Goal: Task Accomplishment & Management: Manage account settings

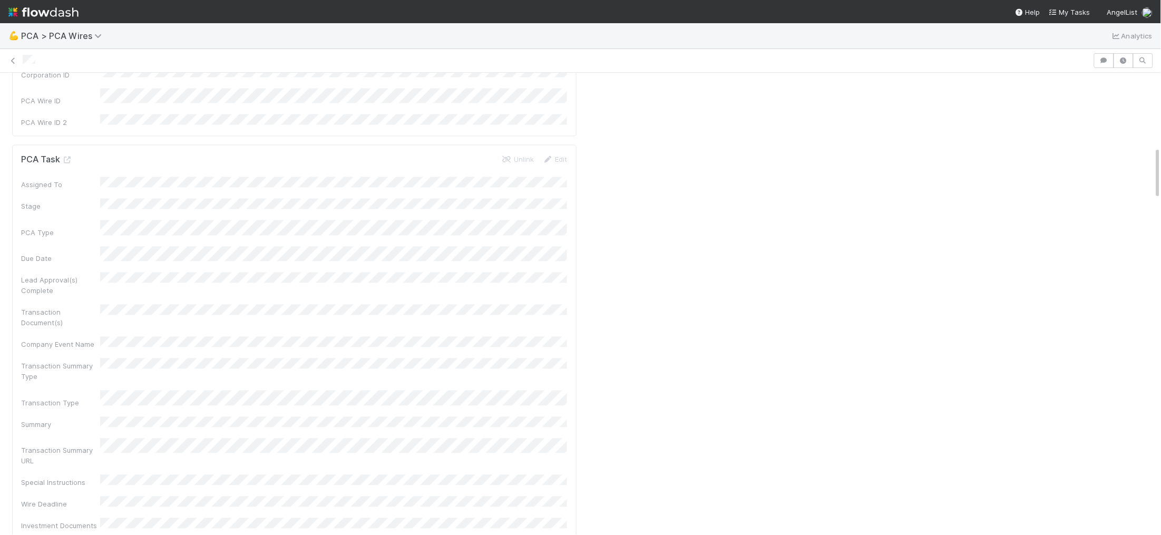
scroll to position [631, 0]
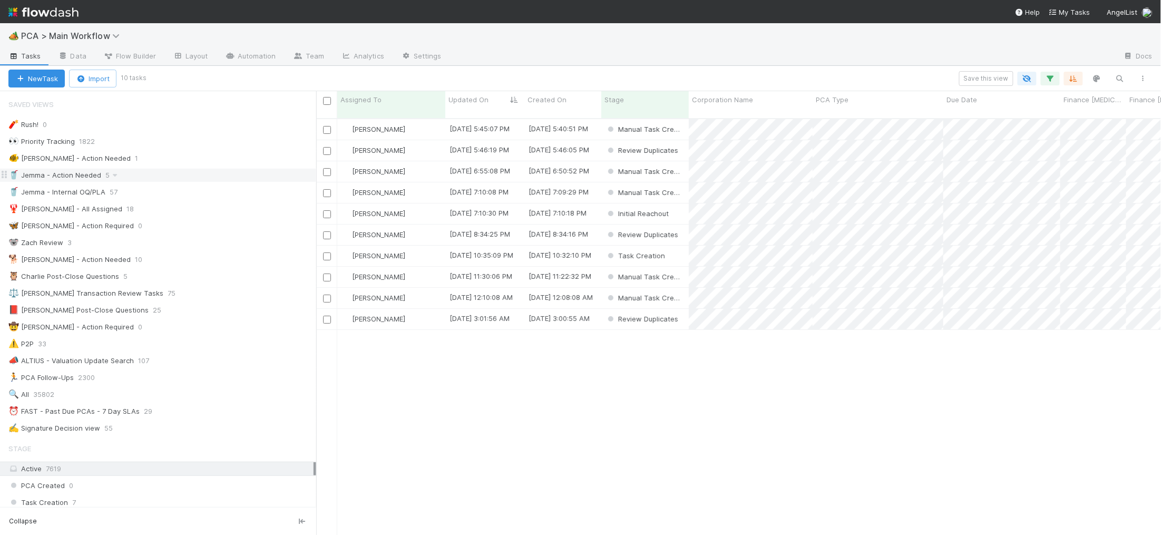
scroll to position [425, 845]
click at [179, 262] on div "🐕 [PERSON_NAME] - Action Needed 10" at bounding box center [162, 259] width 308 height 13
click at [463, 100] on span "Updated On" at bounding box center [469, 99] width 40 height 11
drag, startPoint x: 549, startPoint y: 401, endPoint x: 541, endPoint y: 374, distance: 27.5
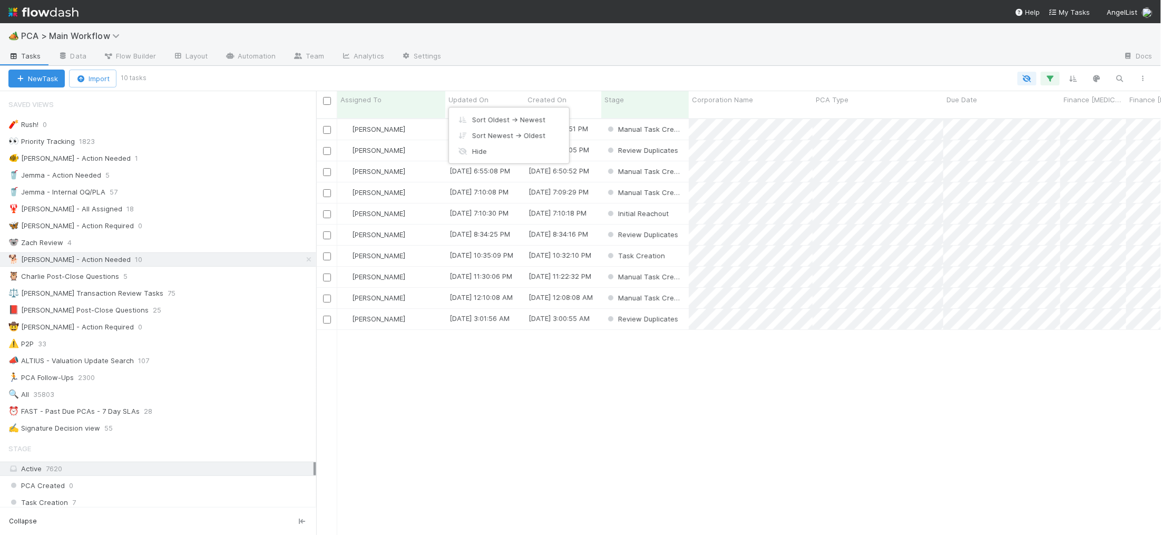
click at [549, 400] on div "Sort Oldest → Newest Sort Newest → Oldest Hide" at bounding box center [580, 267] width 1161 height 535
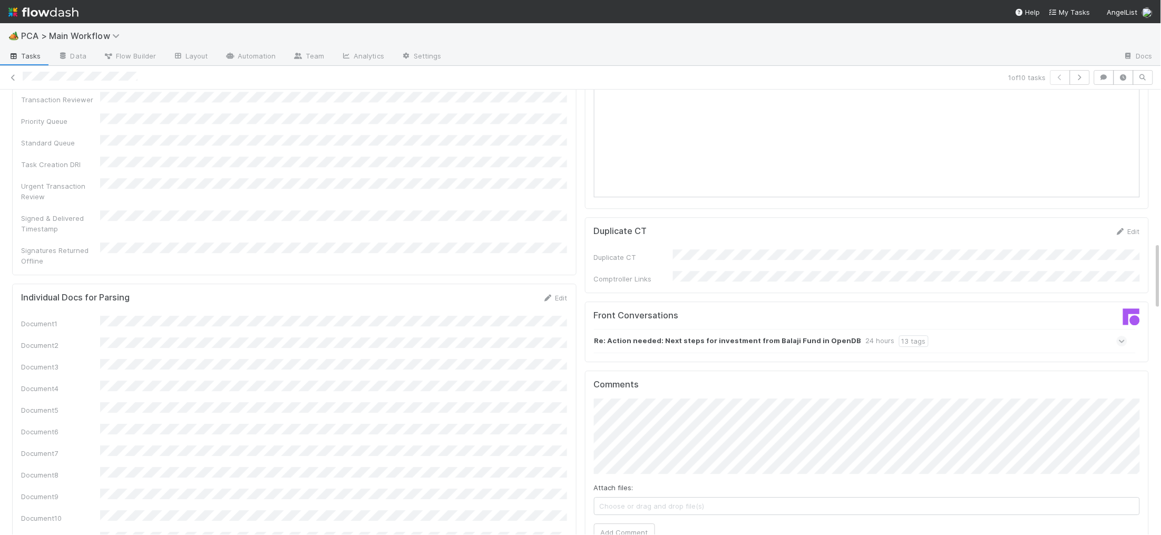
scroll to position [999, 0]
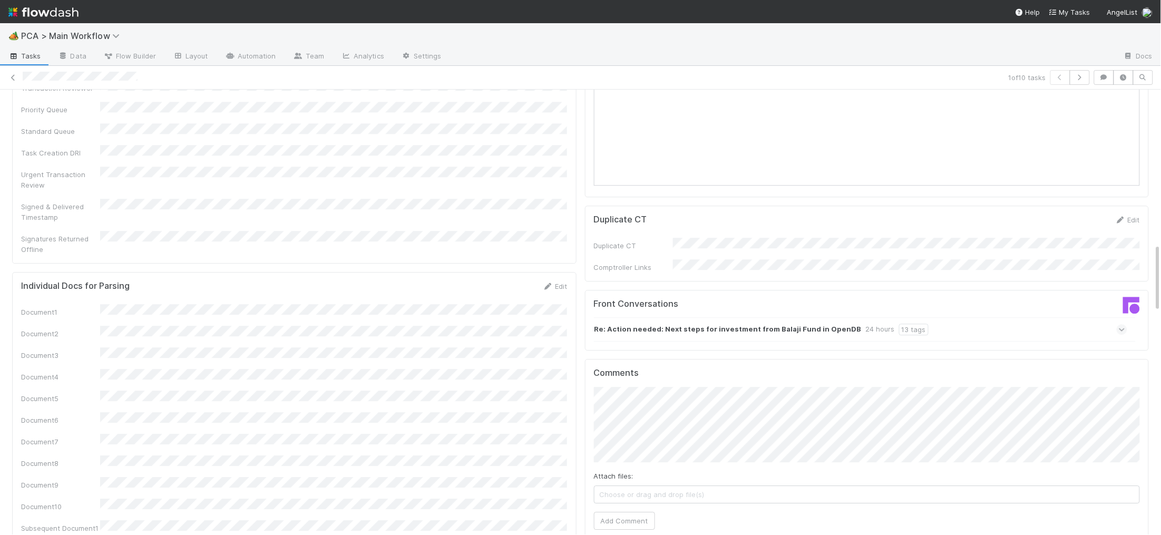
click at [784, 324] on strong "Re: Action needed: Next steps for investment from Balaji Fund in OpenDB" at bounding box center [728, 330] width 267 height 12
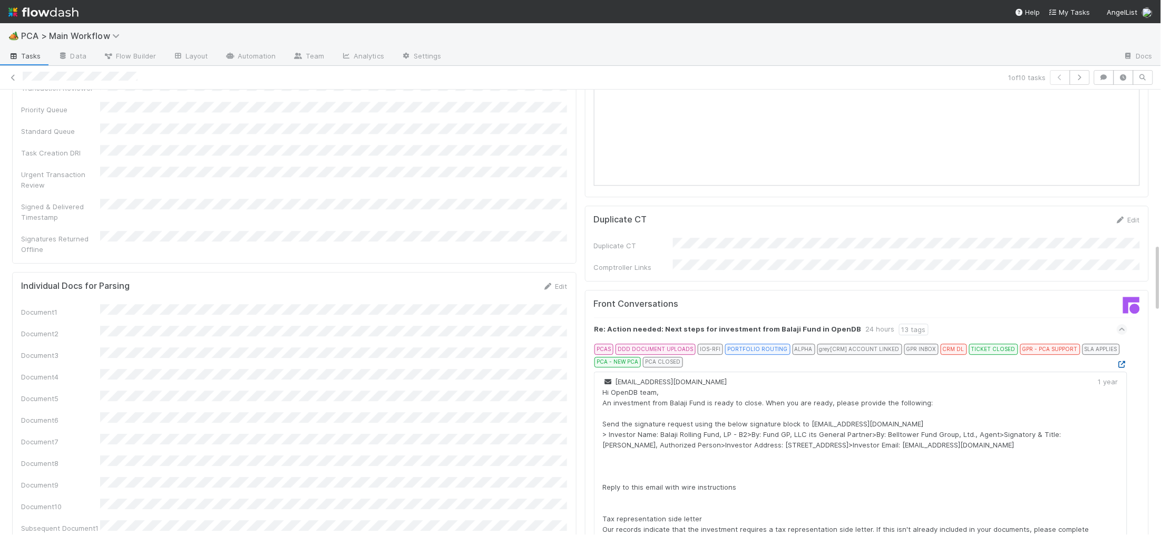
click at [1125, 361] on icon at bounding box center [1122, 364] width 11 height 7
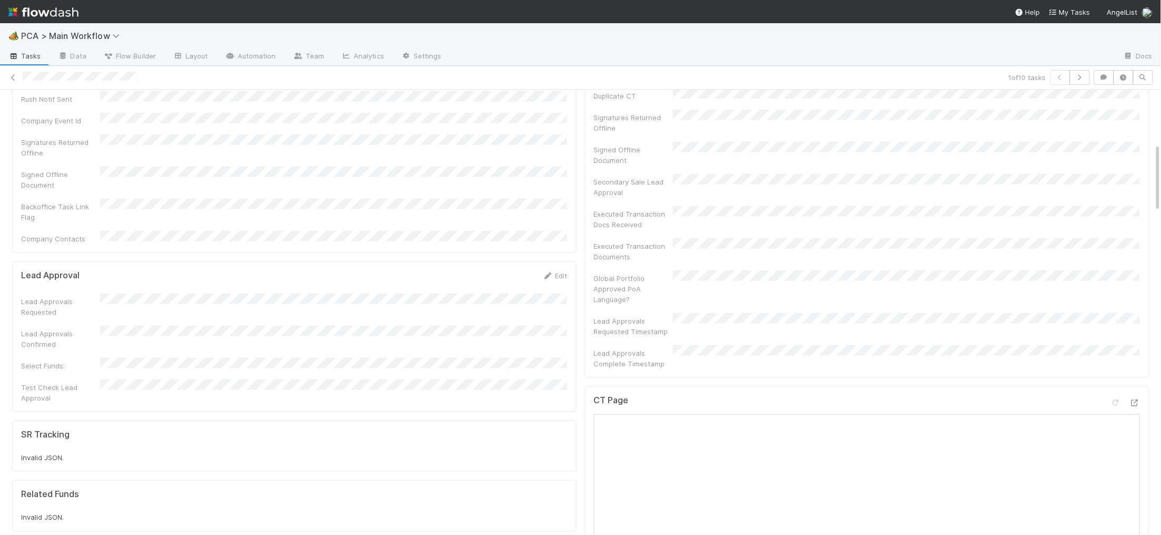
scroll to position [0, 0]
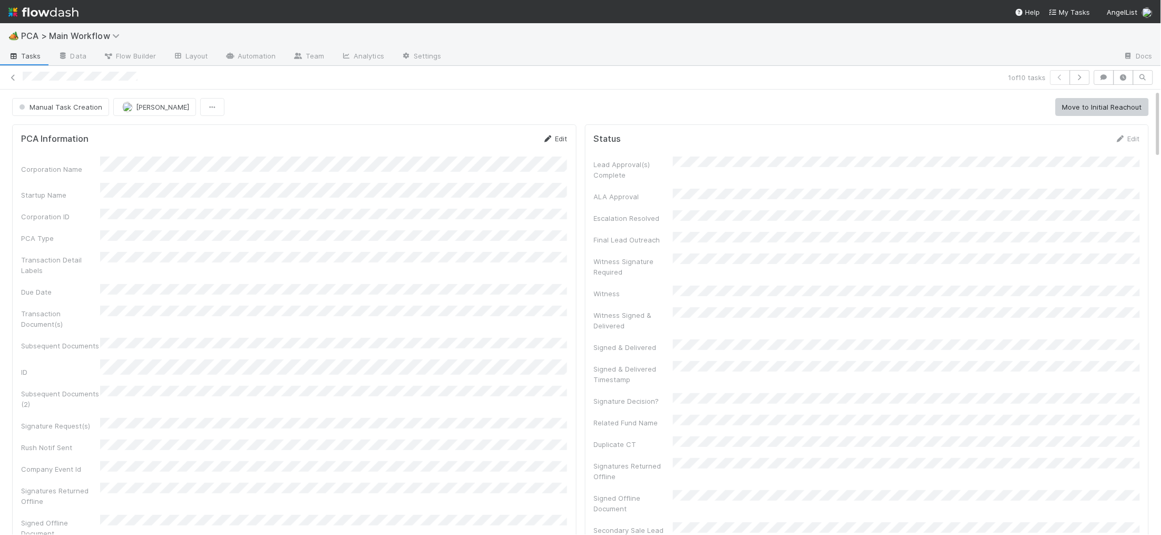
click at [549, 131] on div "PCA Information Edit Corporation Name Startup Name Corporation ID PCA Type Tran…" at bounding box center [294, 362] width 565 height 477
click at [549, 135] on icon at bounding box center [548, 138] width 11 height 7
click at [316, 162] on form "PCA Information Save Cancel Corporation Name Startup Name Corporation ID PCA Ty…" at bounding box center [294, 421] width 547 height 576
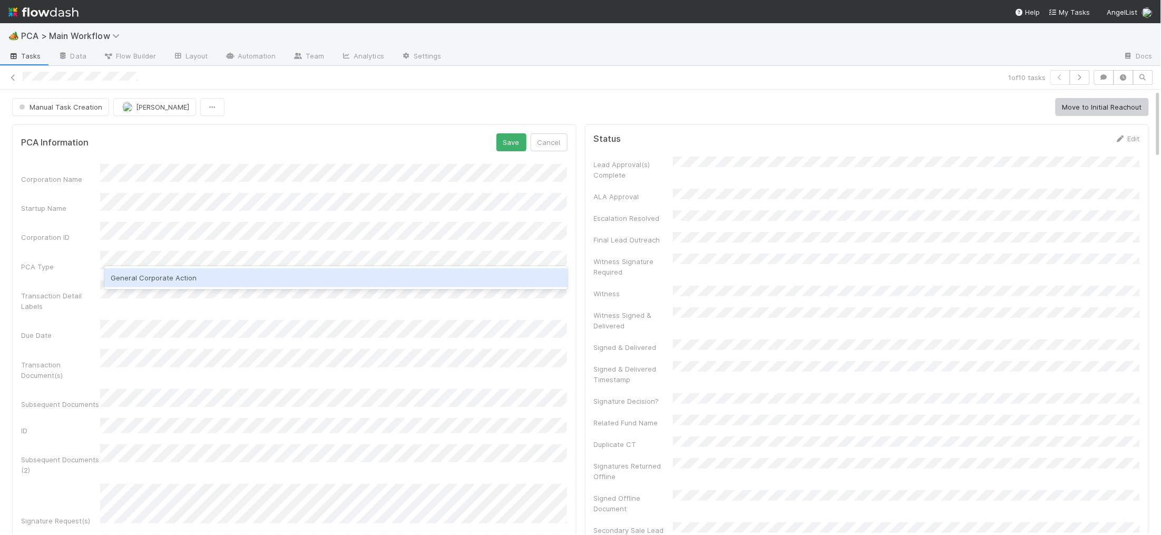
click at [135, 269] on div "General Corporate Action" at bounding box center [335, 277] width 463 height 19
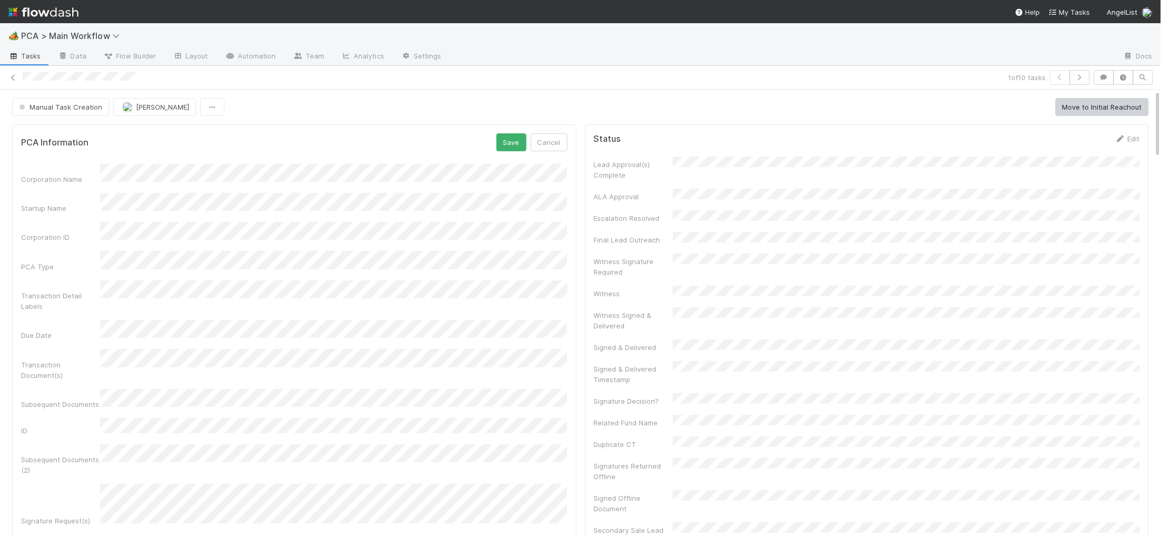
click at [150, 270] on div "Corporation Name Startup Name Corporation ID PCA Type Transaction Detail Labels…" at bounding box center [294, 437] width 547 height 546
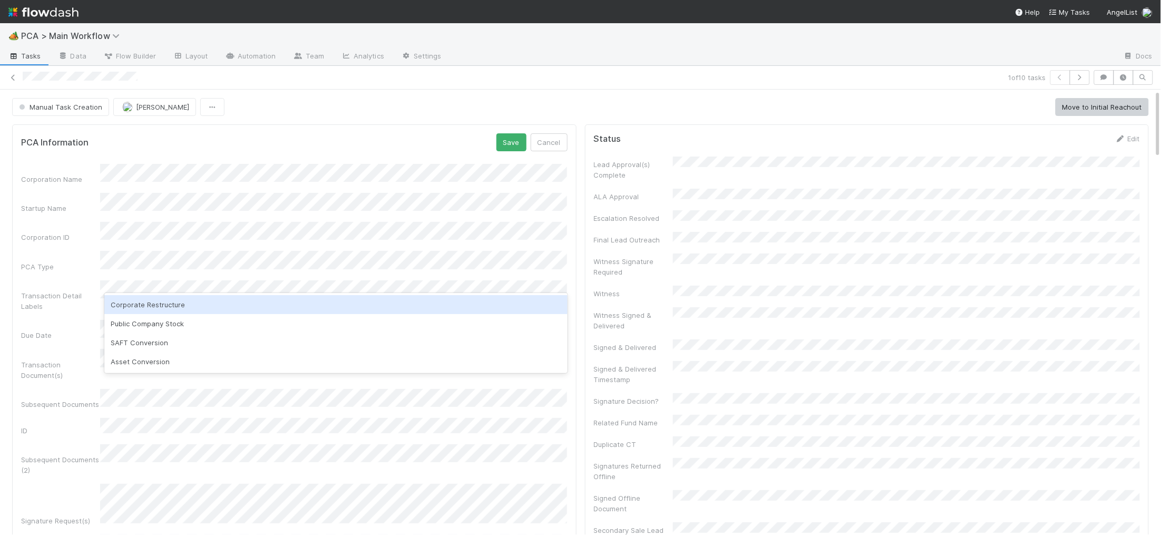
drag, startPoint x: 158, startPoint y: 299, endPoint x: 212, endPoint y: 298, distance: 54.3
click at [158, 299] on div "Corporate Restructure" at bounding box center [335, 304] width 463 height 19
drag, startPoint x: 518, startPoint y: 141, endPoint x: 515, endPoint y: 147, distance: 6.4
click at [518, 141] on button "Save" at bounding box center [512, 142] width 30 height 18
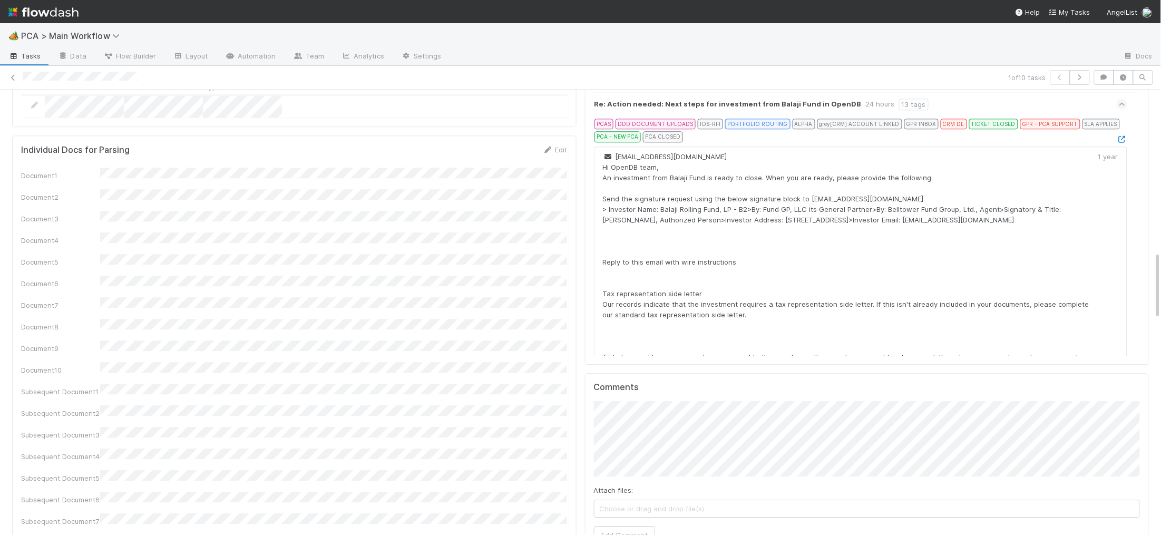
scroll to position [1055, 0]
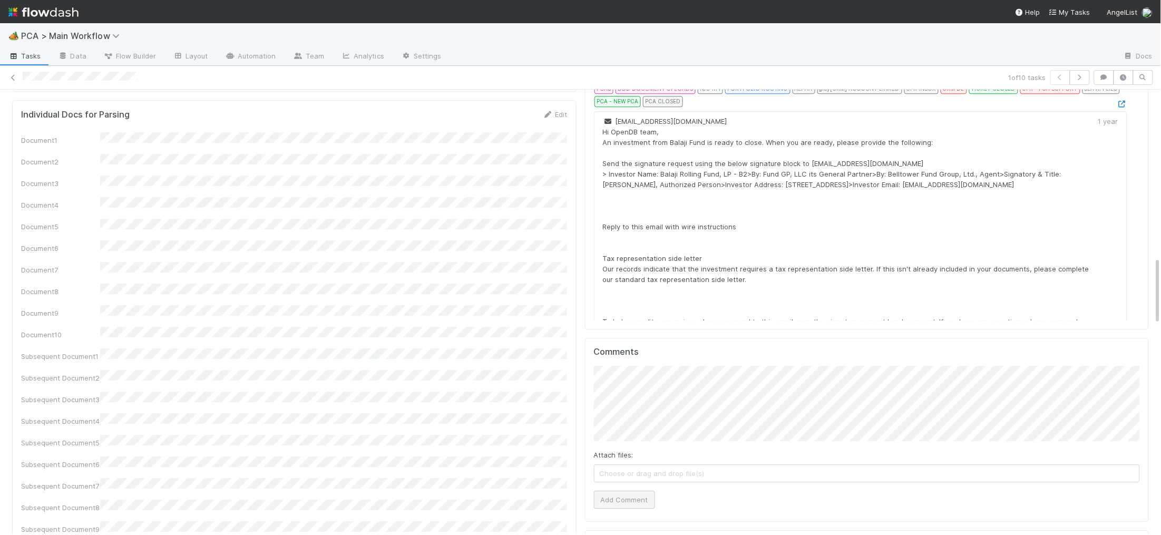
click at [623, 452] on div "Comments Attach files: Choose or drag and drop file(s) Add Comment" at bounding box center [867, 430] width 565 height 184
drag, startPoint x: 618, startPoint y: 449, endPoint x: 575, endPoint y: 402, distance: 64.2
click at [619, 492] on button "Add Comment" at bounding box center [624, 501] width 61 height 18
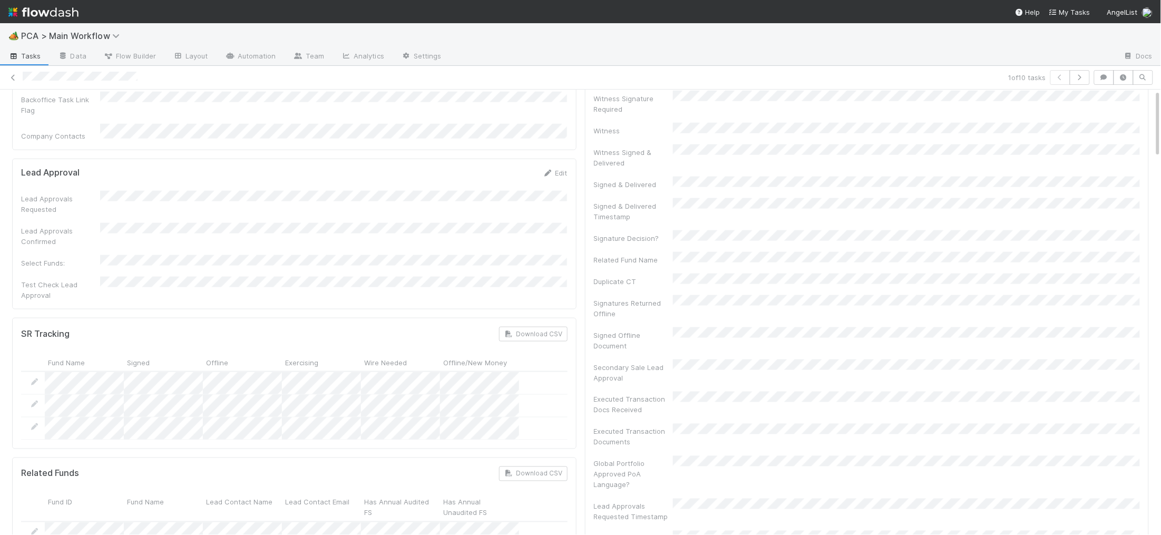
scroll to position [0, 0]
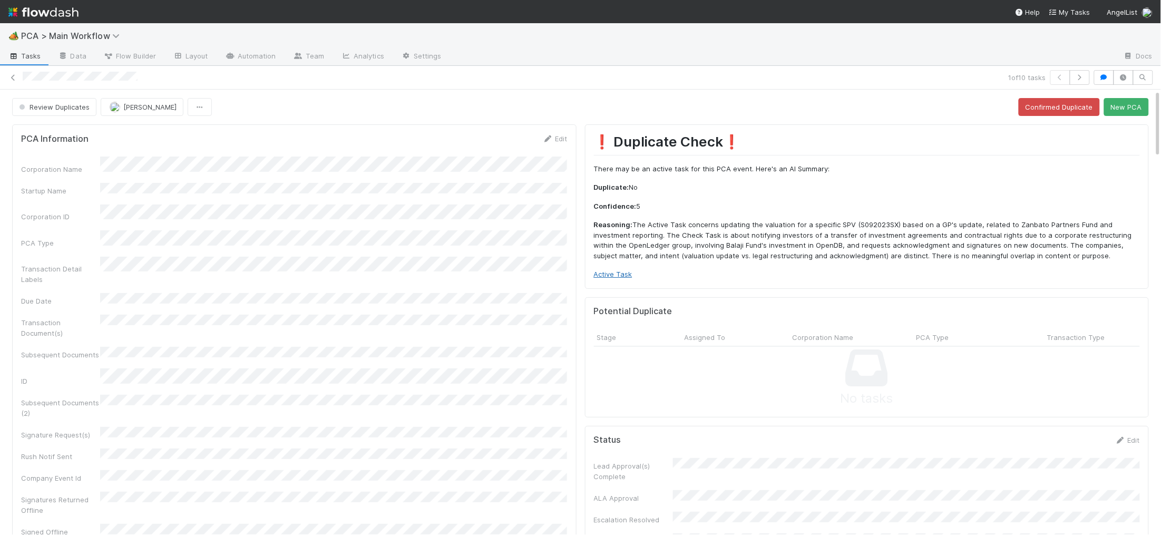
click at [611, 279] on div "❗ Duplicate Check❗️ There may be an active task for this PCA event. Here's an A…" at bounding box center [867, 206] width 565 height 164
click at [612, 270] on link "Active Task" at bounding box center [613, 274] width 38 height 8
click at [1146, 114] on button "New PCA" at bounding box center [1126, 107] width 45 height 18
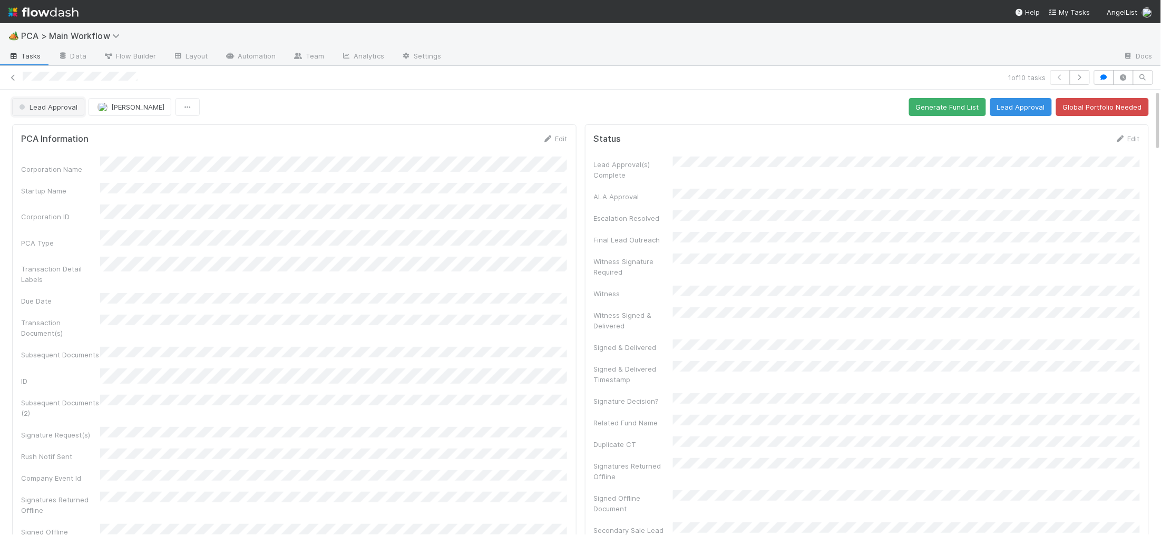
click at [67, 101] on button "Lead Approval" at bounding box center [48, 107] width 72 height 18
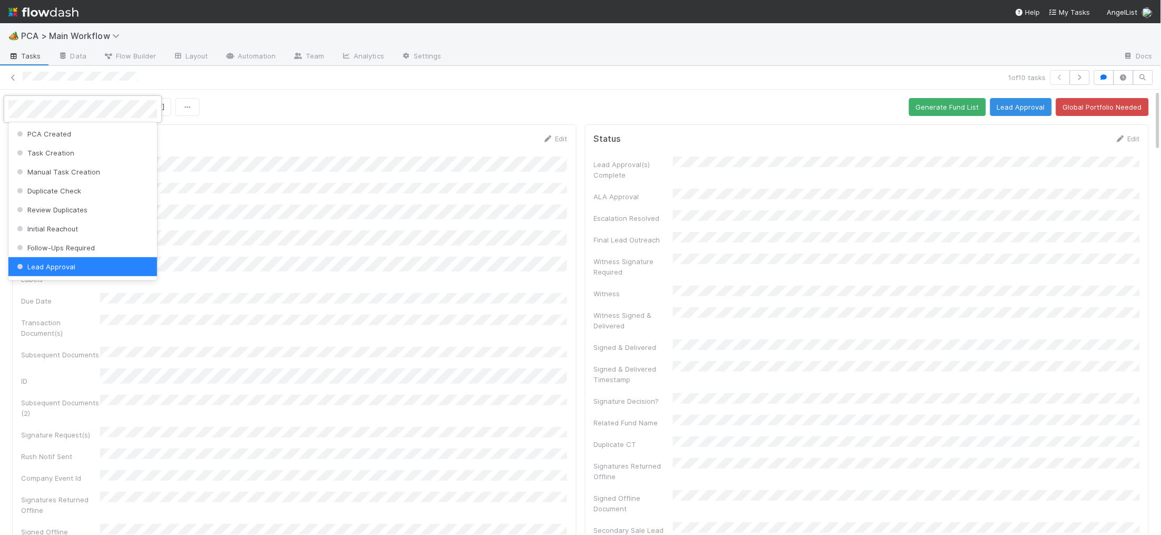
scroll to position [2, 0]
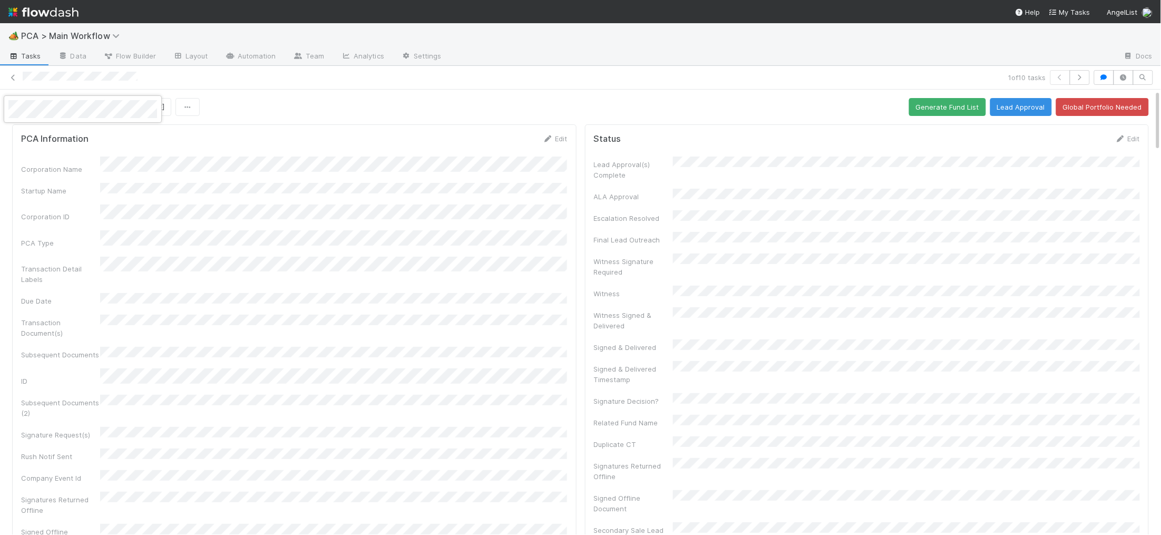
drag, startPoint x: 342, startPoint y: 110, endPoint x: 160, endPoint y: 83, distance: 184.4
click at [305, 110] on div at bounding box center [580, 267] width 1161 height 535
click at [63, 101] on button "Lead Approval" at bounding box center [48, 107] width 72 height 18
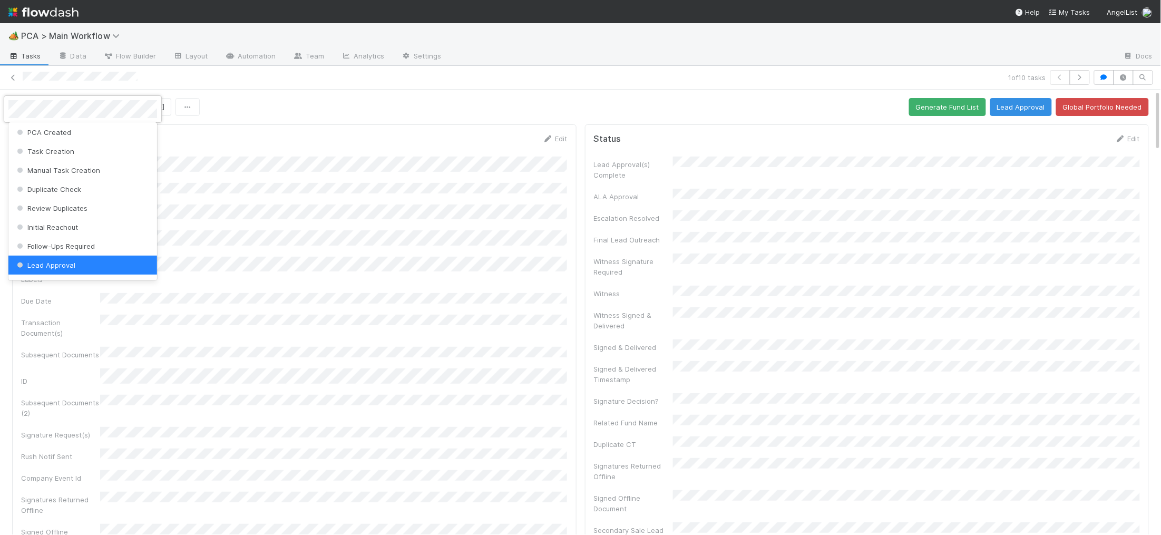
scroll to position [0, 0]
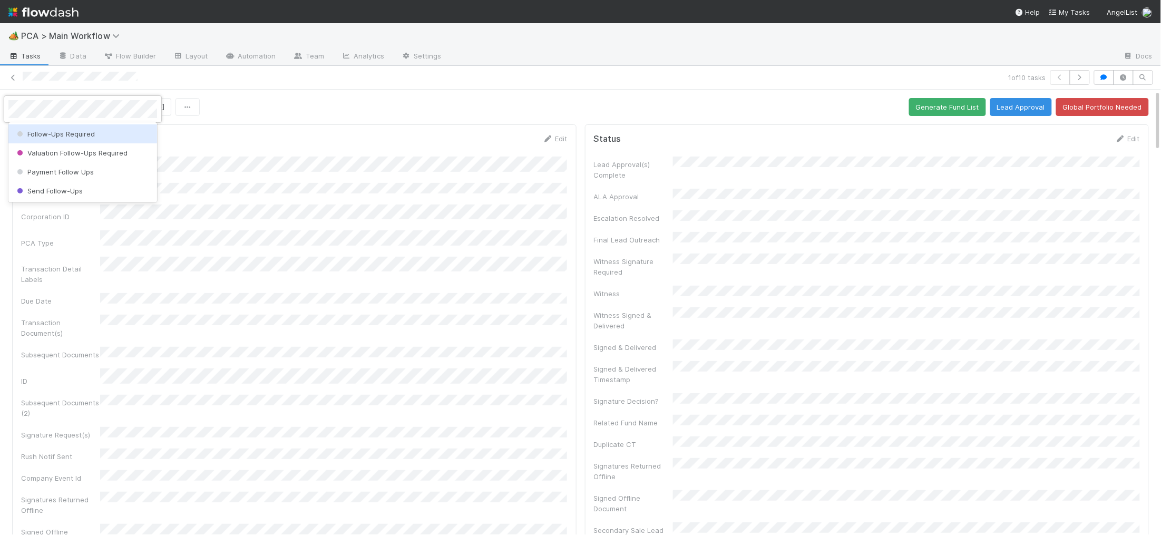
click at [73, 134] on span "Follow-Ups Required" at bounding box center [55, 134] width 80 height 8
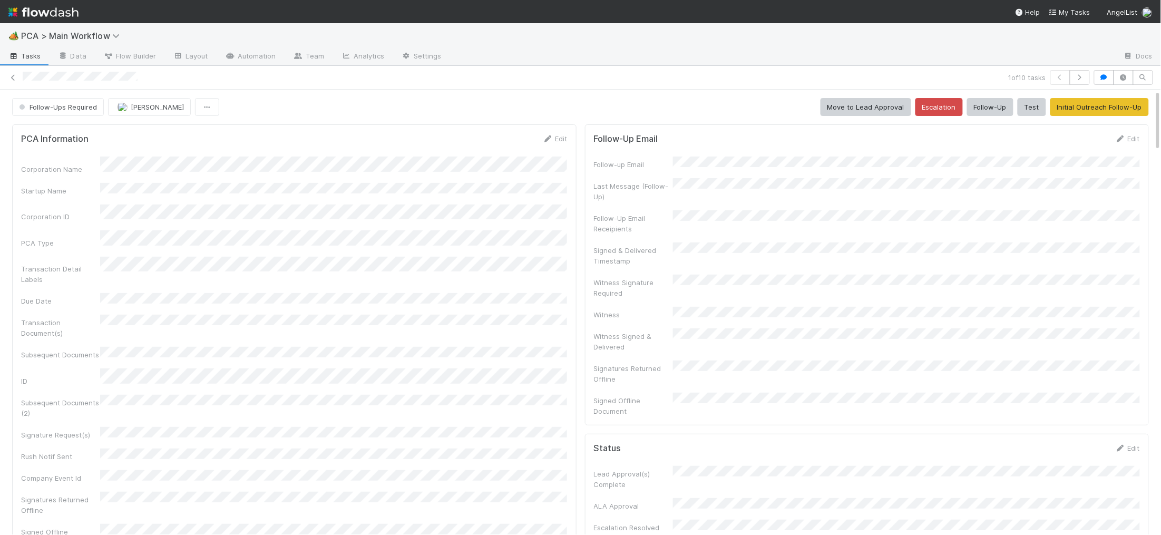
click at [65, 15] on img at bounding box center [43, 12] width 70 height 18
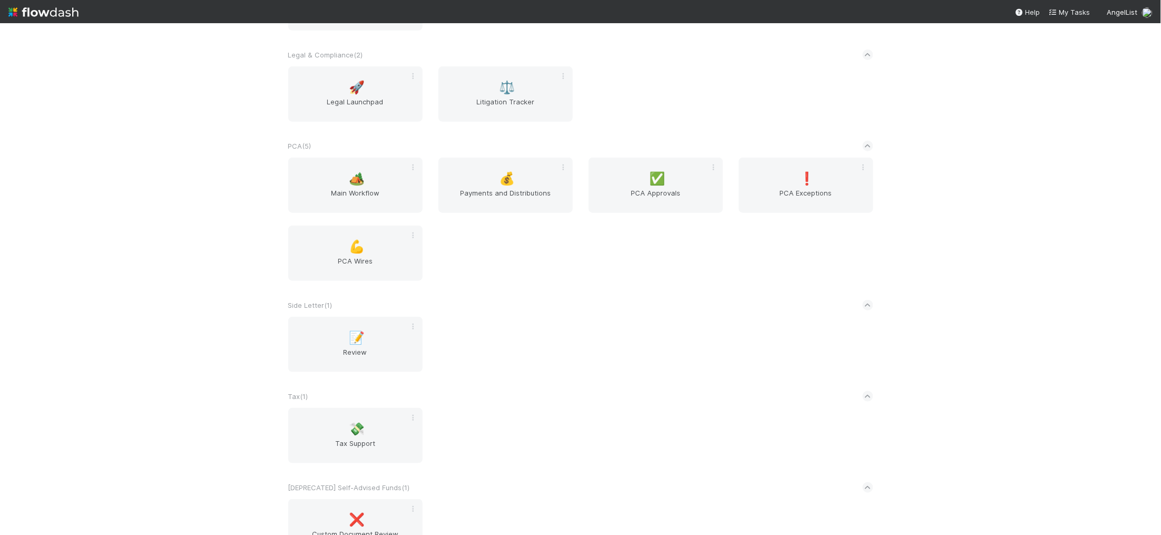
click at [351, 153] on div "PCA ( 5 )" at bounding box center [580, 145] width 585 height 23
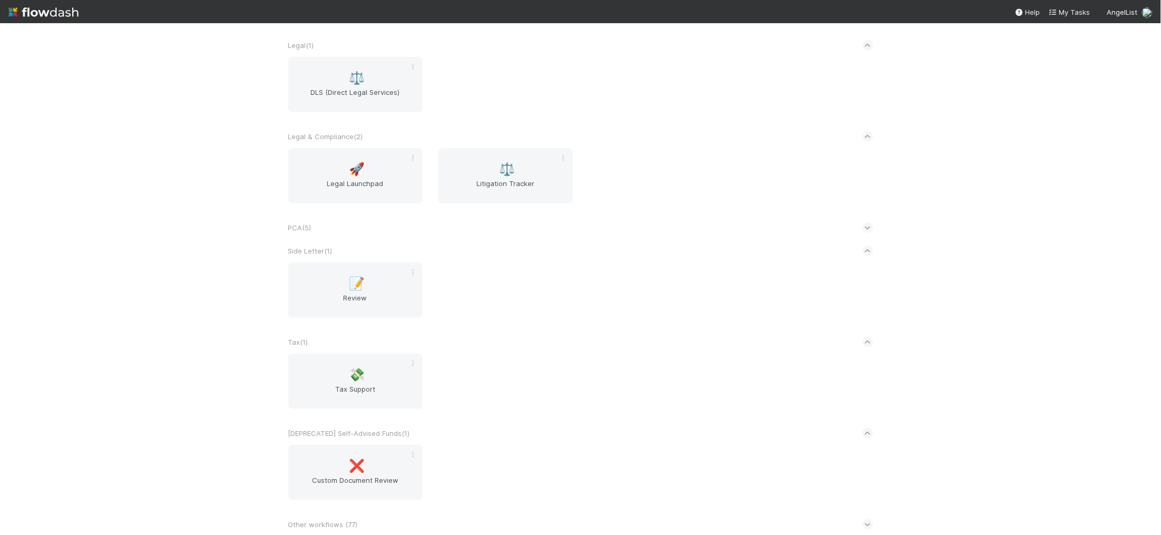
click at [344, 219] on div "PCA ( 5 )" at bounding box center [580, 227] width 585 height 23
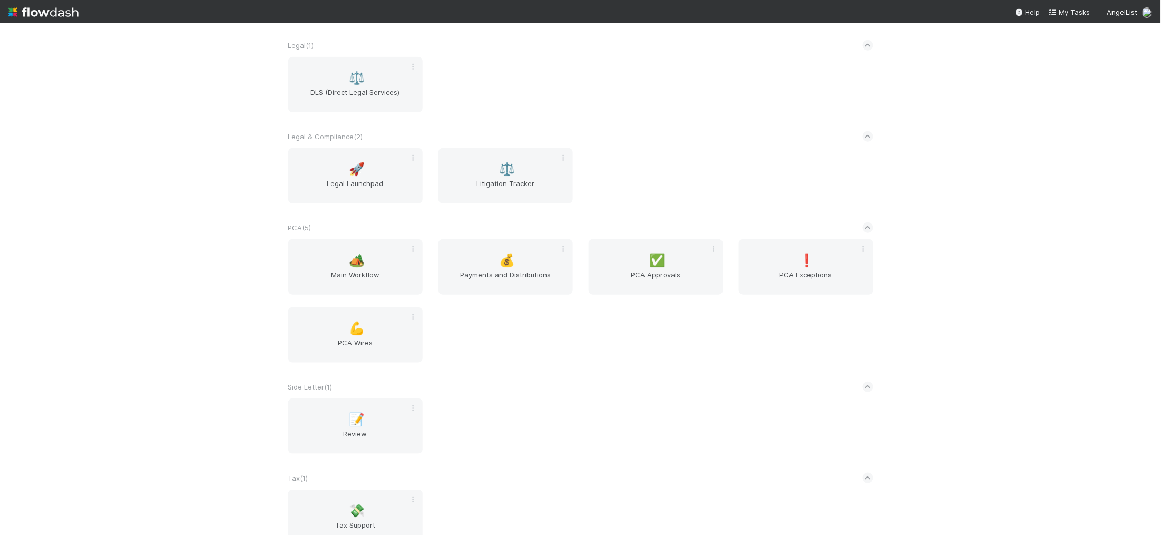
scroll to position [1831, 0]
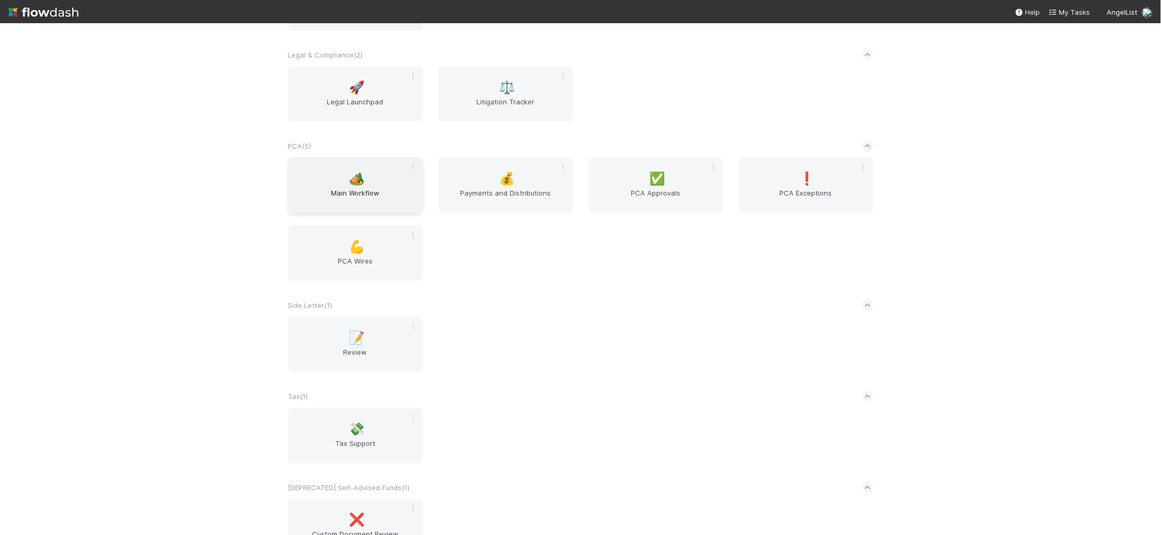
click at [367, 198] on span "Main Workflow" at bounding box center [356, 198] width 126 height 21
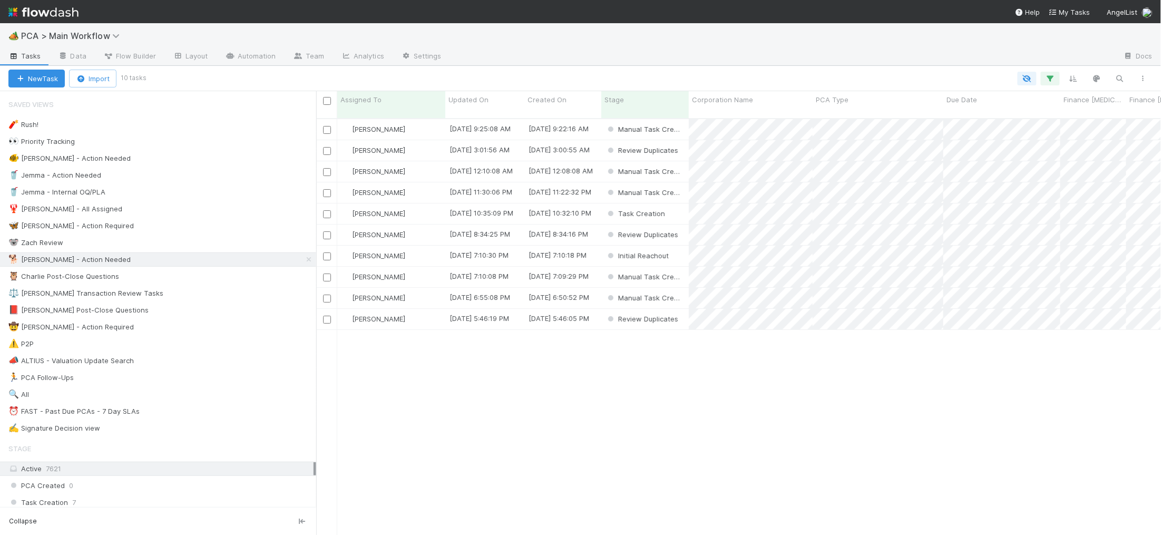
scroll to position [425, 845]
click at [491, 101] on div "Updated On" at bounding box center [485, 99] width 73 height 11
click at [517, 118] on div "Sort Oldest → Newest" at bounding box center [509, 120] width 120 height 16
click at [419, 119] on div "Charlie Bell" at bounding box center [391, 129] width 108 height 21
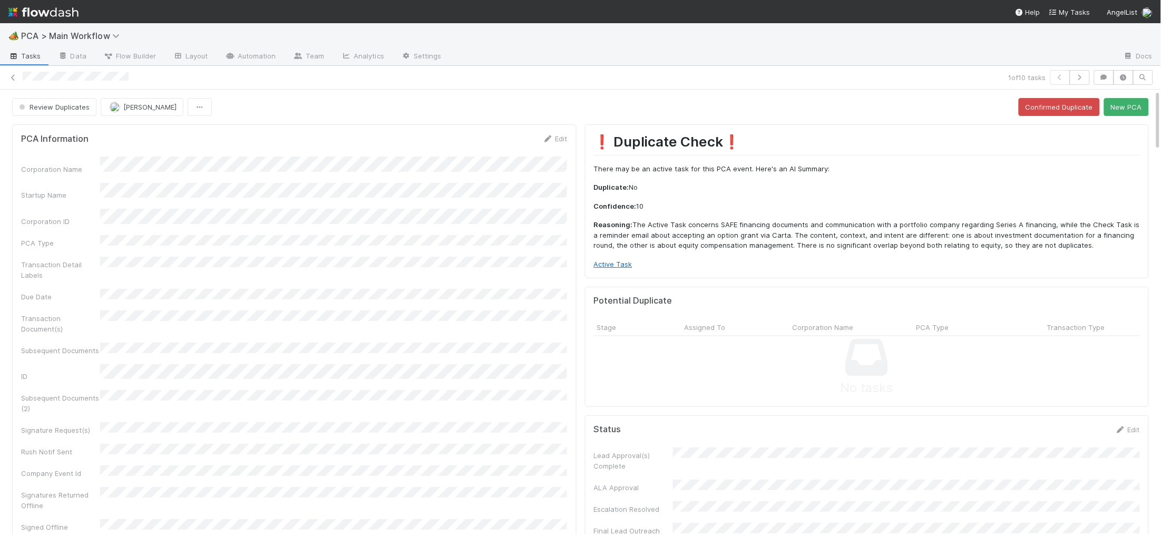
click at [613, 262] on link "Active Task" at bounding box center [613, 264] width 38 height 8
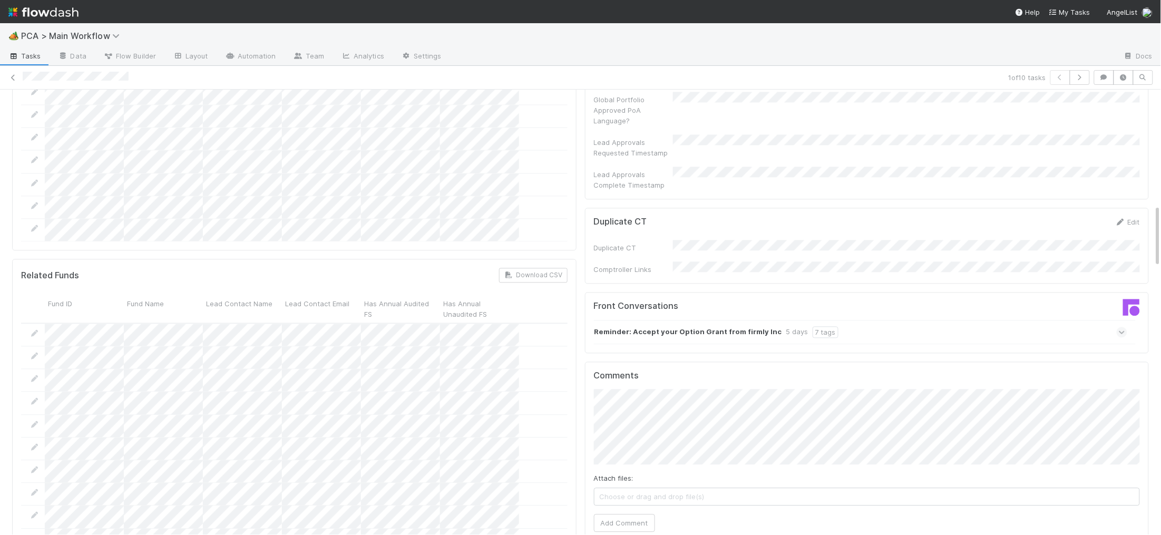
scroll to position [819, 0]
click at [1069, 319] on div "Reminder: Accept your Option Grant from firmly Inc 5 days 7 tags" at bounding box center [861, 331] width 534 height 24
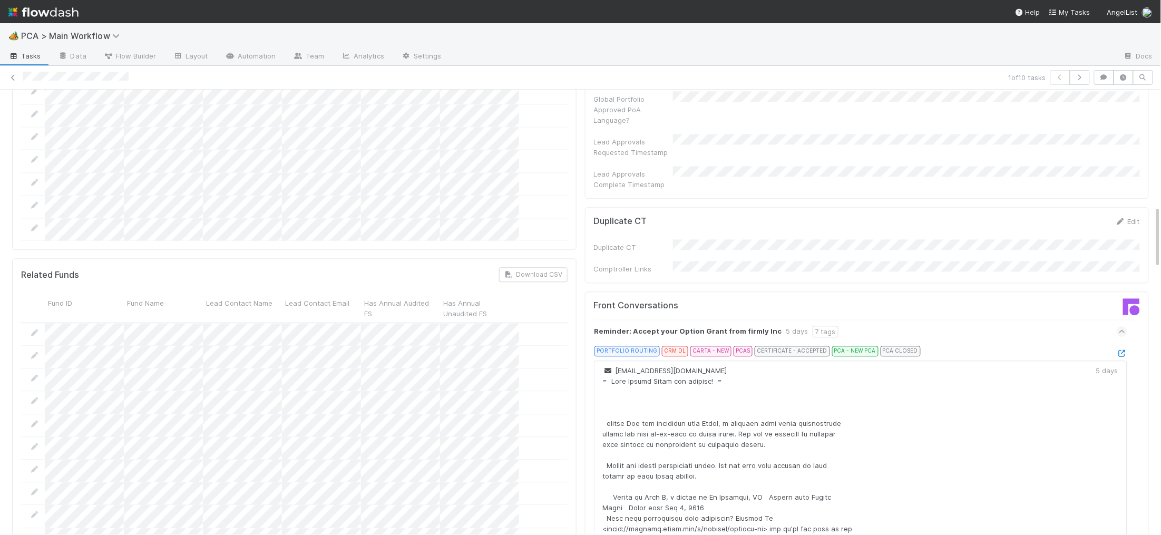
click at [1123, 350] on icon at bounding box center [1122, 353] width 11 height 7
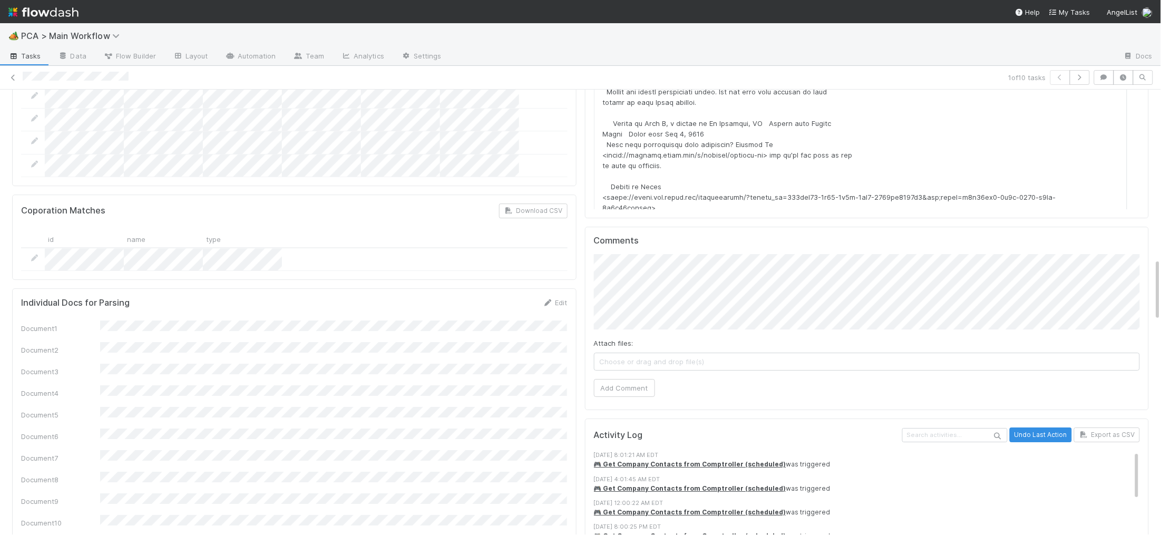
scroll to position [1190, 0]
drag, startPoint x: 646, startPoint y: 332, endPoint x: 635, endPoint y: 328, distance: 11.7
click at [644, 382] on button "Add Comment" at bounding box center [624, 391] width 61 height 18
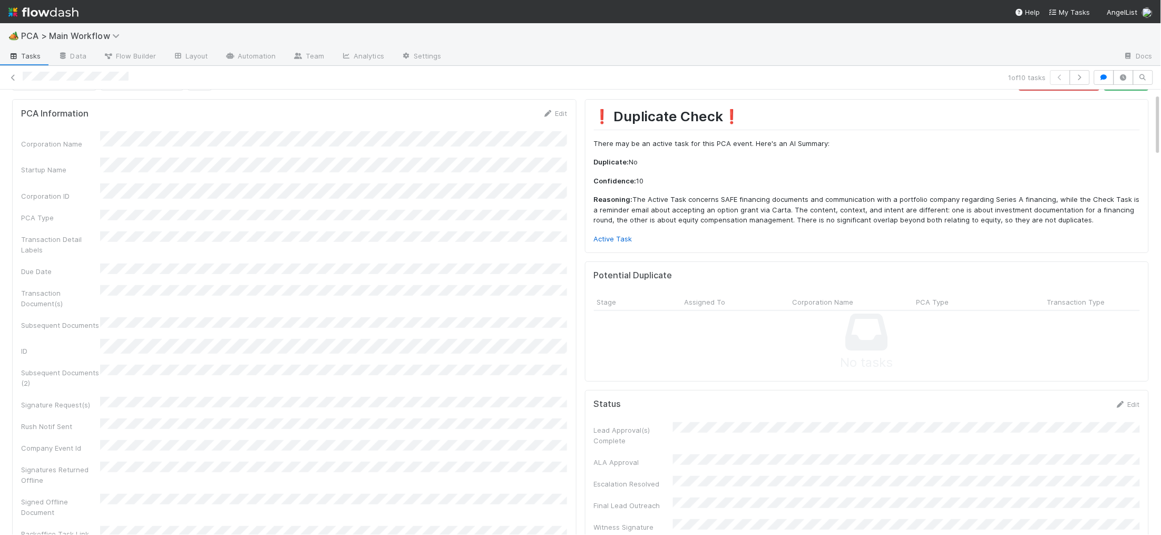
scroll to position [0, 0]
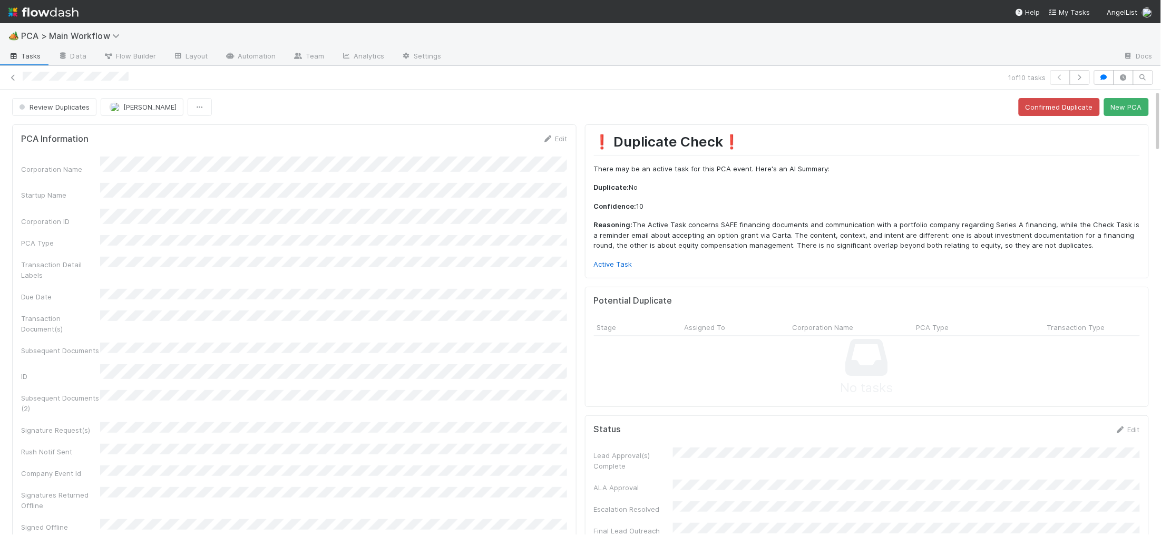
drag, startPoint x: 1049, startPoint y: 166, endPoint x: 1124, endPoint y: 125, distance: 84.9
click at [1059, 163] on div "❗ Duplicate Check❗️ There may be an active task for this PCA event. Here's an A…" at bounding box center [867, 201] width 547 height 136
click at [1140, 111] on button "New PCA" at bounding box center [1126, 107] width 45 height 18
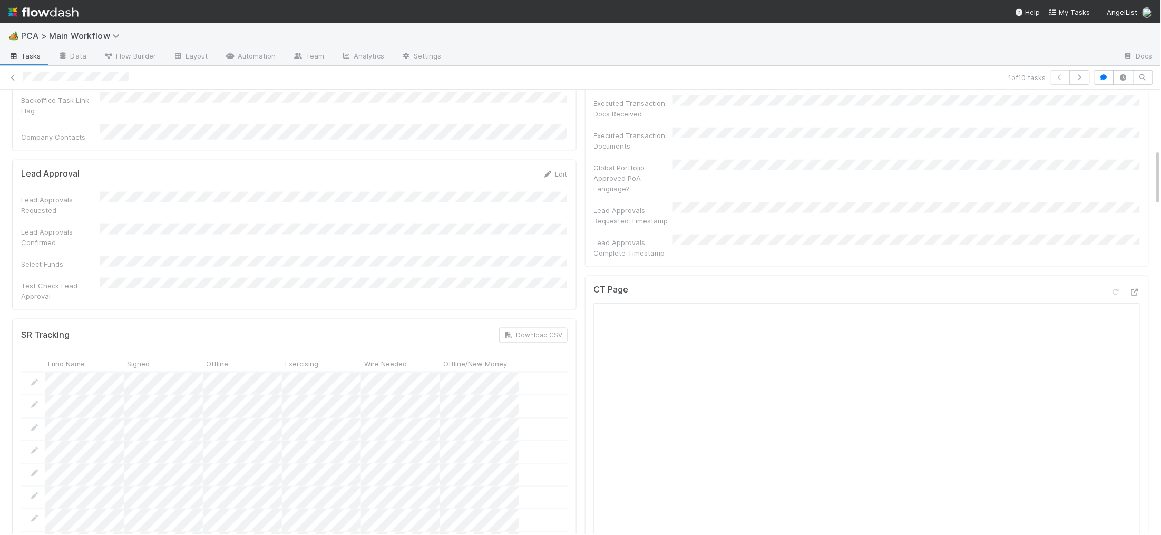
scroll to position [473, 0]
click at [1141, 261] on div "CT Page" at bounding box center [867, 491] width 565 height 461
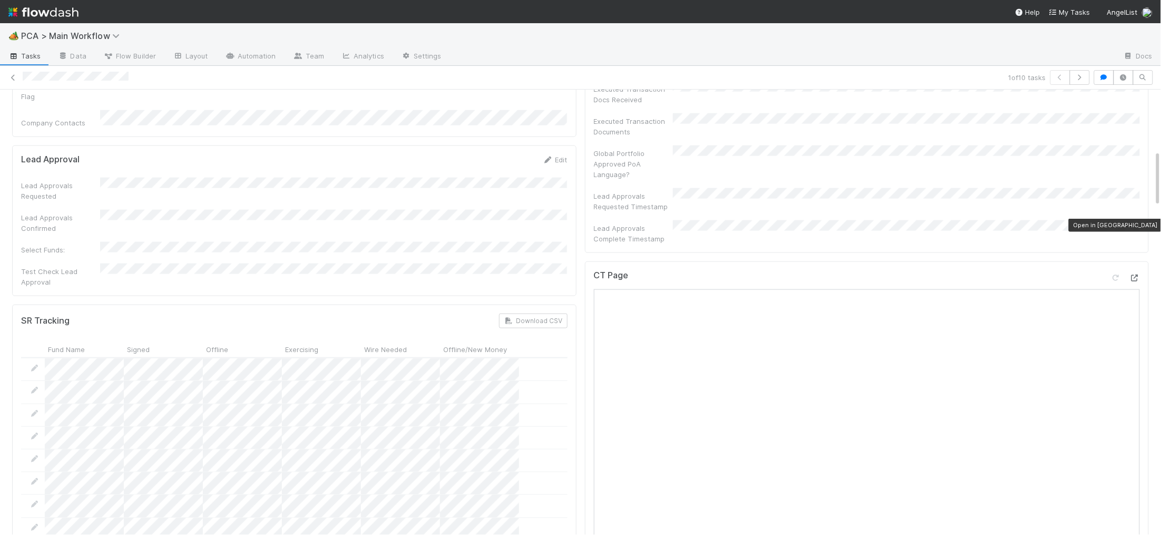
click at [1139, 275] on icon at bounding box center [1135, 278] width 11 height 7
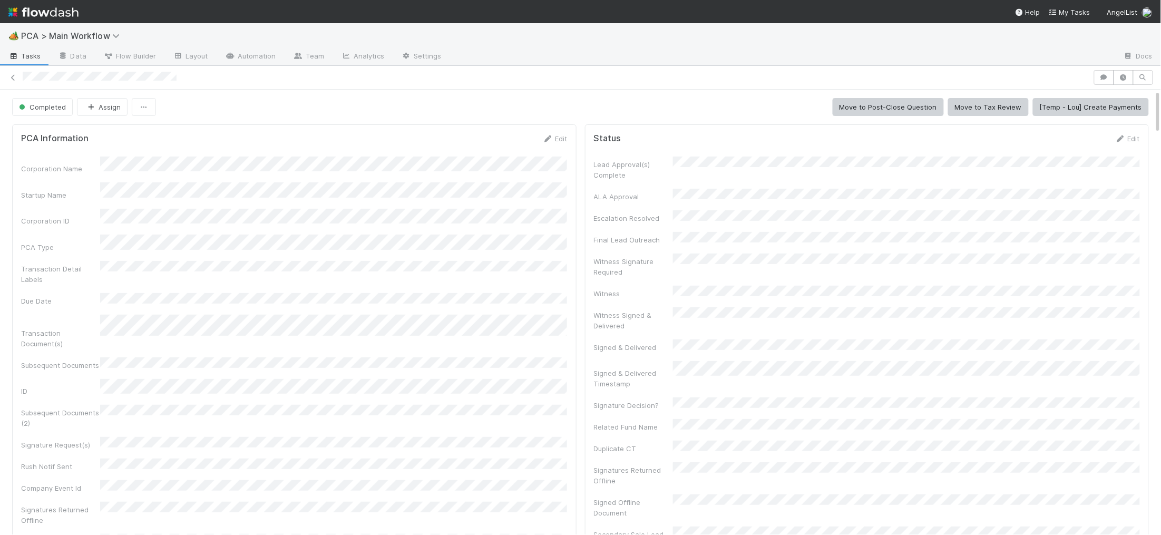
scroll to position [214, 546]
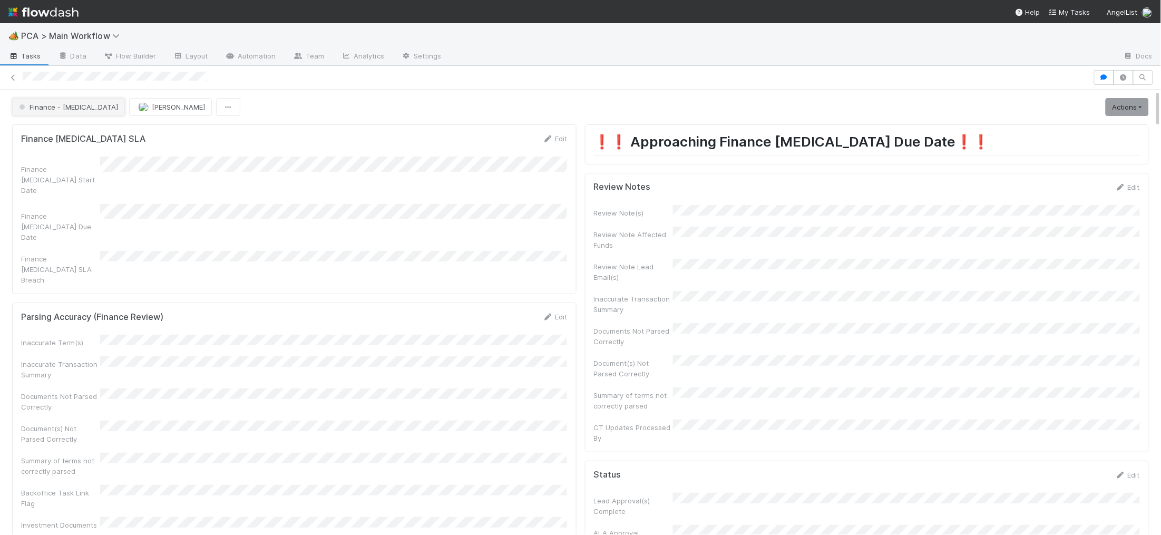
click at [72, 109] on span "Finance - [MEDICAL_DATA]" at bounding box center [67, 107] width 101 height 8
click at [76, 128] on div "RTBS" at bounding box center [82, 133] width 149 height 19
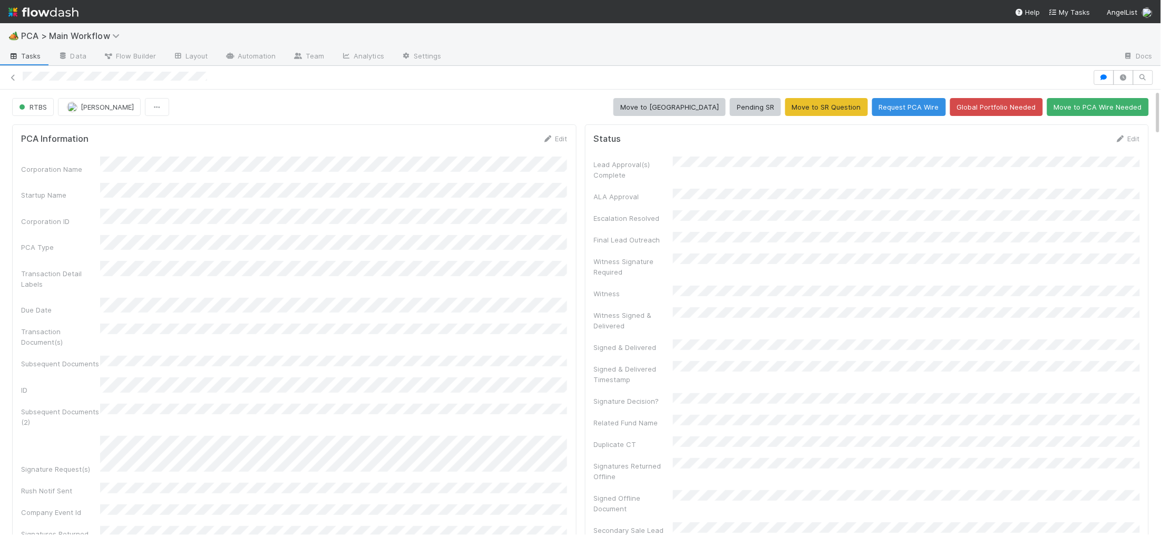
drag, startPoint x: 544, startPoint y: 137, endPoint x: 521, endPoint y: 137, distance: 23.2
click at [550, 139] on icon at bounding box center [548, 138] width 11 height 7
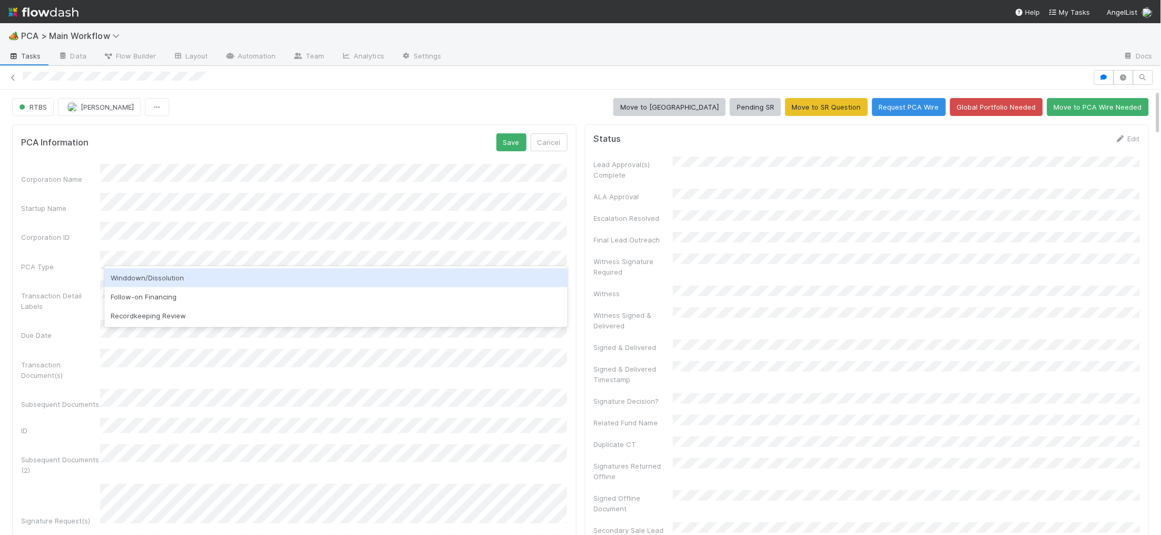
click at [164, 274] on div "Winddown/Dissolution" at bounding box center [335, 277] width 463 height 19
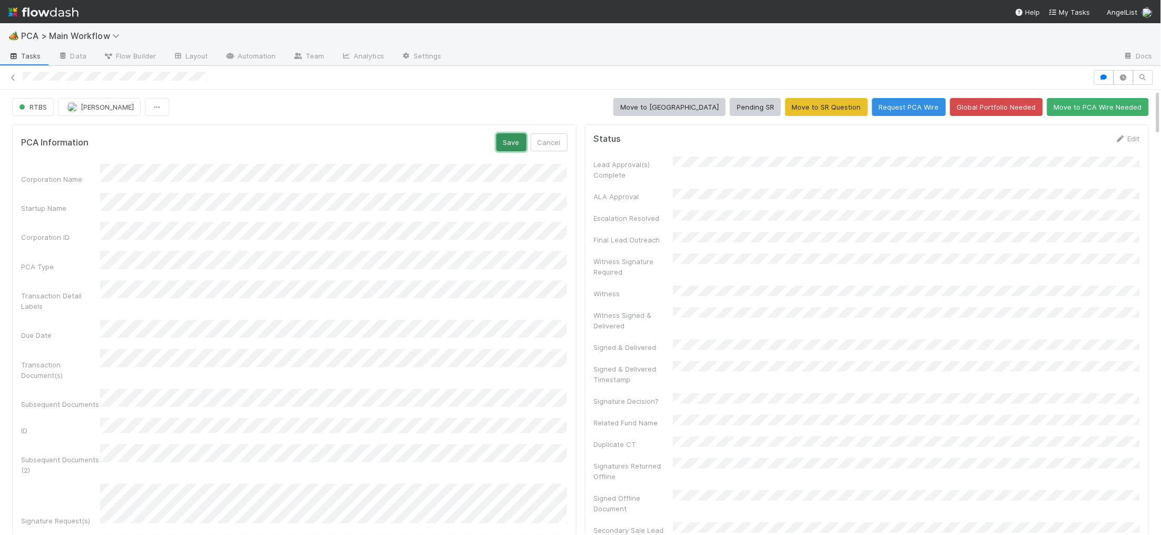
drag, startPoint x: 509, startPoint y: 133, endPoint x: 515, endPoint y: 140, distance: 9.0
click at [510, 133] on button "Save" at bounding box center [512, 142] width 30 height 18
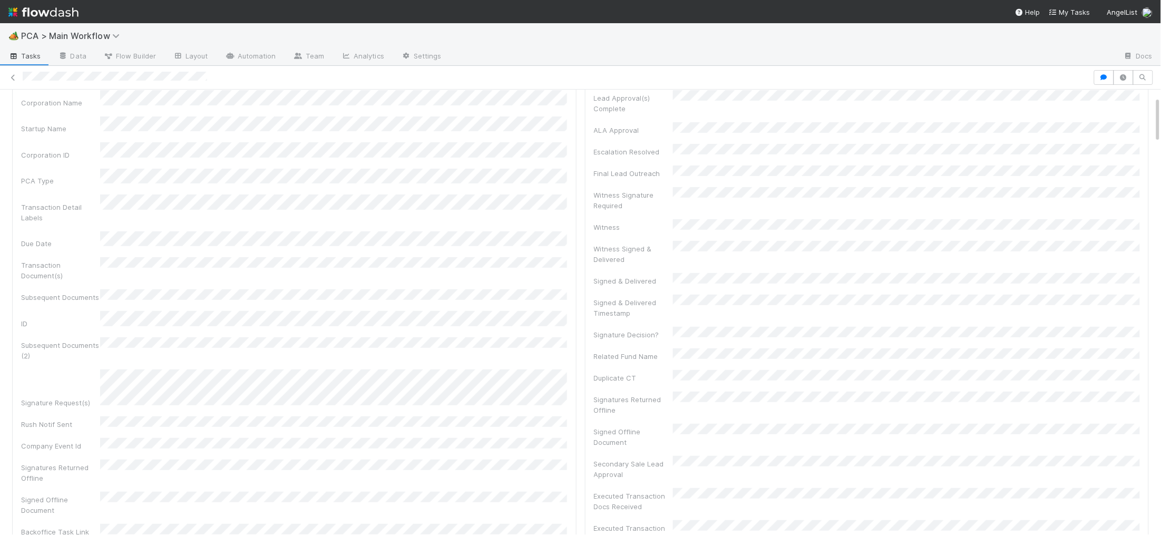
click at [232, 339] on div "Corporation Name Startup Name Corporation ID PCA Type Transaction Detail Labels…" at bounding box center [294, 331] width 547 height 483
click at [230, 342] on div "Corporation Name Startup Name Corporation ID PCA Type Transaction Detail Labels…" at bounding box center [294, 334] width 547 height 483
click at [230, 344] on div "Corporation Name Startup Name Corporation ID PCA Type Transaction Detail Labels…" at bounding box center [294, 334] width 547 height 483
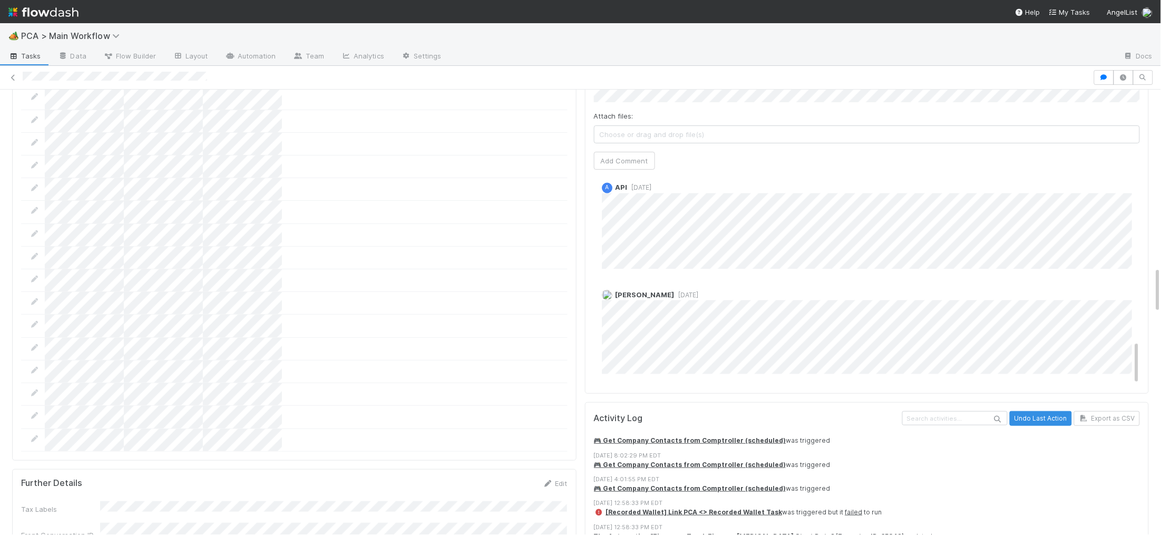
scroll to position [1704, 0]
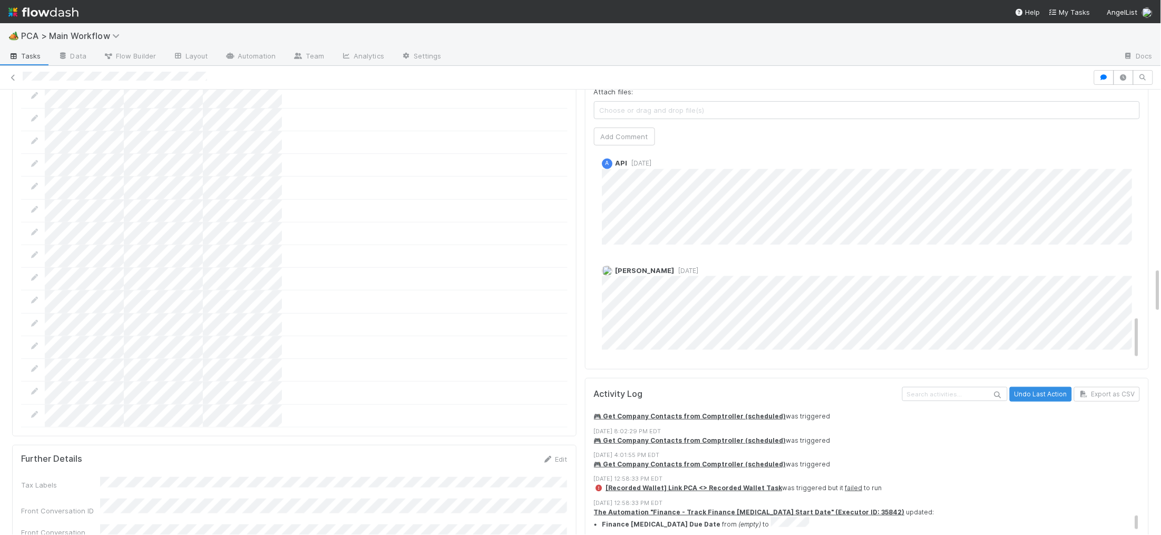
click at [735, 258] on div "Jemma Cunningham 1 week ago" at bounding box center [867, 304] width 547 height 92
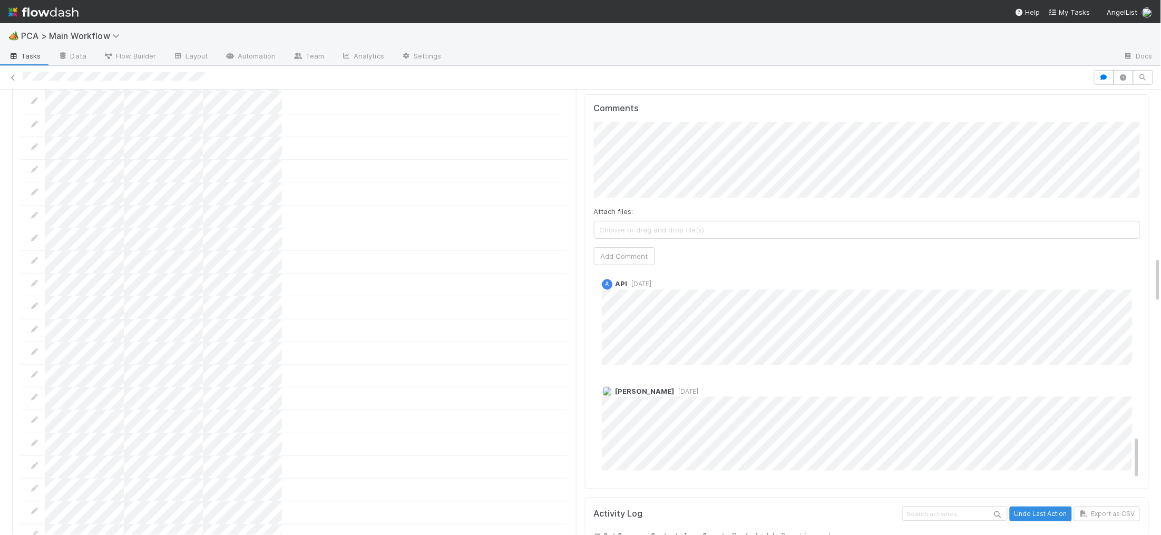
scroll to position [1571, 0]
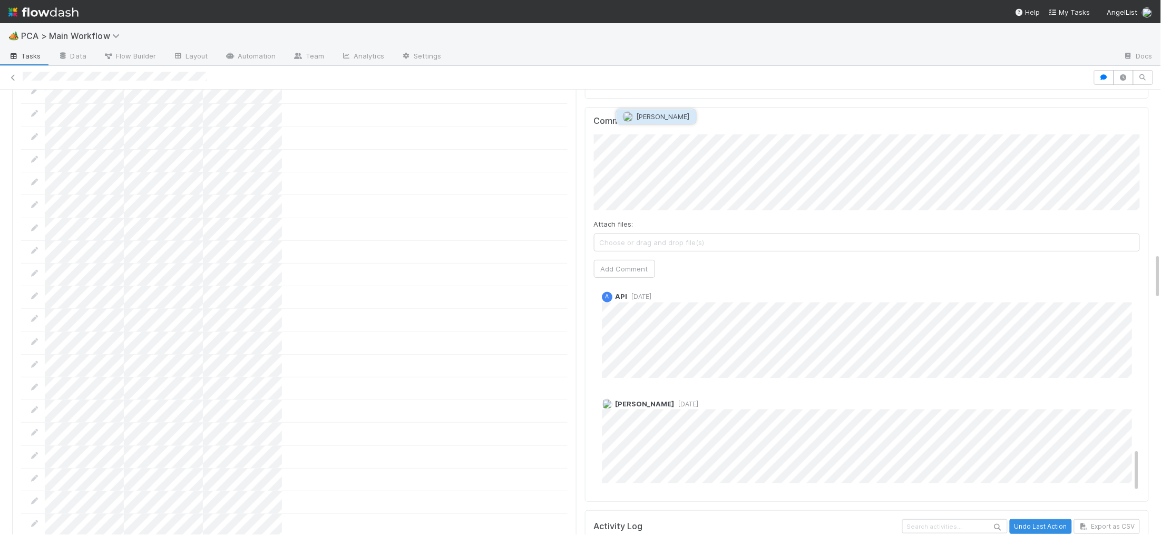
click at [655, 116] on span "[PERSON_NAME]" at bounding box center [663, 116] width 53 height 8
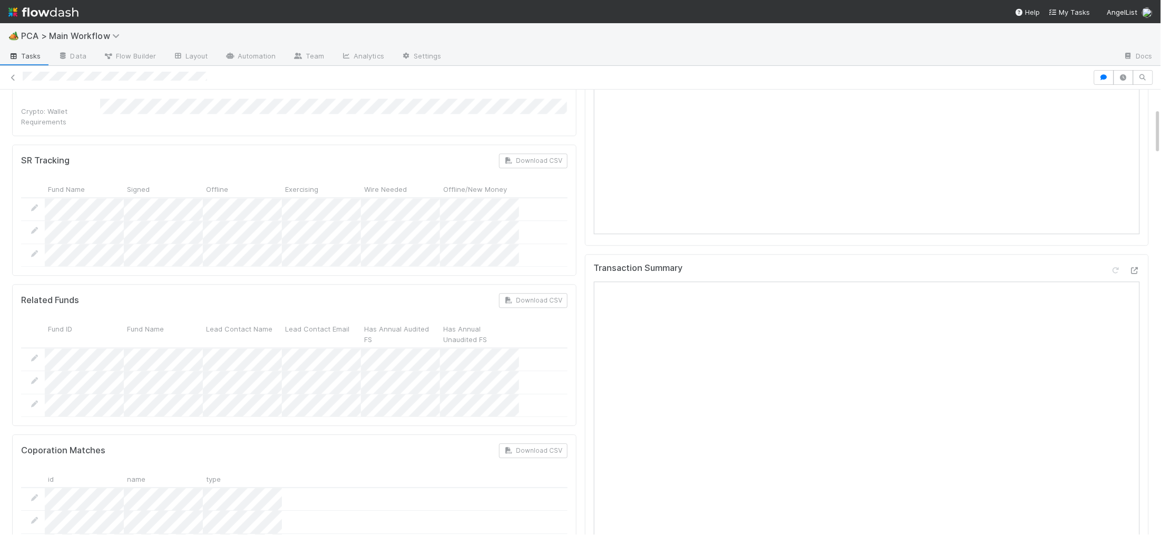
scroll to position [1214, 0]
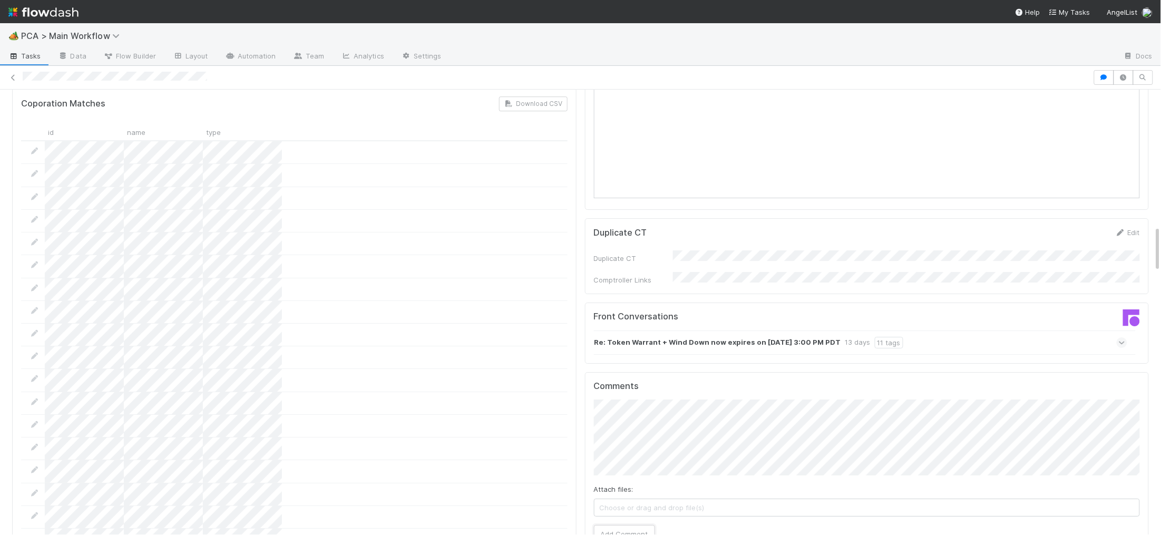
drag, startPoint x: 625, startPoint y: 468, endPoint x: 573, endPoint y: 405, distance: 81.6
click at [625, 525] on button "Add Comment" at bounding box center [624, 534] width 61 height 18
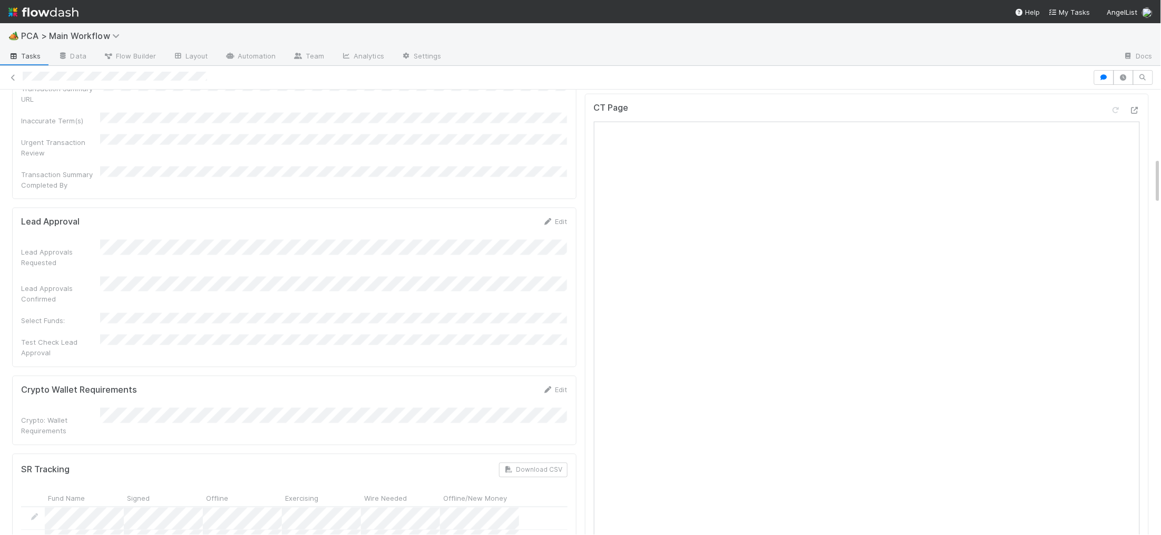
scroll to position [647, 0]
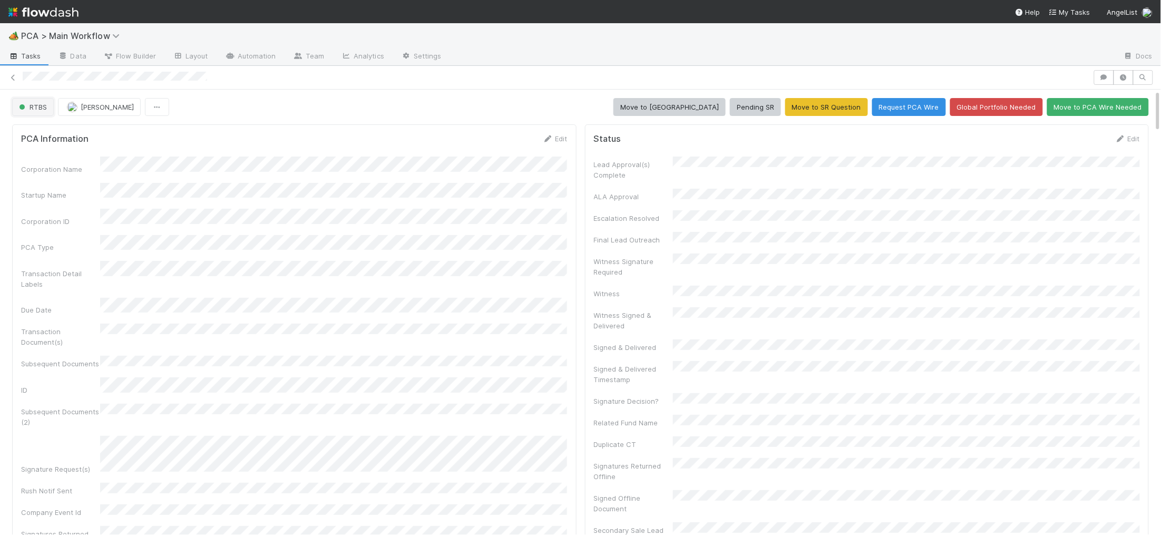
click at [31, 105] on span "RTBS" at bounding box center [32, 107] width 30 height 8
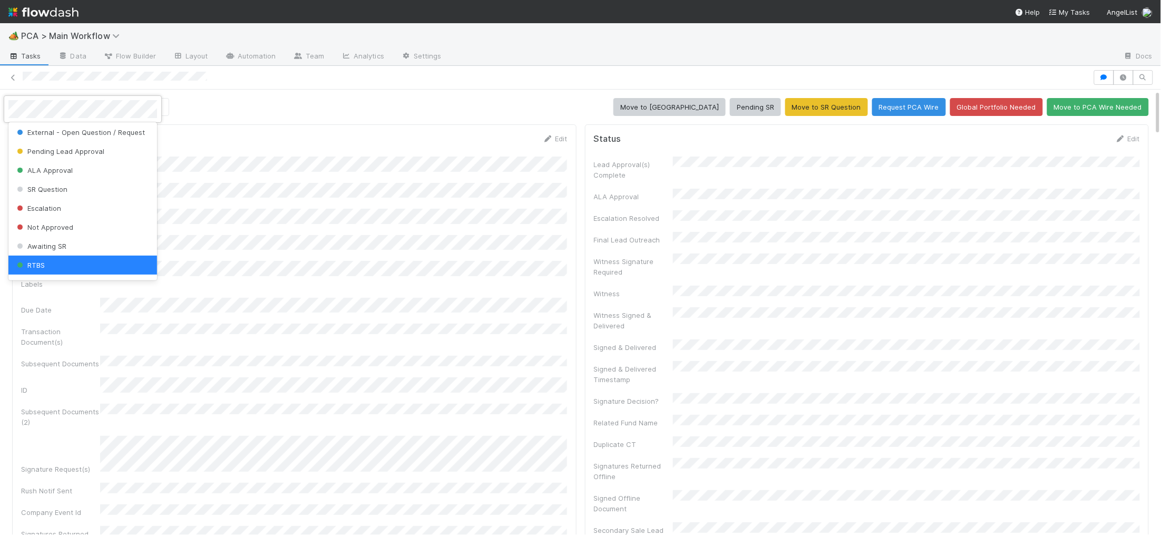
drag, startPoint x: 485, startPoint y: 169, endPoint x: 532, endPoint y: 138, distance: 56.7
click at [489, 168] on div at bounding box center [580, 267] width 1161 height 535
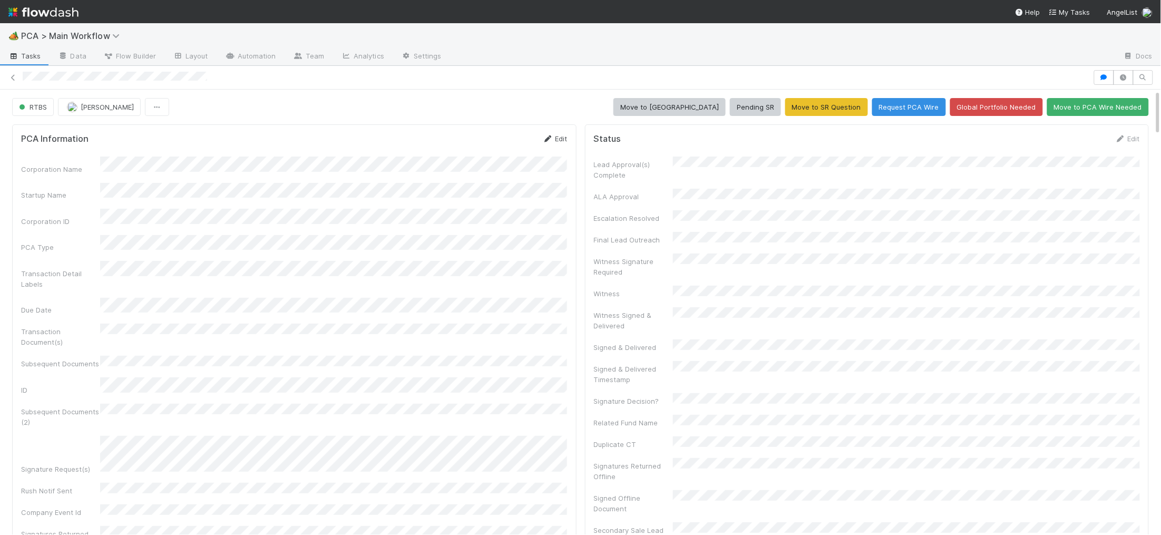
click at [548, 138] on icon at bounding box center [548, 138] width 11 height 7
click at [99, 484] on div "Signature Request(s)" at bounding box center [294, 505] width 547 height 42
click at [502, 140] on button "Save" at bounding box center [512, 142] width 30 height 18
click at [37, 109] on span "RTBS" at bounding box center [32, 107] width 30 height 8
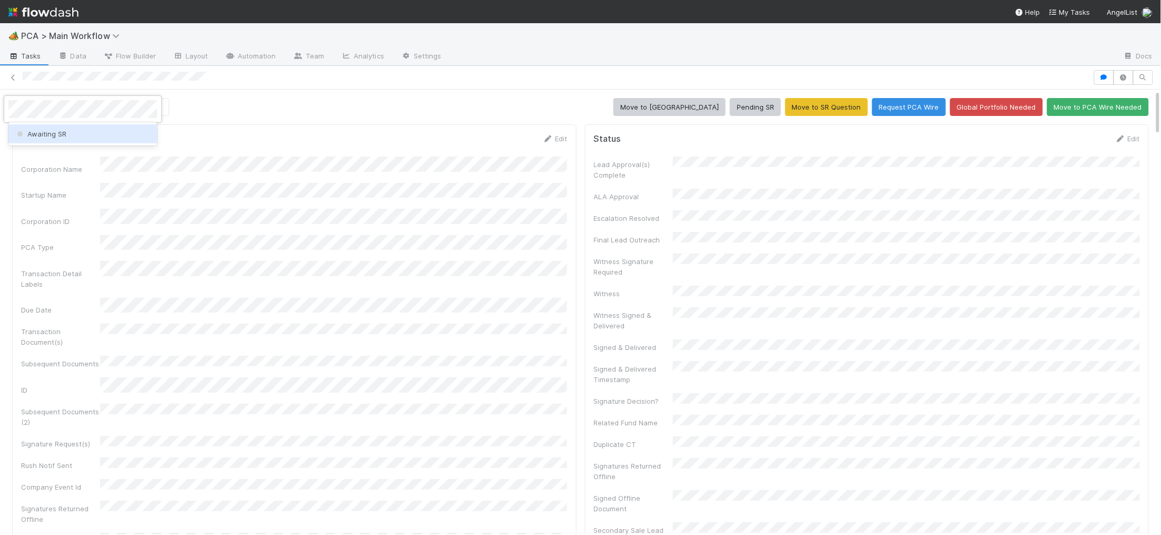
drag, startPoint x: 49, startPoint y: 135, endPoint x: 295, endPoint y: 145, distance: 245.8
click at [49, 135] on span "Awaiting SR" at bounding box center [41, 134] width 52 height 8
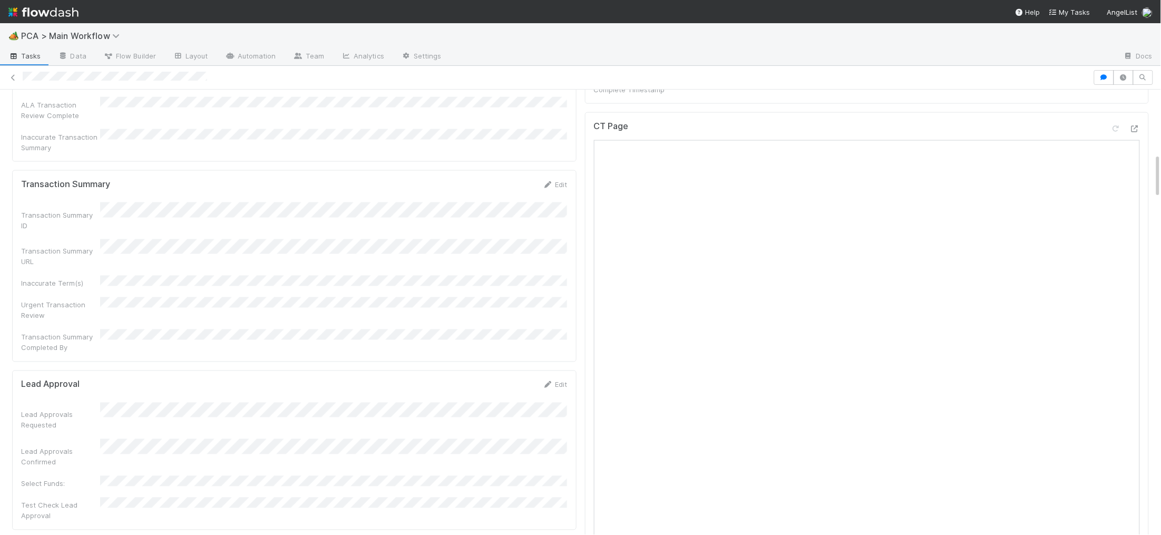
scroll to position [565, 0]
click at [1143, 179] on div "CT Page" at bounding box center [867, 409] width 565 height 461
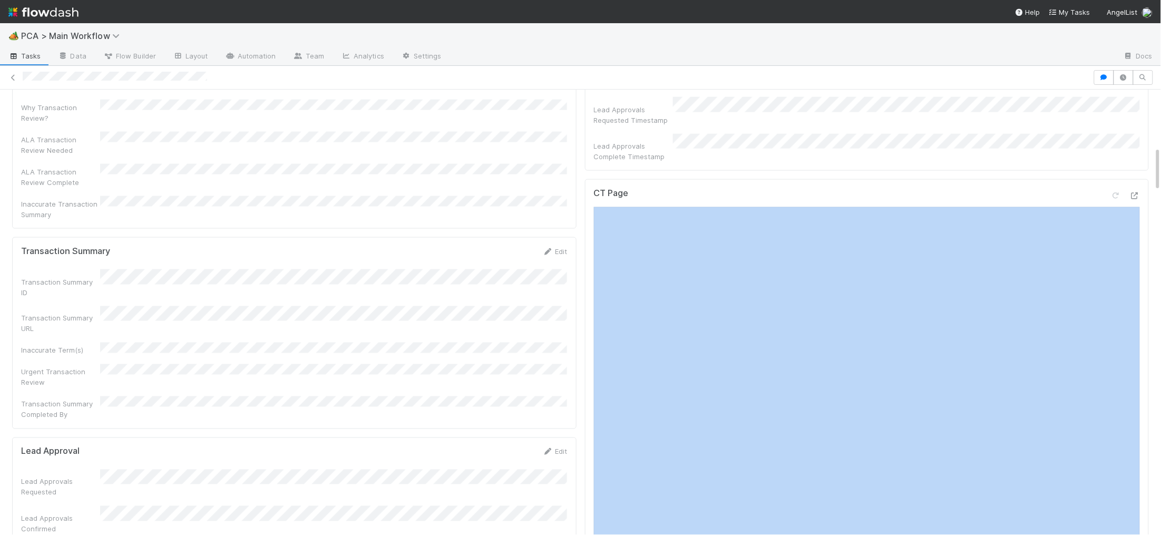
click at [1142, 179] on div "CT Page" at bounding box center [867, 409] width 565 height 461
click at [1140, 192] on icon at bounding box center [1135, 195] width 11 height 7
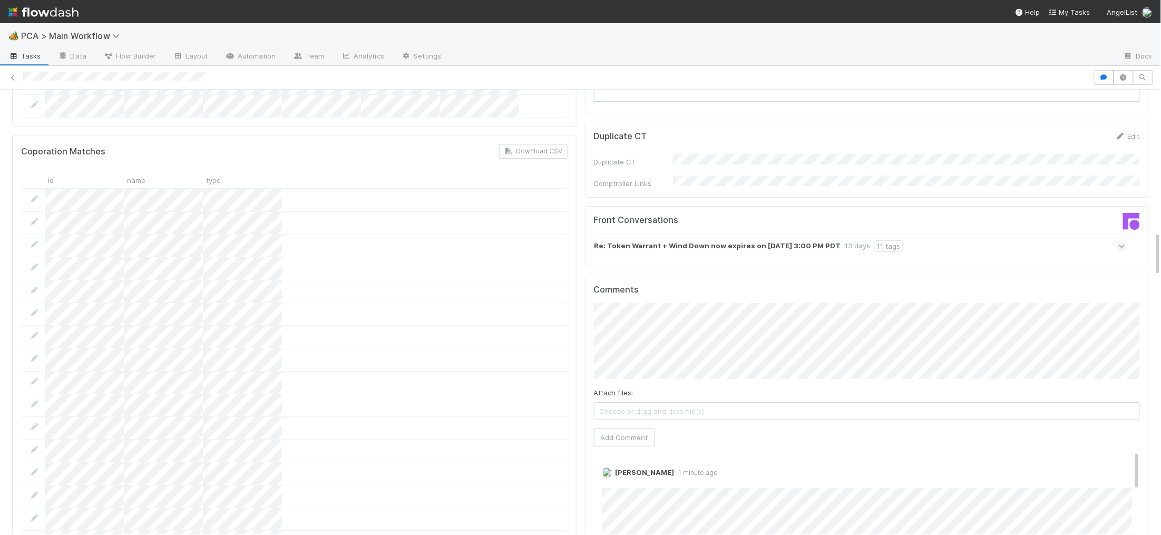
scroll to position [1402, 0]
click at [628, 429] on button "Add Comment" at bounding box center [624, 438] width 61 height 18
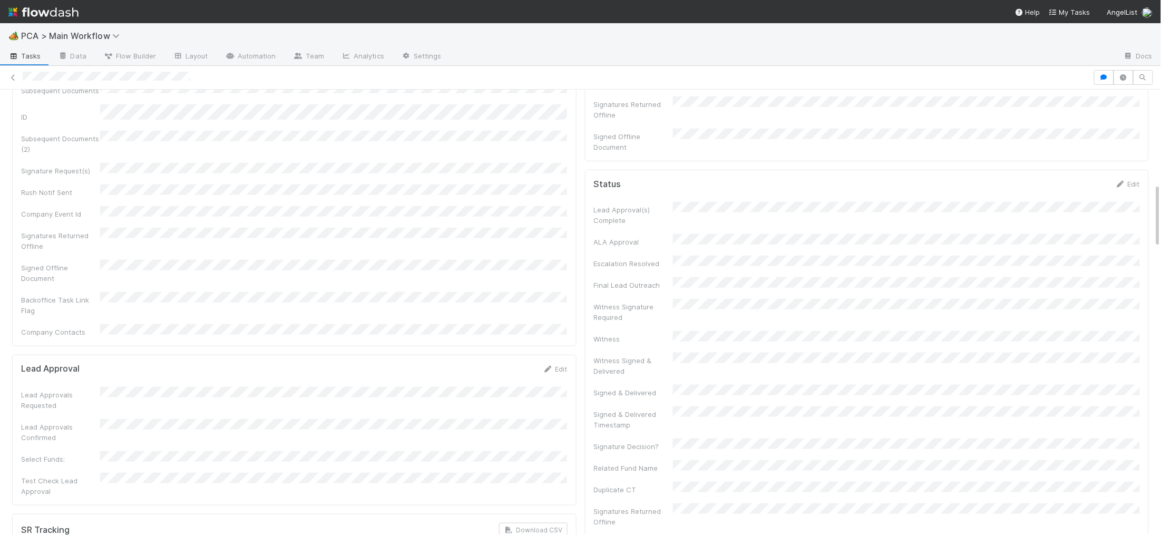
scroll to position [938, 0]
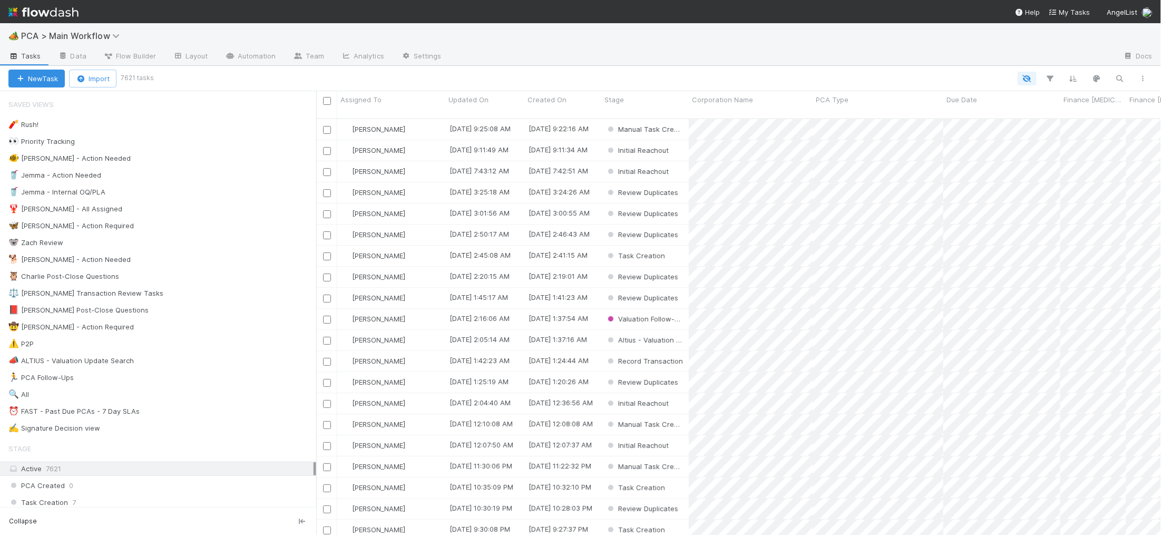
scroll to position [425, 845]
click at [205, 261] on div "🐕 [PERSON_NAME] - Action Needed 10" at bounding box center [162, 259] width 308 height 13
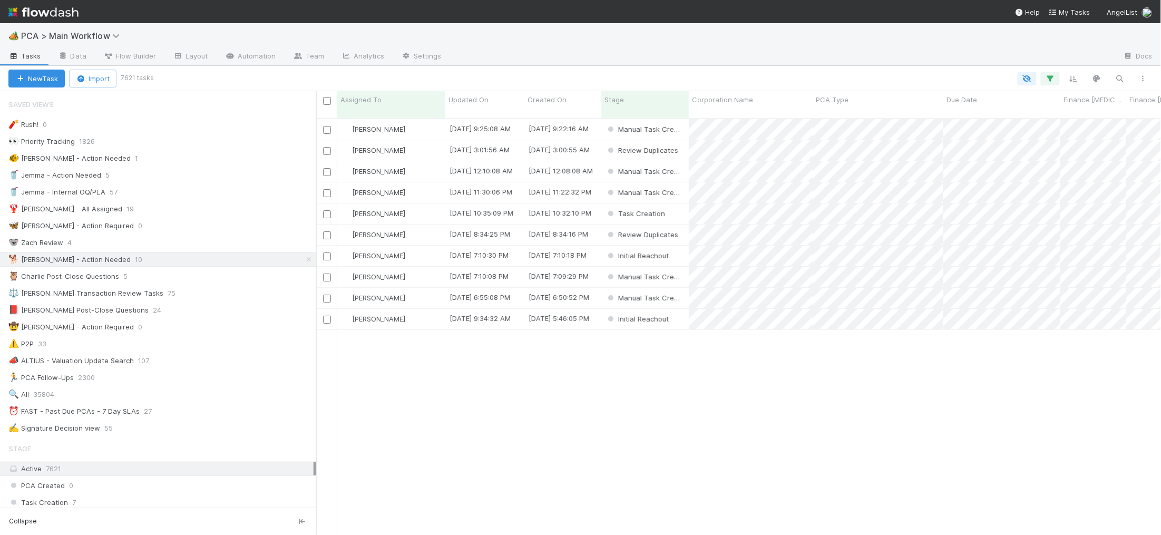
scroll to position [425, 845]
click at [466, 101] on span "Updated On" at bounding box center [469, 99] width 40 height 11
click at [805, 312] on div "Sort Oldest → Newest Sort Newest → Oldest Hide" at bounding box center [580, 267] width 1161 height 535
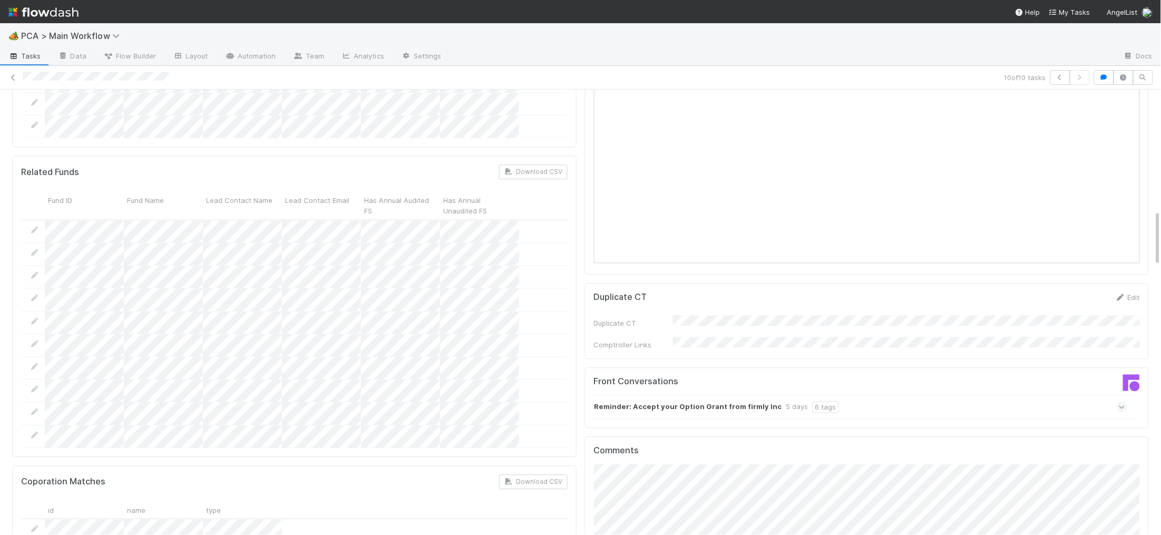
scroll to position [949, 0]
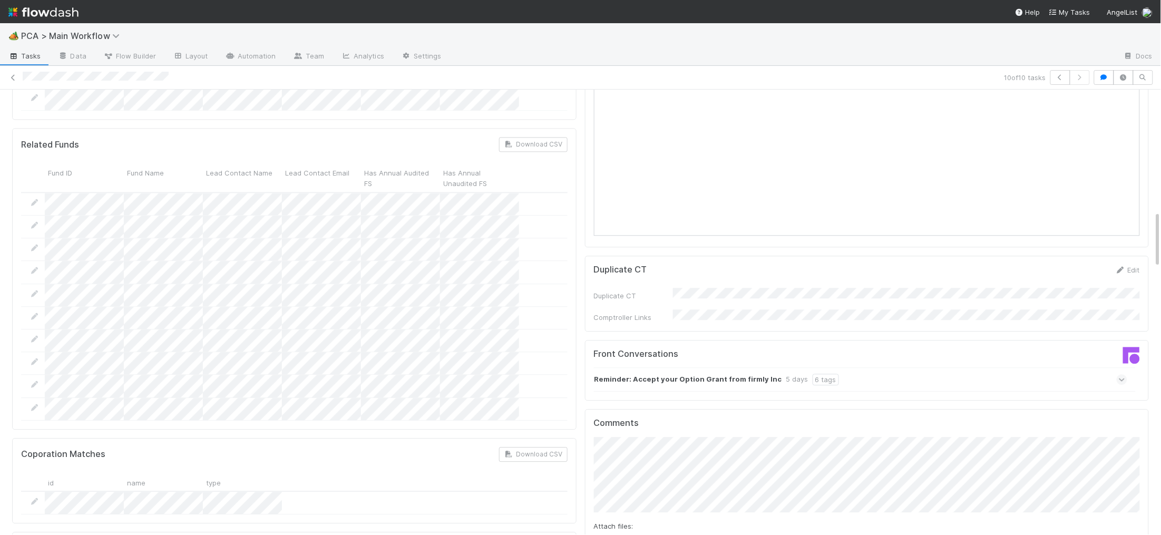
click at [790, 374] on div "5 days" at bounding box center [797, 380] width 22 height 12
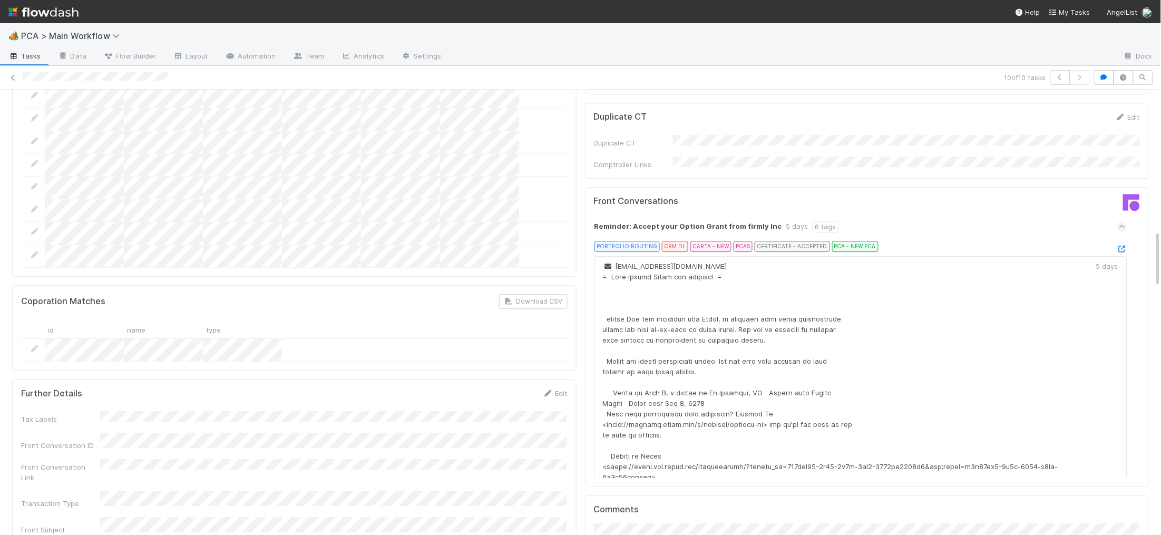
scroll to position [0, 0]
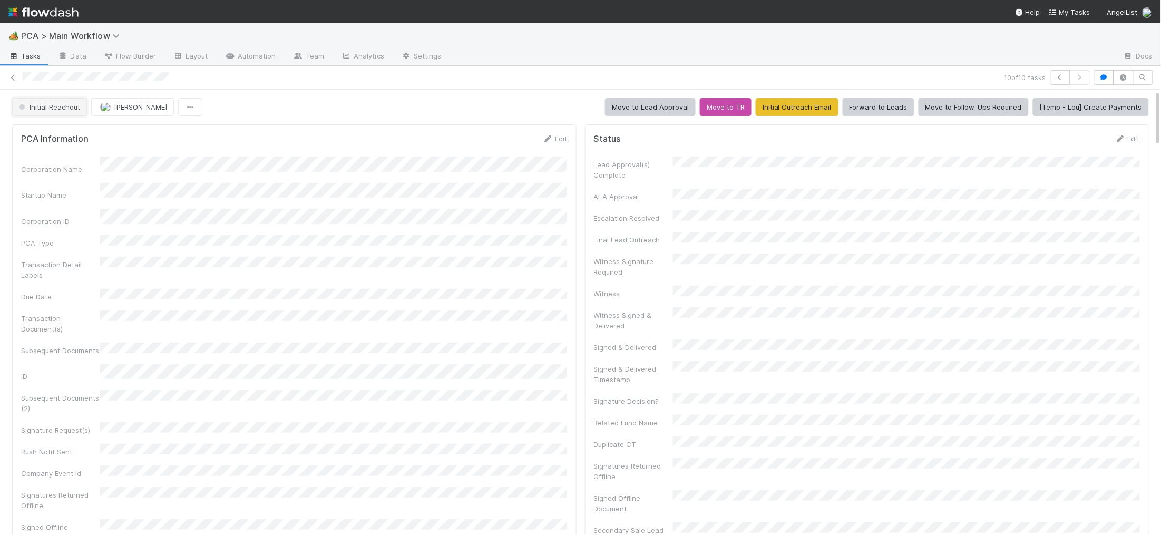
click at [65, 114] on button "Initial Reachout" at bounding box center [49, 107] width 75 height 18
click at [65, 141] on div "No Action Needed" at bounding box center [82, 133] width 149 height 19
click at [46, 16] on img at bounding box center [43, 12] width 70 height 18
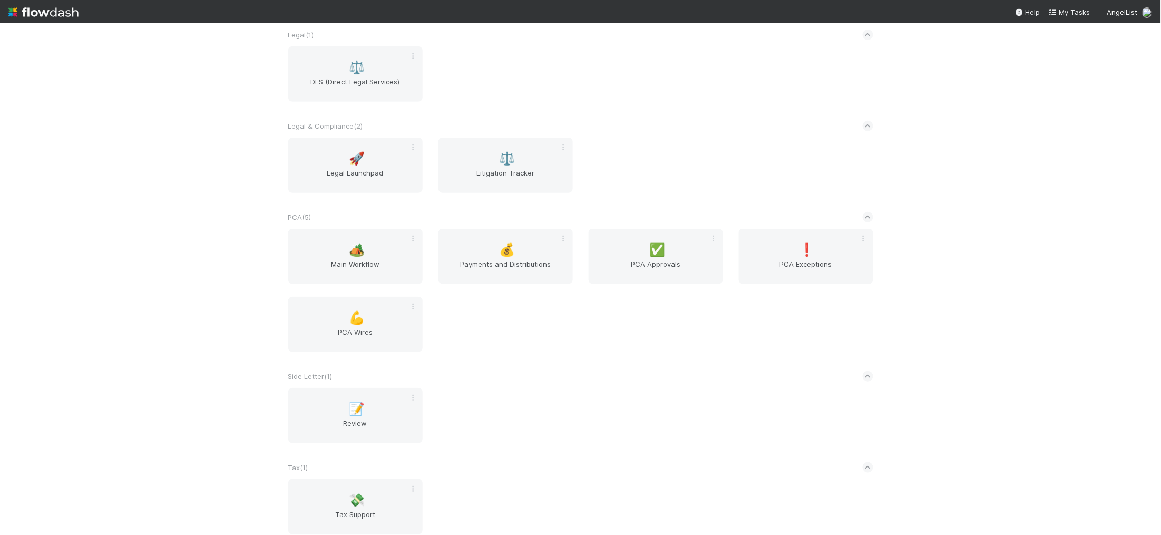
scroll to position [1767, 0]
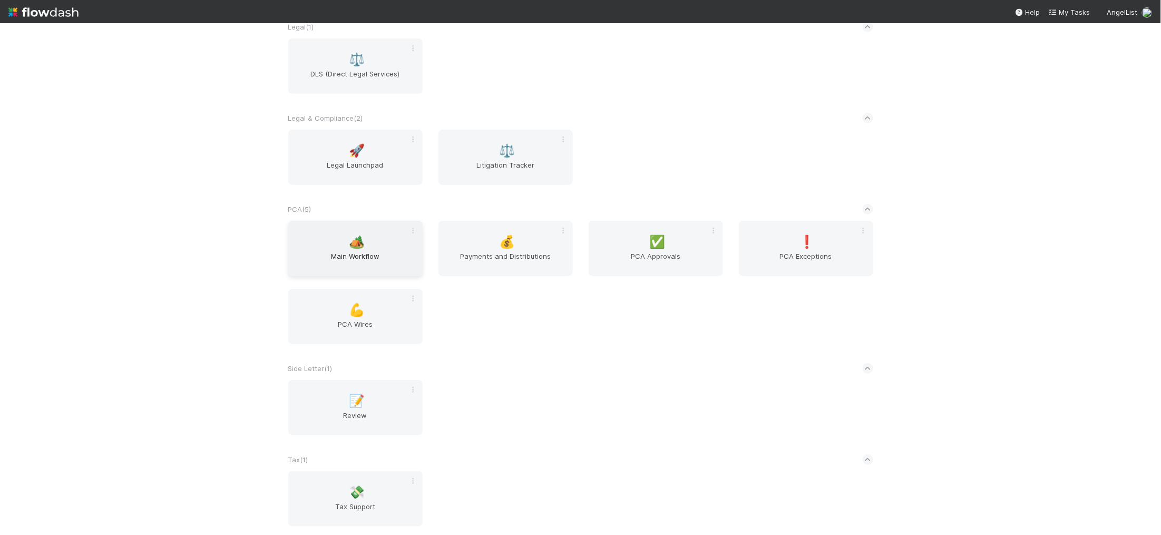
click at [382, 222] on div "🏕️ Main Workflow" at bounding box center [355, 248] width 134 height 55
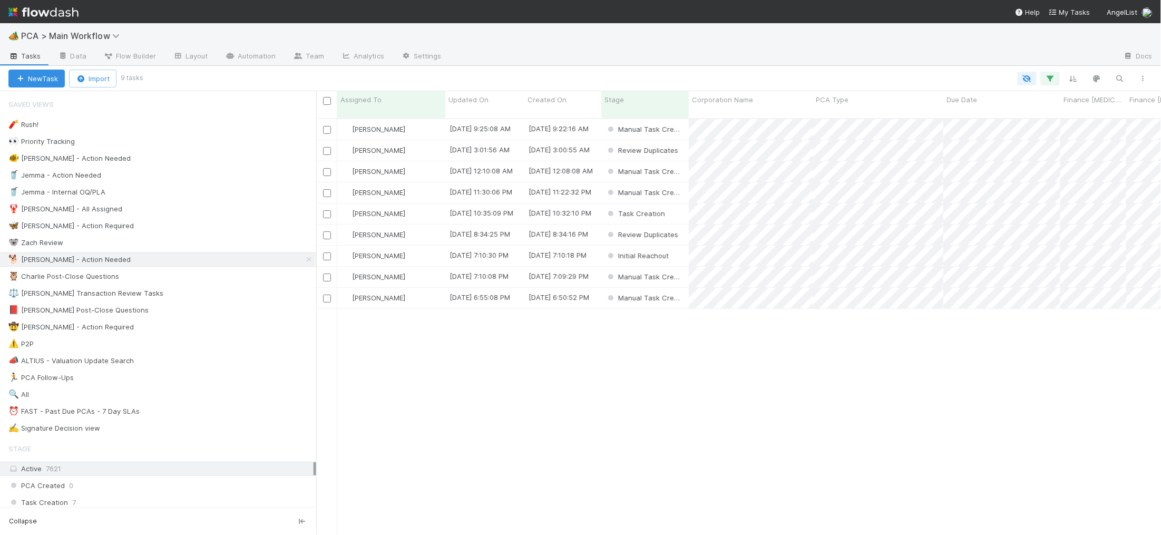
scroll to position [425, 845]
click at [478, 100] on span "Updated On" at bounding box center [469, 99] width 40 height 11
click at [694, 364] on div "Sort Oldest → Newest Sort Newest → Oldest Hide" at bounding box center [580, 267] width 1161 height 535
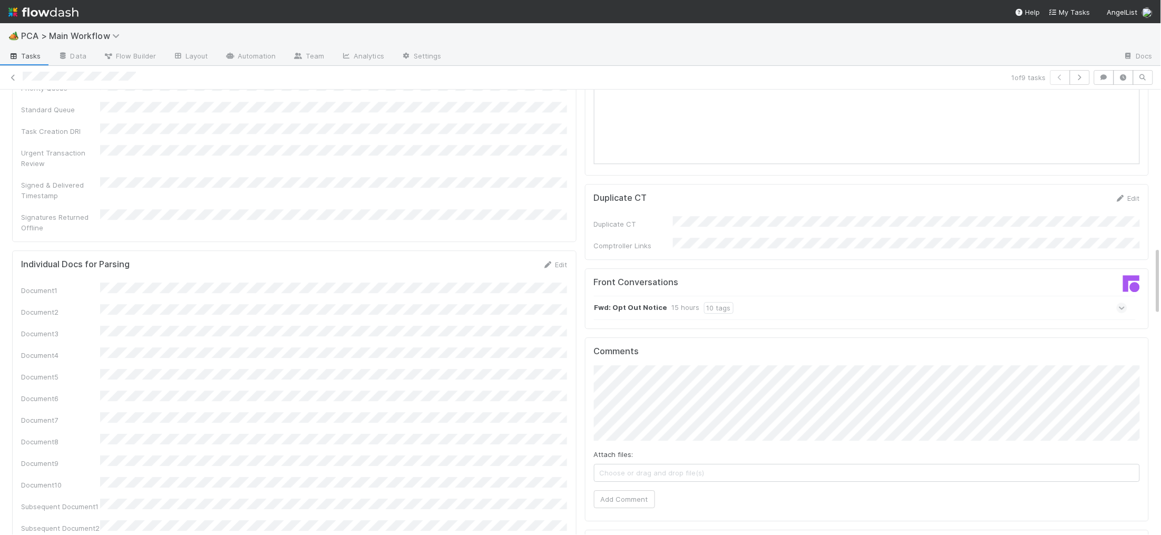
scroll to position [1022, 0]
click at [679, 301] on div "15 hours" at bounding box center [686, 307] width 28 height 12
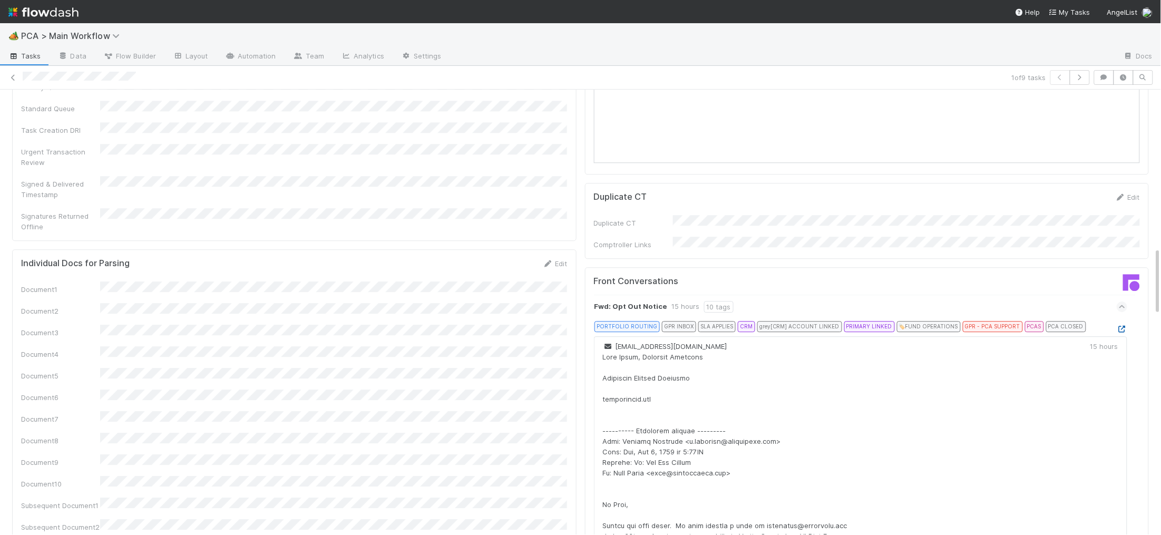
click at [1123, 326] on icon at bounding box center [1122, 329] width 11 height 7
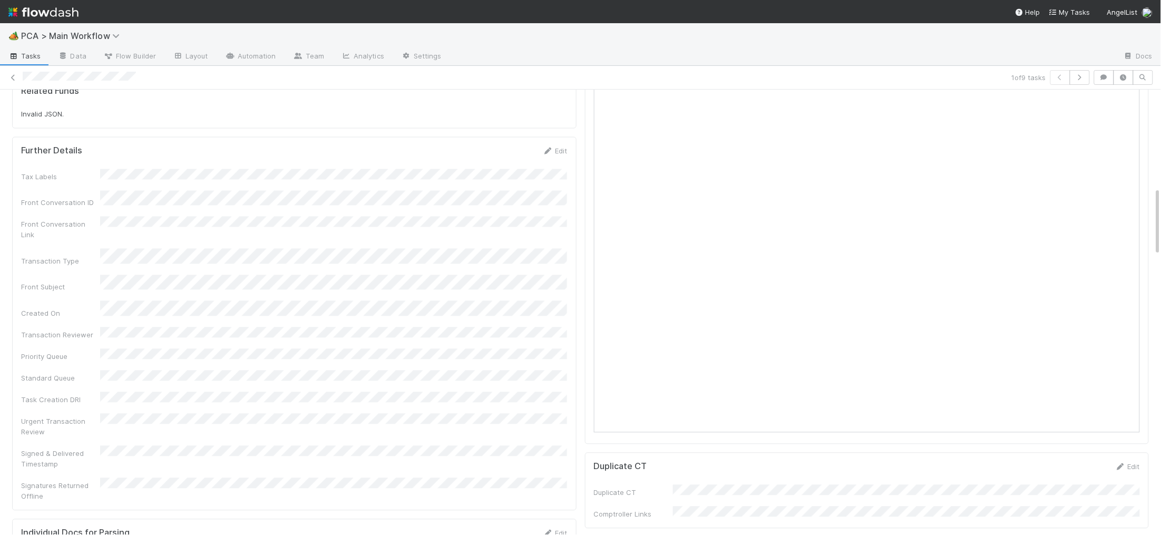
scroll to position [0, 0]
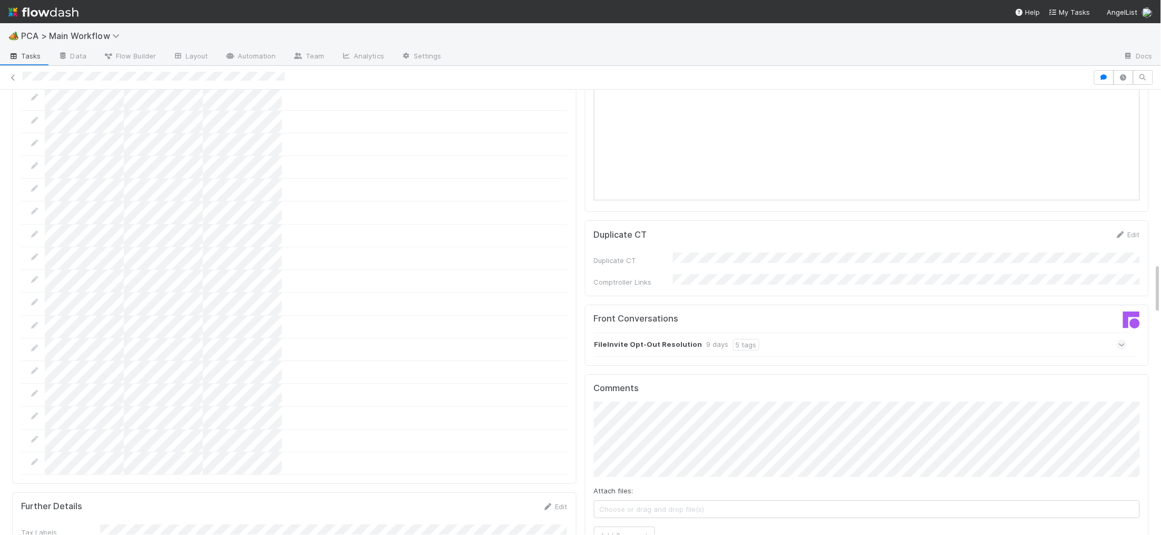
scroll to position [1179, 0]
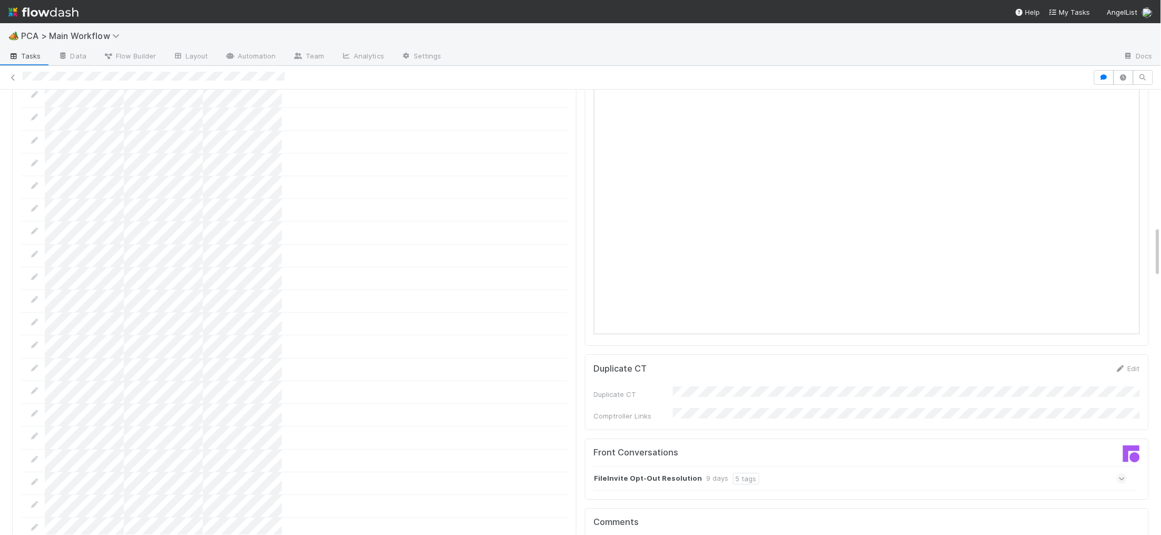
click at [767, 466] on div "FileInvite Opt-Out Resolution 9 days 5 tags" at bounding box center [861, 478] width 534 height 24
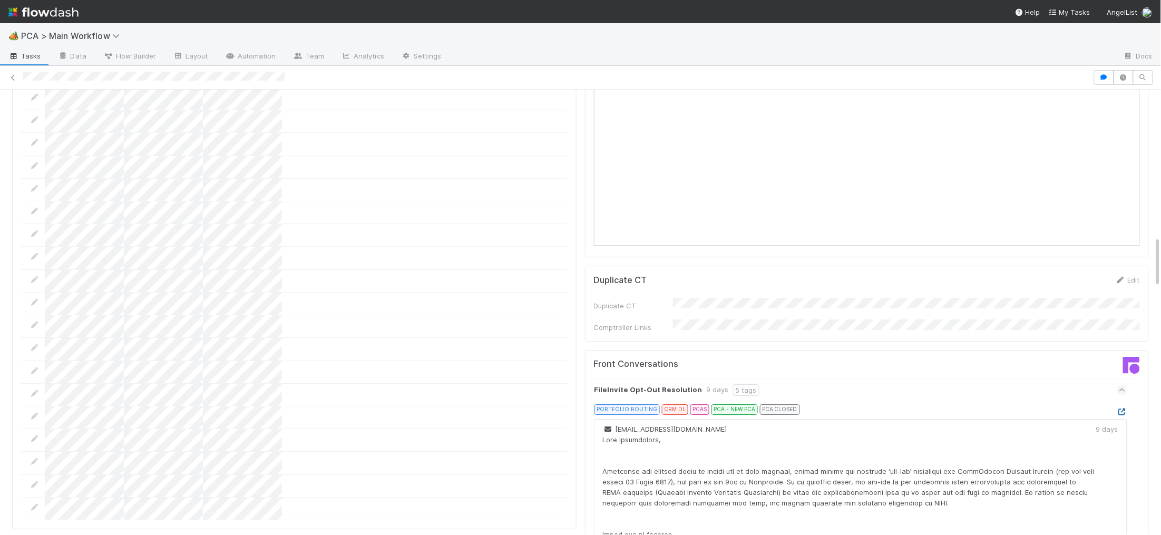
click at [1123, 409] on icon at bounding box center [1122, 412] width 11 height 7
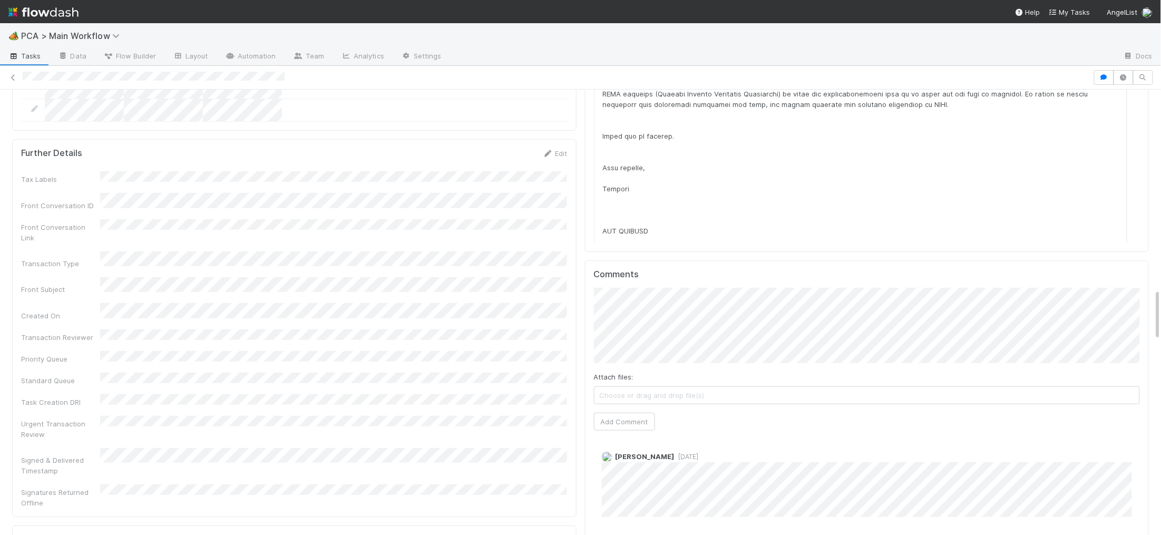
scroll to position [1725, 0]
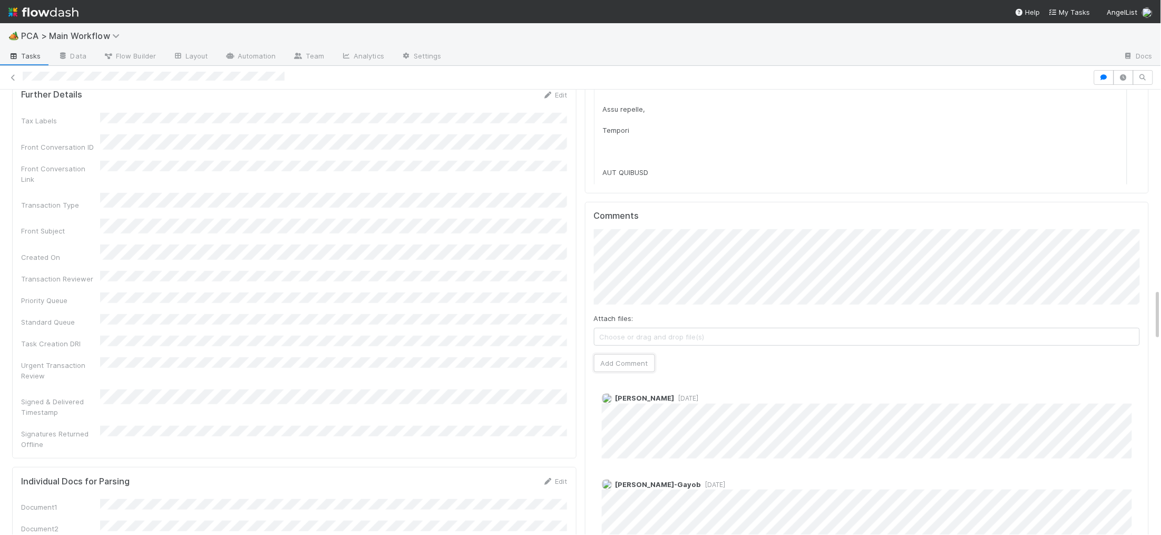
drag, startPoint x: 631, startPoint y: 304, endPoint x: 436, endPoint y: 235, distance: 206.4
click at [631, 354] on button "Add Comment" at bounding box center [624, 363] width 61 height 18
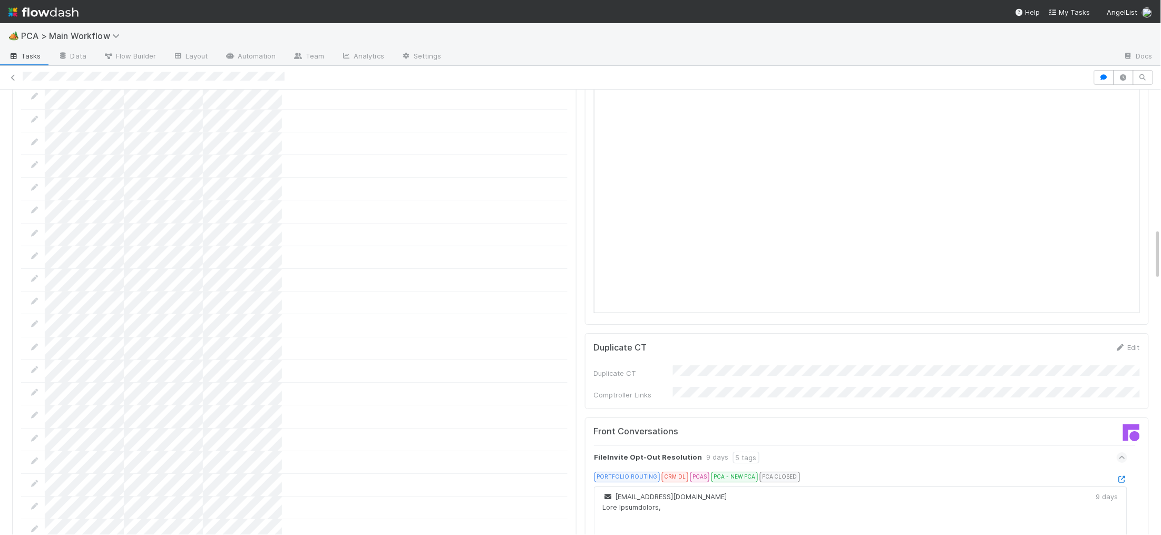
scroll to position [1801, 0]
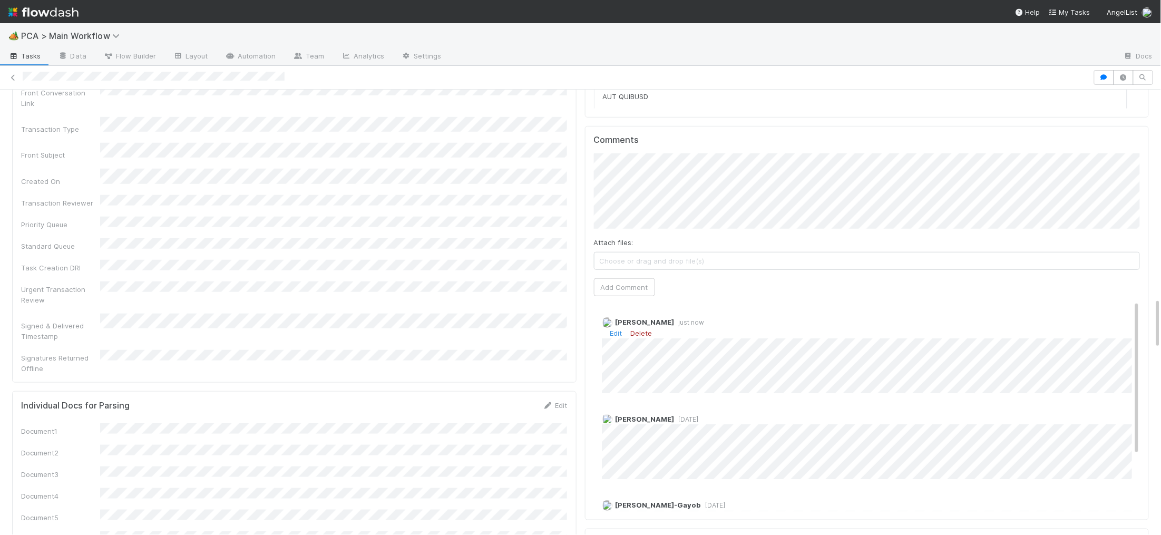
click at [644, 329] on link "Delete" at bounding box center [642, 333] width 22 height 8
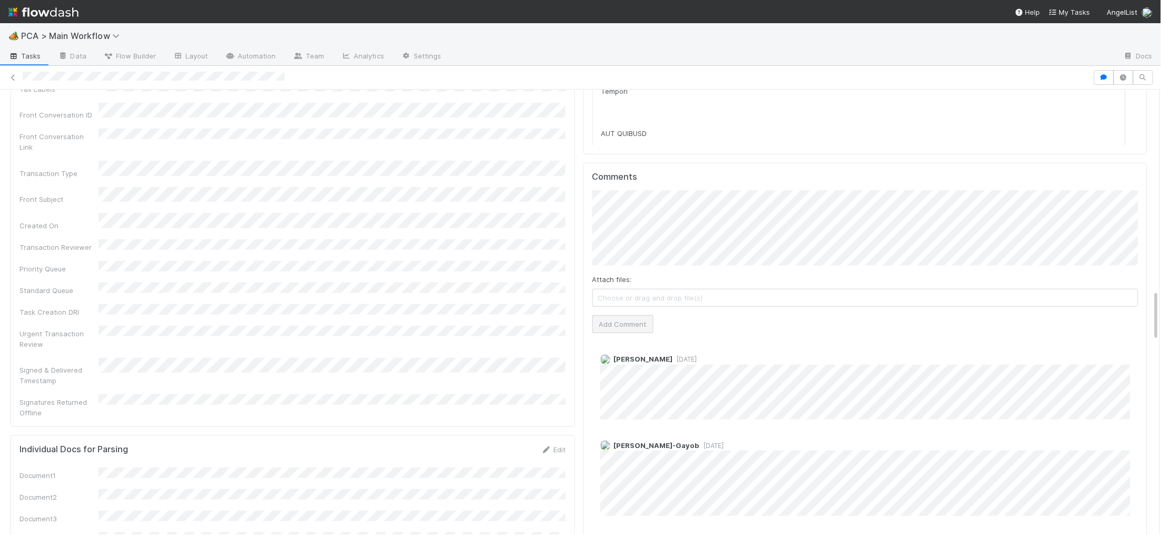
scroll to position [1788, 0]
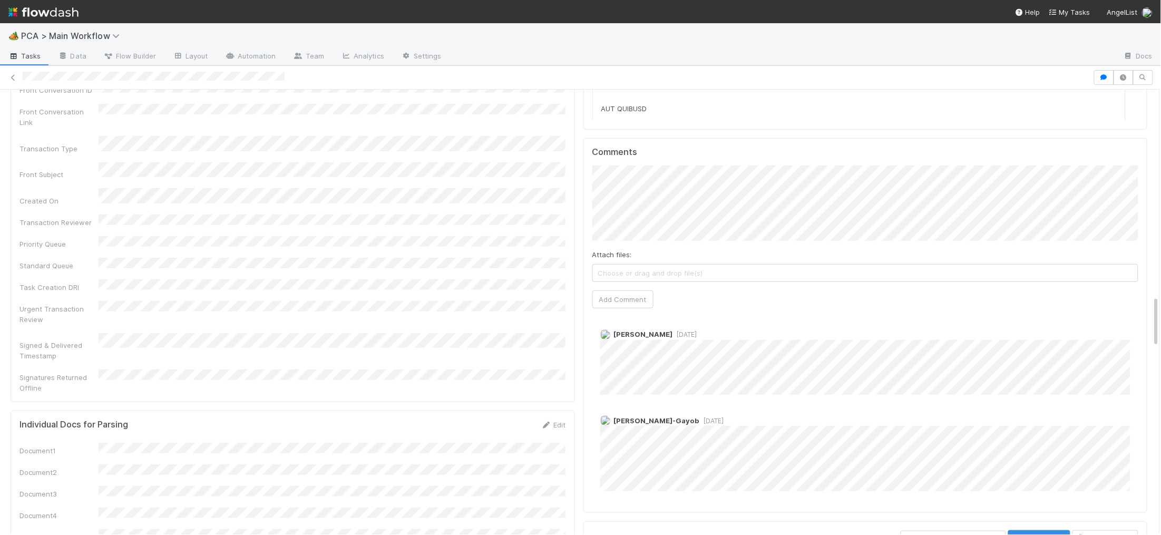
click at [611, 226] on div "Attach files: Choose or drag and drop file(s) Add Comment" at bounding box center [865, 237] width 547 height 143
click at [586, 237] on div "Comments Attach files: Choose or drag and drop file(s) Add Comment Marenz Traja…" at bounding box center [866, 325] width 565 height 375
click at [598, 290] on button "Add Comment" at bounding box center [622, 299] width 61 height 18
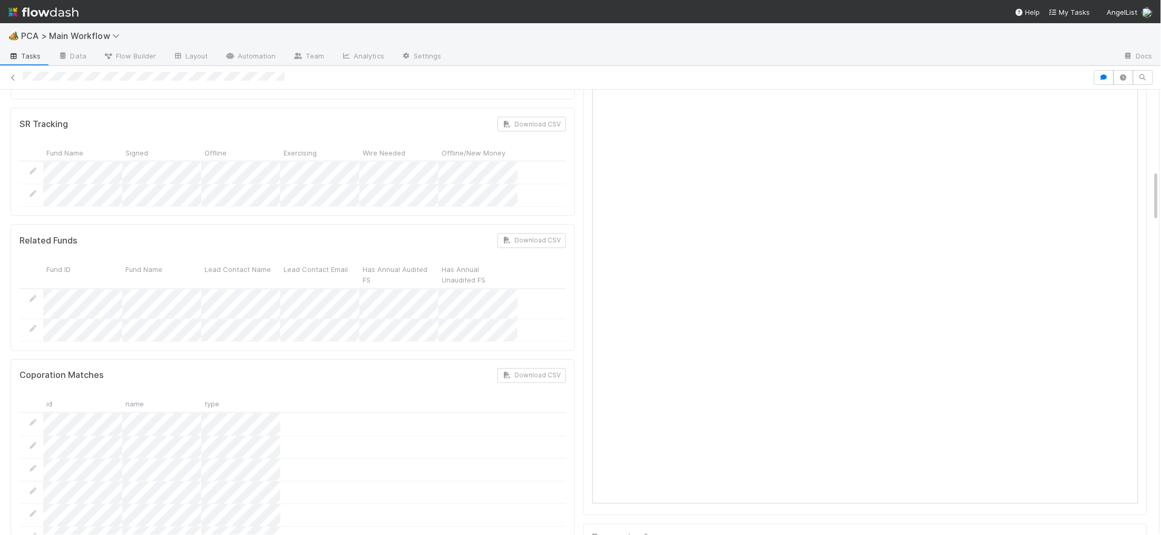
scroll to position [0, 0]
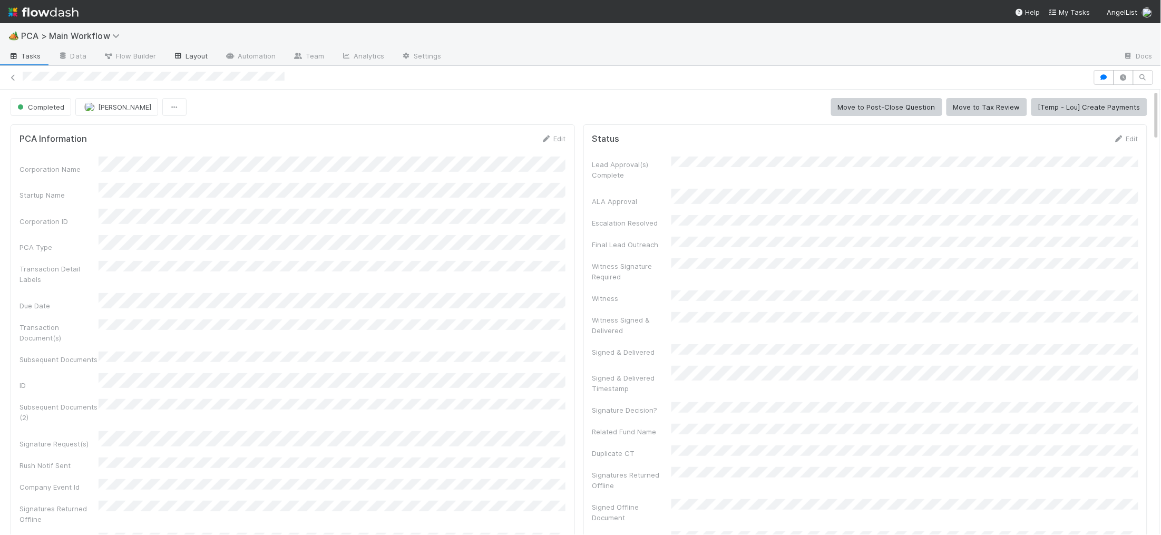
click at [322, 144] on form "PCA Information Edit Corporation Name Startup Name Corporation ID PCA Type Tran…" at bounding box center [293, 371] width 547 height 477
click at [51, 17] on img at bounding box center [43, 12] width 70 height 18
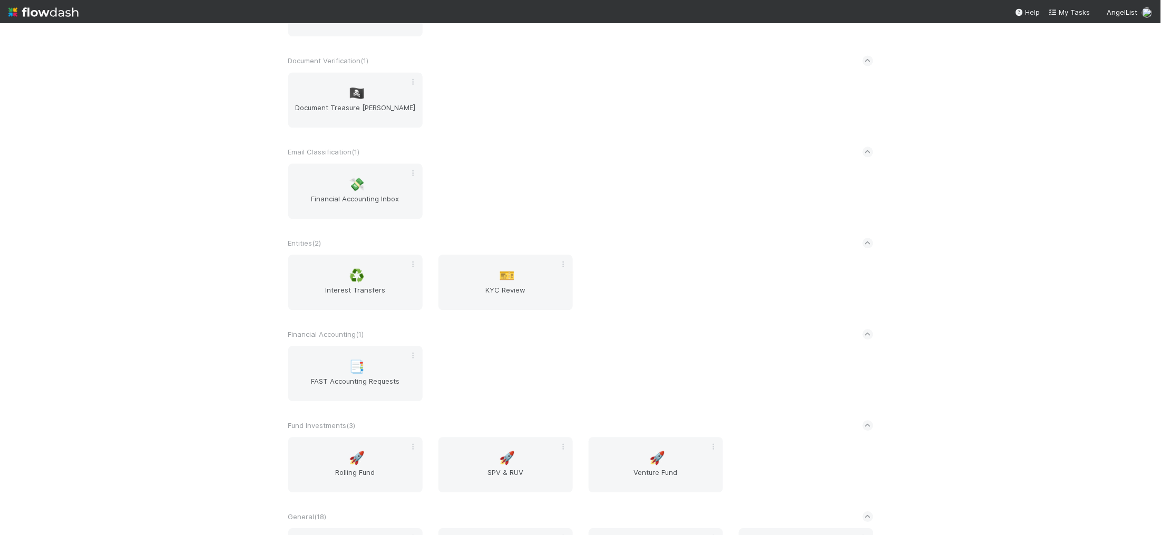
scroll to position [1801, 0]
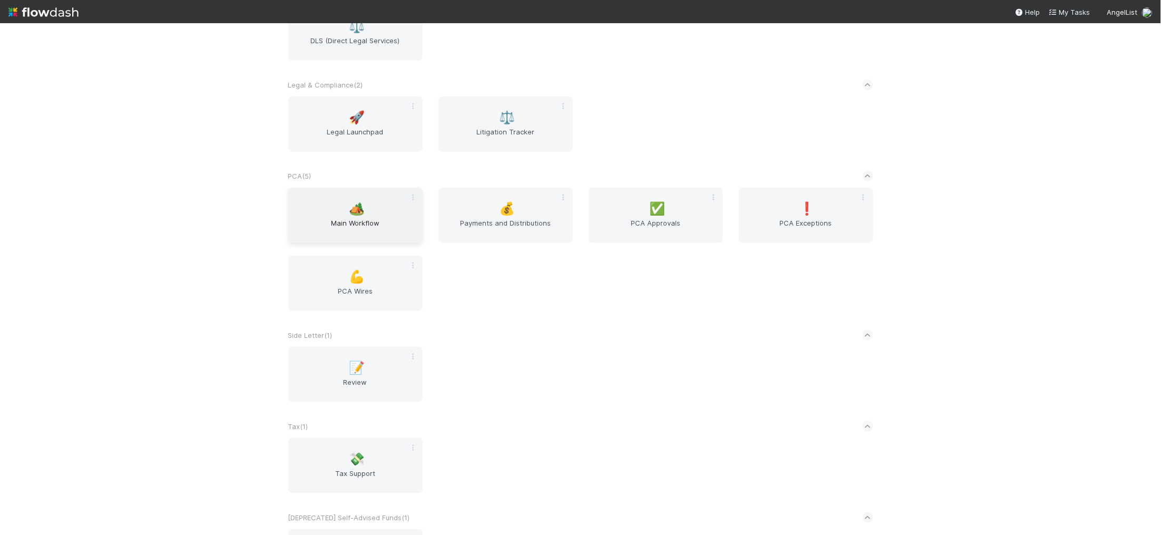
click at [371, 212] on div "🏕️ Main Workflow" at bounding box center [355, 215] width 134 height 55
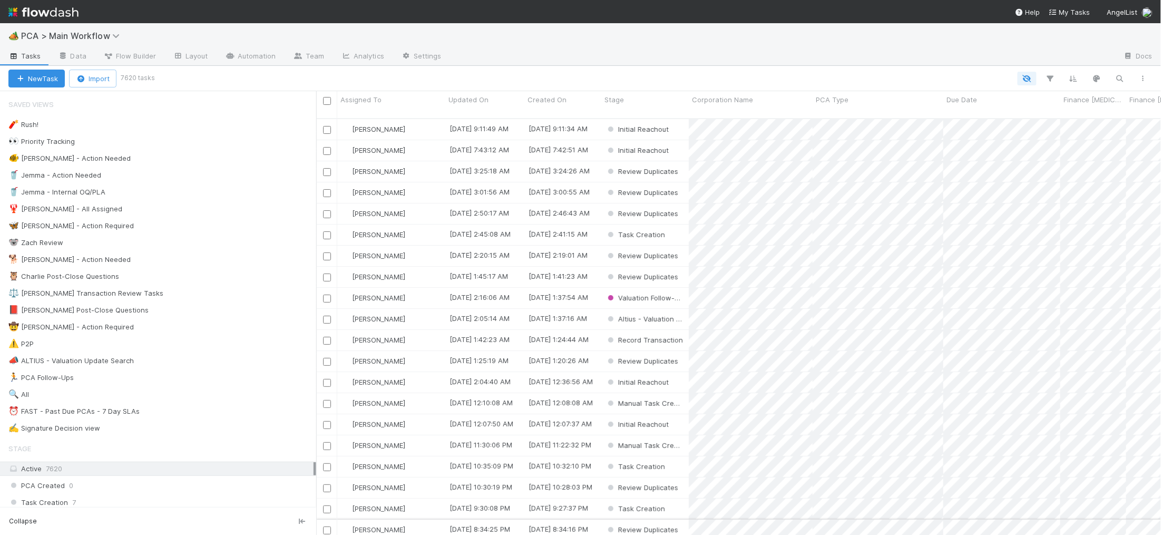
scroll to position [425, 845]
drag, startPoint x: 152, startPoint y: 260, endPoint x: 279, endPoint y: 6, distance: 284.1
click at [152, 260] on div "🐕 Charlie - Action Needed 8" at bounding box center [162, 259] width 308 height 13
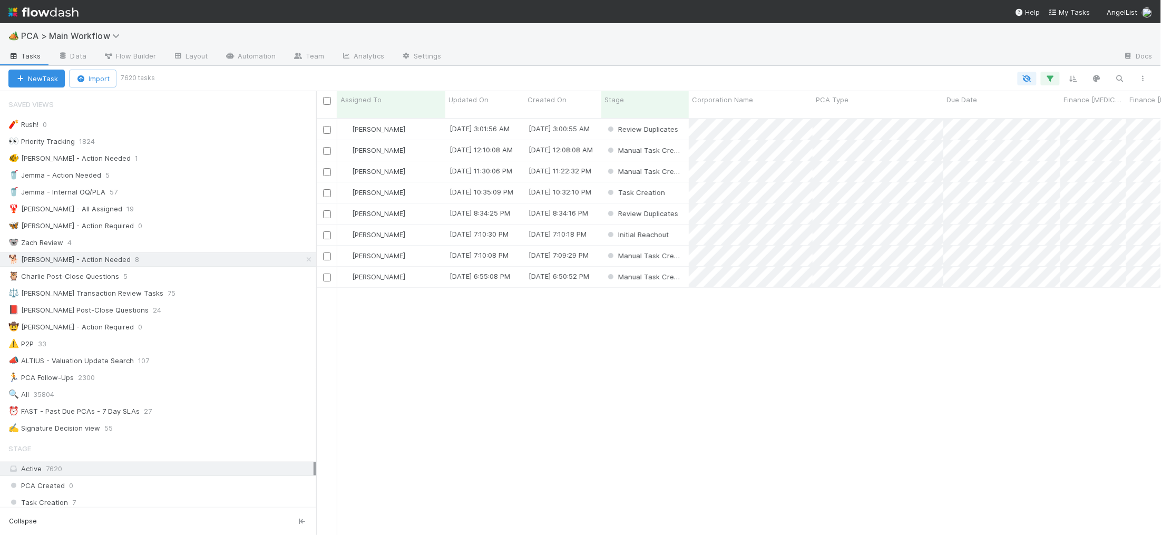
scroll to position [425, 845]
click at [493, 98] on div "Updated On" at bounding box center [485, 99] width 73 height 11
click at [522, 122] on div "Sort Oldest → Newest" at bounding box center [509, 120] width 120 height 16
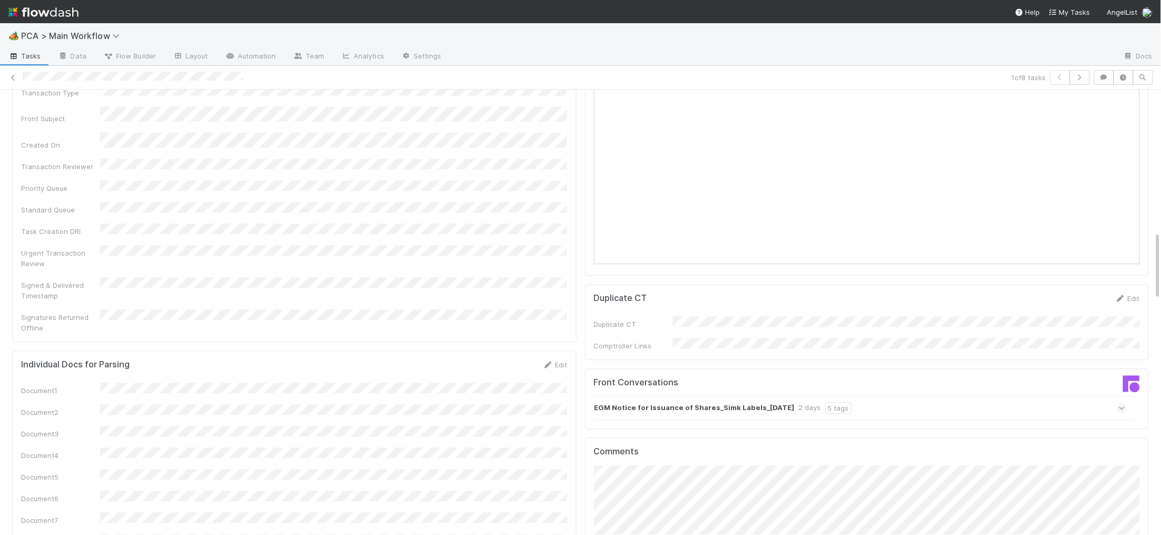
click at [711, 402] on strong "EGM Notice for Issuance of Shares_Simk Labels_01.09.2025" at bounding box center [695, 408] width 200 height 12
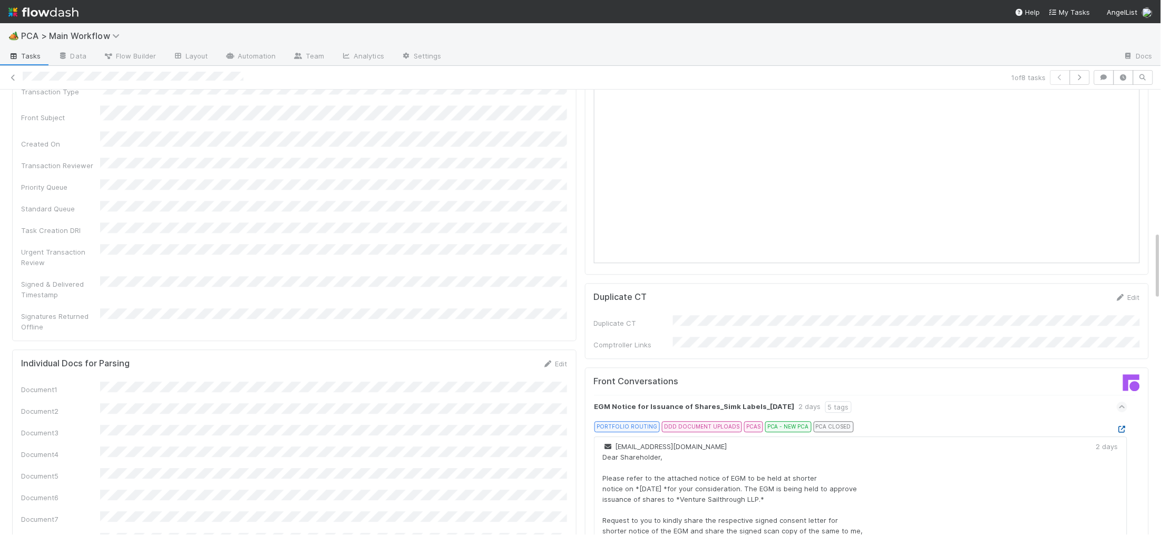
click at [1122, 426] on icon at bounding box center [1122, 429] width 11 height 7
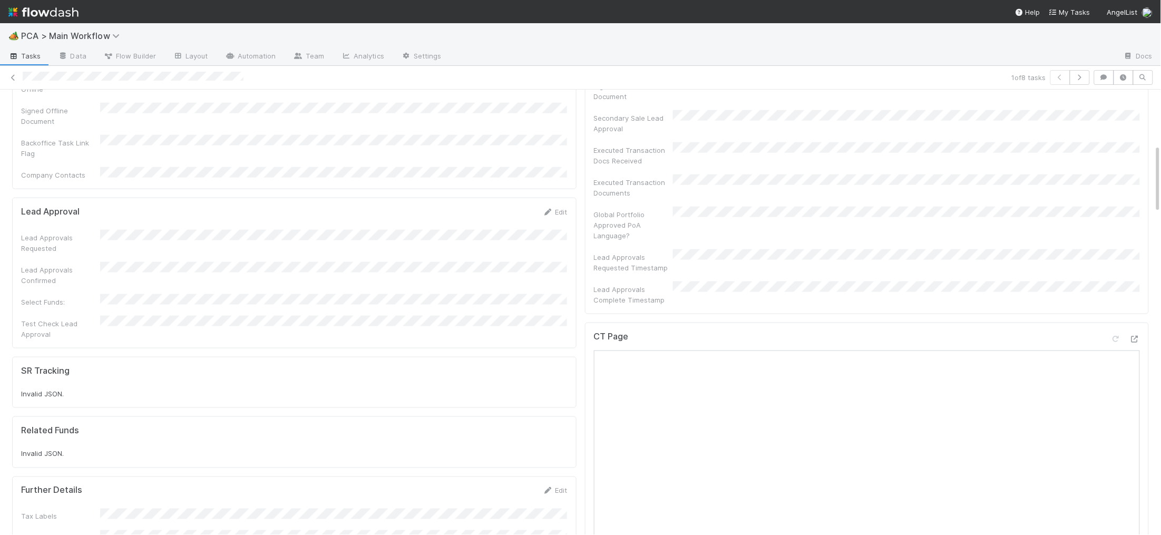
scroll to position [0, 0]
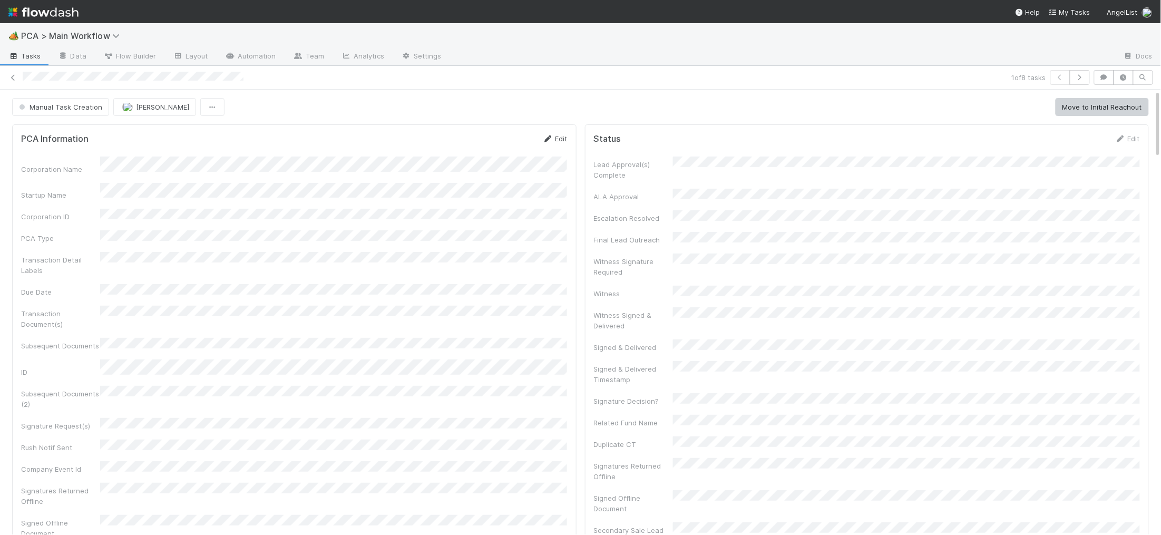
click at [550, 139] on icon at bounding box center [548, 138] width 11 height 7
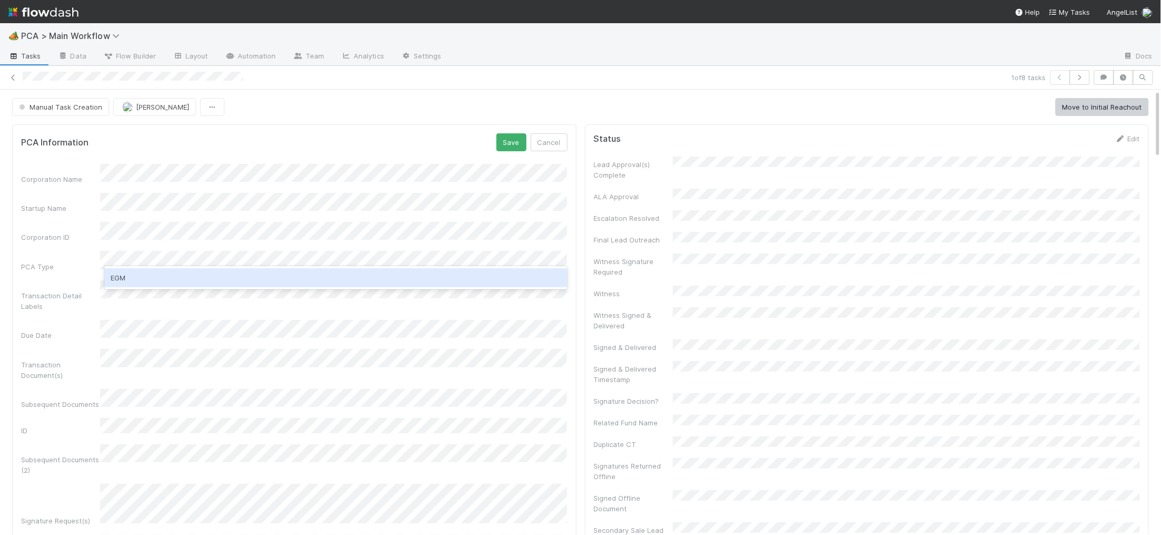
click at [208, 274] on div "EGM" at bounding box center [335, 277] width 463 height 19
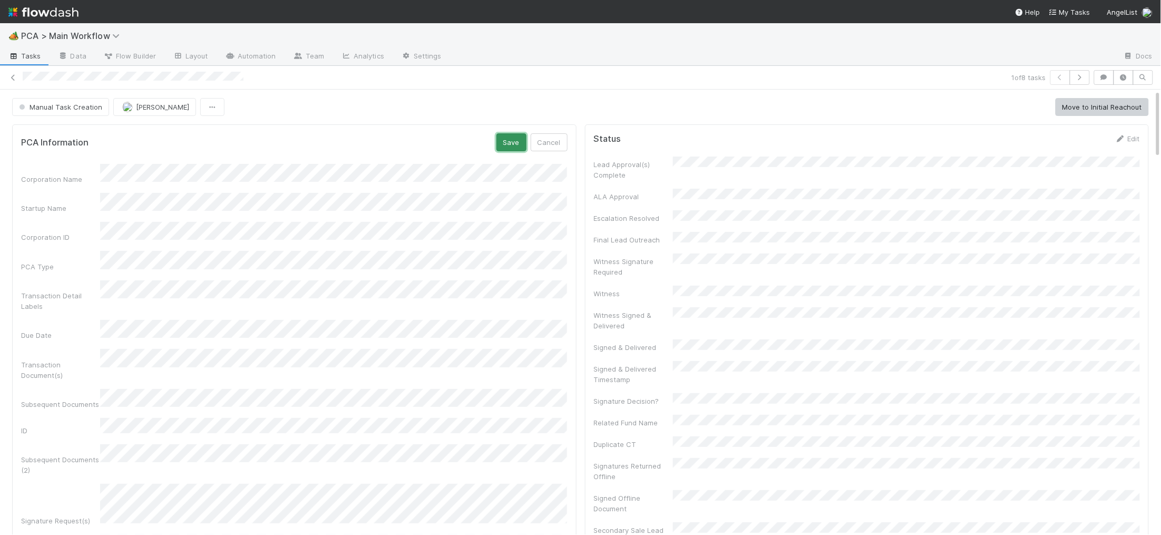
click at [511, 133] on button "Save" at bounding box center [512, 142] width 30 height 18
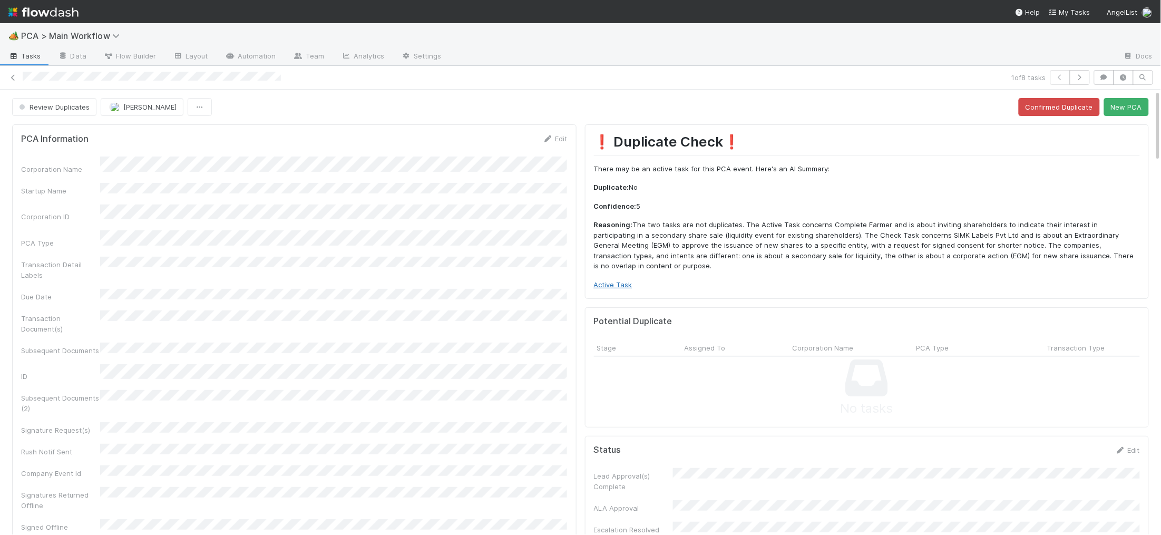
click at [616, 280] on link "Active Task" at bounding box center [613, 284] width 38 height 8
click at [1119, 111] on button "New PCA" at bounding box center [1126, 107] width 45 height 18
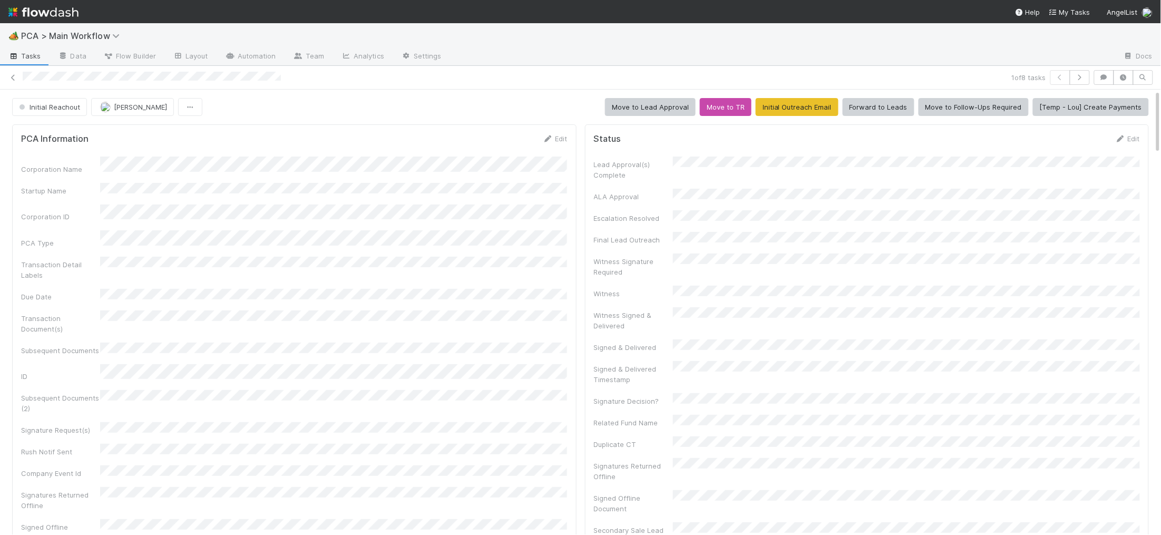
click at [562, 192] on div "Corporation Name Startup Name Corporation ID PCA Type Transaction Detail Labels…" at bounding box center [294, 379] width 547 height 444
click at [559, 139] on link "Edit" at bounding box center [555, 138] width 25 height 8
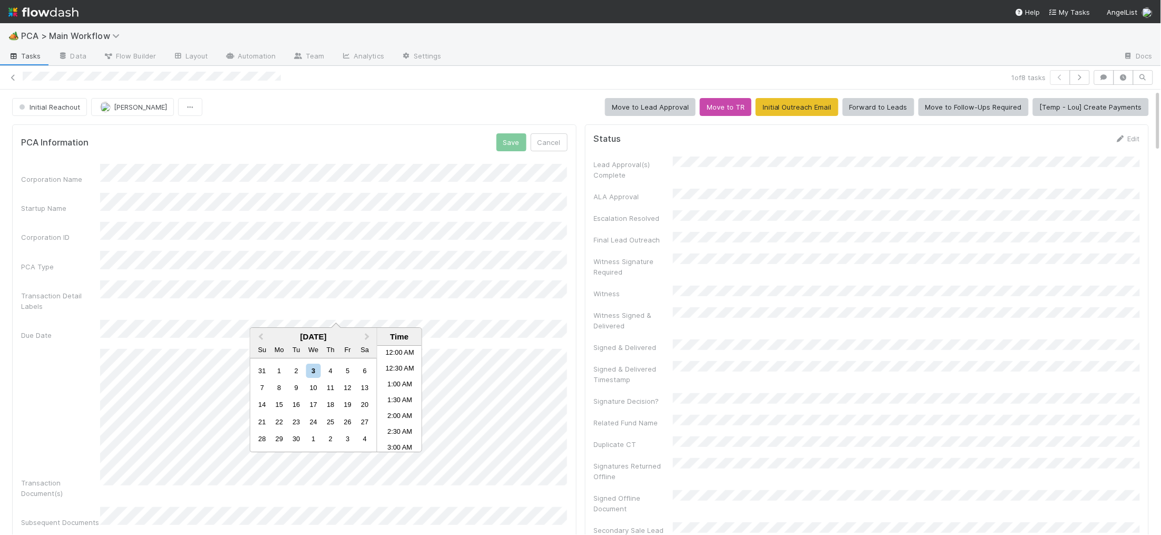
scroll to position [256, 0]
click at [348, 372] on div "5" at bounding box center [348, 371] width 14 height 14
click at [403, 441] on ul "12:00 AM 12:30 AM 1:00 AM 1:30 AM 2:00 AM 2:30 AM 3:00 AM 3:30 AM 4:00 AM 4:30 …" at bounding box center [399, 399] width 45 height 106
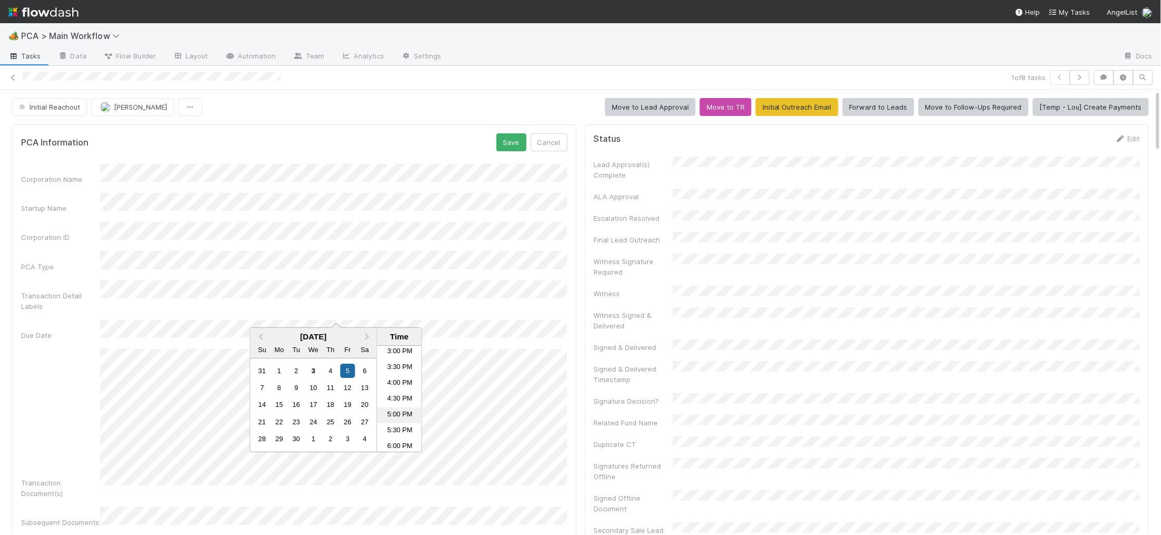
click at [402, 417] on li "5:00 PM" at bounding box center [399, 415] width 45 height 16
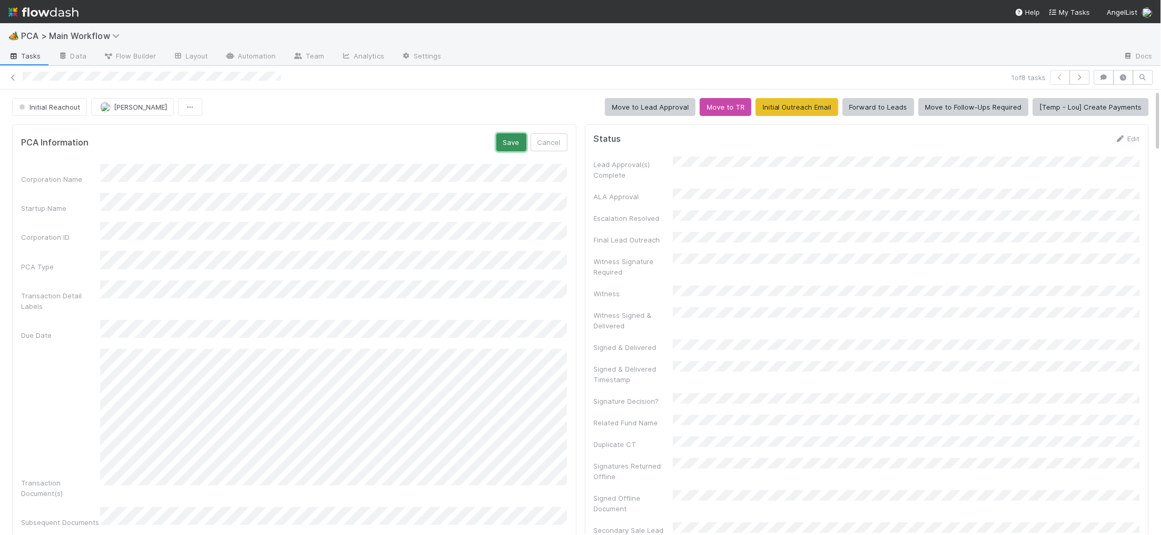
click at [511, 150] on button "Save" at bounding box center [512, 142] width 30 height 18
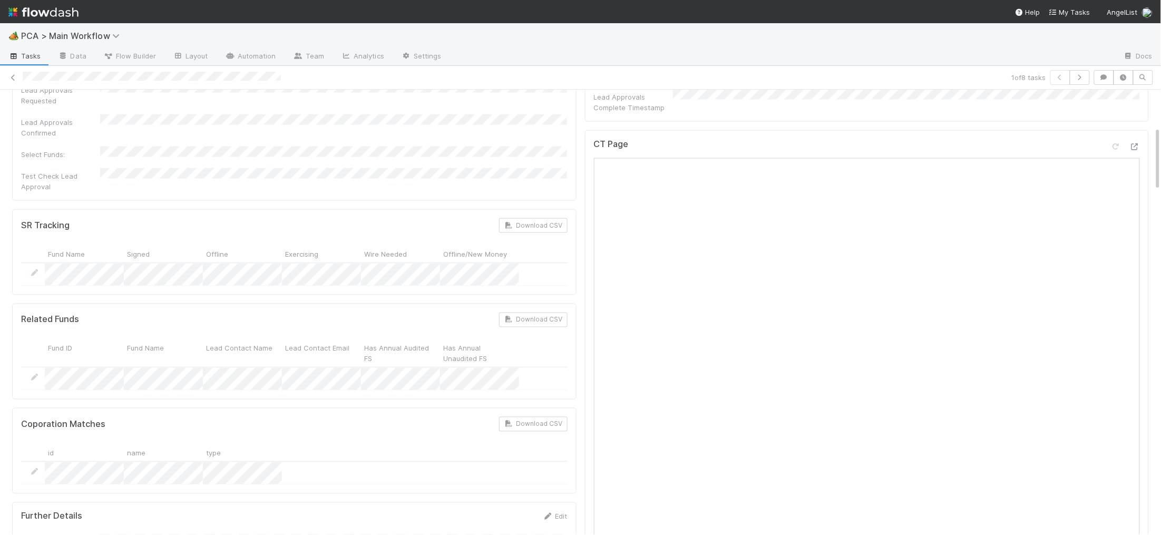
scroll to position [0, 0]
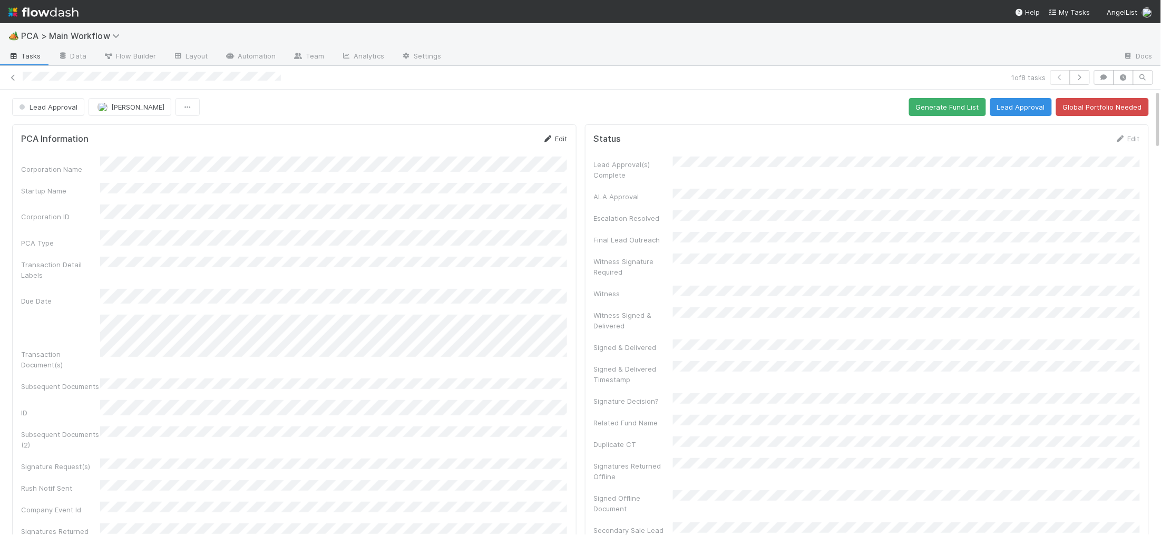
click at [547, 139] on icon at bounding box center [548, 138] width 11 height 7
drag, startPoint x: 517, startPoint y: 138, endPoint x: 870, endPoint y: 152, distance: 354.0
click at [517, 138] on button "Save" at bounding box center [512, 142] width 30 height 18
drag, startPoint x: 545, startPoint y: 136, endPoint x: 495, endPoint y: 185, distance: 70.1
click at [546, 136] on icon at bounding box center [548, 138] width 11 height 7
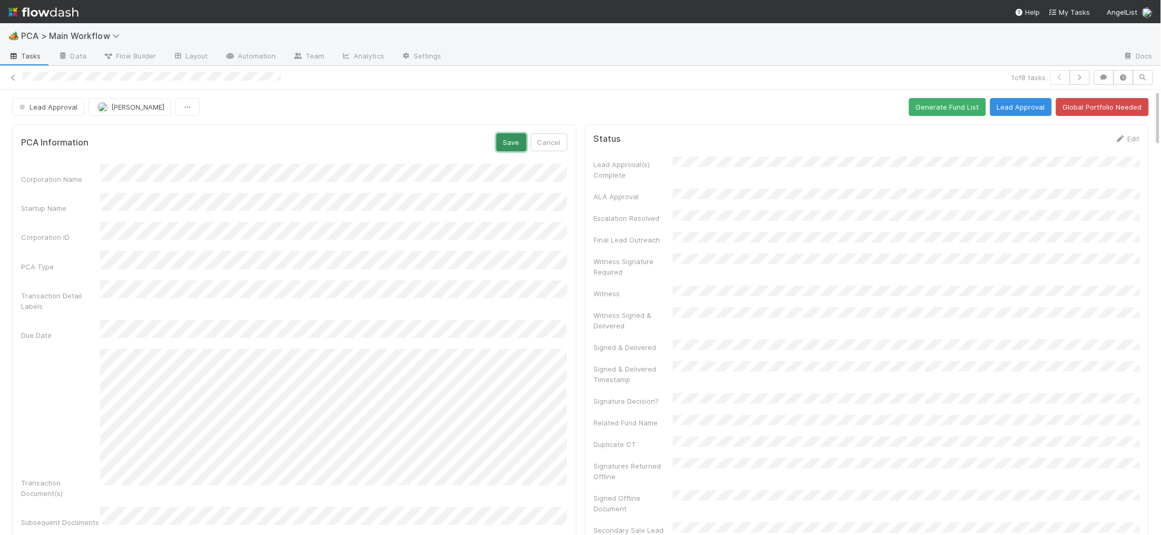
click at [510, 141] on button "Save" at bounding box center [512, 142] width 30 height 18
click at [946, 104] on button "Generate Fund List" at bounding box center [947, 107] width 77 height 18
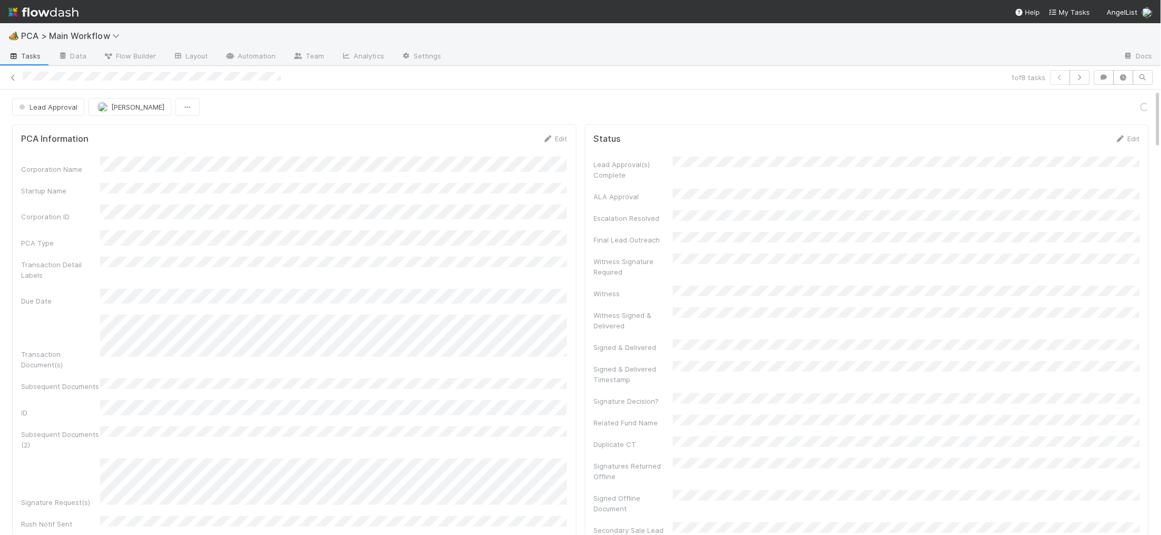
scroll to position [1, 0]
drag, startPoint x: 1029, startPoint y: 110, endPoint x: 1024, endPoint y: 109, distance: 5.3
click at [1029, 110] on button "Lead Approval" at bounding box center [1021, 107] width 62 height 18
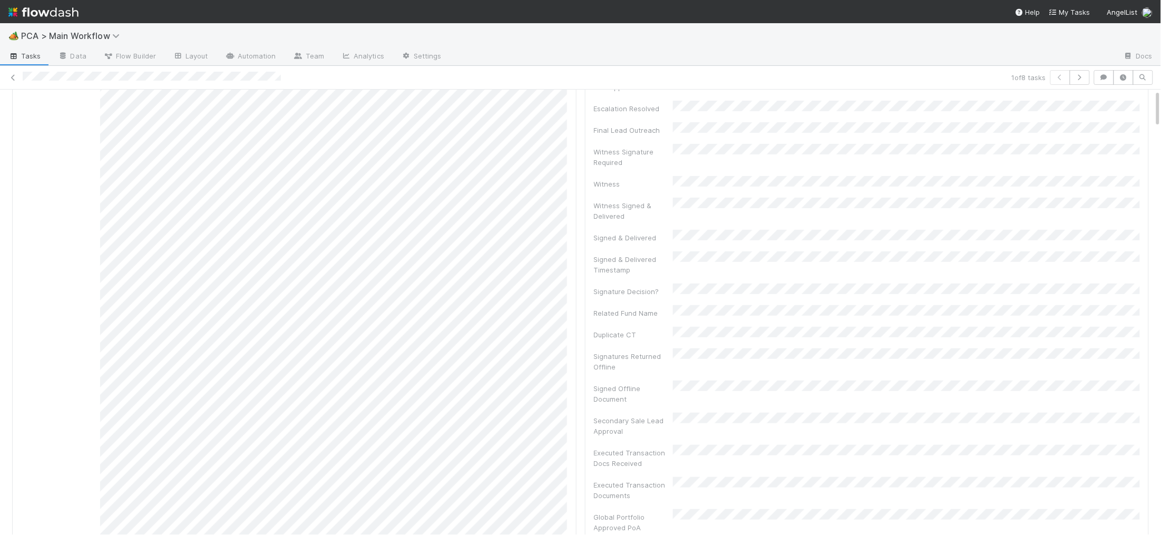
scroll to position [0, 0]
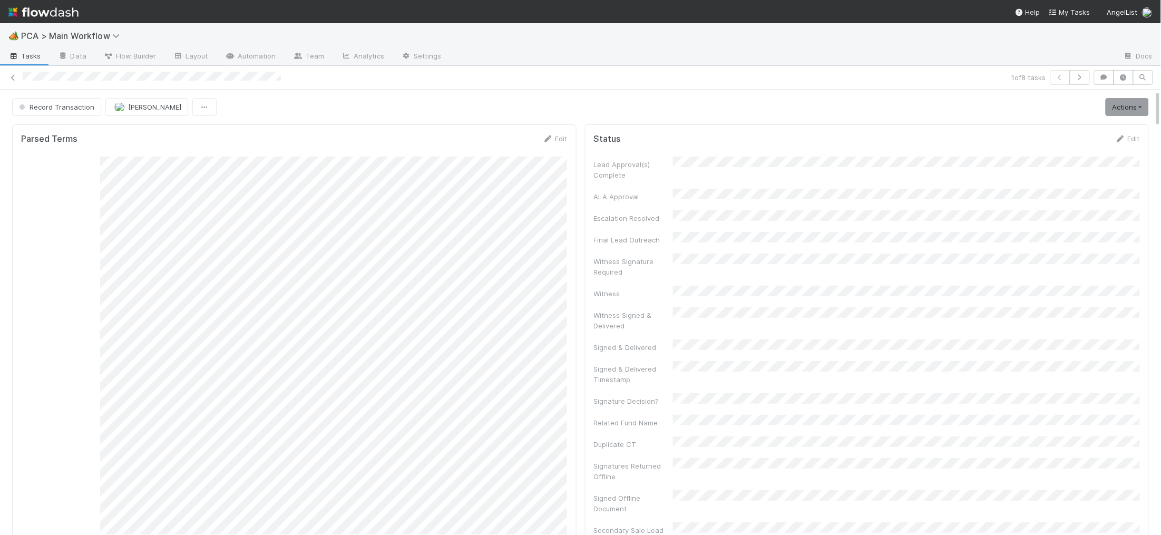
drag, startPoint x: 55, startPoint y: 9, endPoint x: 80, endPoint y: 6, distance: 24.5
click at [55, 9] on img at bounding box center [43, 12] width 70 height 18
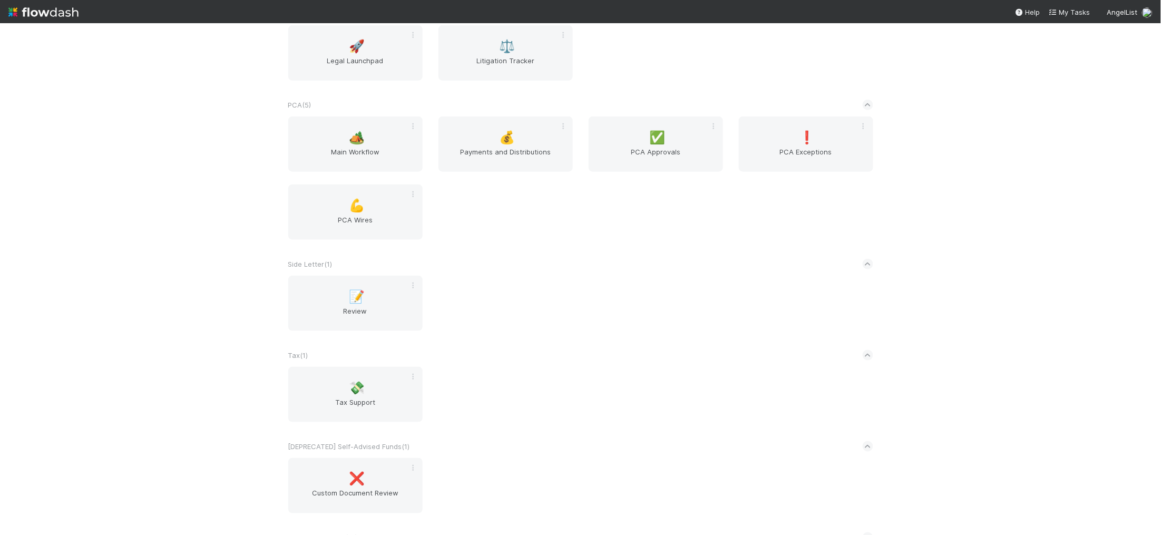
scroll to position [1885, 0]
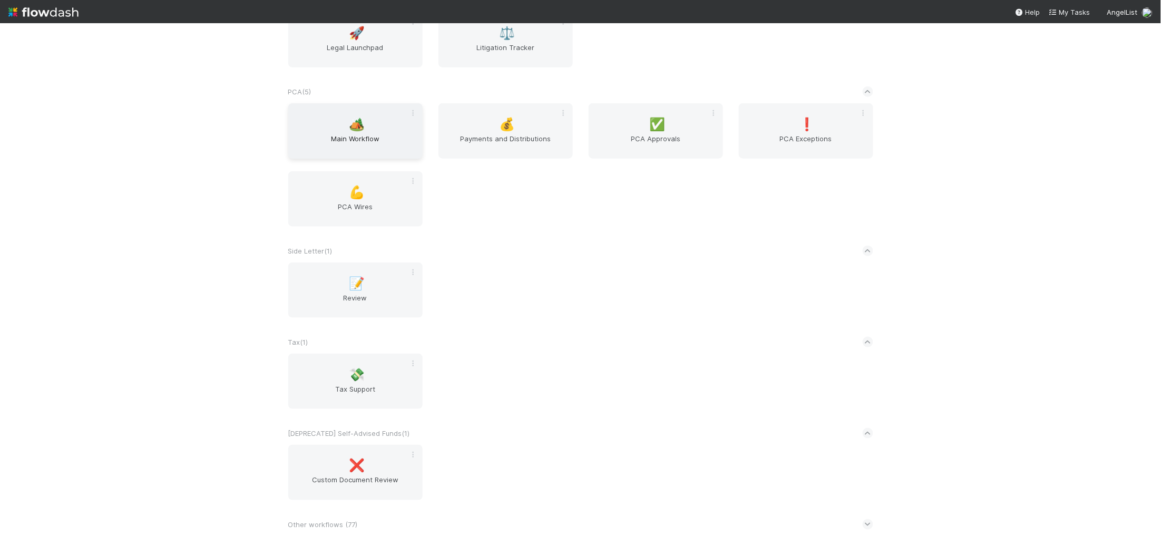
click at [377, 141] on span "Main Workflow" at bounding box center [356, 143] width 126 height 21
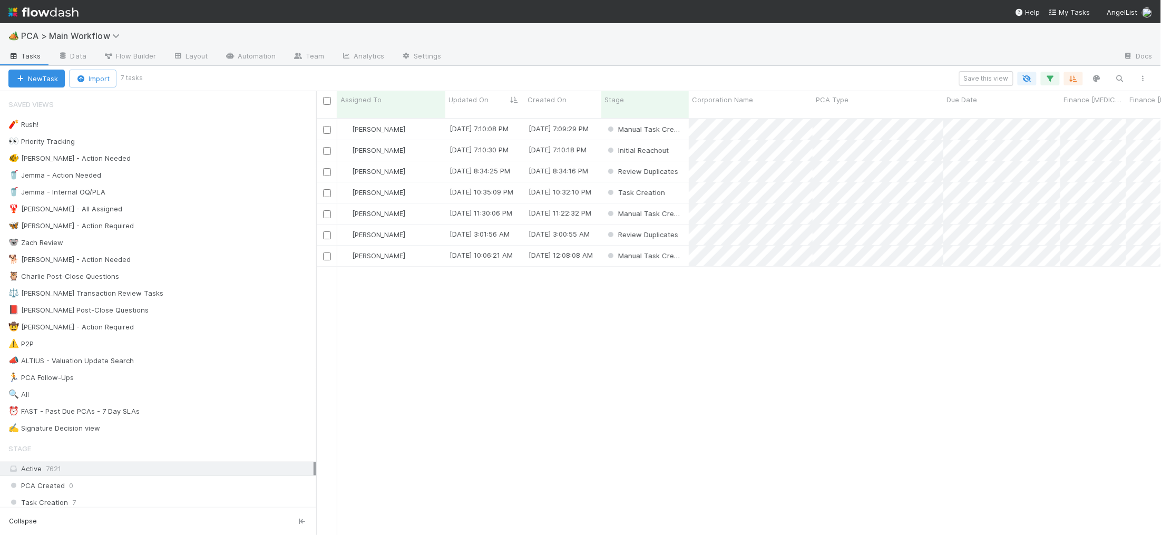
scroll to position [1, 1]
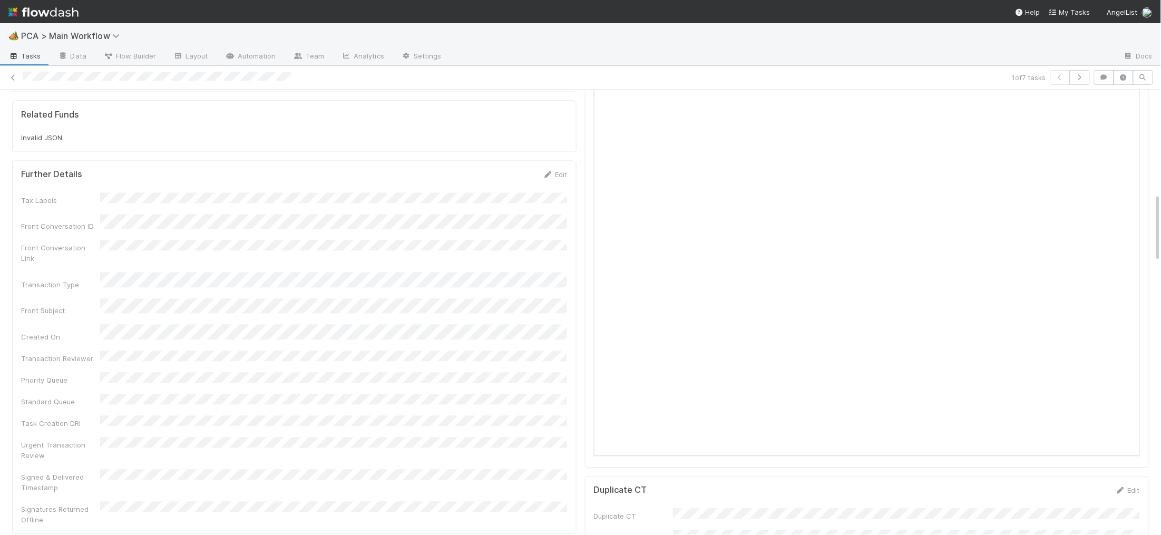
scroll to position [988, 0]
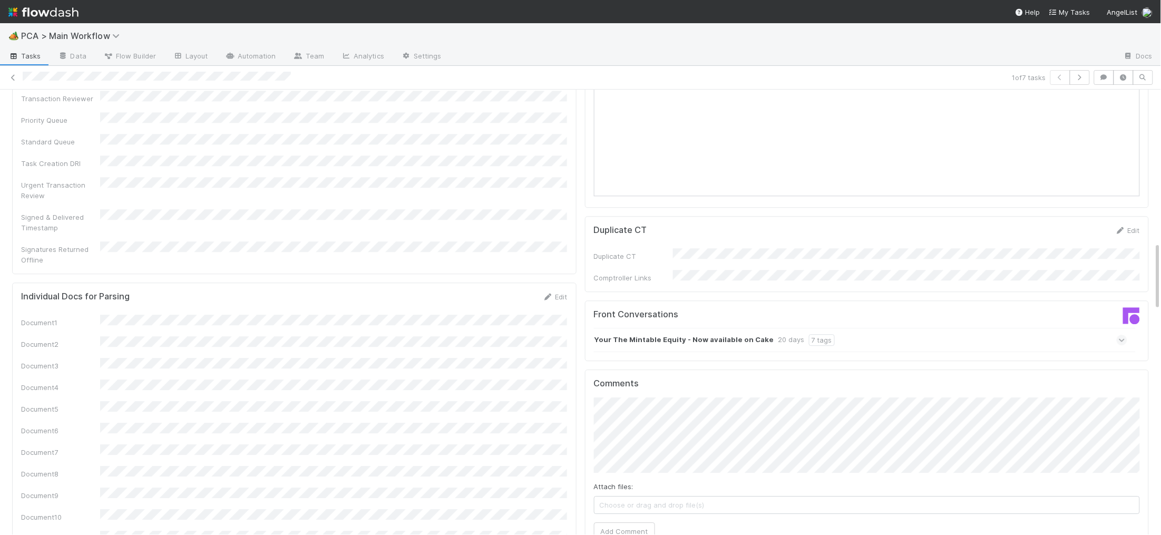
click at [686, 328] on div "Your The Mintable Equity - Now available on Cake 20 days 7 tags" at bounding box center [861, 340] width 534 height 24
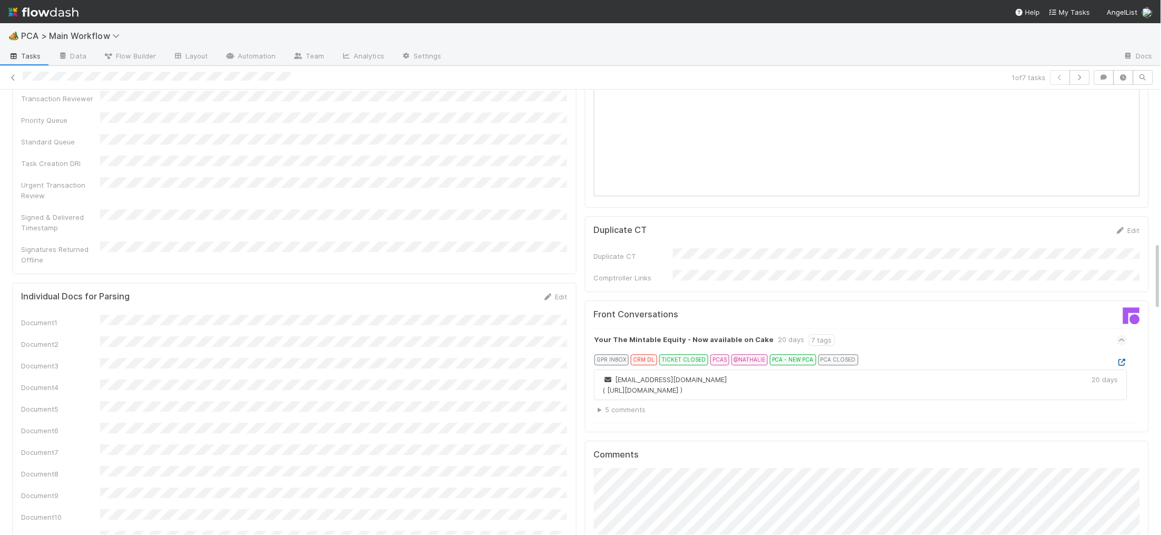
click at [1126, 359] on icon at bounding box center [1122, 362] width 11 height 7
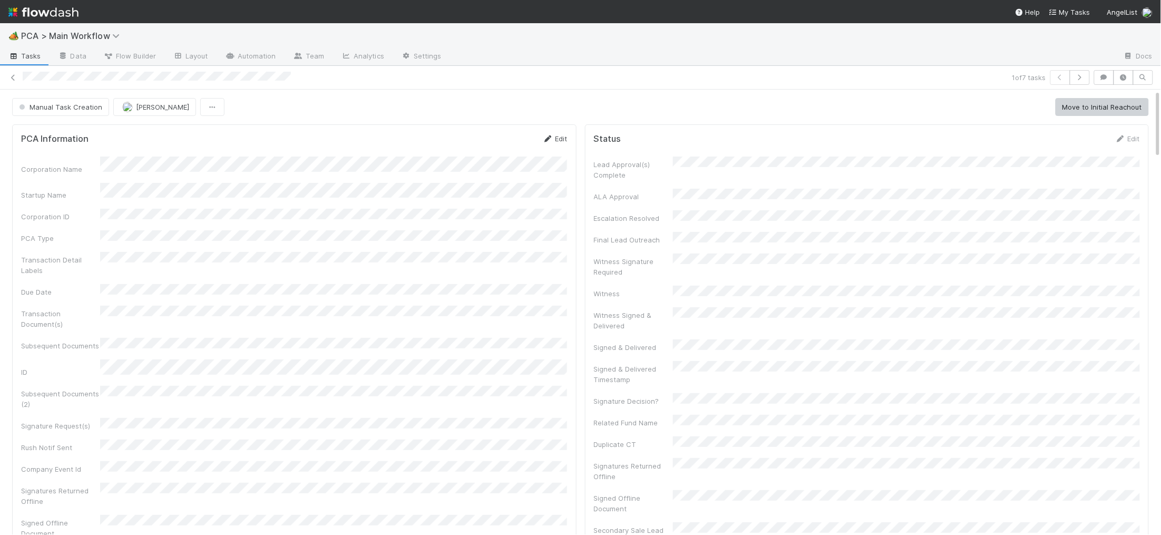
click at [550, 138] on icon at bounding box center [548, 138] width 11 height 7
click at [500, 146] on button "Save" at bounding box center [512, 142] width 30 height 18
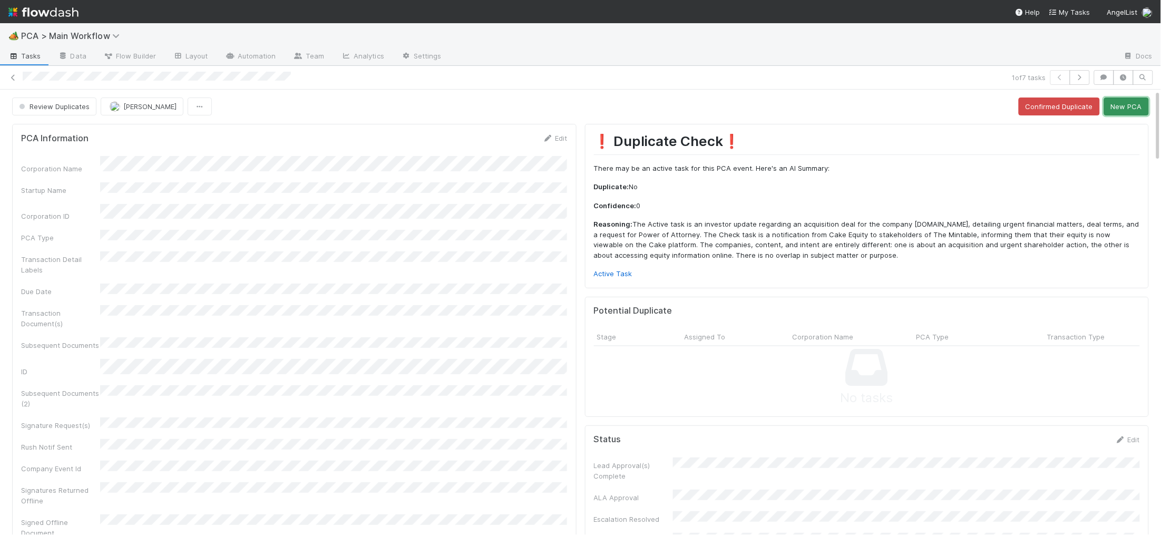
click at [1112, 109] on button "New PCA" at bounding box center [1126, 107] width 45 height 18
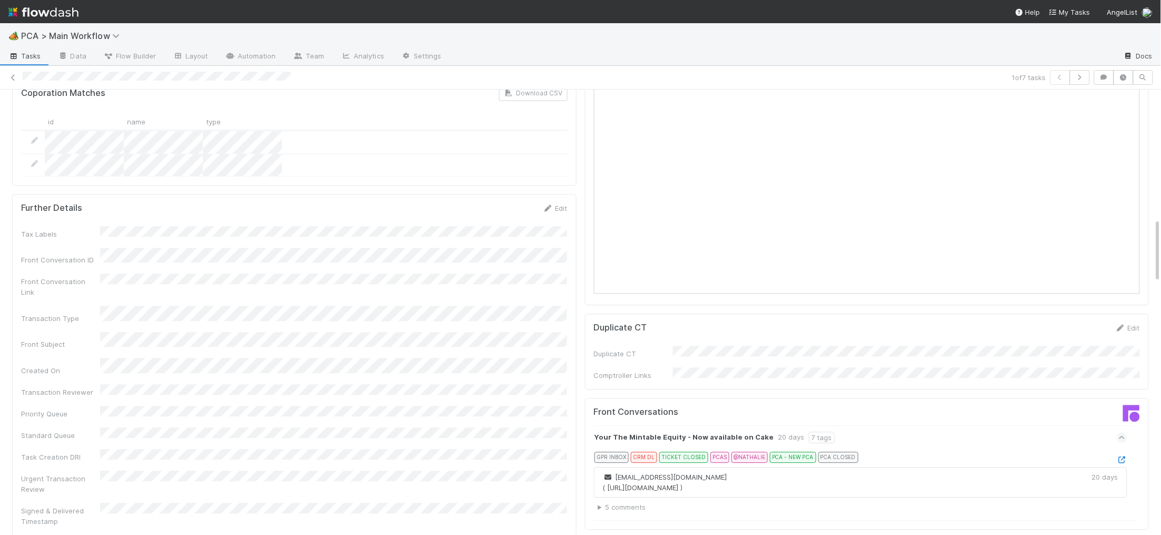
scroll to position [904, 0]
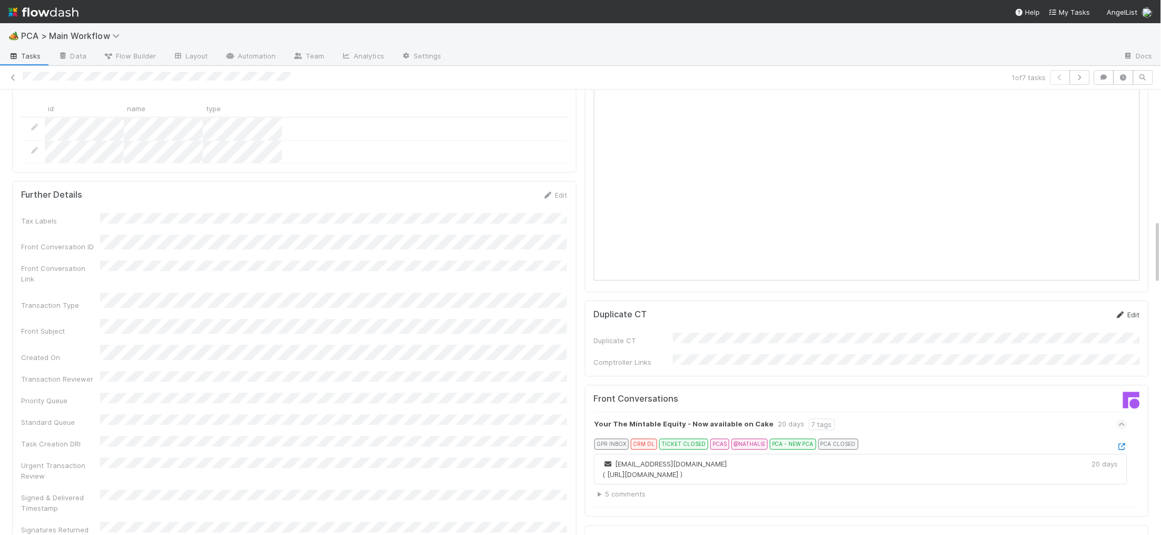
click at [1129, 310] on link "Edit" at bounding box center [1127, 314] width 25 height 8
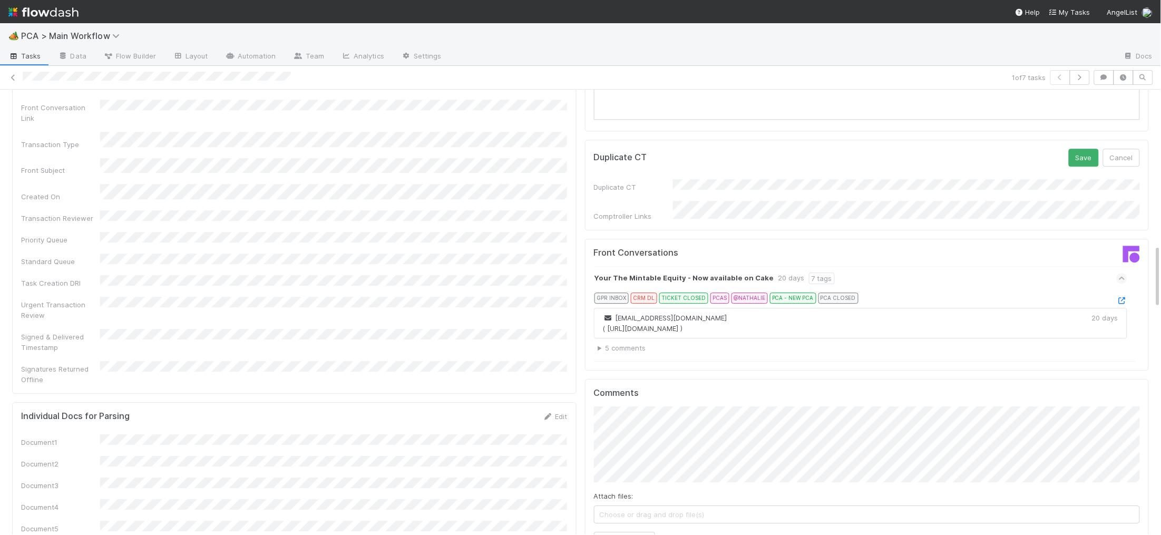
scroll to position [1075, 0]
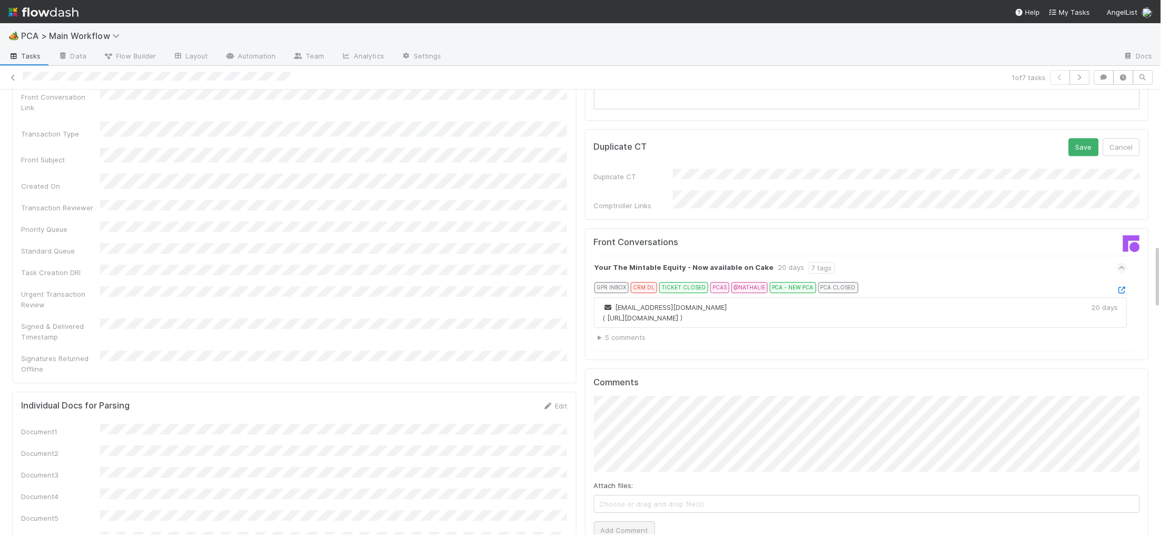
click at [638, 466] on div "Attach files: Choose or drag and drop file(s) Add Comment" at bounding box center [867, 467] width 547 height 143
click at [636, 521] on button "Add Comment" at bounding box center [624, 530] width 61 height 18
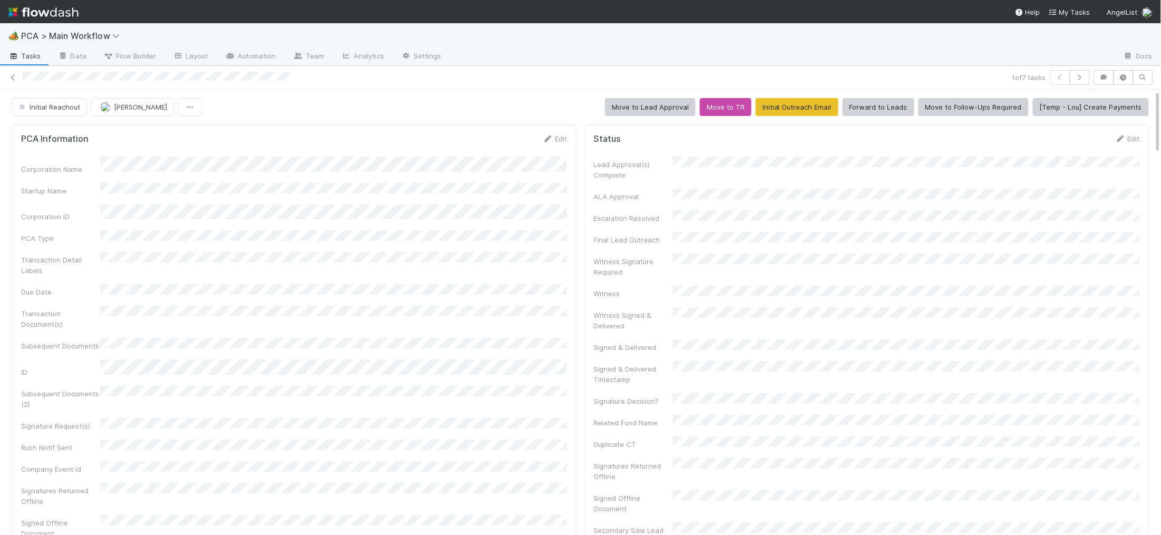
click at [529, 171] on div "Corporation Name Startup Name Corporation ID PCA Type Transaction Detail Labels…" at bounding box center [294, 374] width 547 height 435
drag, startPoint x: 557, startPoint y: 139, endPoint x: 310, endPoint y: 215, distance: 258.3
click at [557, 139] on link "Edit" at bounding box center [555, 138] width 25 height 8
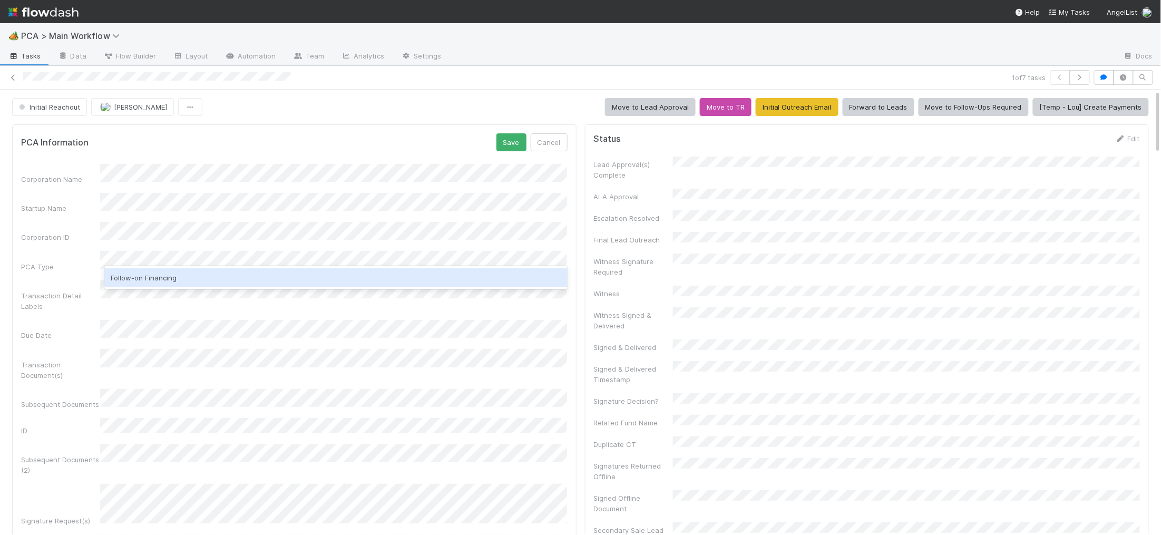
click at [246, 274] on div "Follow-on Financing" at bounding box center [335, 277] width 463 height 19
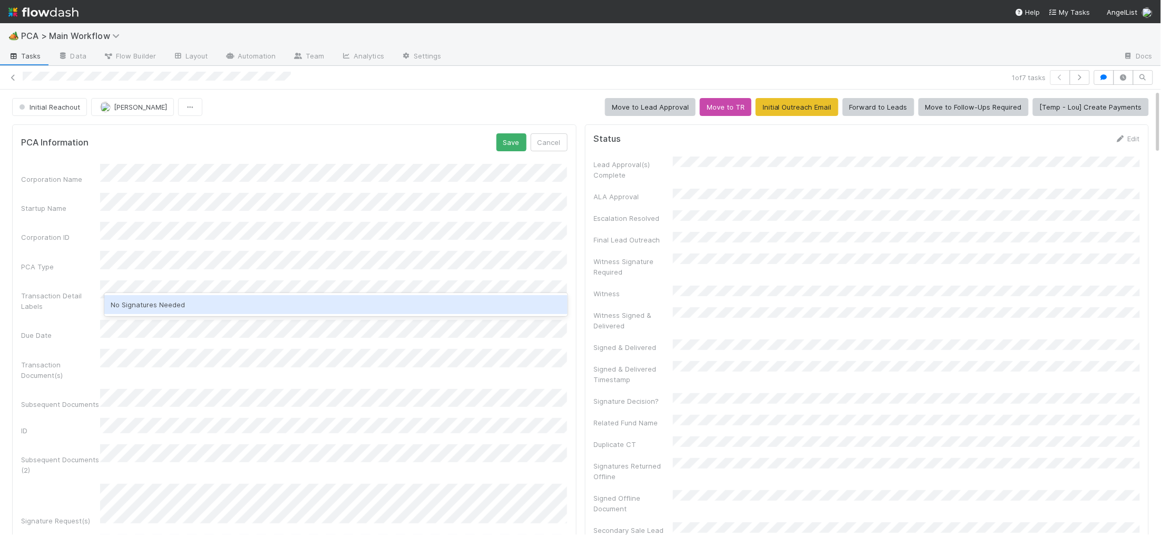
click at [168, 299] on div "No Signatures Needed" at bounding box center [335, 304] width 463 height 19
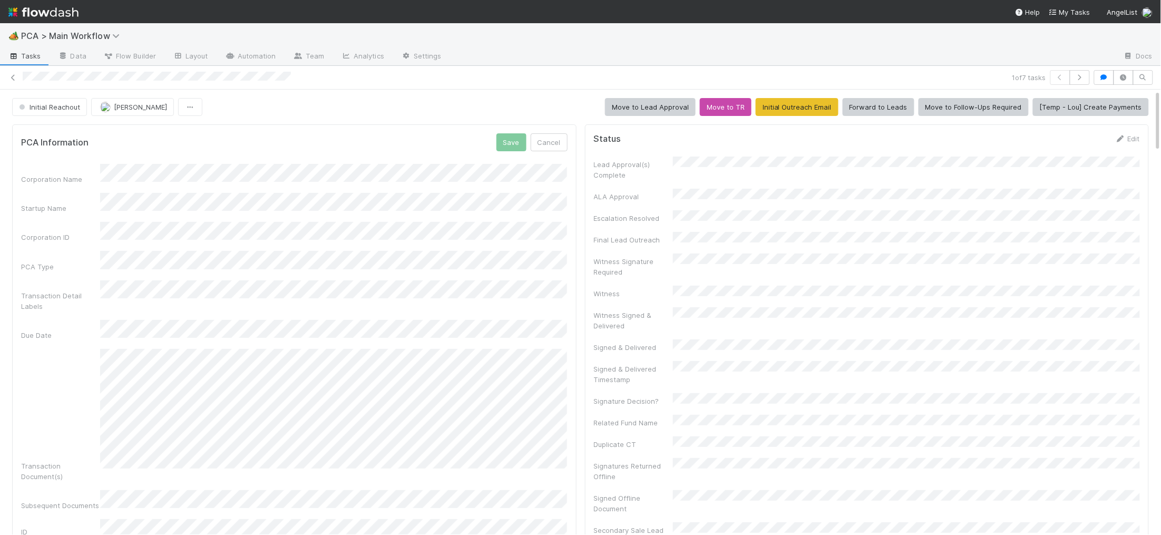
click at [402, 154] on form "PCA Information Save Cancel Corporation Name Startup Name Corporation ID PCA Ty…" at bounding box center [294, 471] width 547 height 677
click at [513, 143] on button "Save" at bounding box center [512, 142] width 30 height 18
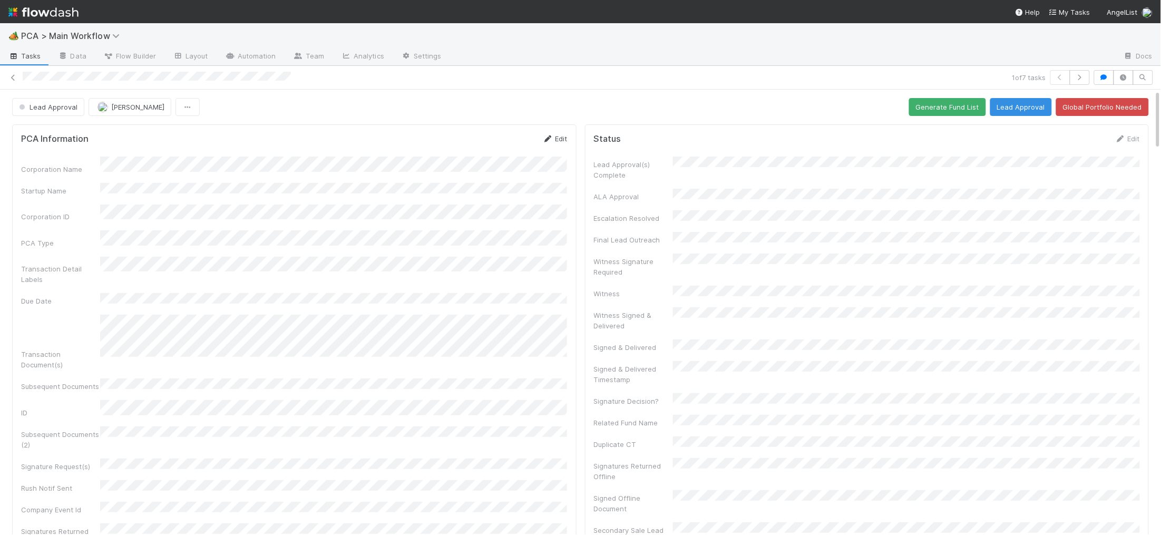
click at [555, 140] on link "Edit" at bounding box center [555, 138] width 25 height 8
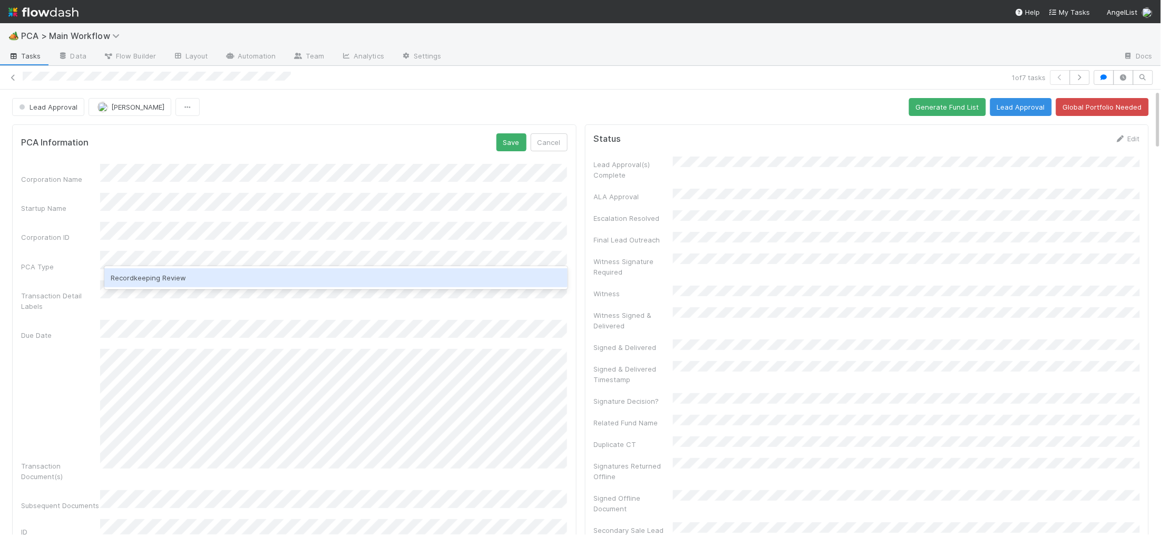
click at [167, 278] on div "Recordkeeping Review" at bounding box center [335, 277] width 463 height 19
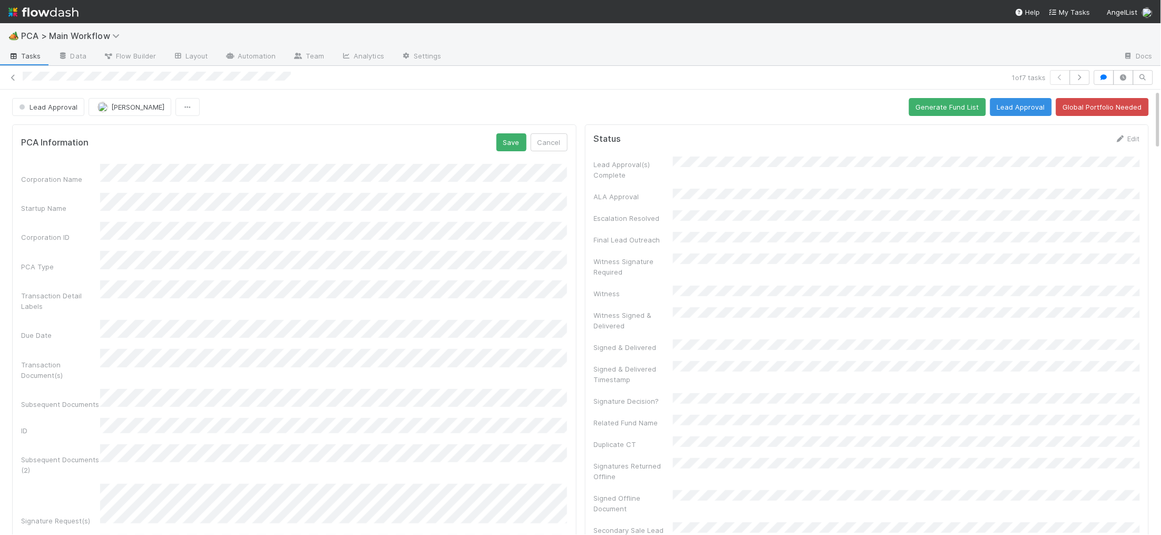
click at [493, 144] on div "PCA Information Save Cancel" at bounding box center [294, 142] width 547 height 18
click at [504, 142] on button "Save" at bounding box center [512, 142] width 30 height 18
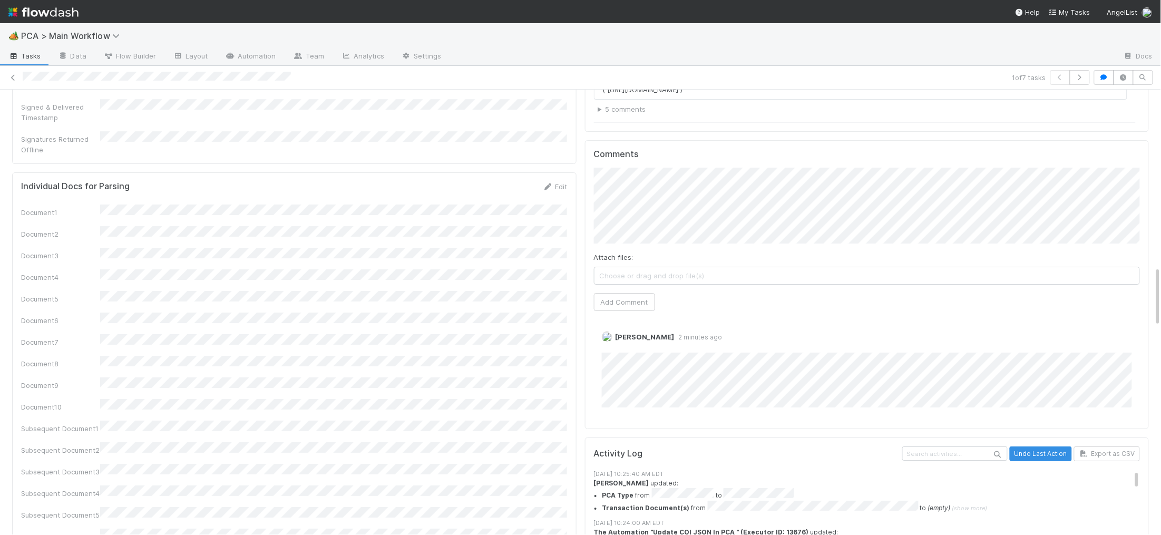
scroll to position [1303, 0]
click at [609, 294] on button "Add Comment" at bounding box center [624, 303] width 61 height 18
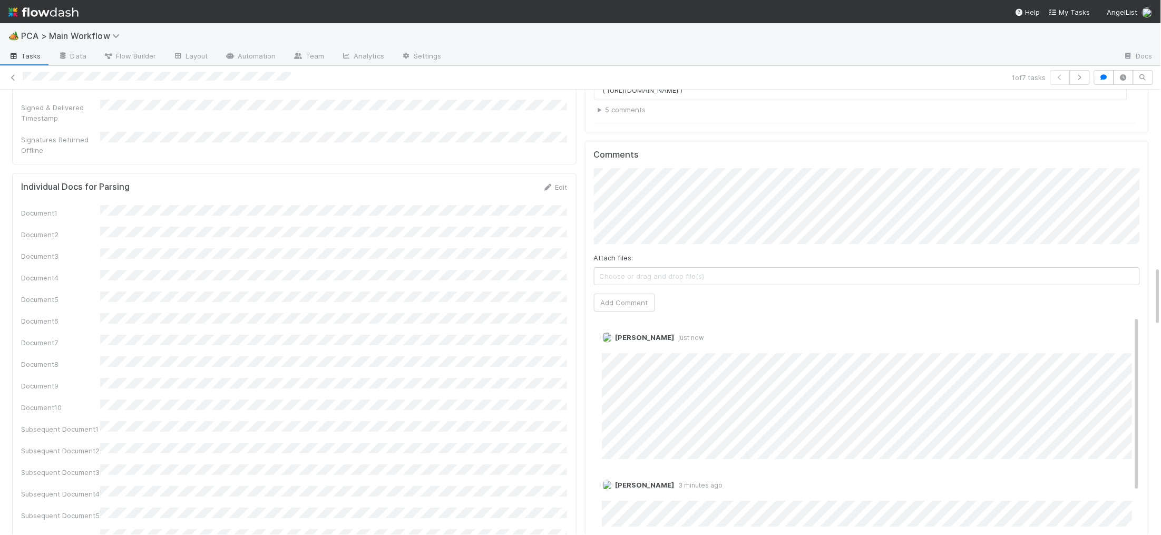
scroll to position [0, 0]
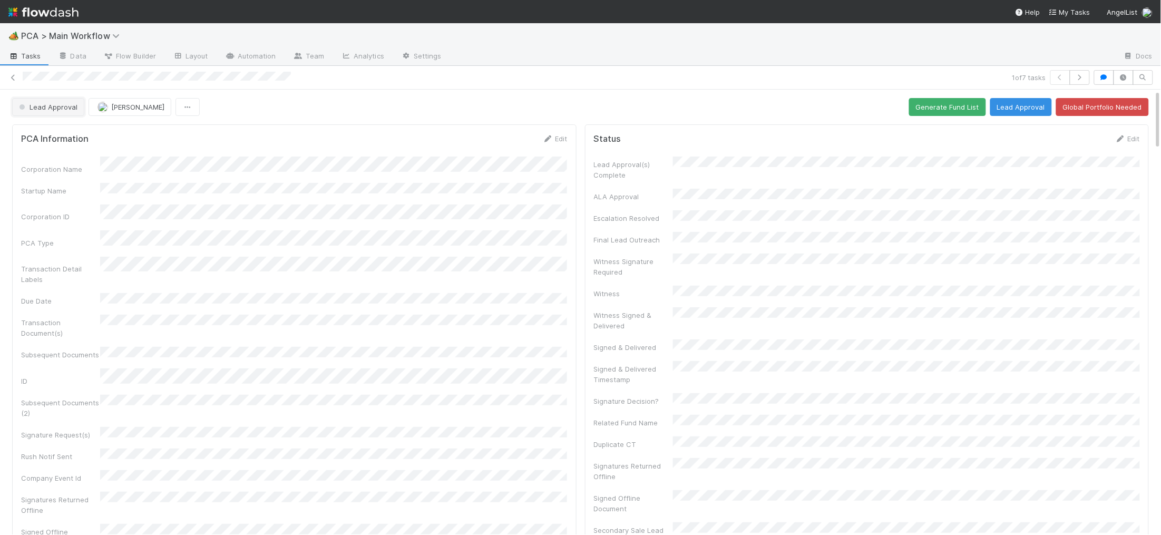
click at [55, 105] on span "Lead Approval" at bounding box center [47, 107] width 61 height 8
click at [62, 128] on div "Finance - [MEDICAL_DATA]" at bounding box center [82, 133] width 149 height 19
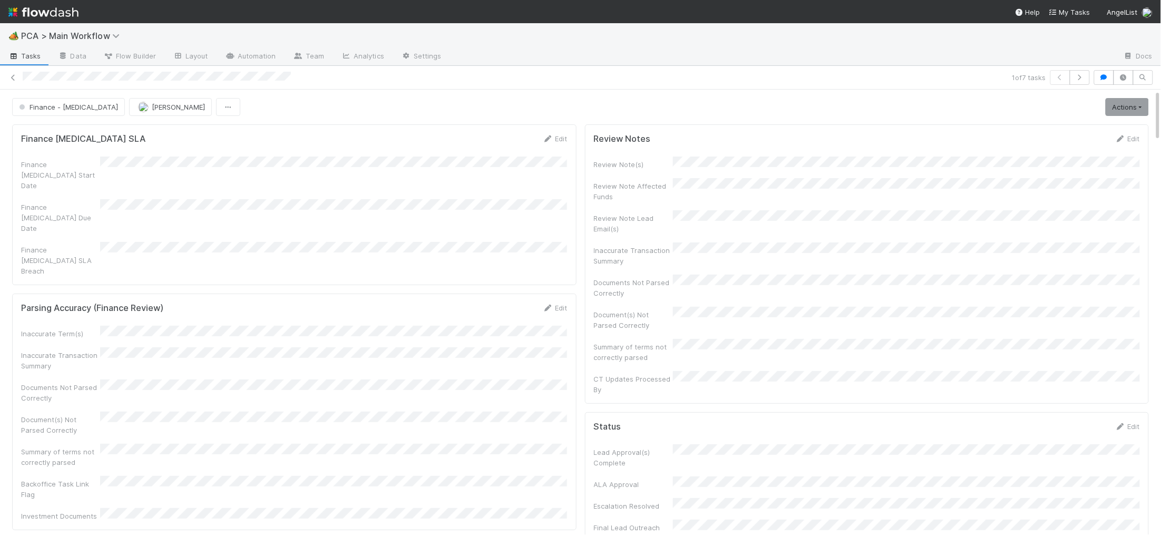
click at [63, 13] on img at bounding box center [43, 12] width 70 height 18
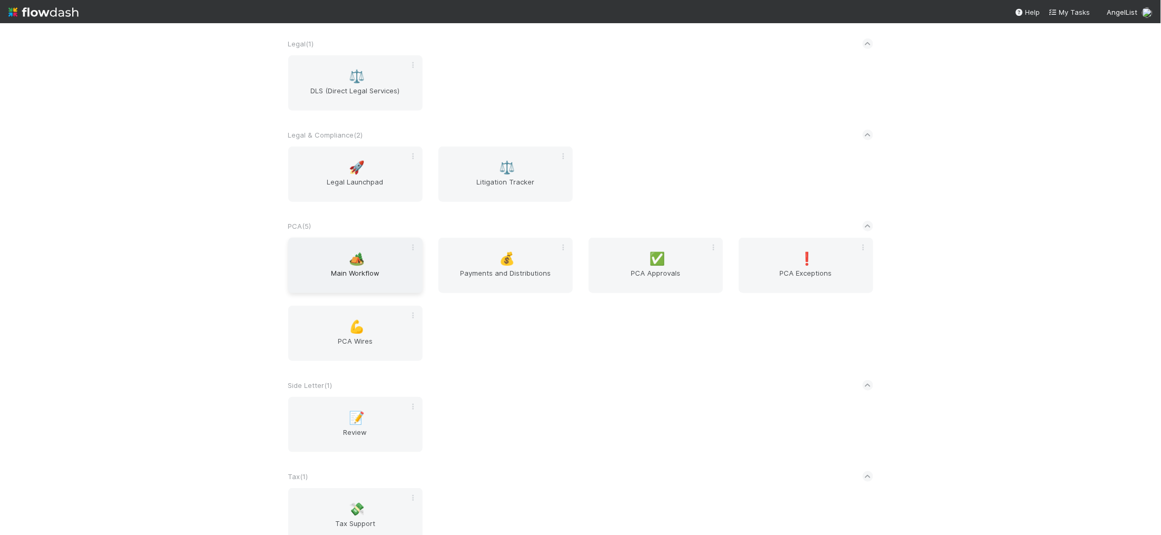
scroll to position [1758, 0]
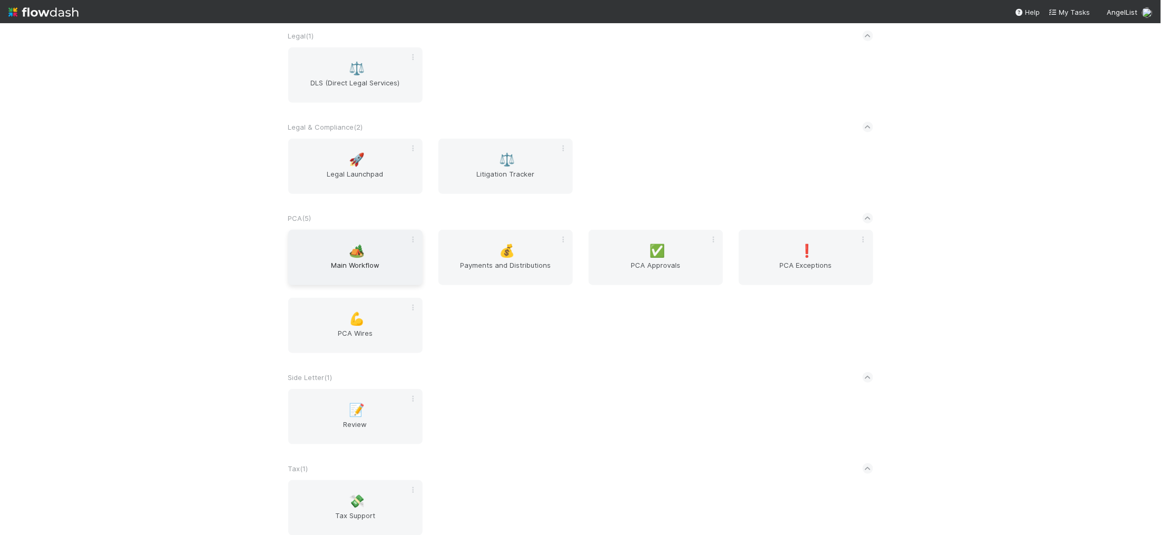
click at [367, 242] on div "🏕️ Main Workflow" at bounding box center [355, 257] width 134 height 55
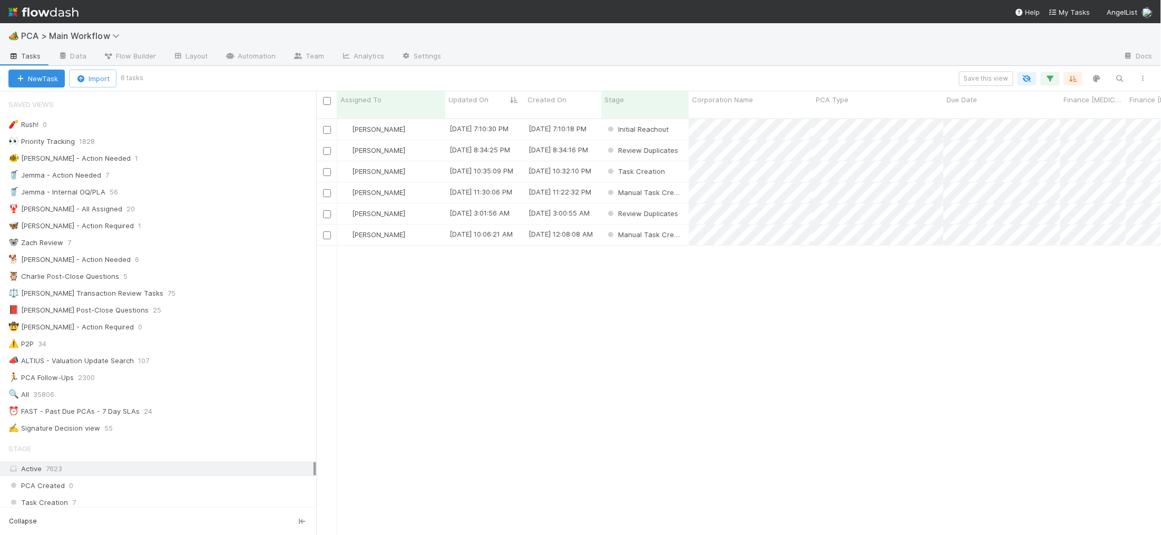
scroll to position [1, 1]
drag, startPoint x: 196, startPoint y: 258, endPoint x: 292, endPoint y: 253, distance: 96.6
click at [196, 258] on div "🐕 Charlie - Action Needed 6" at bounding box center [162, 259] width 308 height 13
click at [477, 96] on span "Updated On" at bounding box center [469, 99] width 40 height 11
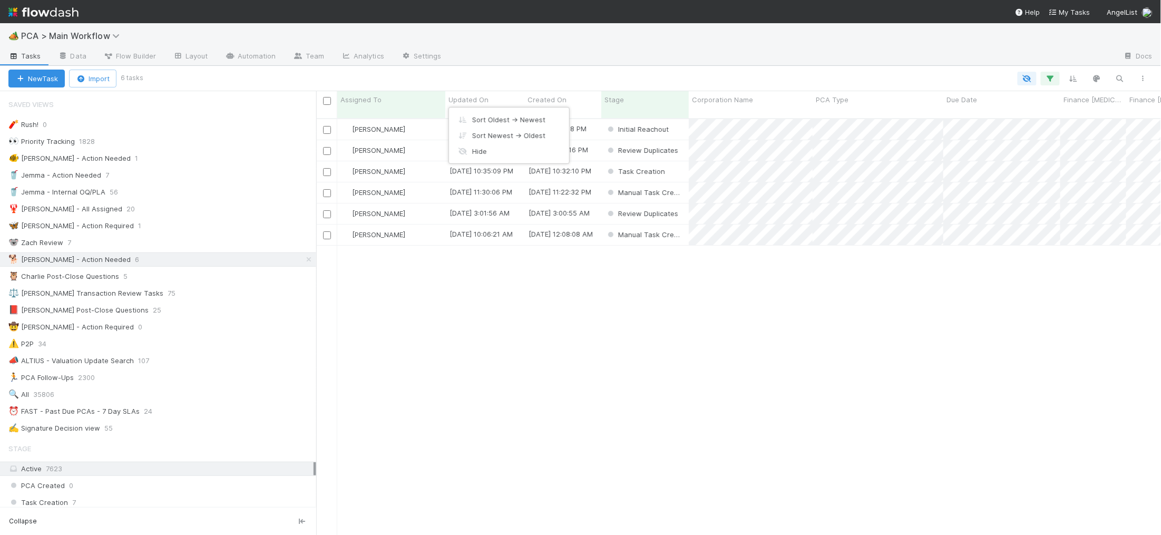
click at [494, 111] on div "Sort Oldest → Newest Sort Newest → Oldest Hide" at bounding box center [509, 136] width 120 height 56
click at [495, 112] on div "Sort Oldest → Newest" at bounding box center [509, 120] width 120 height 16
click at [412, 120] on div "[PERSON_NAME]" at bounding box center [391, 129] width 108 height 21
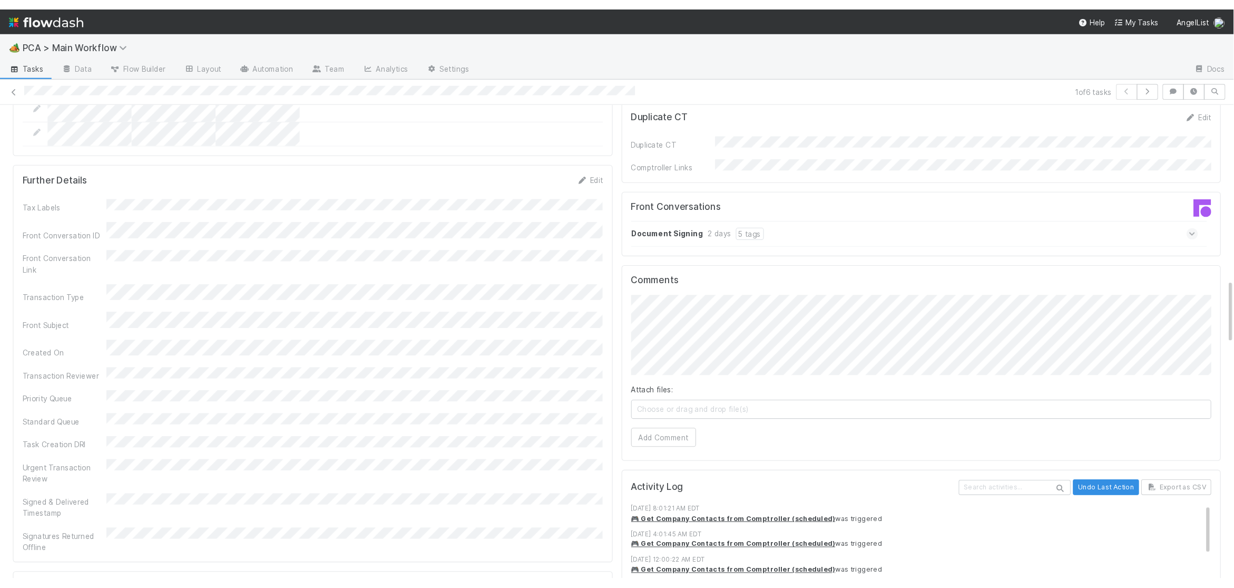
scroll to position [1107, 0]
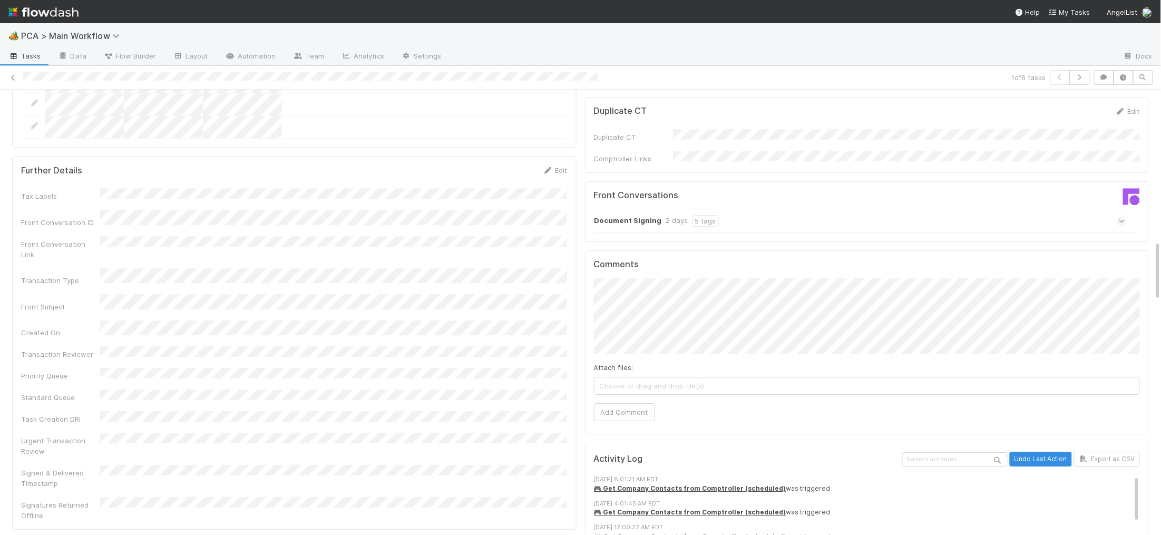
drag, startPoint x: 712, startPoint y: 163, endPoint x: 719, endPoint y: 160, distance: 8.0
click at [712, 209] on div "Document Signing 2 days 5 tags" at bounding box center [861, 221] width 534 height 24
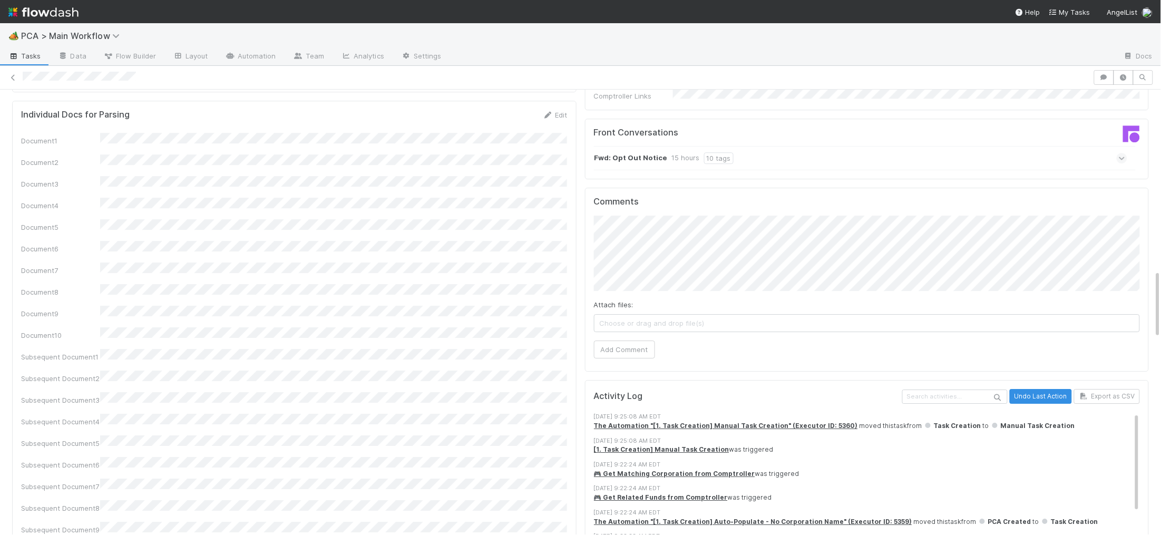
scroll to position [1168, 0]
click at [622, 199] on div "Show link as button Ok" at bounding box center [580, 267] width 1161 height 535
drag, startPoint x: 621, startPoint y: 291, endPoint x: 608, endPoint y: 290, distance: 13.2
click at [623, 343] on button "Add Comment" at bounding box center [624, 352] width 61 height 18
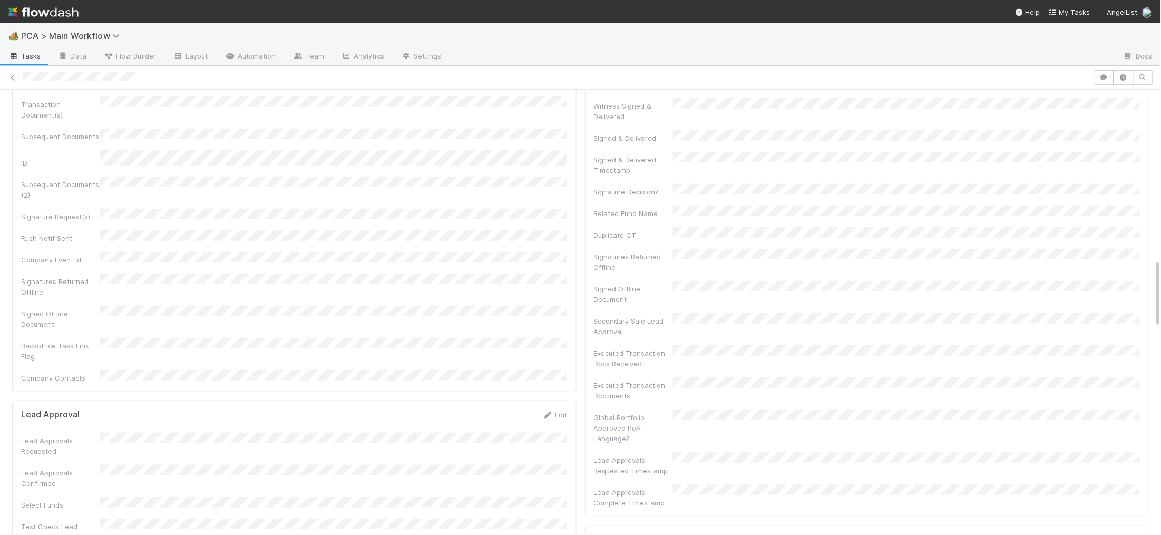
scroll to position [0, 0]
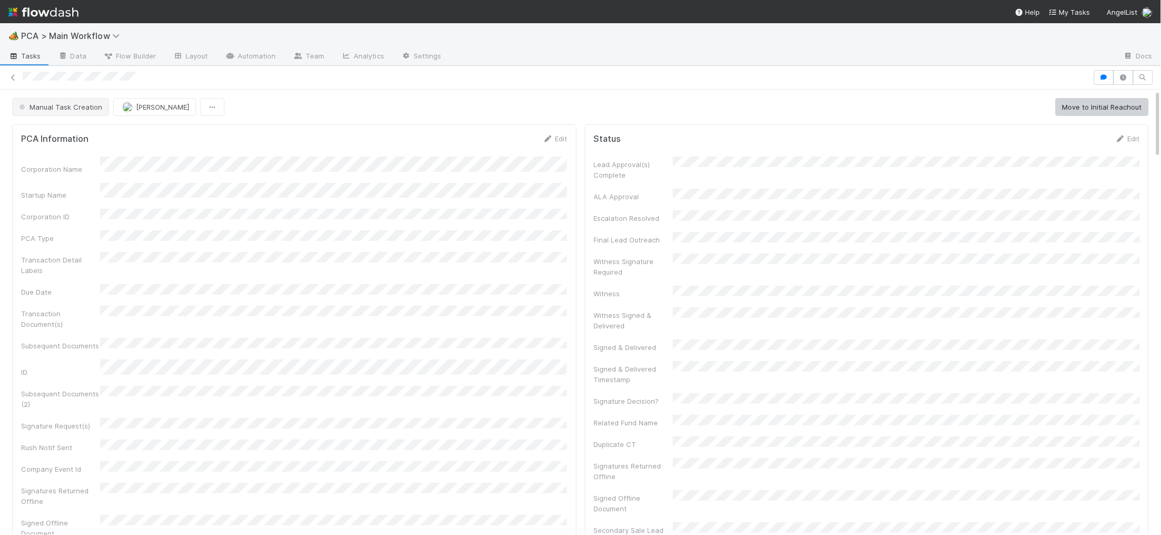
drag, startPoint x: 69, startPoint y: 125, endPoint x: 62, endPoint y: 105, distance: 21.3
click at [62, 105] on span "Manual Task Creation" at bounding box center [59, 107] width 85 height 8
click at [74, 130] on span "Duplicate / Dead PCAs" at bounding box center [58, 134] width 87 height 8
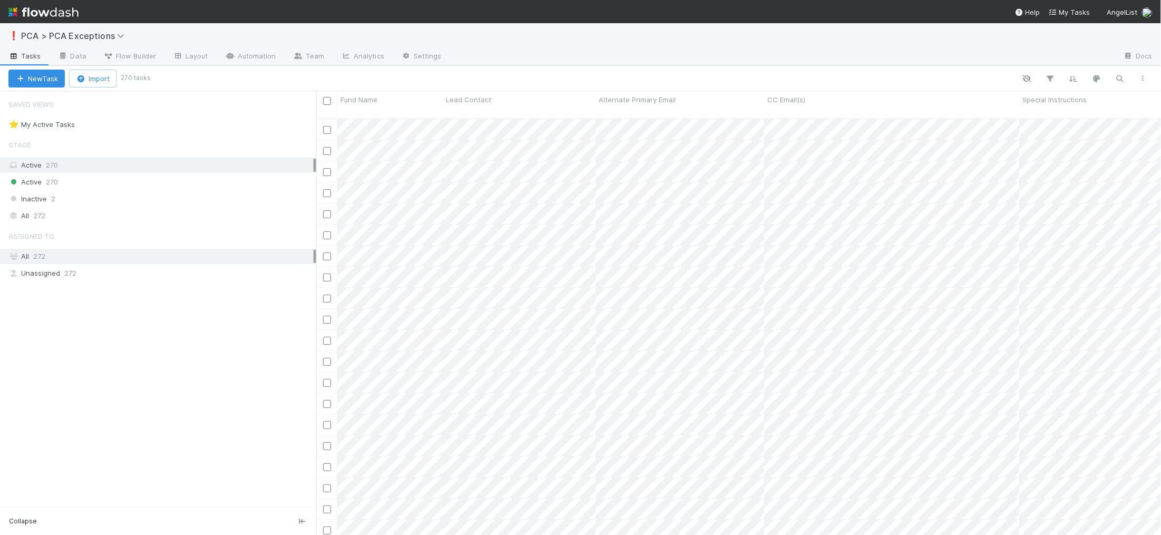
scroll to position [425, 845]
click at [248, 56] on link "Automation" at bounding box center [251, 56] width 68 height 17
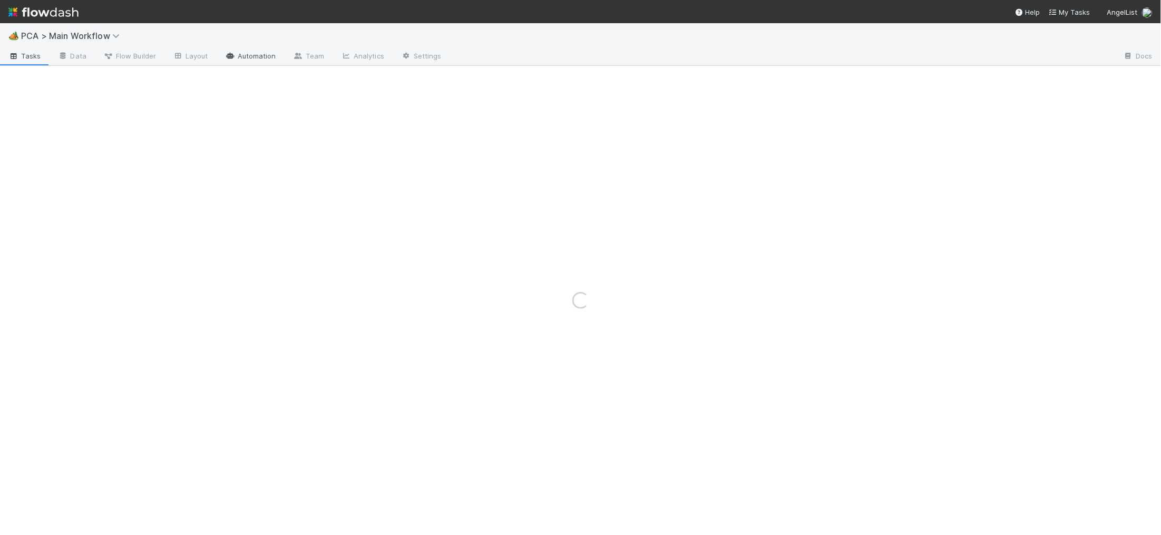
click at [269, 55] on link "Automation" at bounding box center [251, 56] width 68 height 17
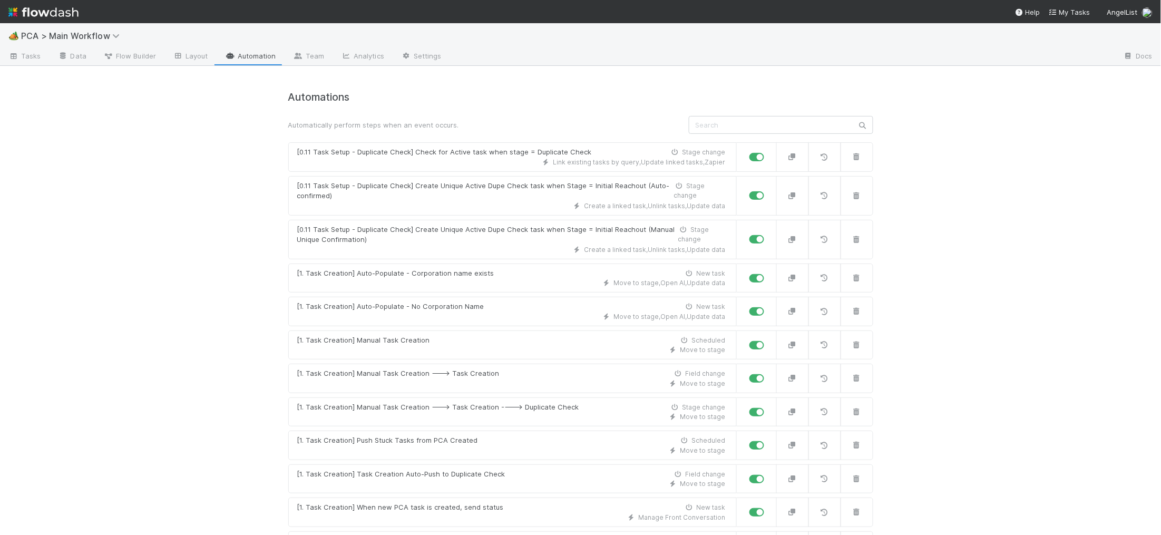
scroll to position [2254, 0]
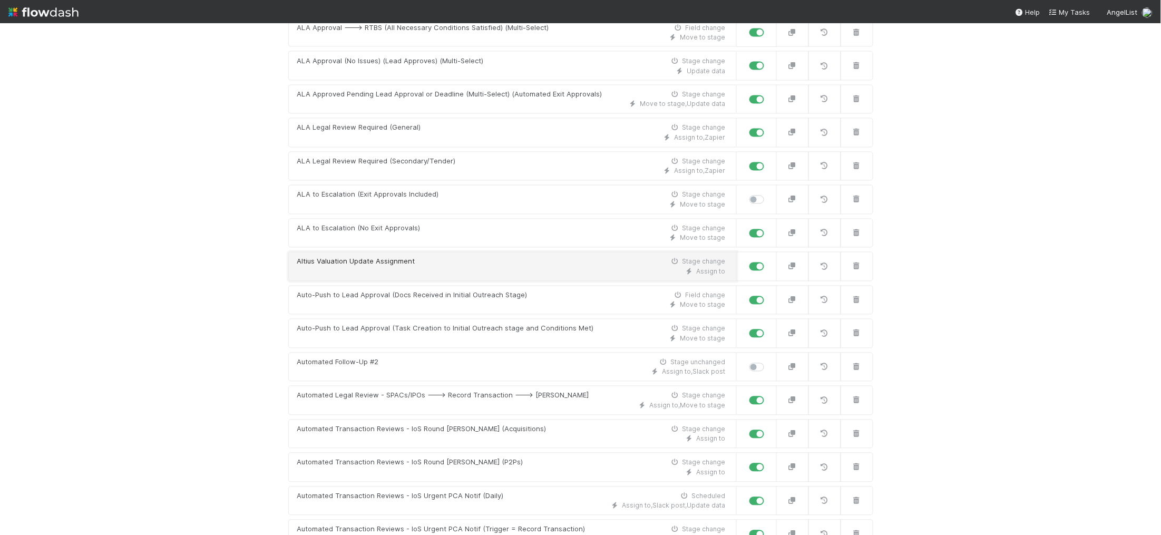
click at [456, 267] on div "Altius Valuation Update Assignment Stage change" at bounding box center [511, 262] width 429 height 11
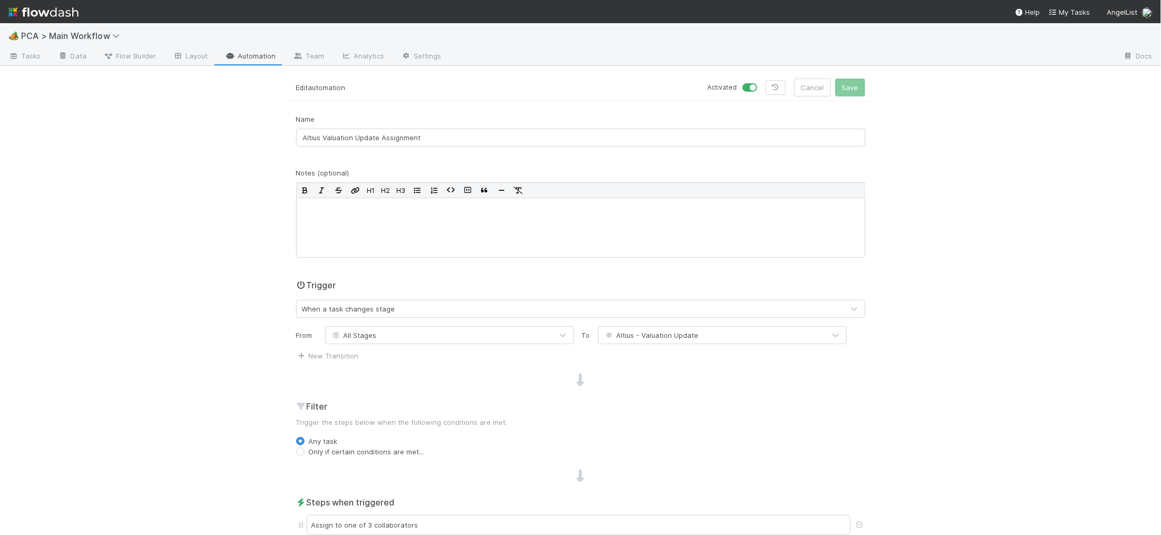
scroll to position [291, 0]
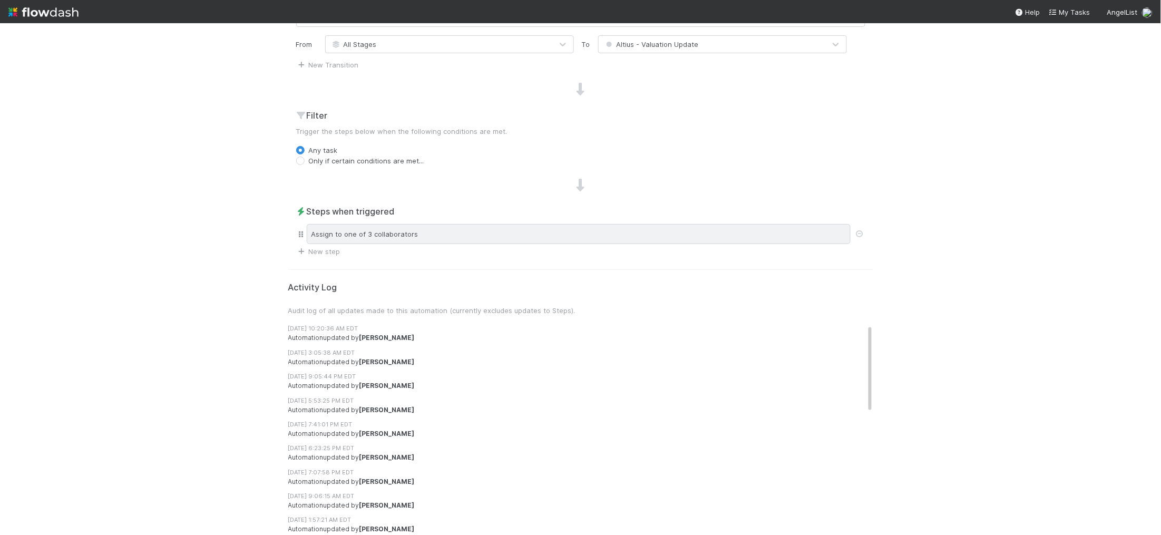
click at [440, 236] on div "Assign to one of 3 collaborators" at bounding box center [579, 234] width 544 height 20
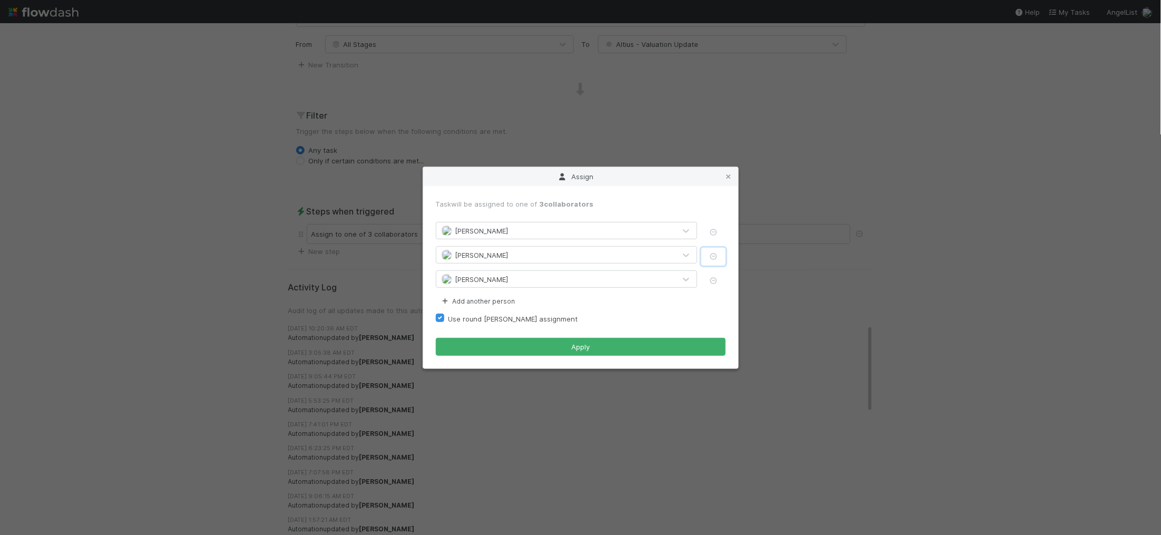
click at [713, 256] on icon "button" at bounding box center [713, 256] width 11 height 7
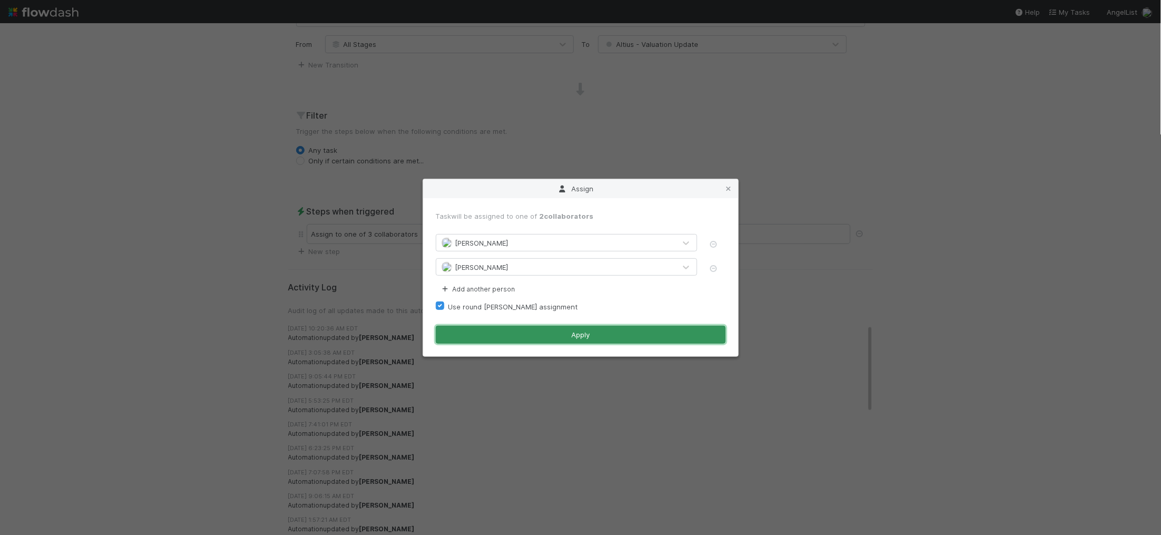
click at [581, 339] on button "Apply" at bounding box center [581, 335] width 290 height 18
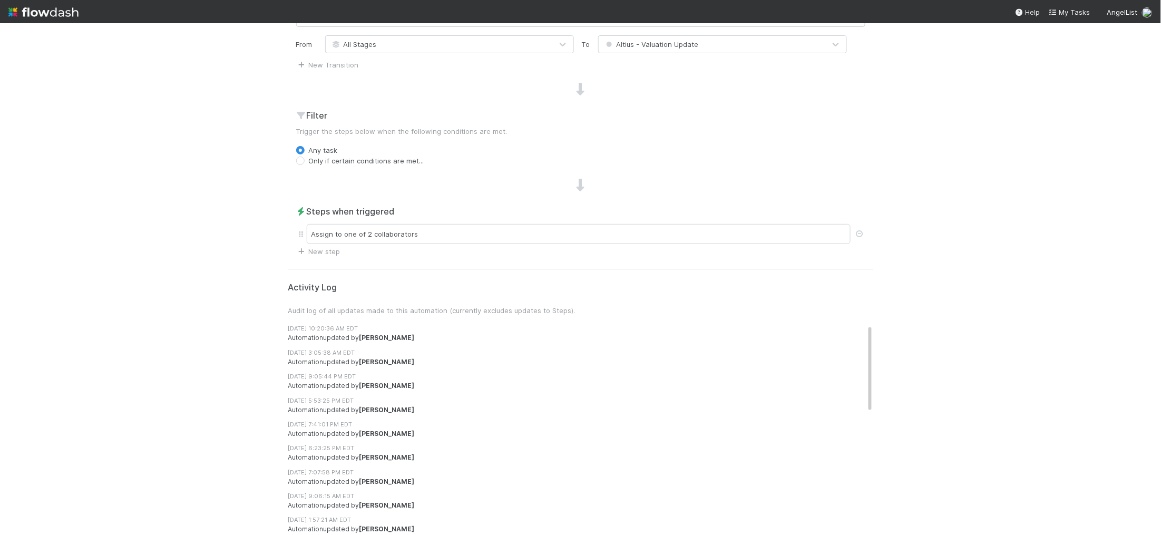
scroll to position [0, 0]
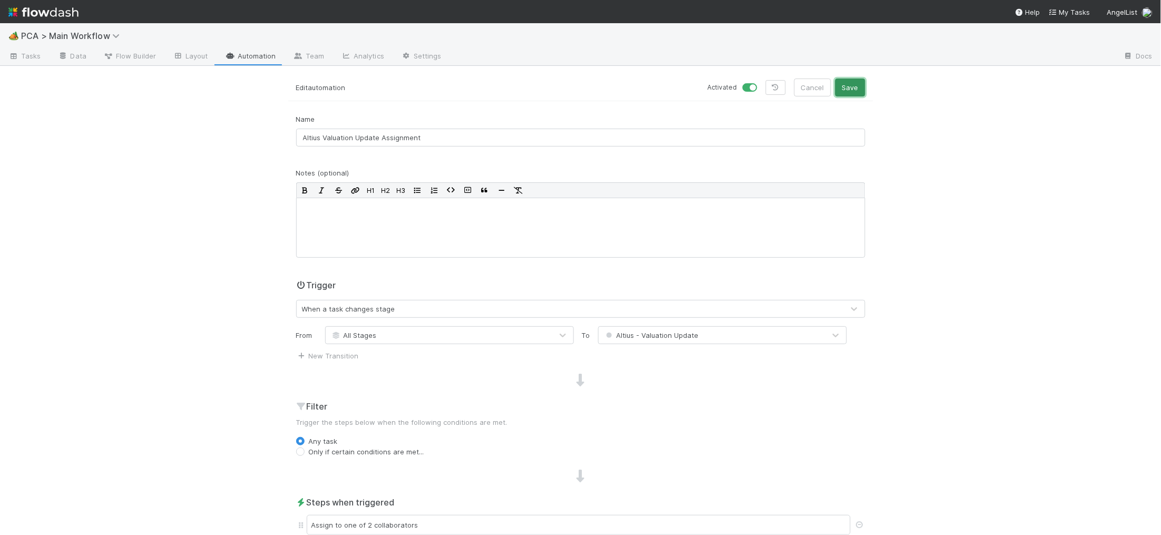
click at [841, 88] on button "Save" at bounding box center [850, 88] width 30 height 18
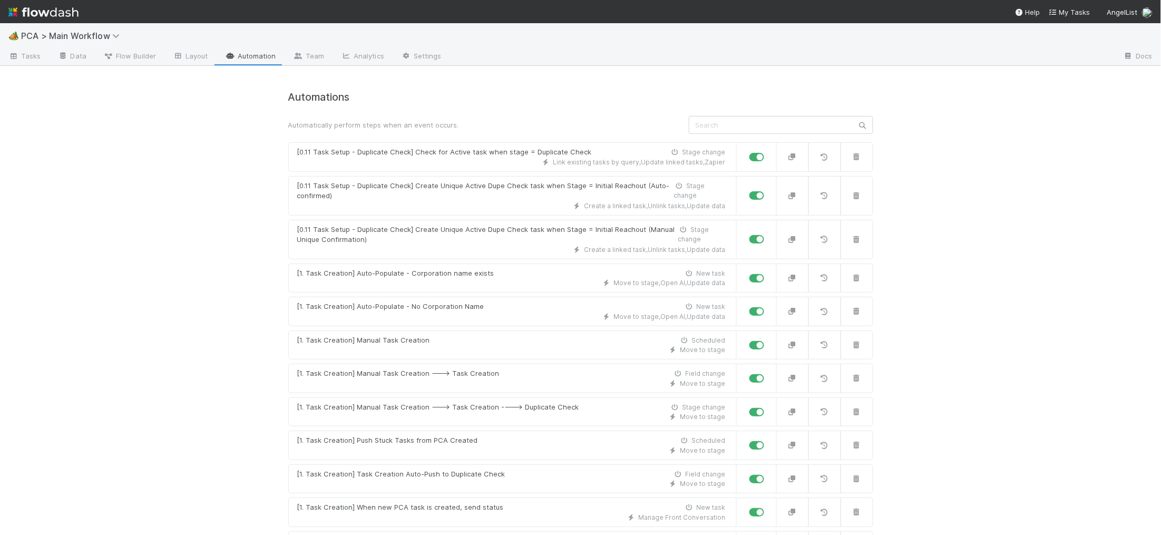
click at [57, 11] on img at bounding box center [43, 12] width 70 height 18
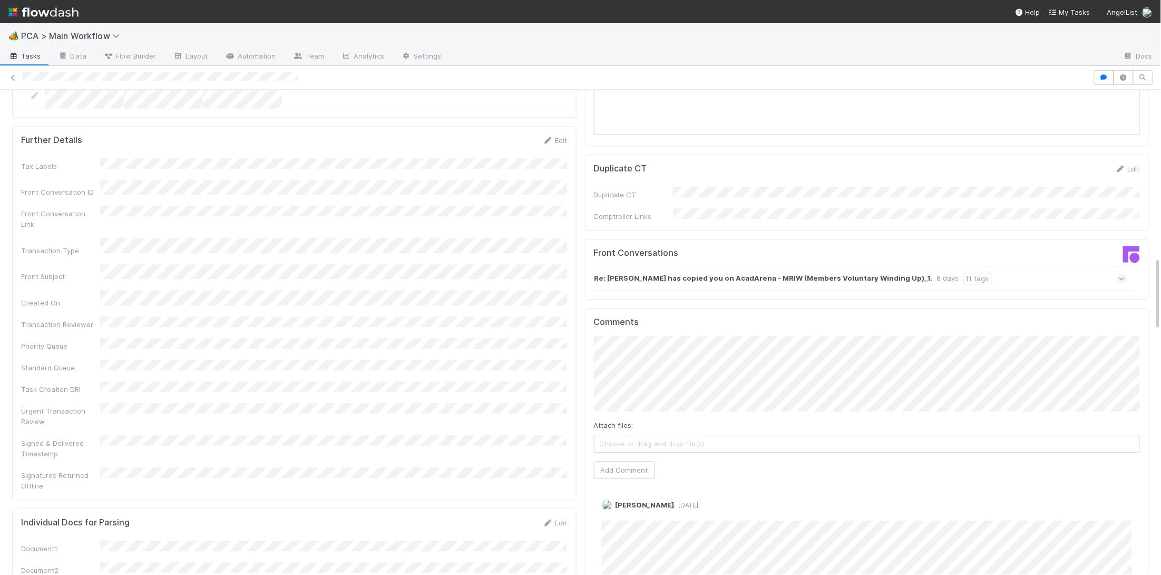
scroll to position [1095, 0]
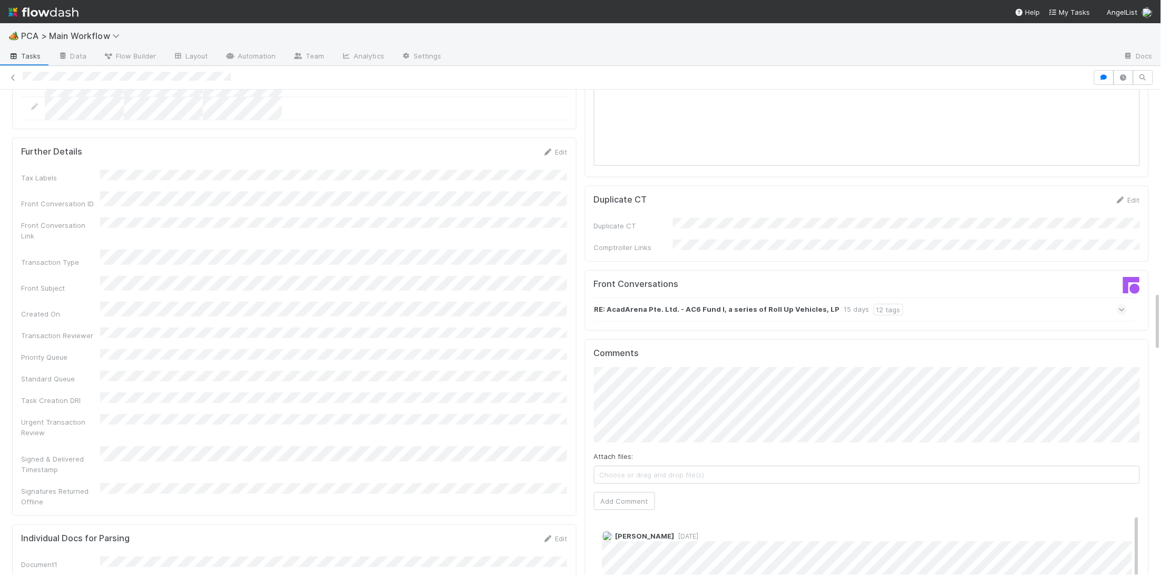
scroll to position [1652, 0]
click at [747, 304] on strong "RE: AcadArena Pte. Ltd. - AC6 Fund I, a series of Roll Up Vehicles, LP" at bounding box center [718, 310] width 246 height 12
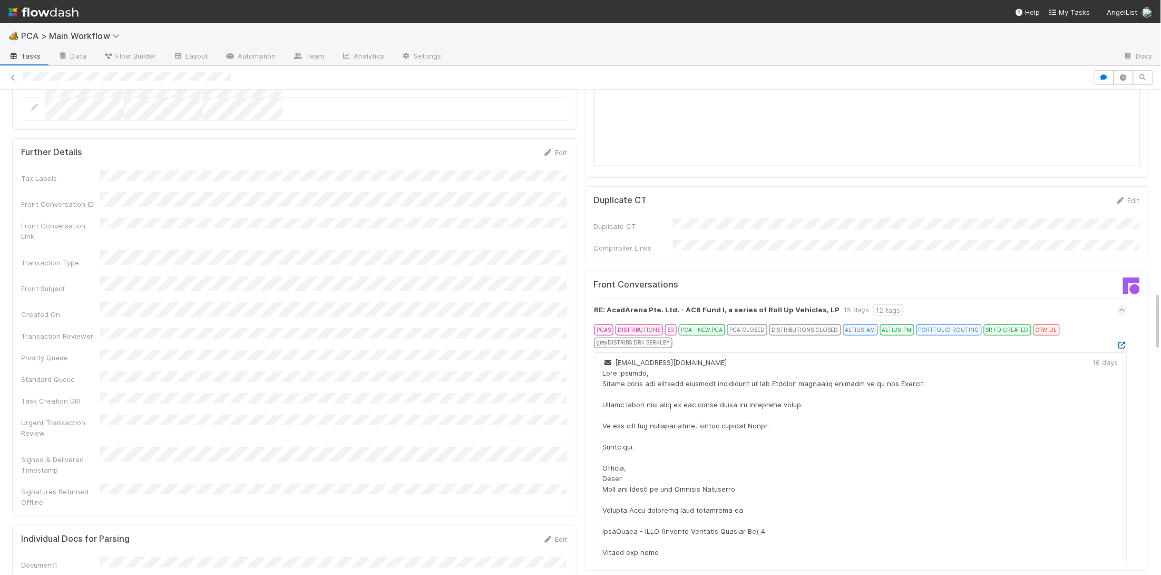
click at [1123, 342] on icon at bounding box center [1122, 345] width 11 height 7
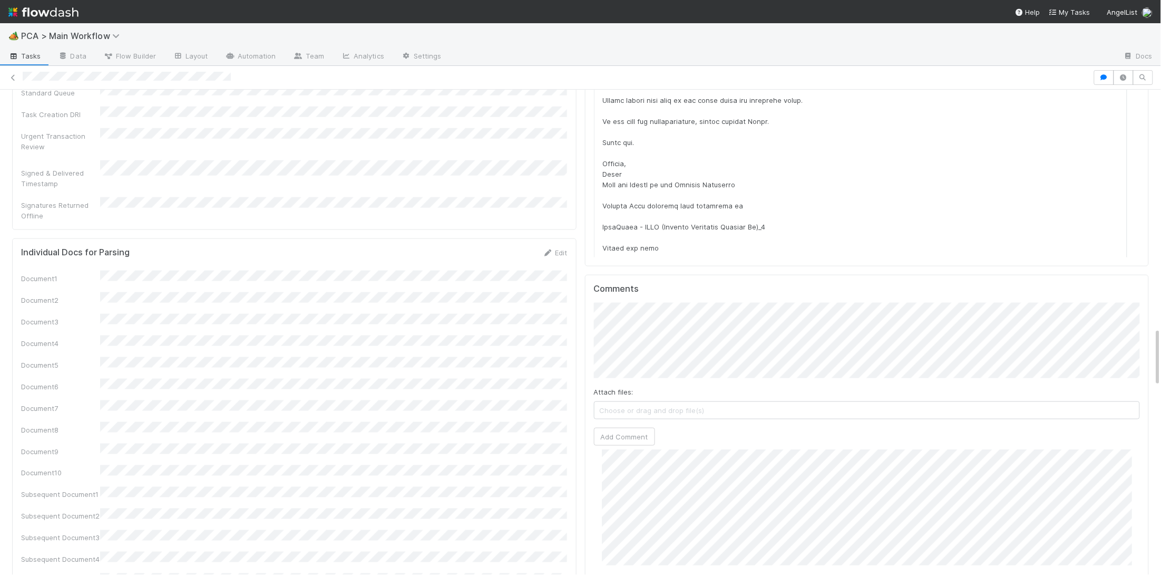
scroll to position [1957, 0]
drag, startPoint x: 635, startPoint y: 351, endPoint x: 624, endPoint y: 354, distance: 11.2
click at [635, 427] on button "Add Comment" at bounding box center [624, 436] width 61 height 18
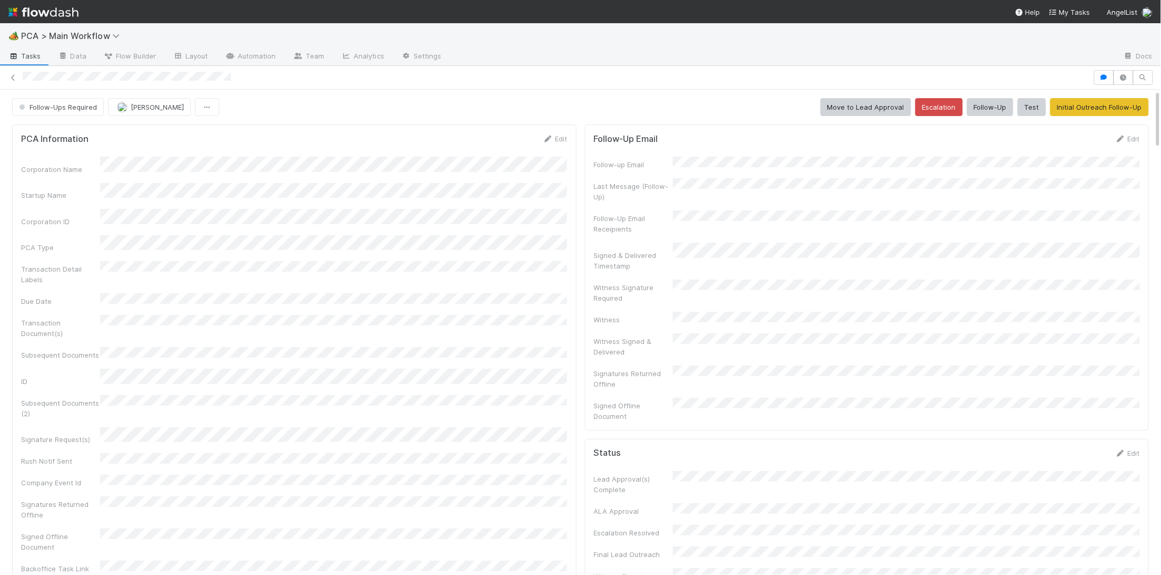
scroll to position [647, 0]
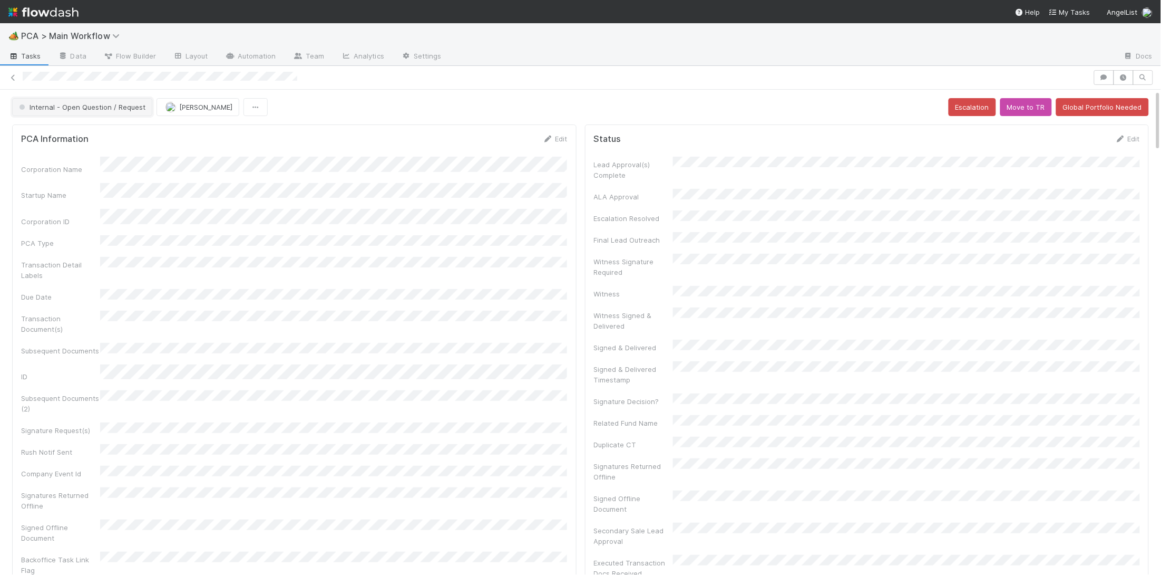
click at [105, 103] on span "Internal - Open Question / Request" at bounding box center [81, 107] width 129 height 8
click at [114, 120] on div at bounding box center [83, 108] width 158 height 27
click at [105, 131] on div "Initial Reachout" at bounding box center [82, 133] width 149 height 19
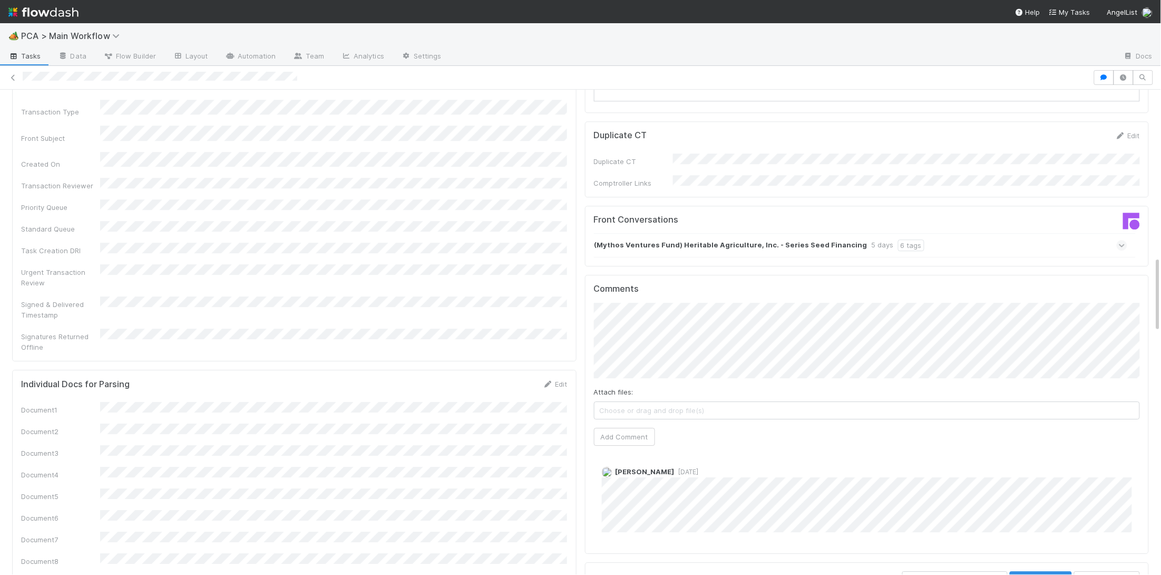
scroll to position [1086, 0]
click at [617, 425] on button "Add Comment" at bounding box center [624, 434] width 61 height 18
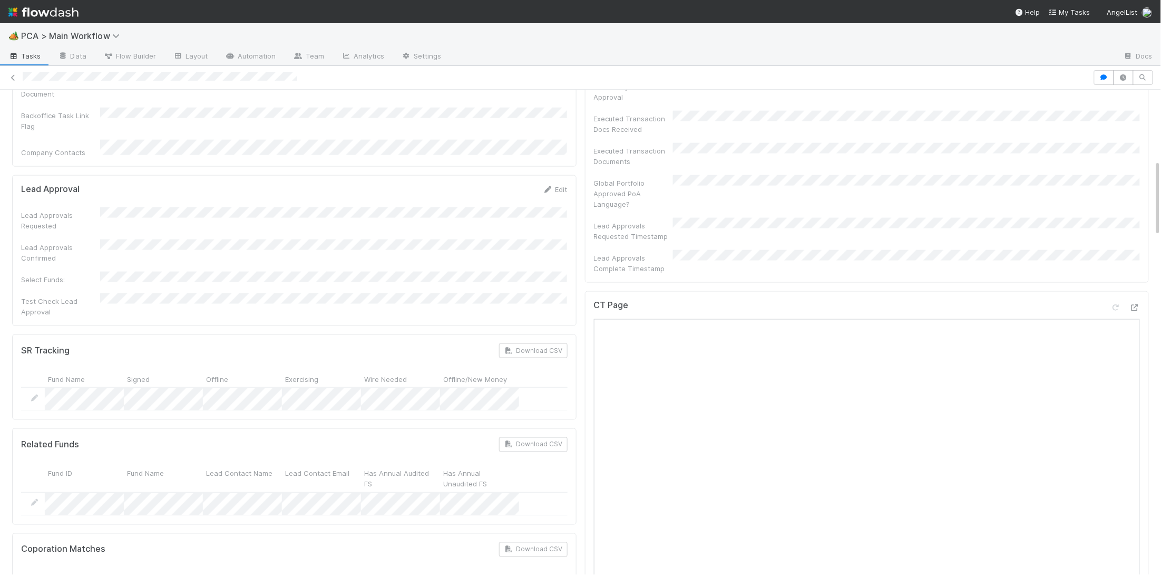
scroll to position [448, 0]
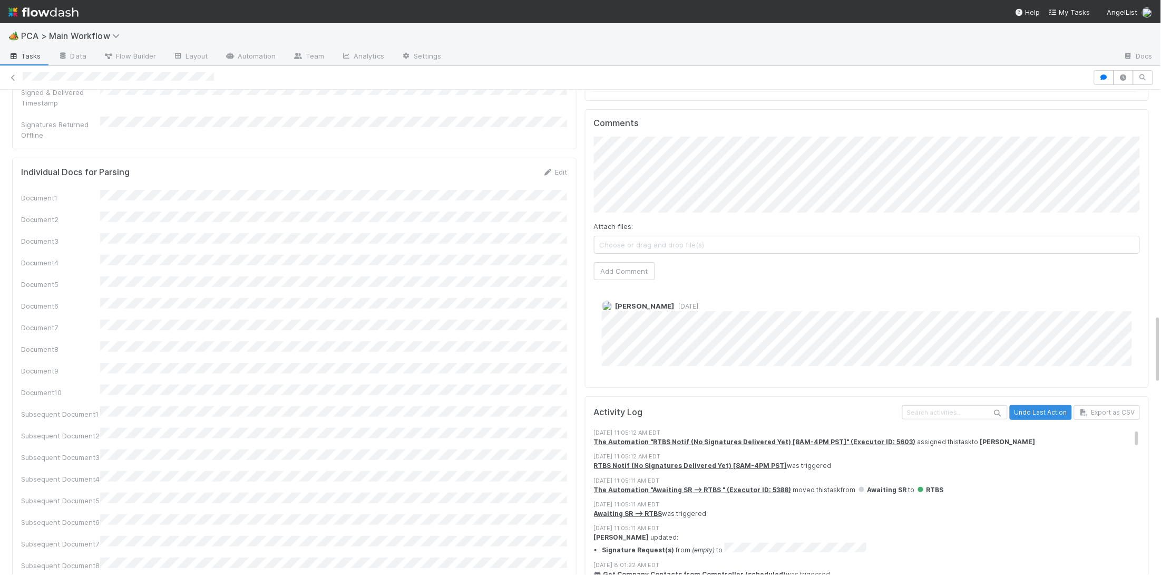
scroll to position [1568, 0]
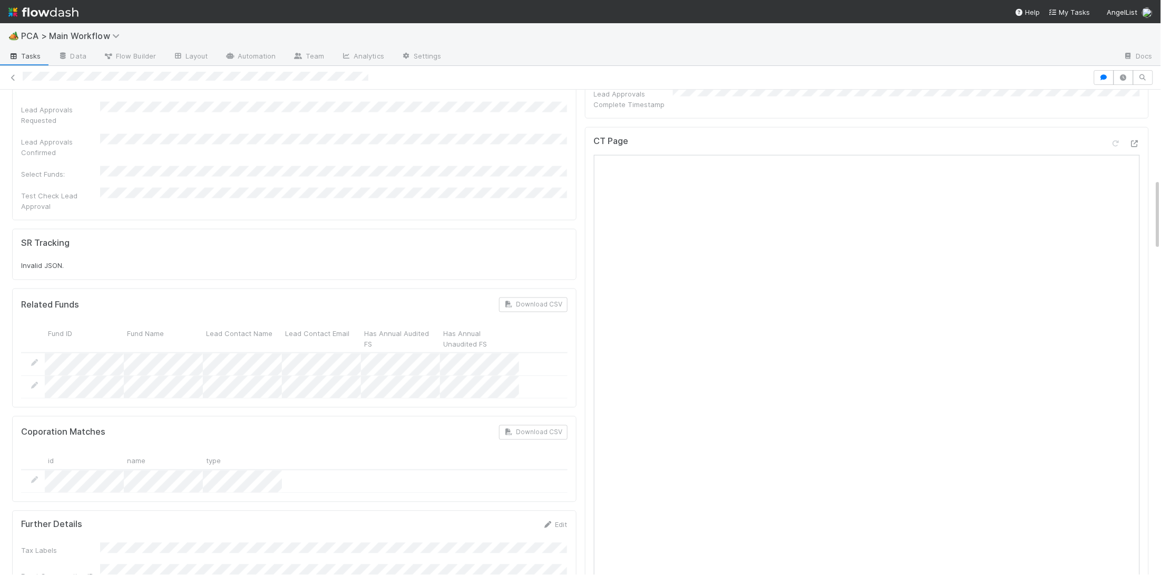
scroll to position [596, 0]
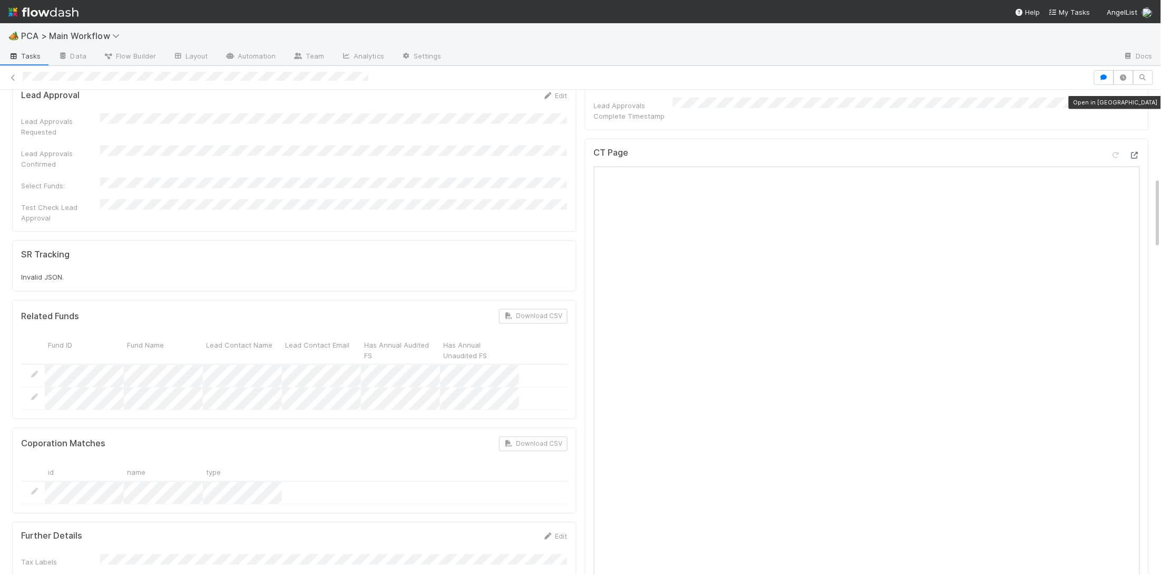
click at [1133, 152] on icon at bounding box center [1135, 155] width 11 height 7
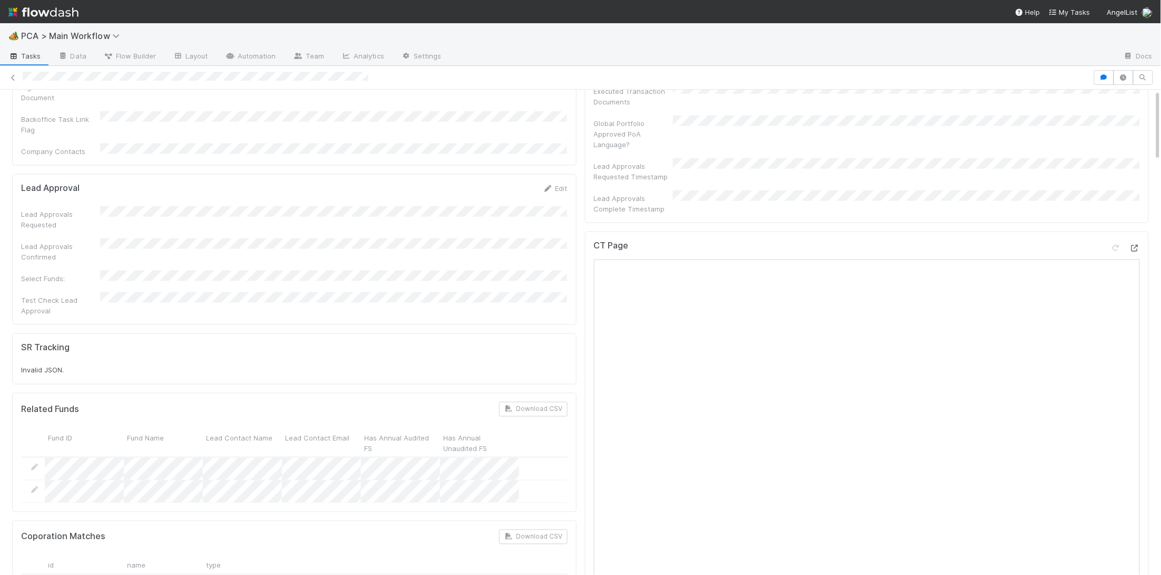
scroll to position [0, 0]
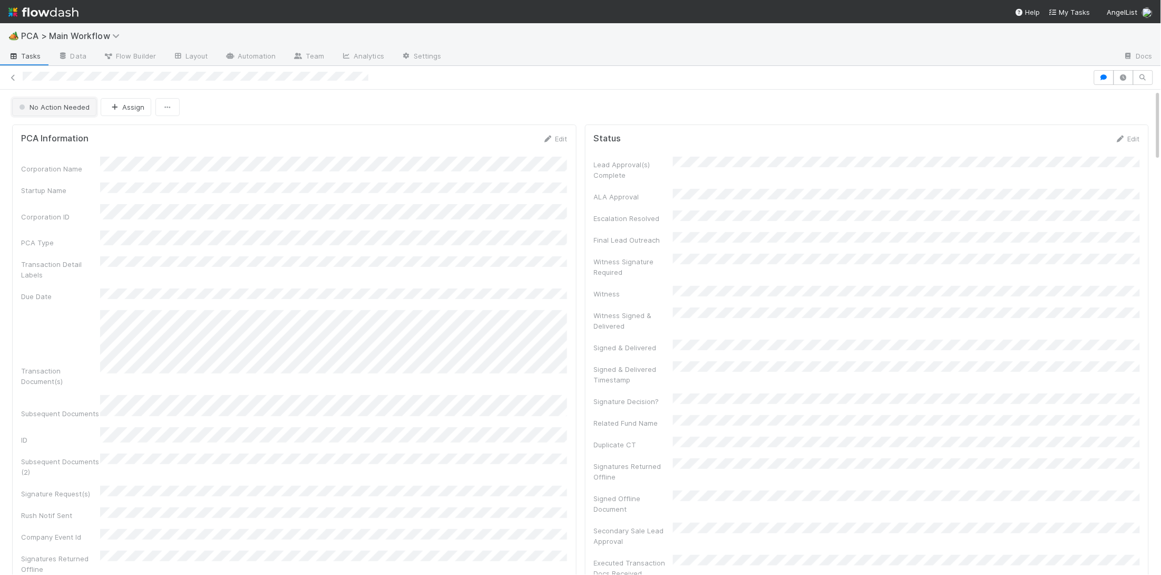
click at [81, 103] on span "No Action Needed" at bounding box center [53, 107] width 73 height 8
click at [69, 152] on span "Record Transaction" at bounding box center [53, 153] width 77 height 8
drag, startPoint x: 550, startPoint y: 138, endPoint x: 429, endPoint y: 209, distance: 139.9
click at [550, 138] on icon at bounding box center [548, 138] width 11 height 7
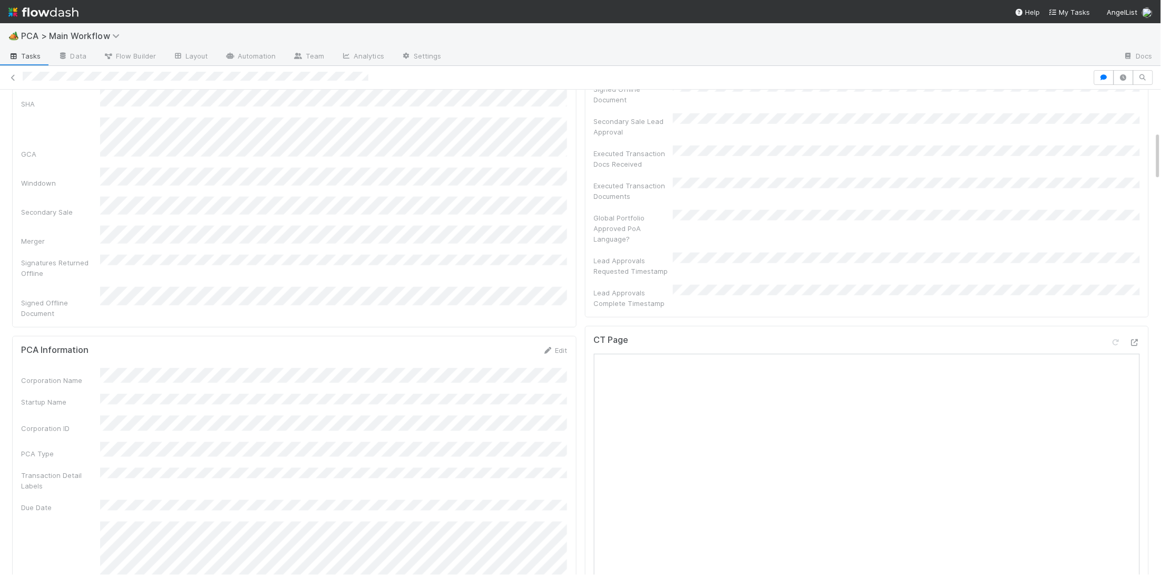
click at [543, 347] on icon at bounding box center [548, 350] width 11 height 7
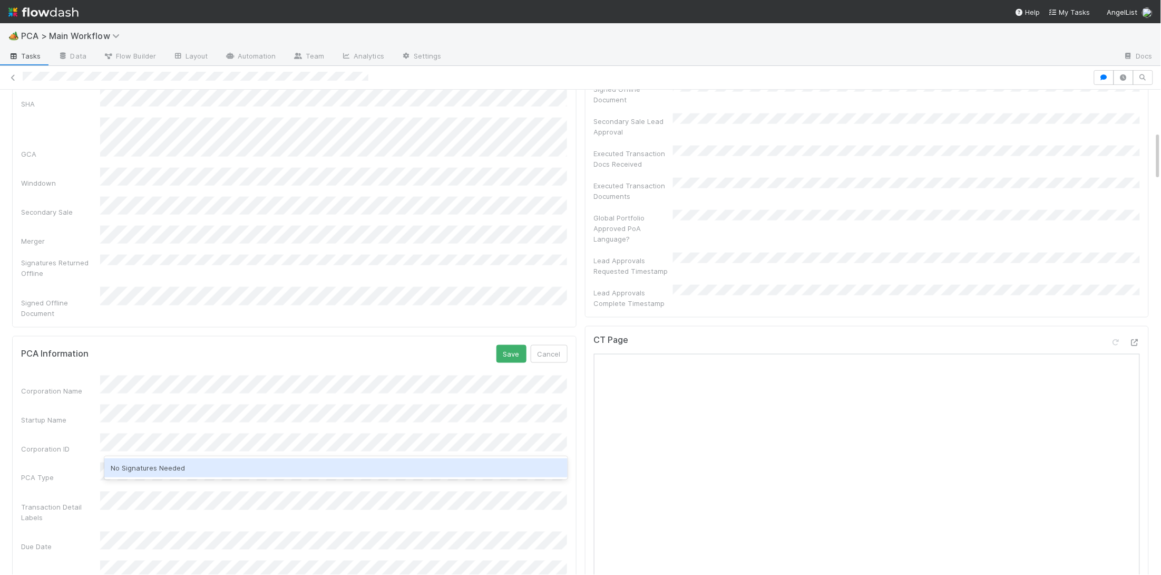
click at [192, 469] on div "No Signatures Needed" at bounding box center [335, 467] width 463 height 19
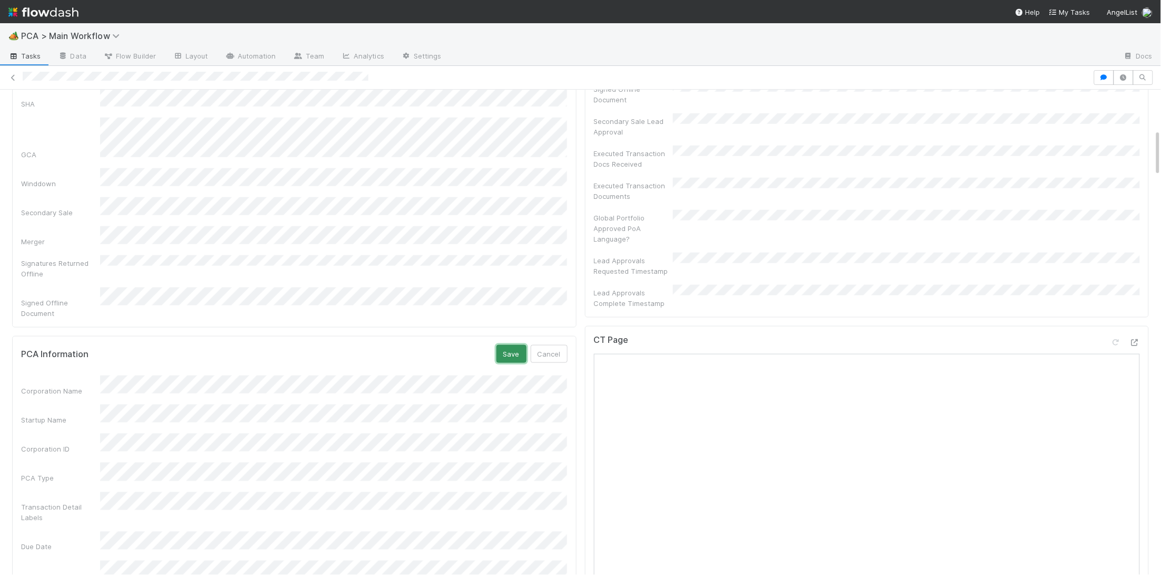
click at [521, 345] on button "Save" at bounding box center [512, 354] width 30 height 18
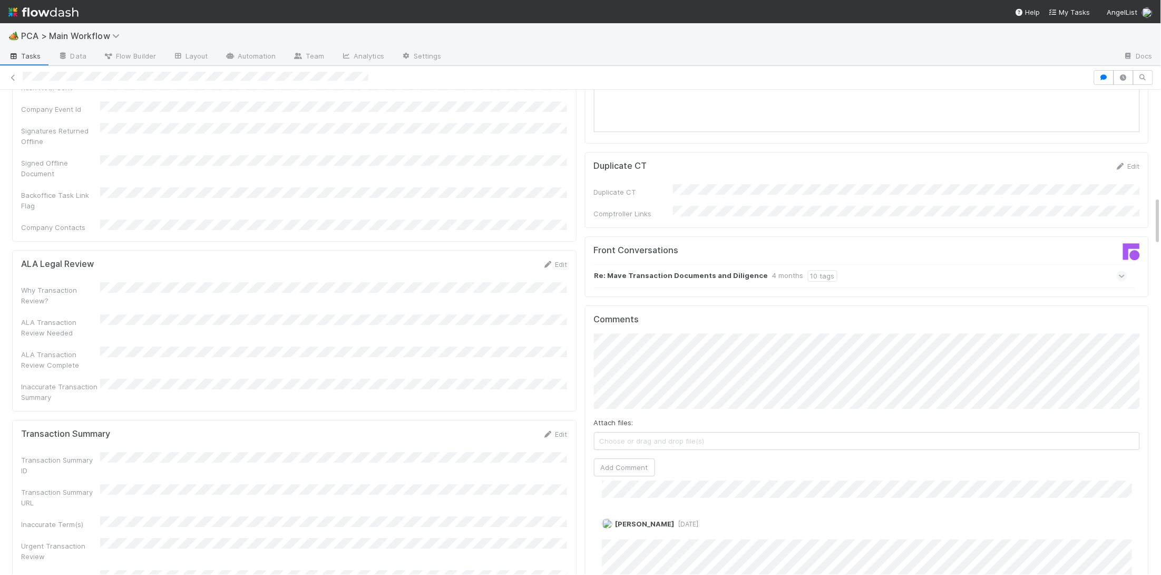
scroll to position [1050, 0]
click at [1127, 164] on link "Edit" at bounding box center [1127, 168] width 25 height 8
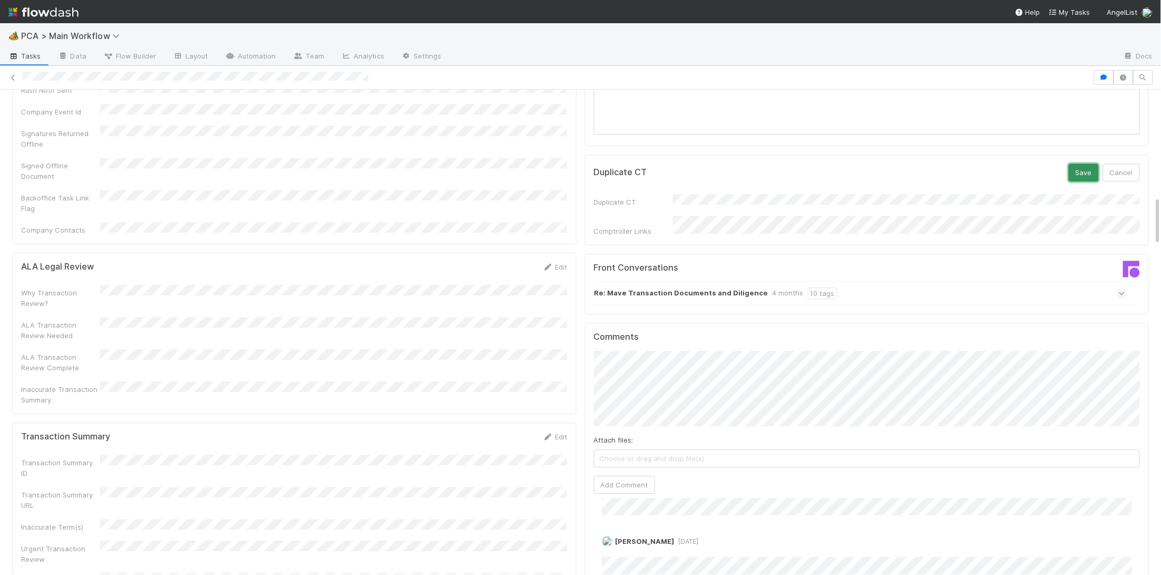
click at [1084, 163] on button "Save" at bounding box center [1084, 172] width 30 height 18
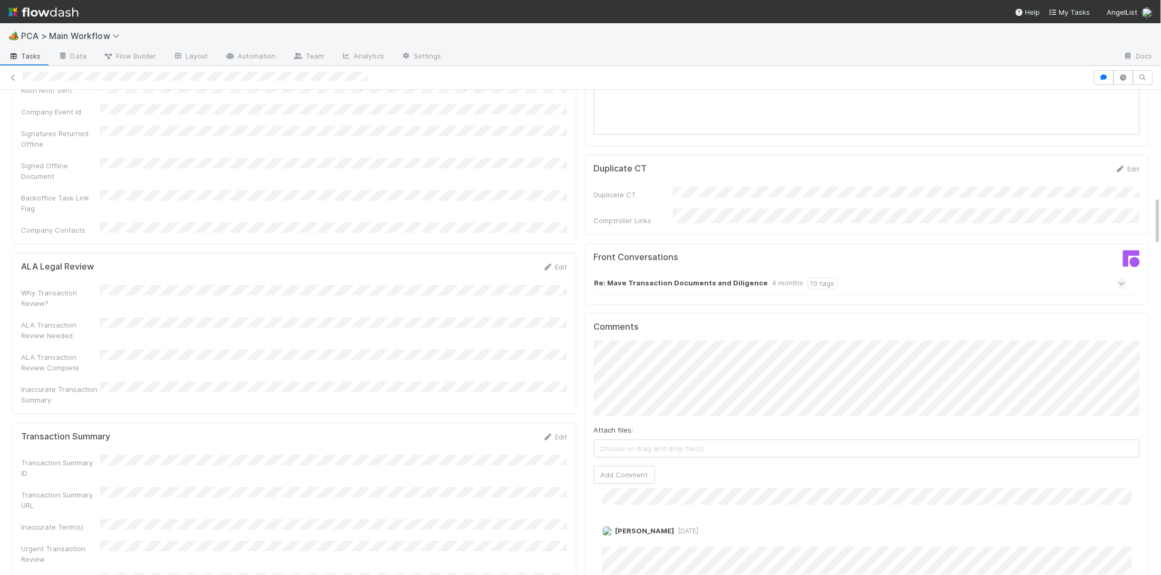
scroll to position [0, 0]
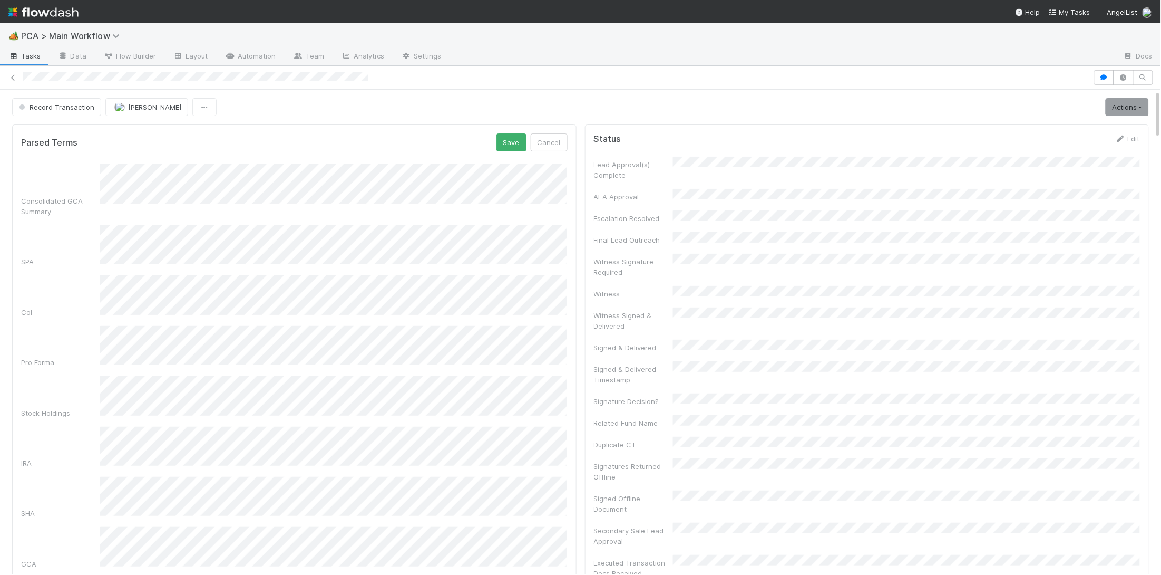
click at [496, 144] on div "Parsed Terms Save Cancel" at bounding box center [294, 142] width 547 height 18
click at [499, 142] on button "Save" at bounding box center [512, 142] width 30 height 18
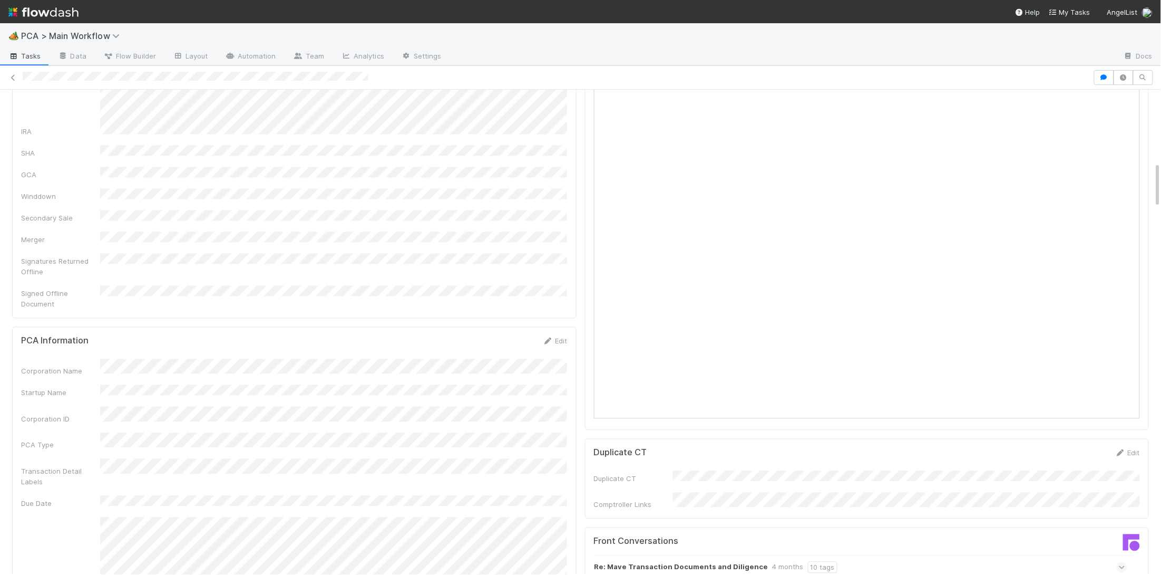
scroll to position [1181, 0]
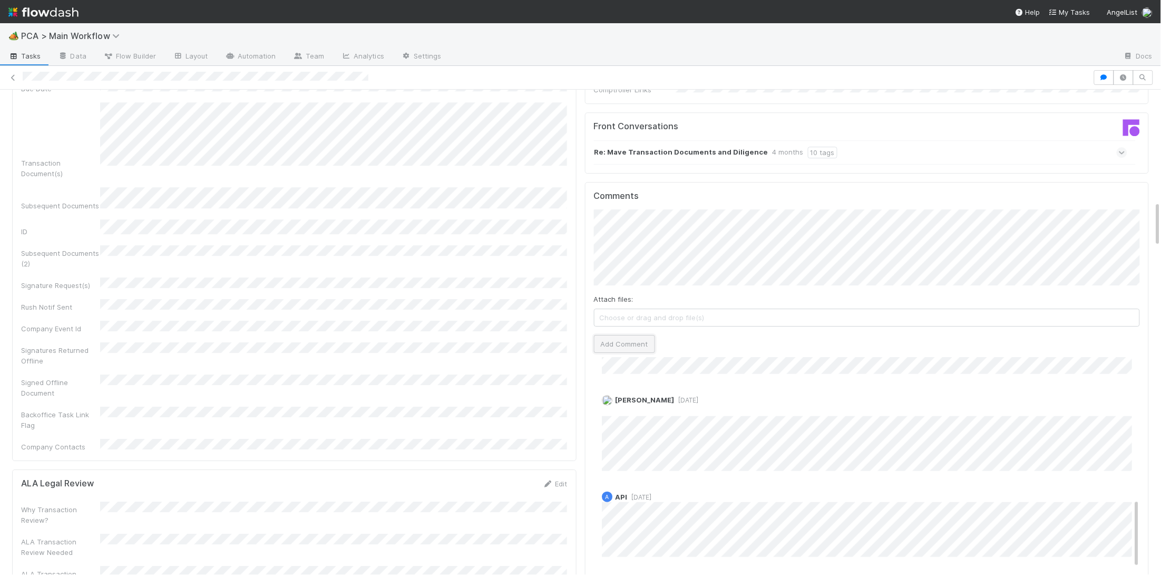
click at [625, 335] on button "Add Comment" at bounding box center [624, 344] width 61 height 18
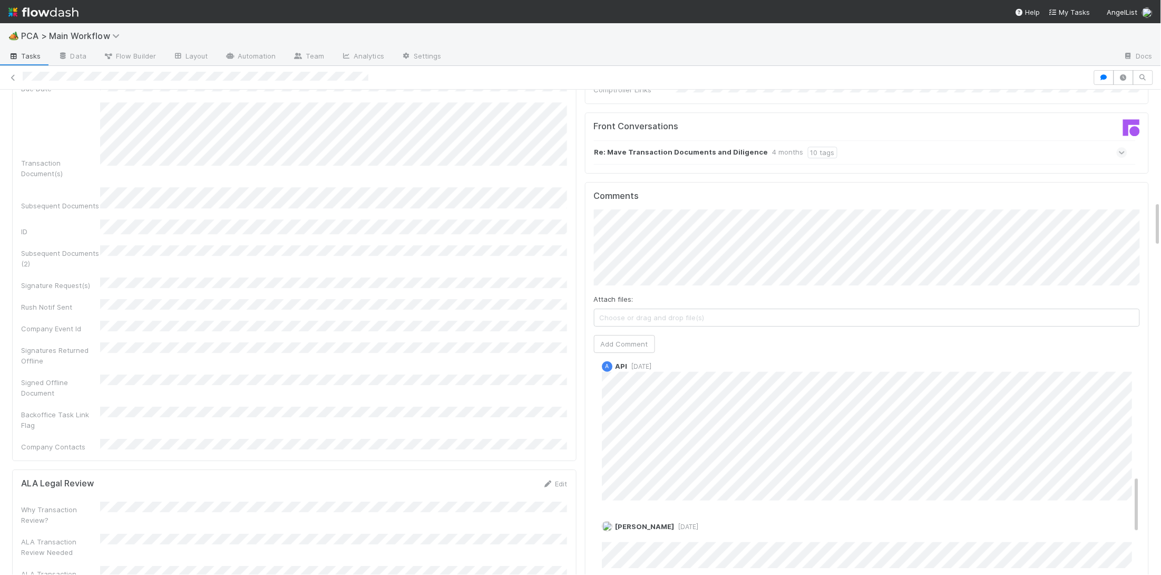
scroll to position [555, 0]
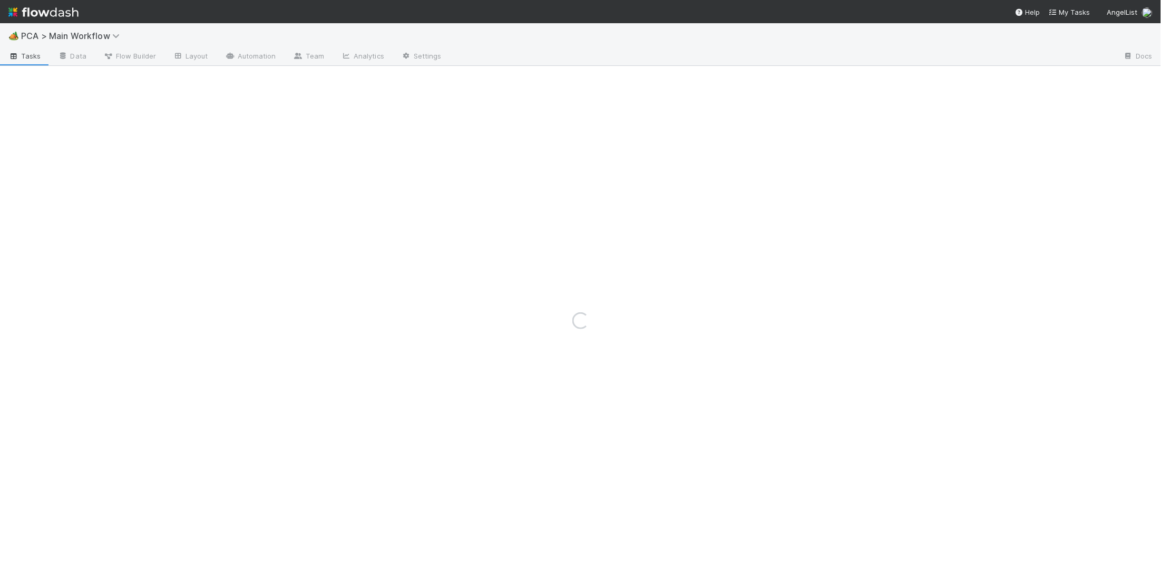
click at [241, 43] on div "🏕️ PCA > Main Workflow" at bounding box center [580, 35] width 1161 height 25
click at [250, 52] on link "Automation" at bounding box center [251, 56] width 68 height 17
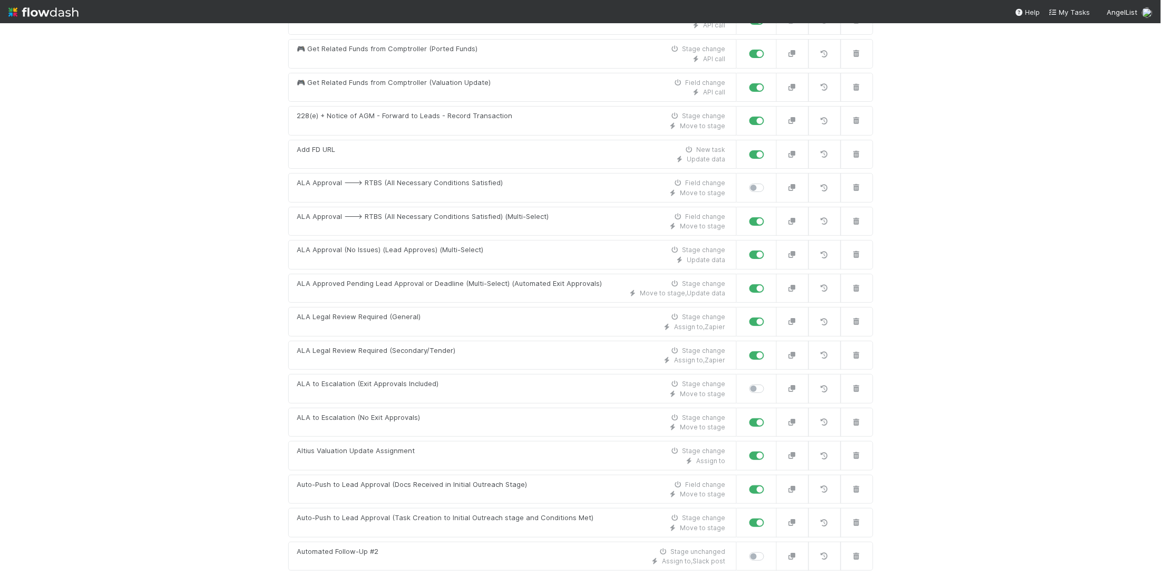
scroll to position [7204, 0]
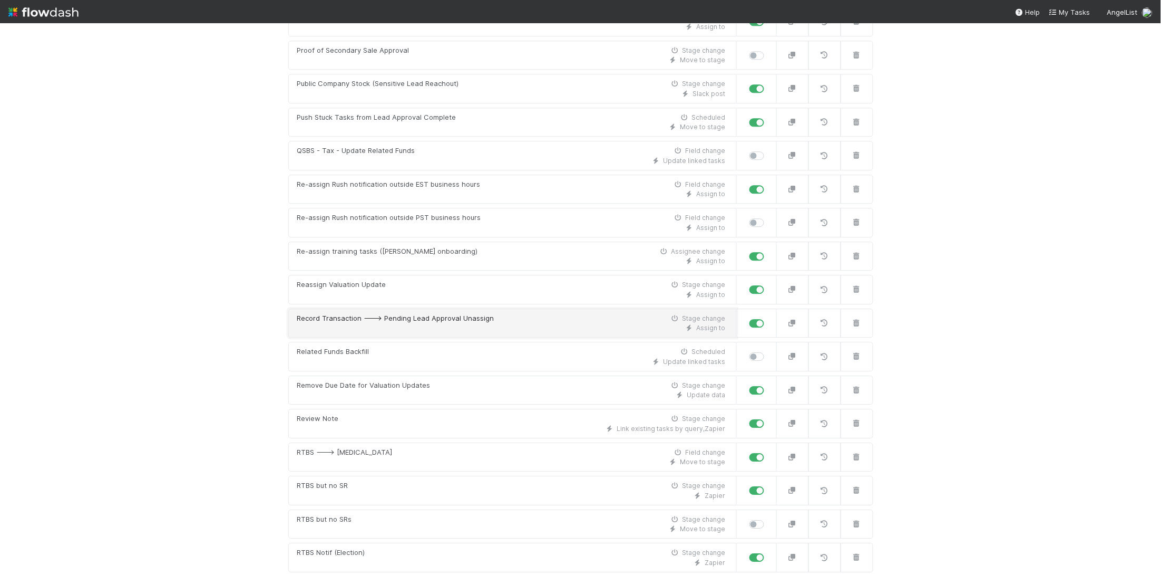
click at [506, 313] on div "Record Transaction ---> Pending Lead Approval Unassign Stage change" at bounding box center [511, 318] width 429 height 11
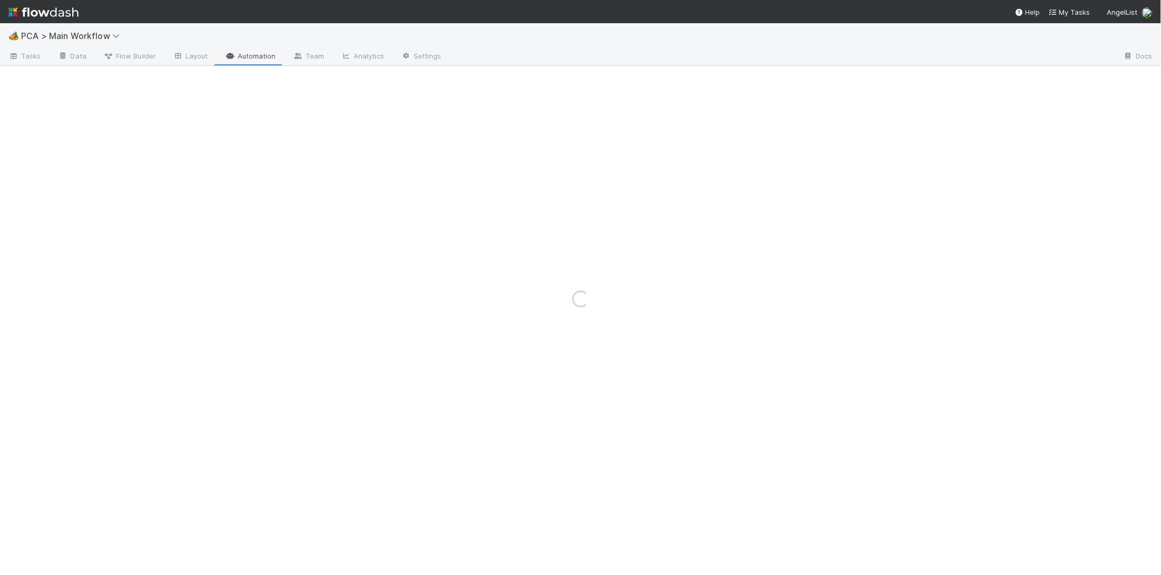
scroll to position [180, 0]
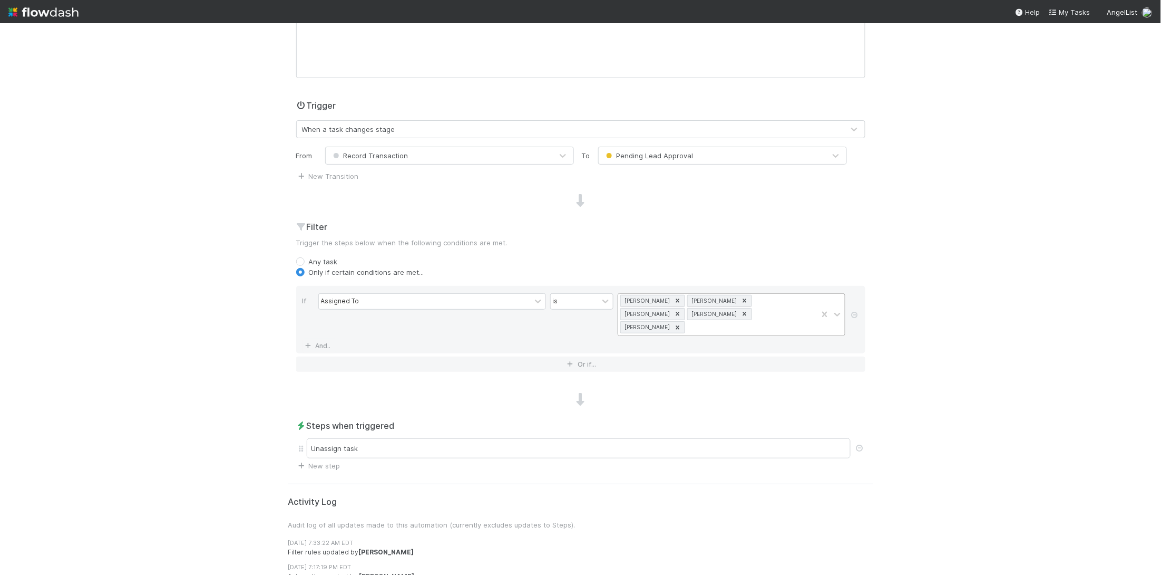
click at [815, 318] on div "[PERSON_NAME] [PERSON_NAME] [PERSON_NAME] Castanare [PERSON_NAME] [PERSON_NAME]" at bounding box center [717, 315] width 199 height 42
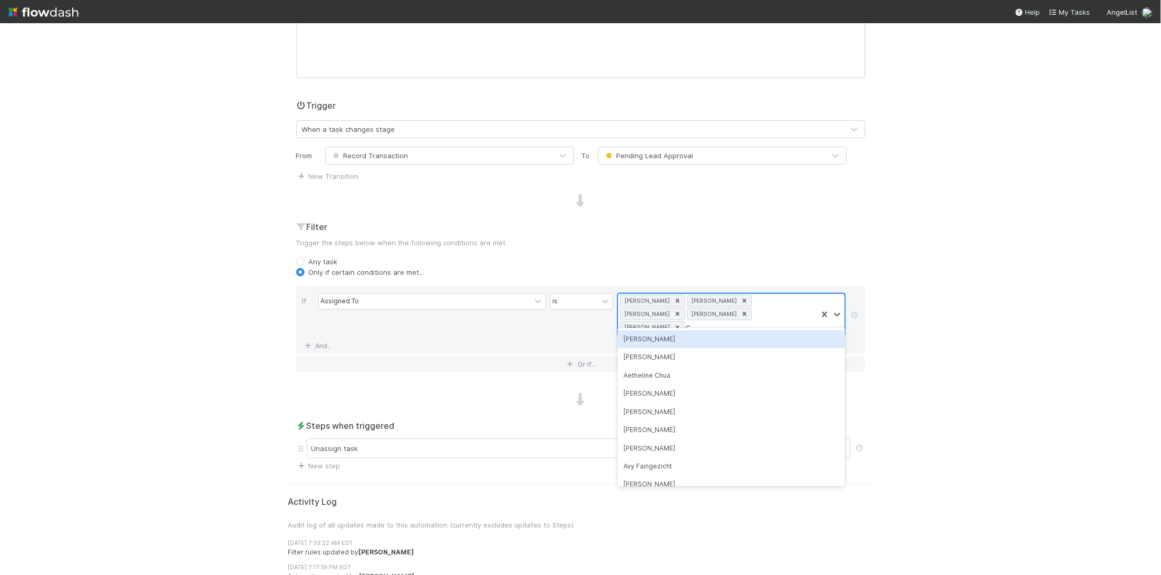
type input "Cr"
click at [773, 338] on div "[DEMOGRAPHIC_DATA] [PERSON_NAME]" at bounding box center [732, 339] width 228 height 18
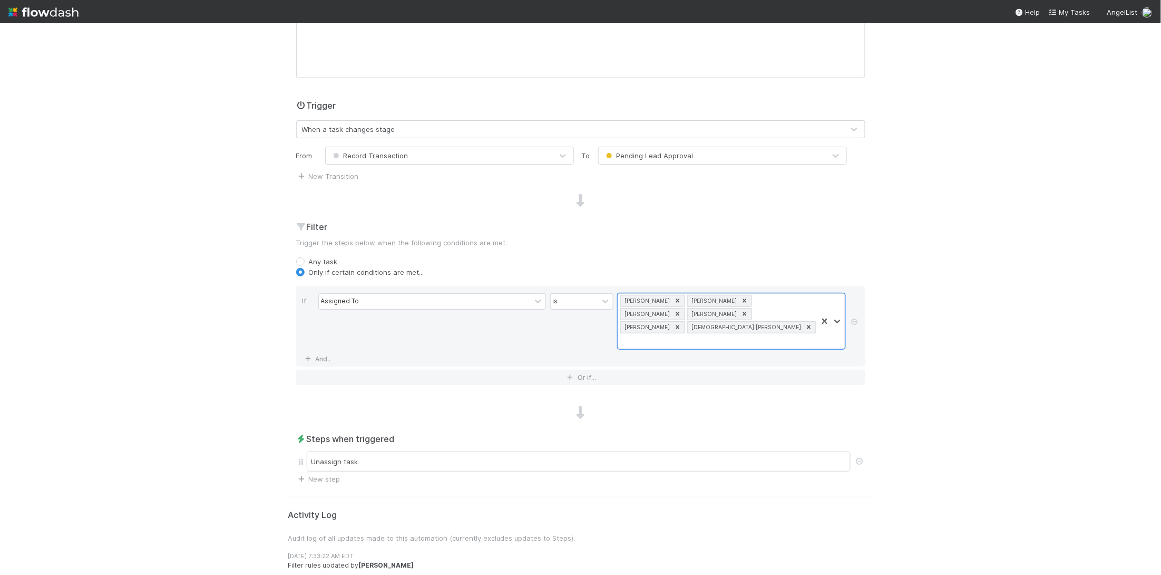
scroll to position [0, 0]
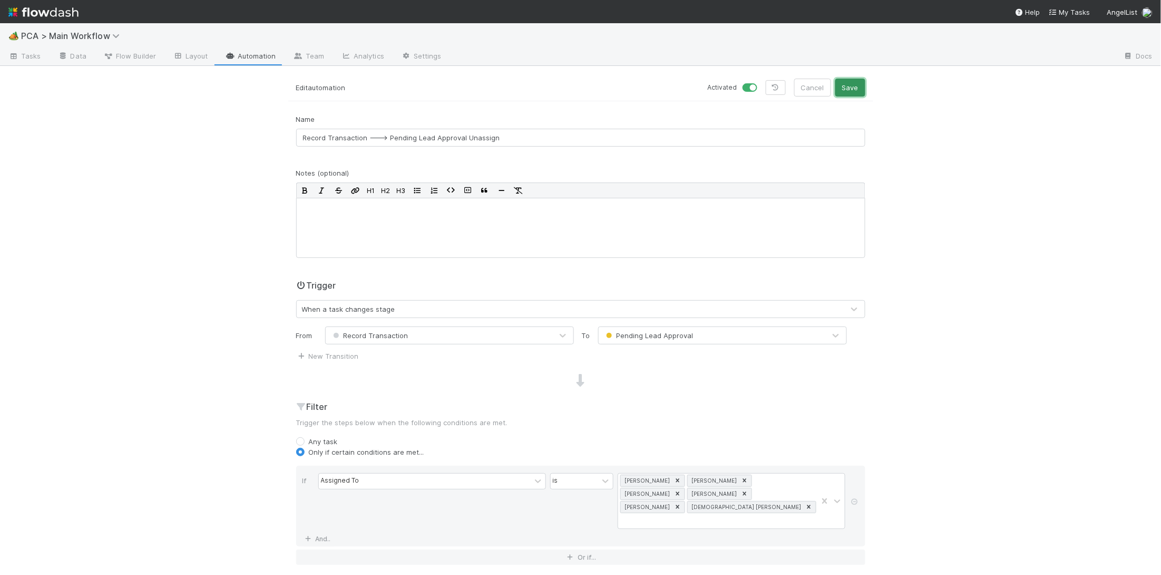
click at [859, 92] on button "Save" at bounding box center [850, 88] width 30 height 18
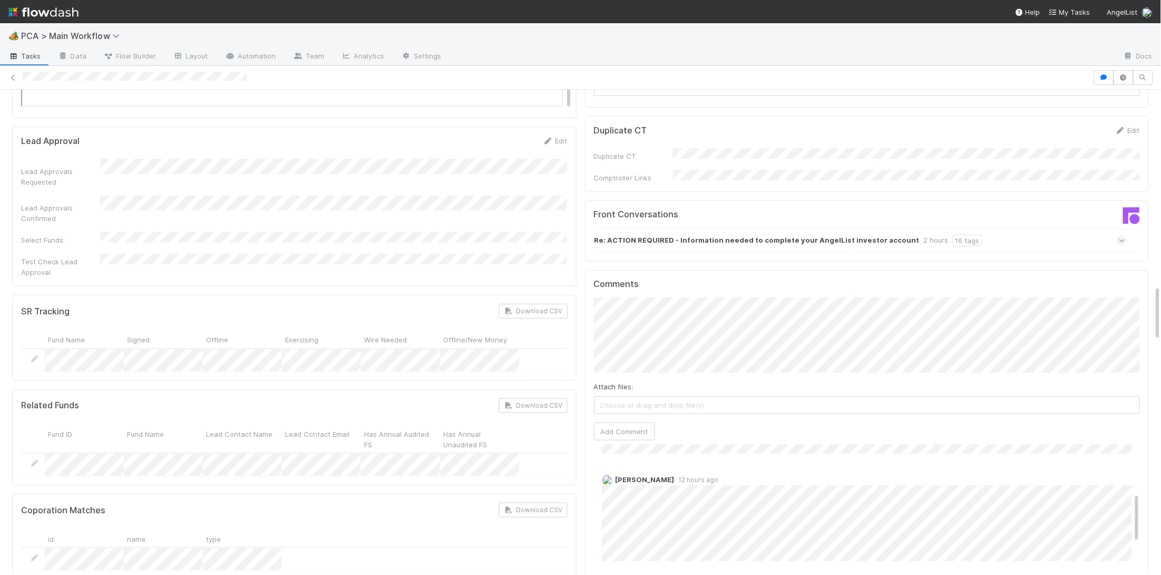
scroll to position [1714, 0]
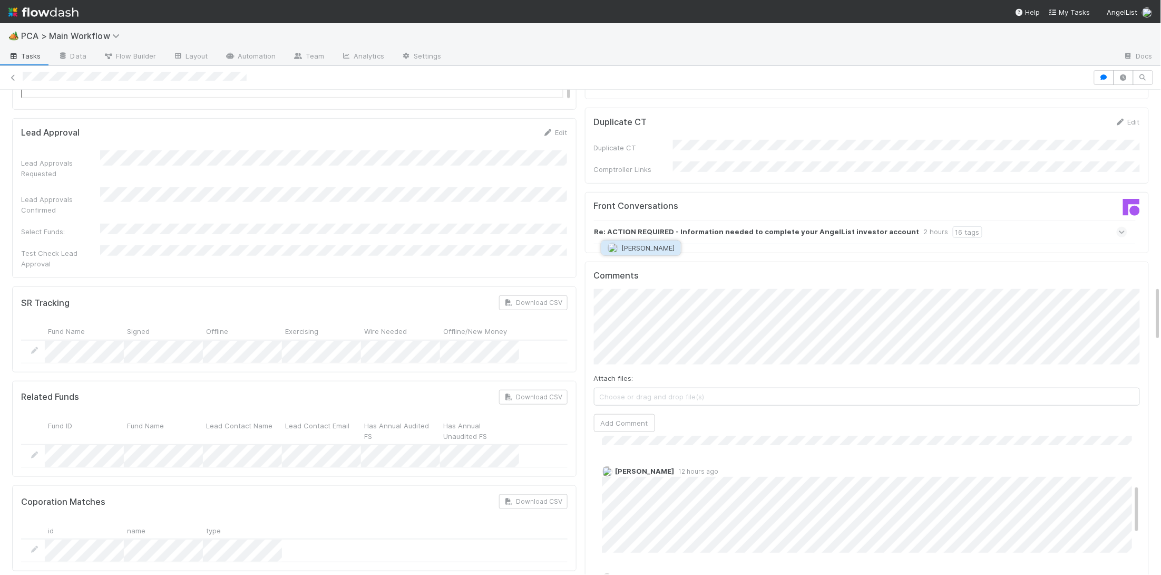
click at [662, 244] on span "[PERSON_NAME]" at bounding box center [647, 248] width 53 height 8
click at [637, 414] on button "Add Comment" at bounding box center [624, 423] width 61 height 18
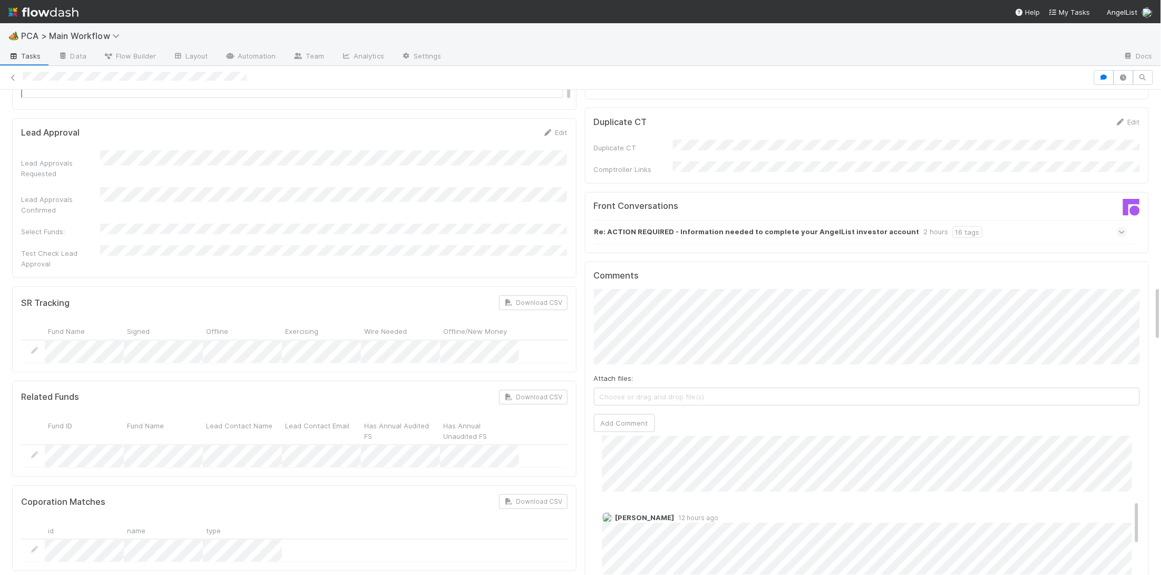
scroll to position [298, 0]
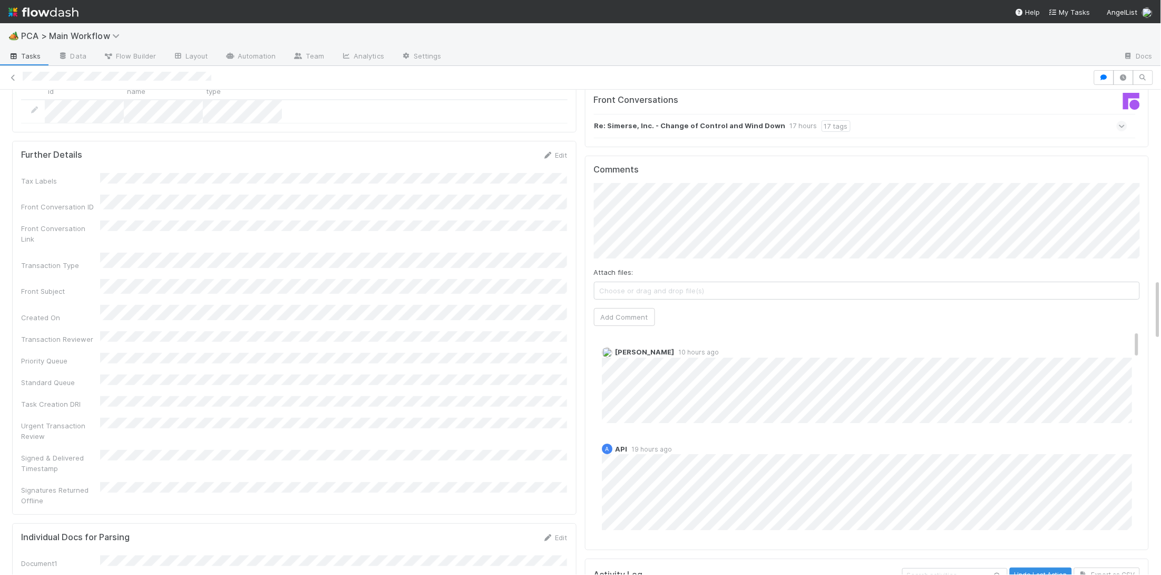
scroll to position [1508, 0]
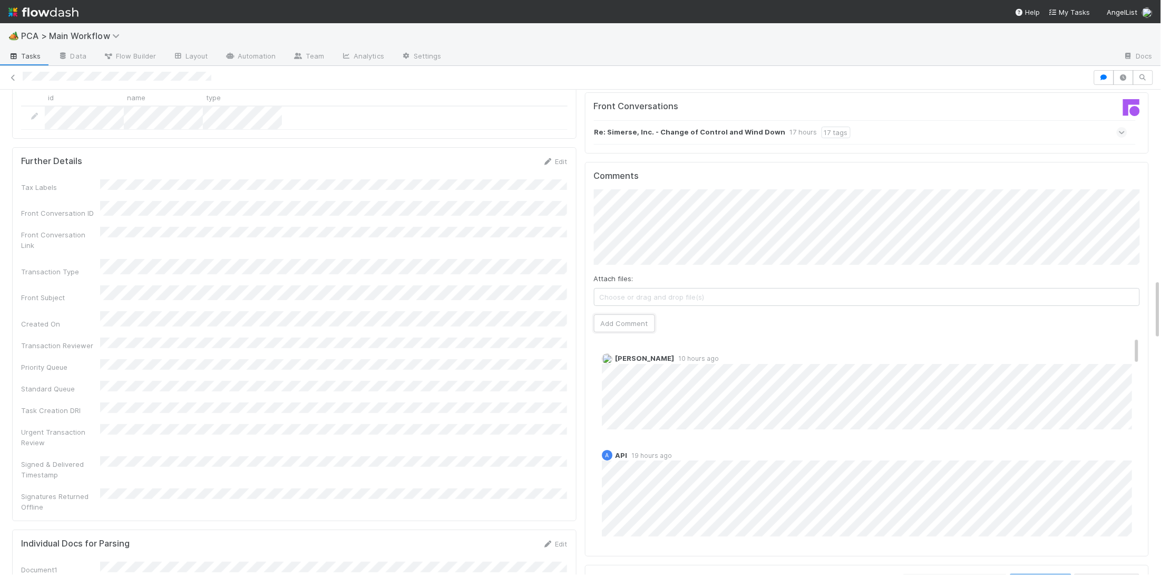
drag, startPoint x: 634, startPoint y: 271, endPoint x: 534, endPoint y: 251, distance: 101.1
click at [634, 314] on button "Add Comment" at bounding box center [624, 323] width 61 height 18
click at [647, 365] on link "Delete" at bounding box center [642, 369] width 22 height 8
click at [666, 216] on div "Attach files: Choose or drag and drop file(s) Add Comment" at bounding box center [867, 260] width 547 height 143
click at [673, 175] on button "Roselyn de Villa" at bounding box center [641, 176] width 80 height 15
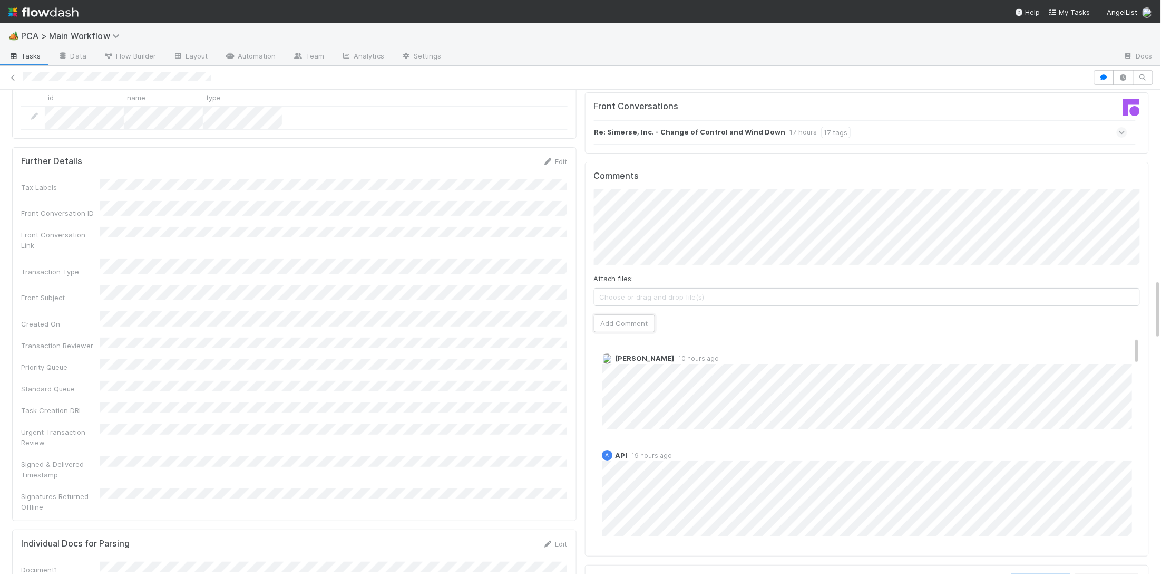
drag, startPoint x: 634, startPoint y: 265, endPoint x: 549, endPoint y: 236, distance: 89.7
click at [634, 314] on button "Add Comment" at bounding box center [624, 323] width 61 height 18
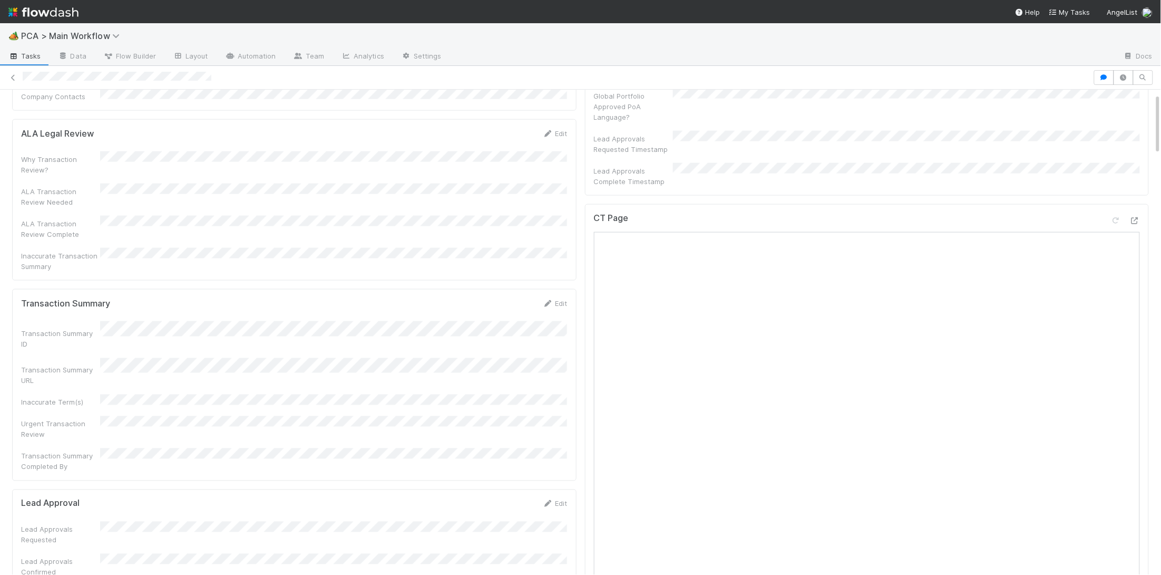
scroll to position [0, 0]
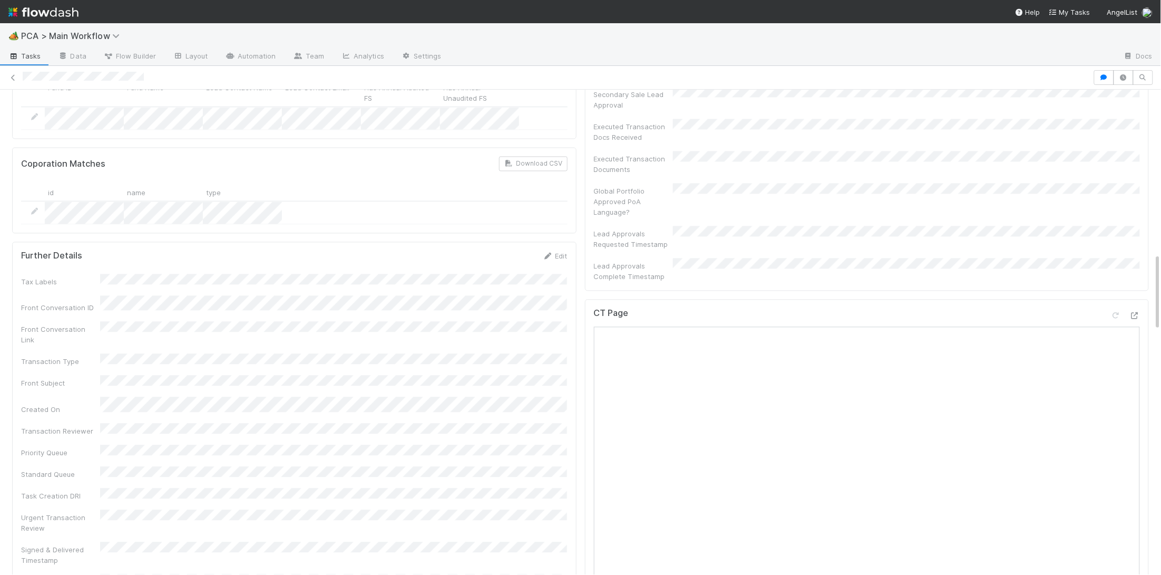
scroll to position [1242, 0]
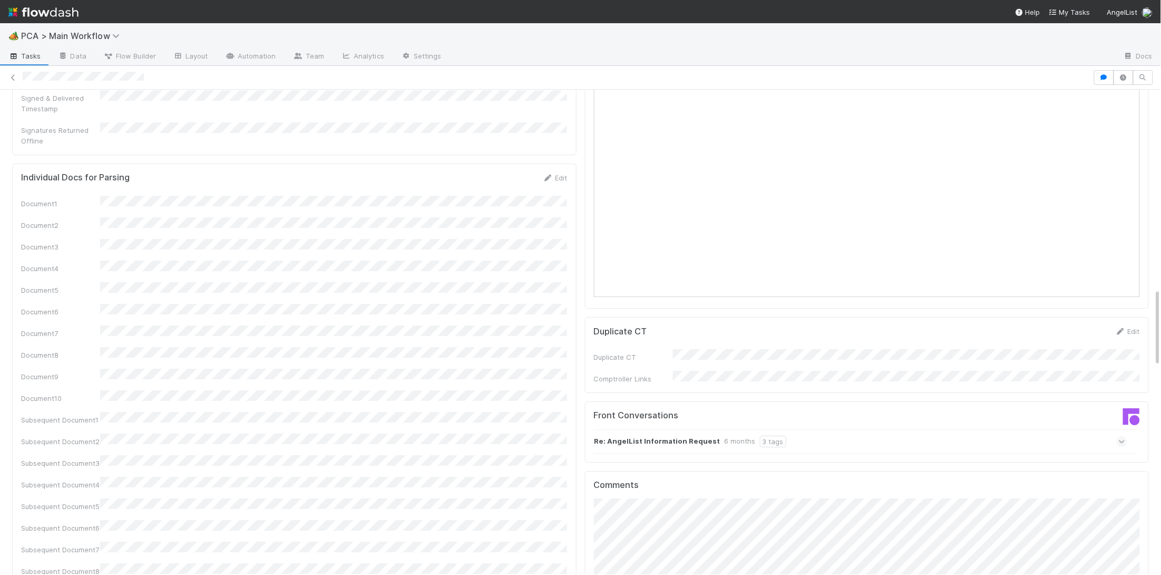
drag, startPoint x: 625, startPoint y: 348, endPoint x: 630, endPoint y: 347, distance: 5.8
click at [625, 435] on strong "Re: AngelList Information Request" at bounding box center [658, 441] width 126 height 12
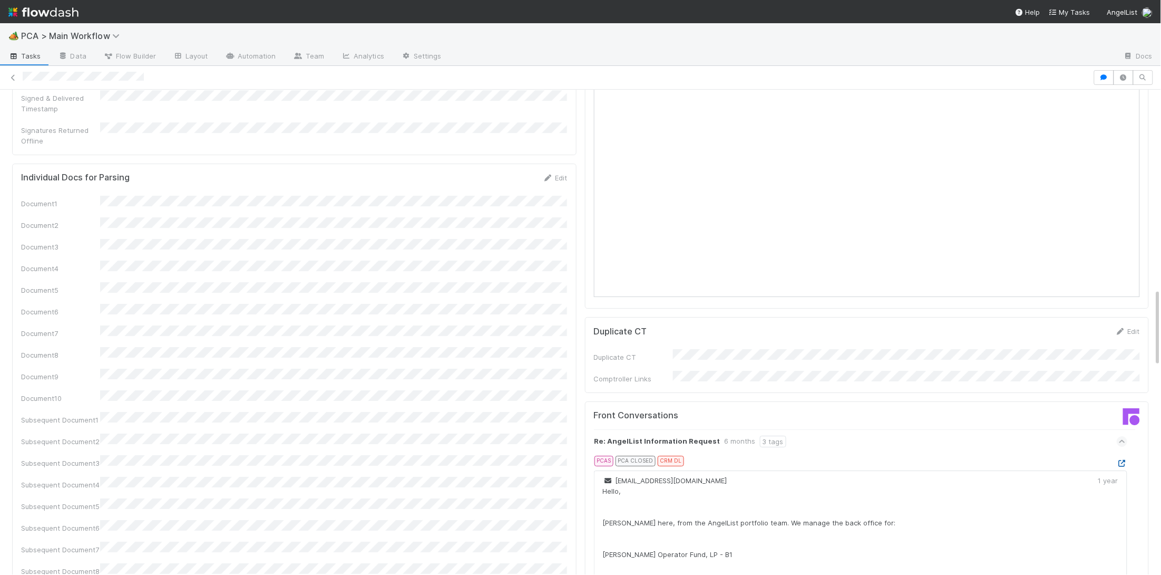
click at [1125, 460] on icon at bounding box center [1122, 463] width 11 height 7
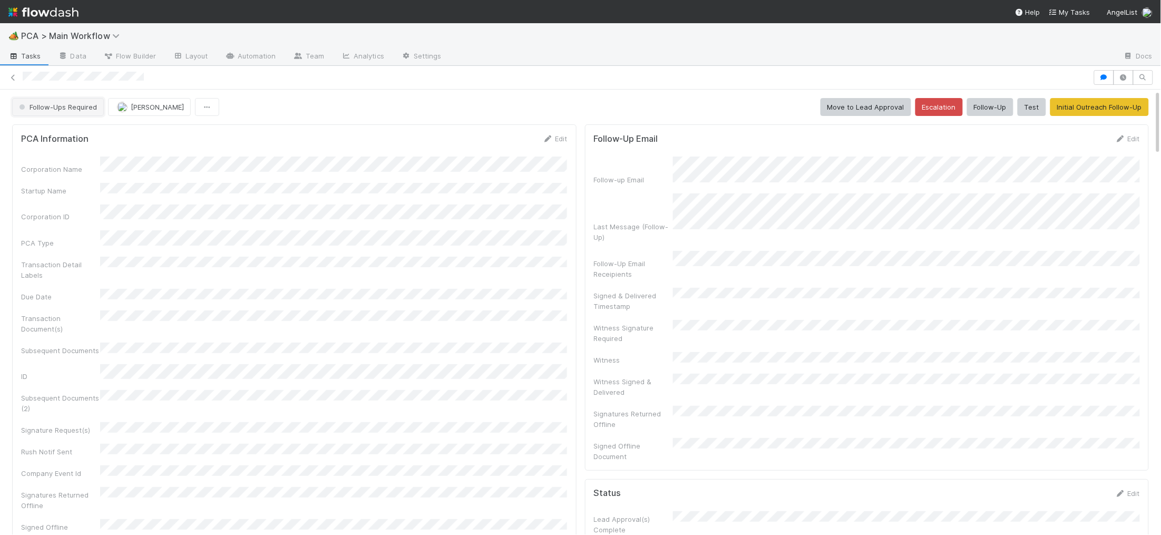
click at [97, 105] on button "Follow-Ups Required" at bounding box center [58, 107] width 92 height 18
click at [100, 128] on div "Initial Reachout" at bounding box center [82, 133] width 149 height 19
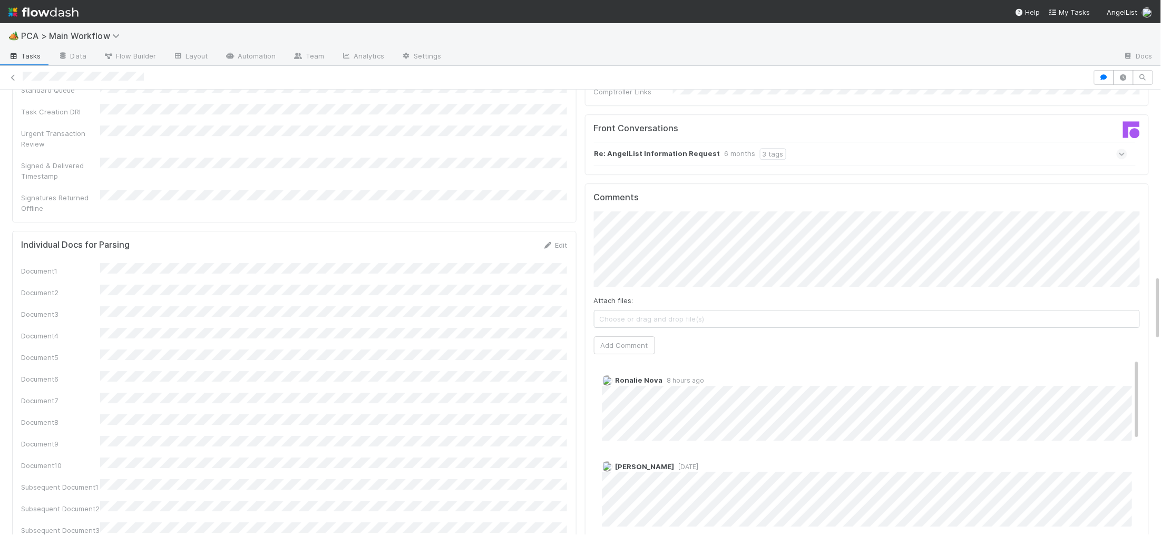
scroll to position [1153, 0]
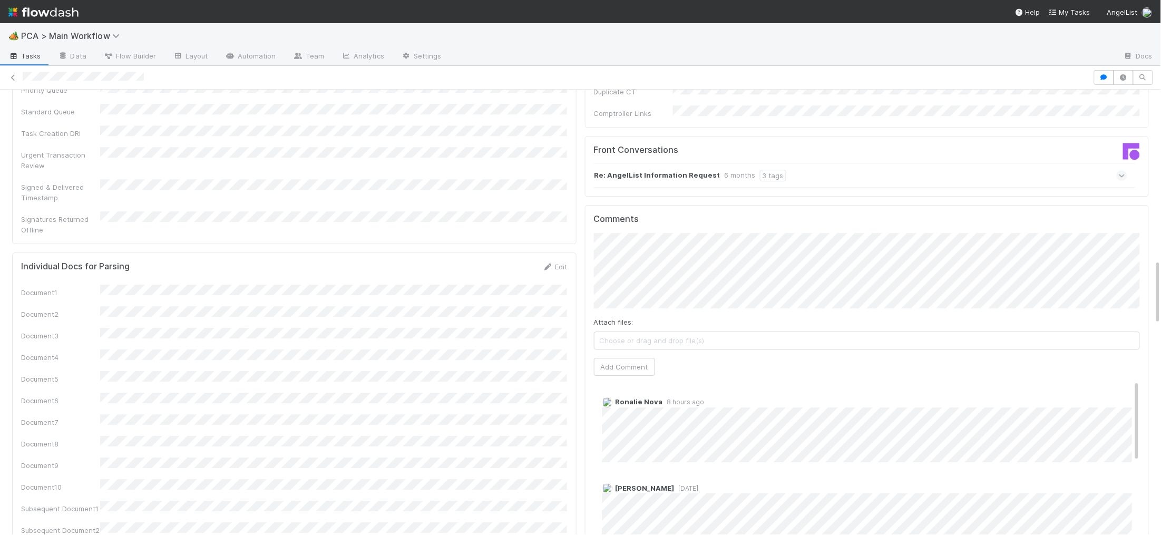
click at [635, 255] on div "Attach files: Choose or drag and drop file(s) Add Comment" at bounding box center [867, 304] width 547 height 143
click at [627, 358] on button "Add Comment" at bounding box center [624, 367] width 61 height 18
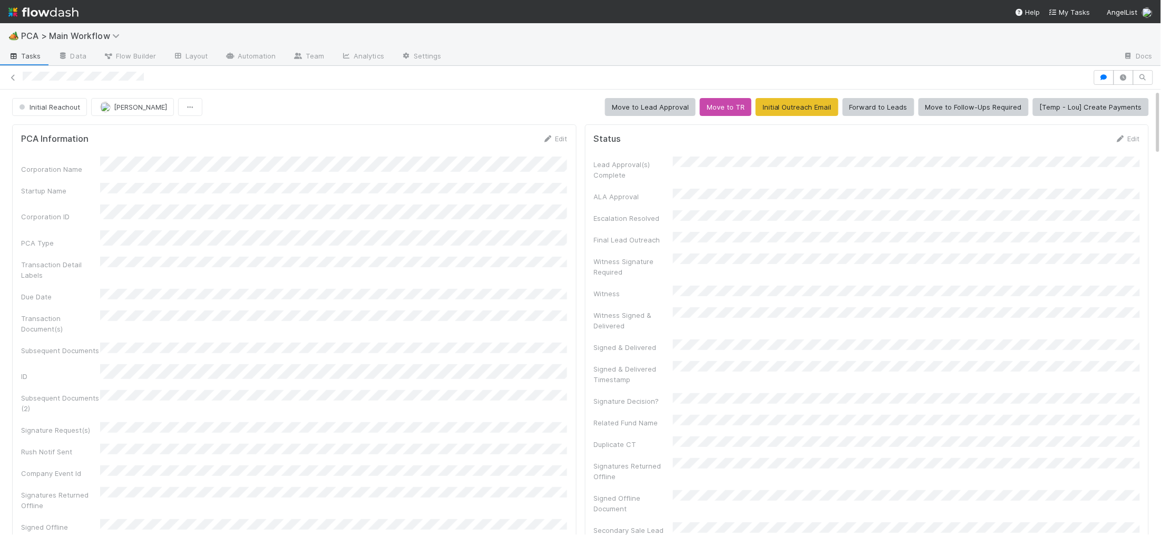
click at [81, 23] on nav "Help My Tasks AngelList" at bounding box center [580, 11] width 1161 height 23
drag, startPoint x: 38, startPoint y: 8, endPoint x: 63, endPoint y: 3, distance: 24.8
click at [38, 8] on img at bounding box center [43, 12] width 70 height 18
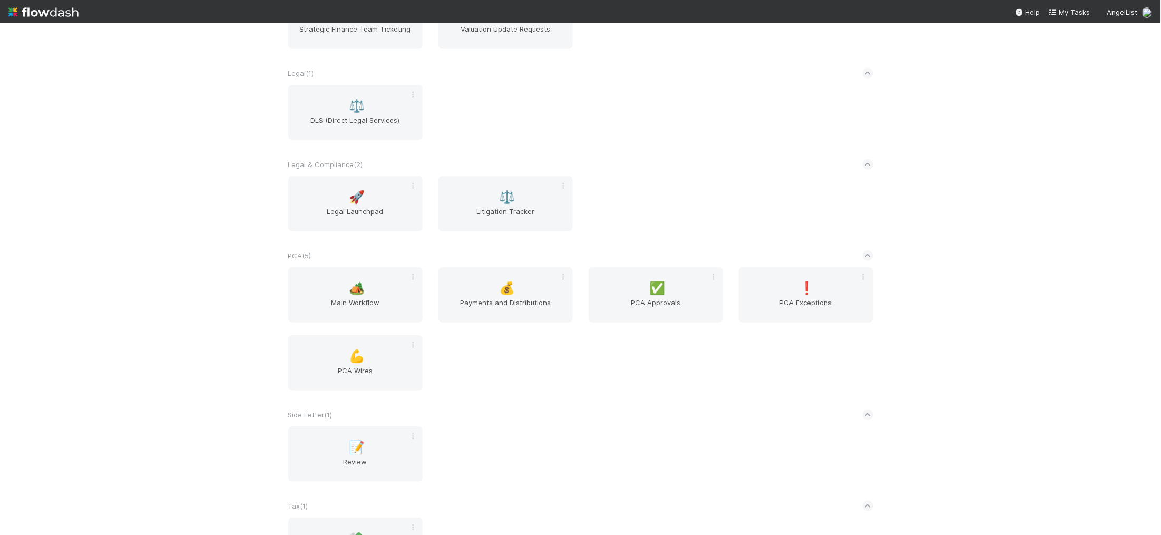
scroll to position [1885, 0]
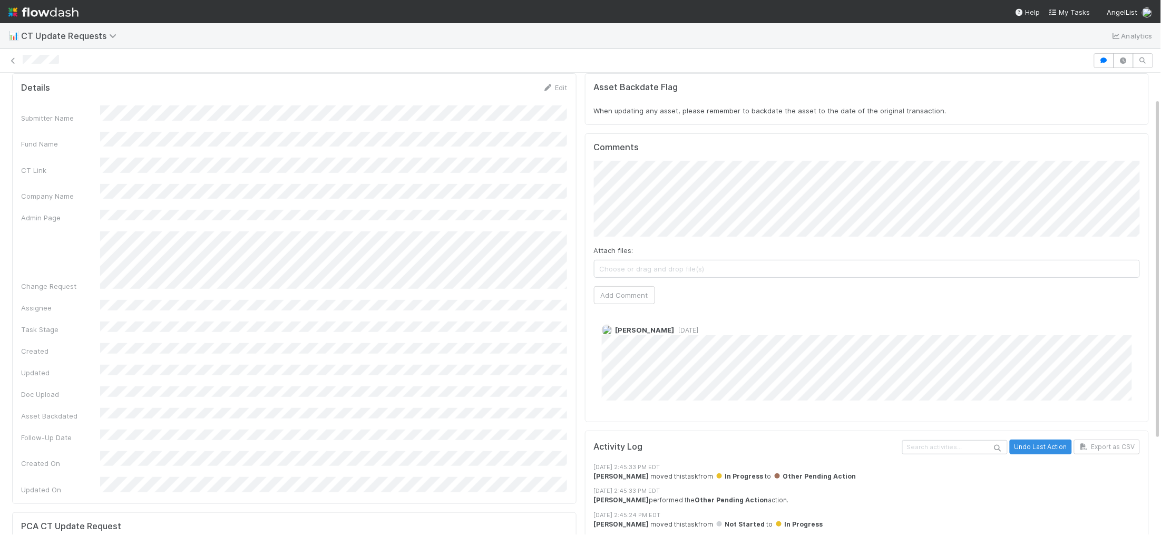
scroll to position [35, 0]
click at [659, 198] on span "[PERSON_NAME]" at bounding box center [673, 202] width 53 height 8
click at [680, 232] on button "[PERSON_NAME]" at bounding box center [651, 234] width 80 height 15
click at [635, 300] on button "Add Comment" at bounding box center [624, 295] width 61 height 18
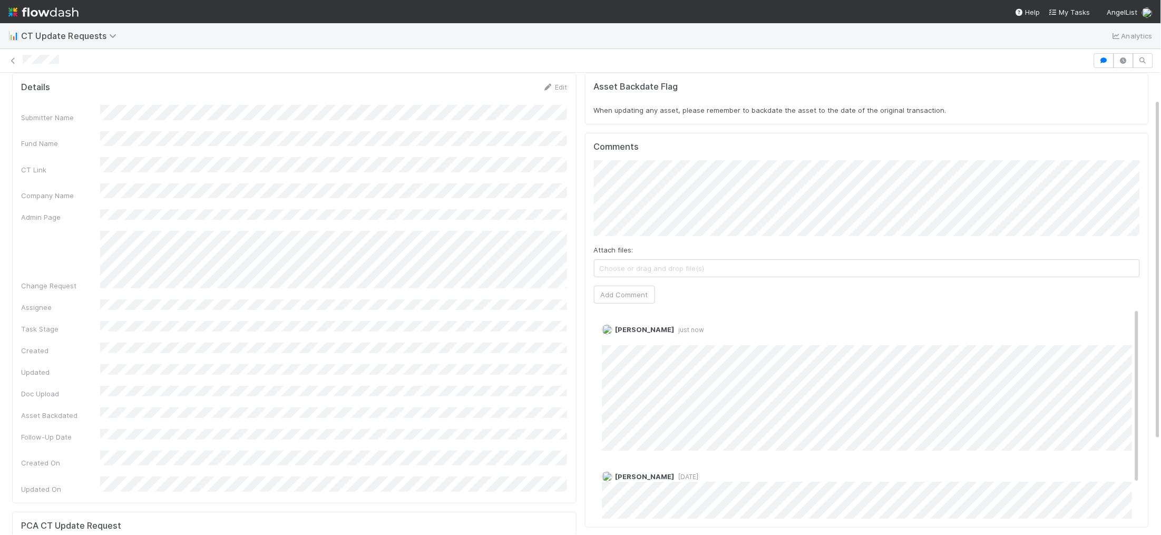
scroll to position [0, 0]
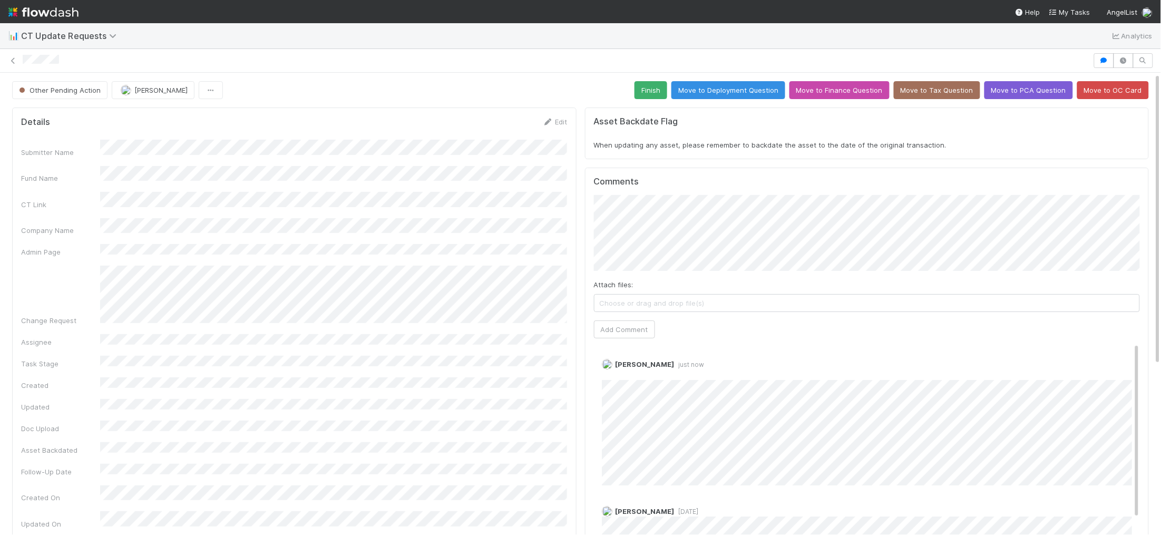
click at [44, 1] on link at bounding box center [43, 12] width 70 height 24
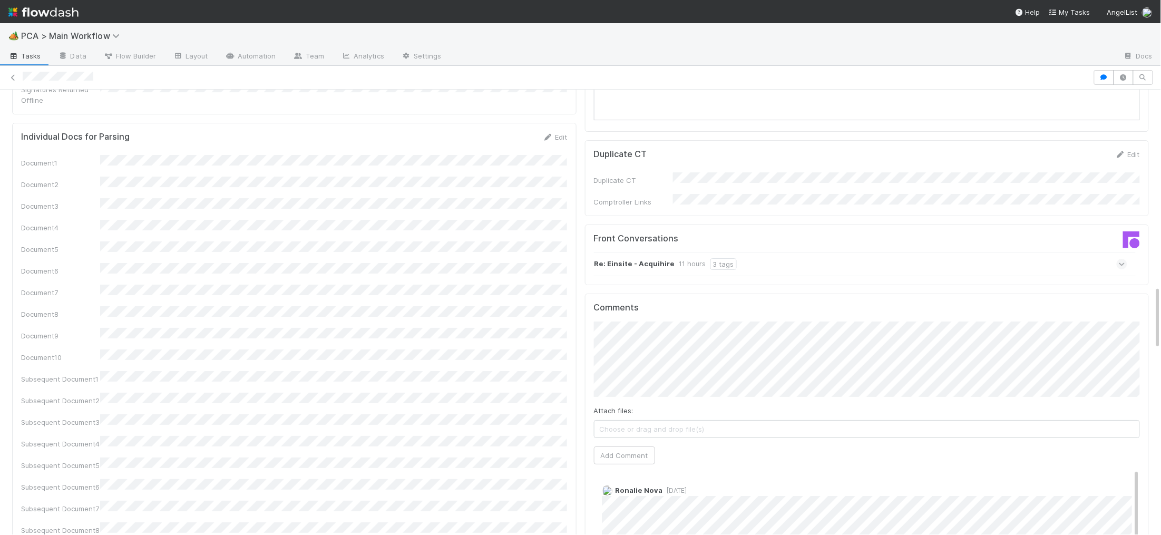
scroll to position [1407, 0]
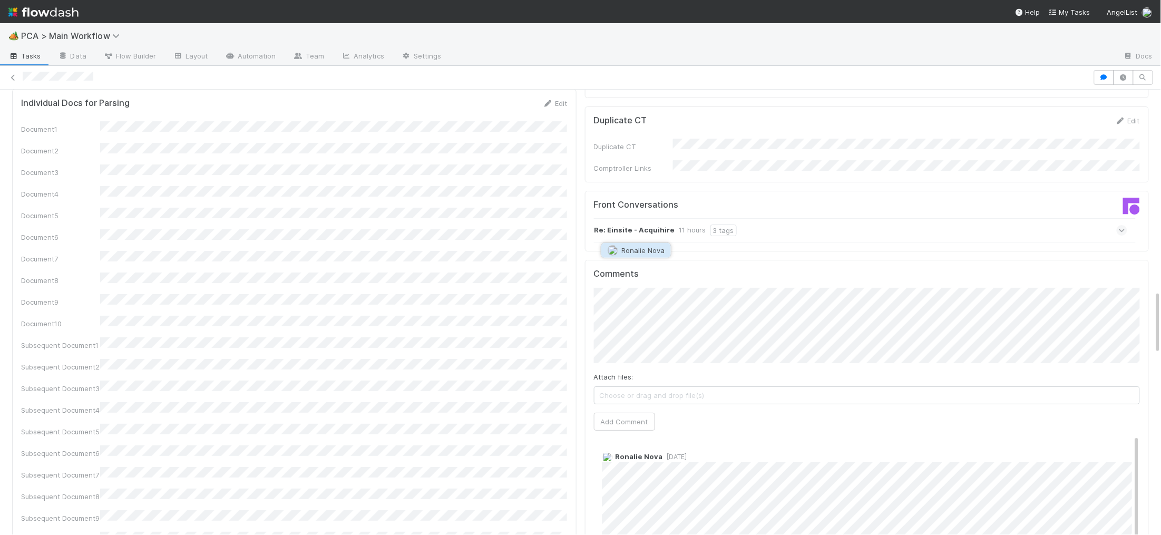
click at [658, 253] on span "Ronalie Nova" at bounding box center [642, 250] width 43 height 8
click at [617, 353] on div "Comments Attach files: Choose or drag and drop file(s) Add Comment Ronalie Nova…" at bounding box center [867, 457] width 547 height 377
drag, startPoint x: 620, startPoint y: 349, endPoint x: 648, endPoint y: 343, distance: 28.6
click at [620, 413] on button "Add Comment" at bounding box center [624, 422] width 61 height 18
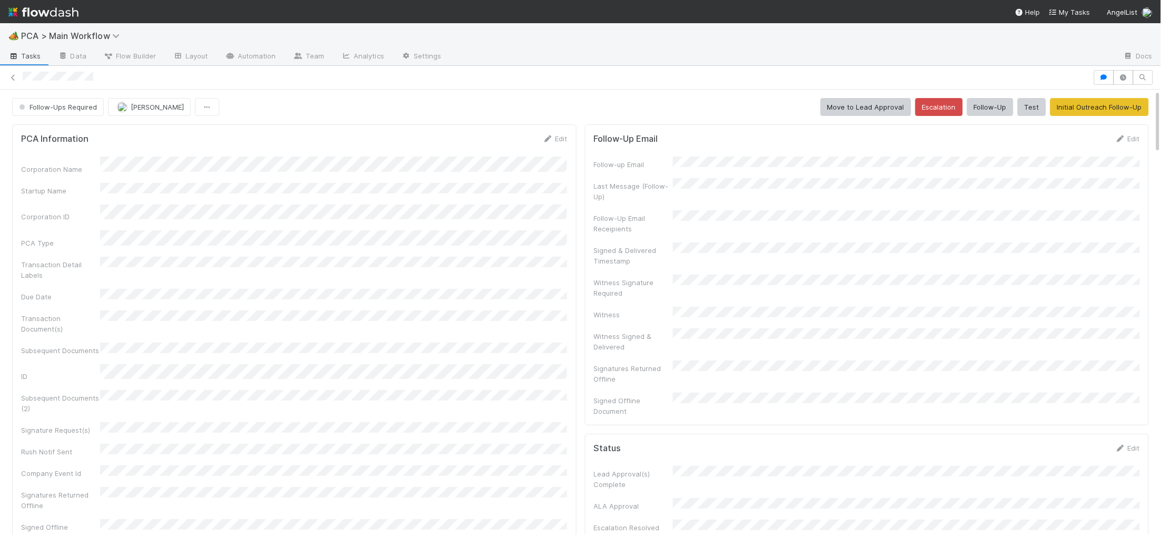
click at [66, 12] on img at bounding box center [43, 12] width 70 height 18
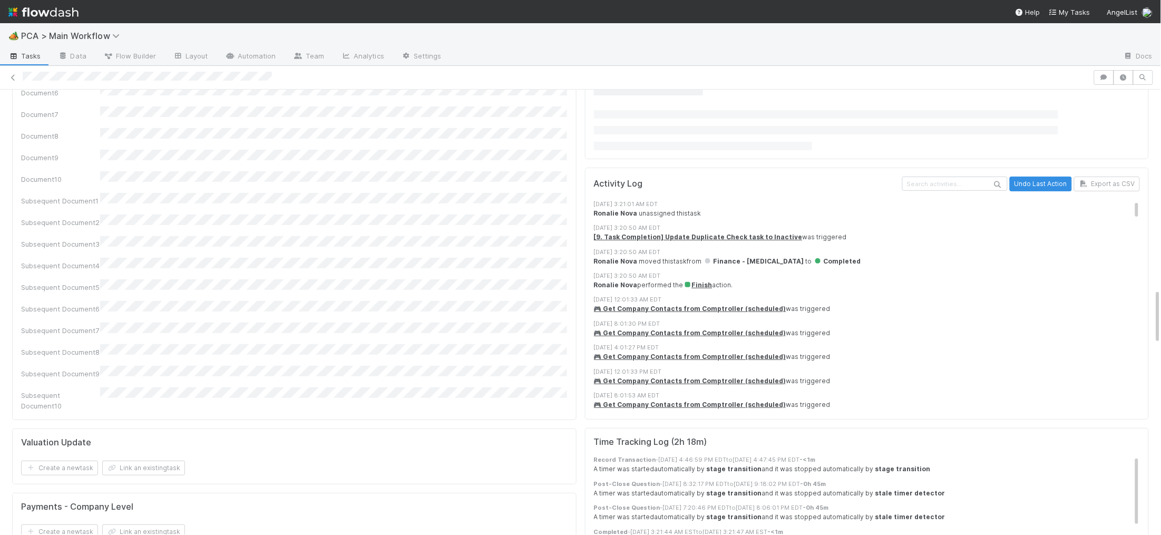
scroll to position [1609, 0]
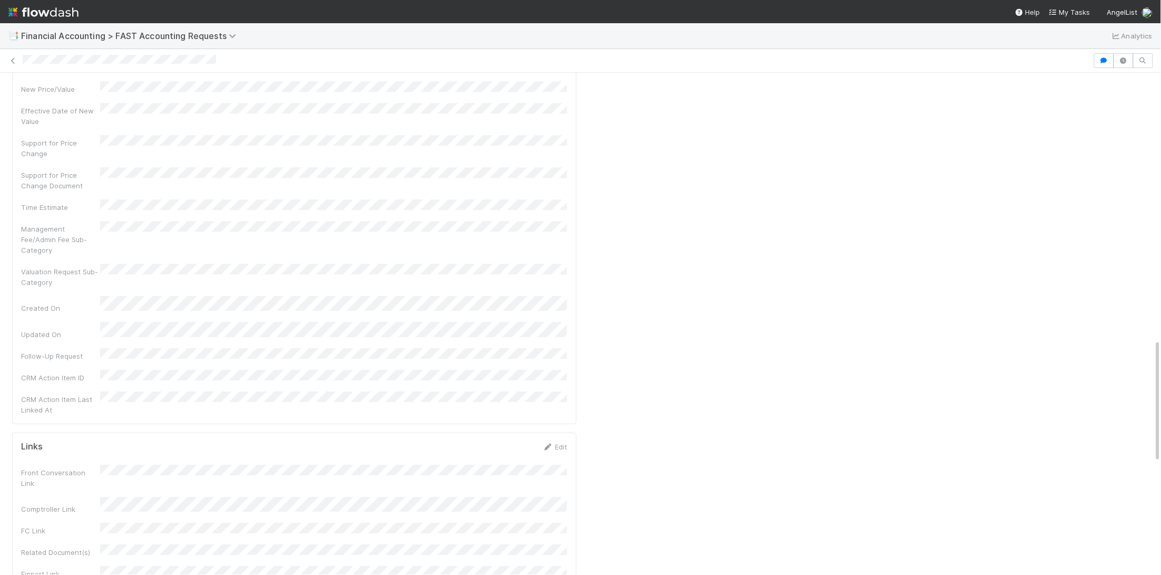
scroll to position [1336, 0]
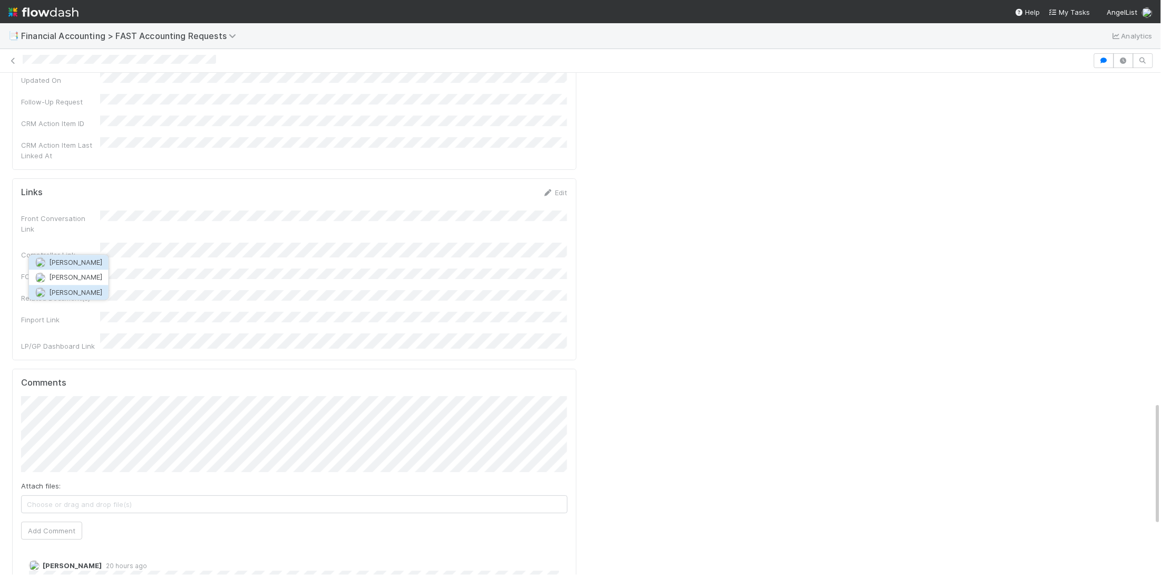
click at [85, 290] on span "[PERSON_NAME]" at bounding box center [75, 292] width 53 height 8
drag, startPoint x: 44, startPoint y: 361, endPoint x: 50, endPoint y: 361, distance: 5.8
click at [44, 521] on button "Add Comment" at bounding box center [51, 530] width 61 height 18
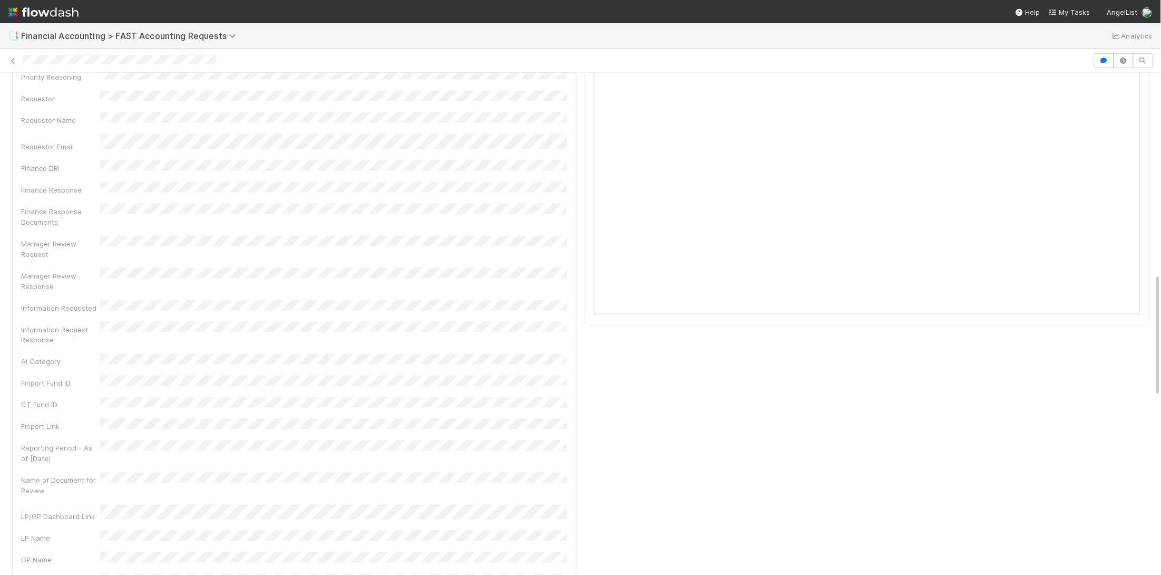
scroll to position [0, 0]
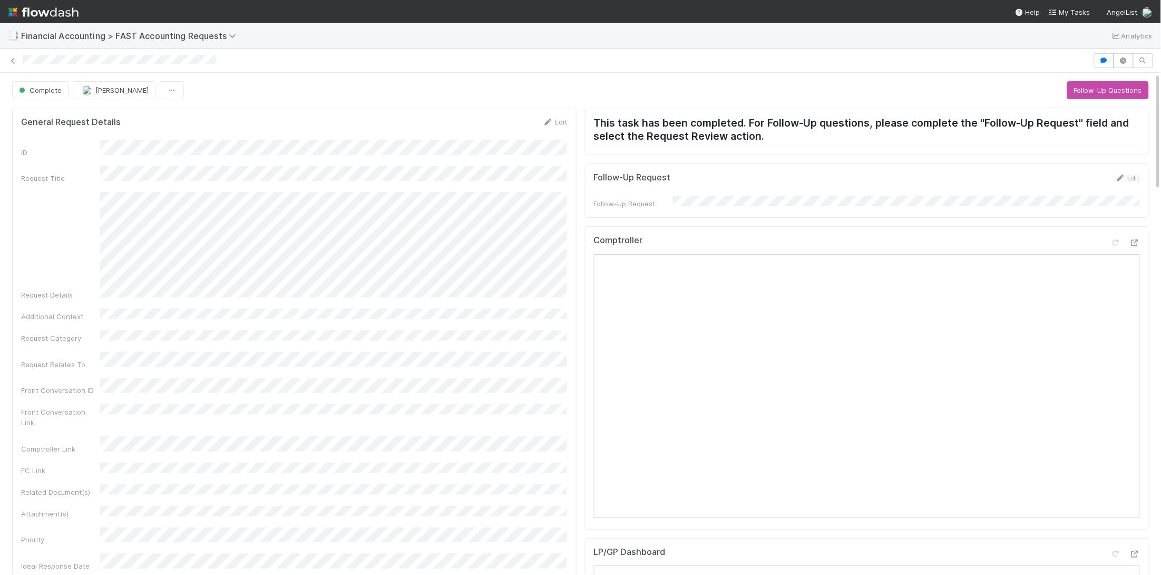
click at [53, 9] on img at bounding box center [43, 12] width 70 height 18
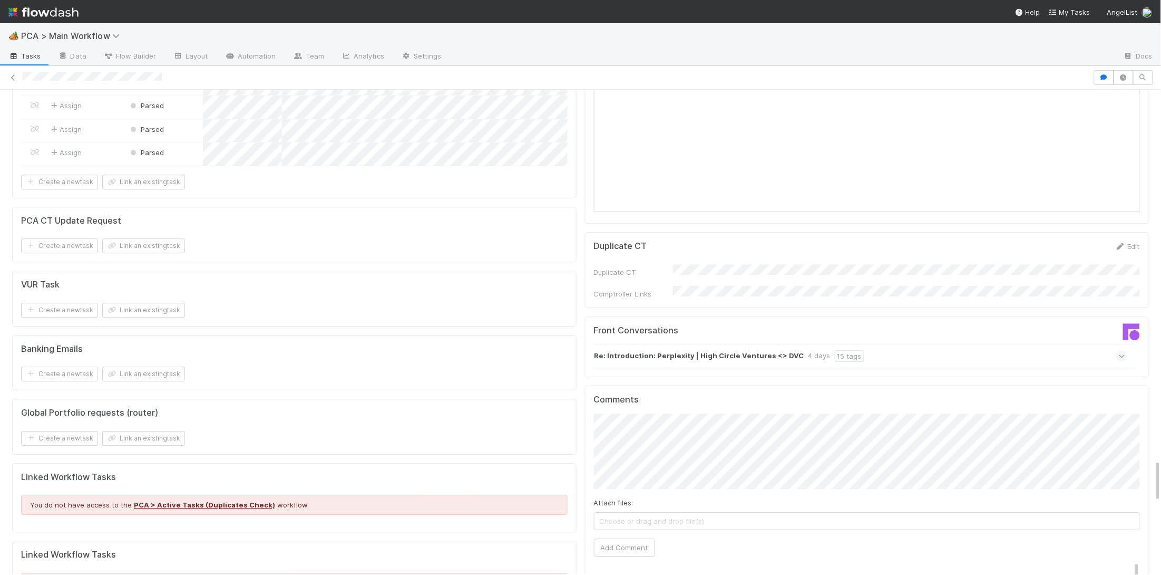
scroll to position [4163, 0]
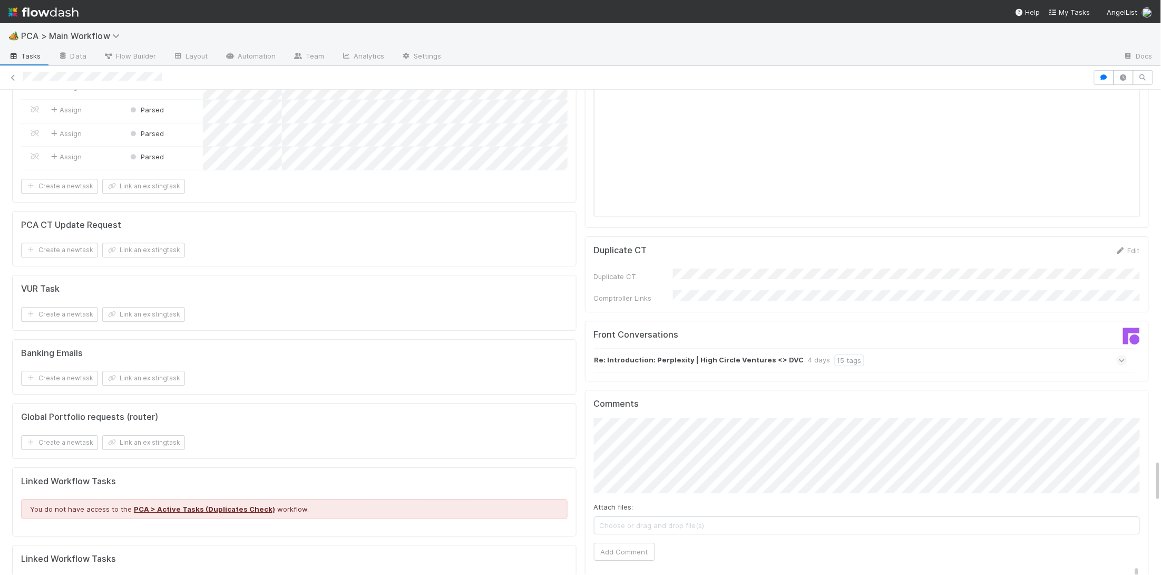
click at [691, 354] on strong "Re: Introduction: Perplexity | High Circle Ventures <> DVC" at bounding box center [700, 360] width 210 height 12
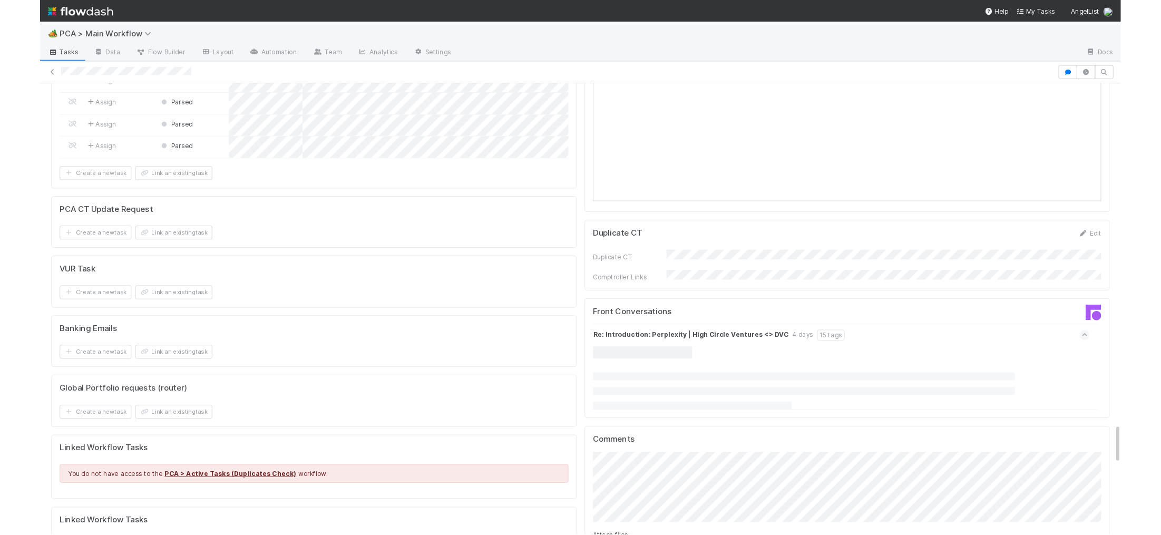
scroll to position [4233, 0]
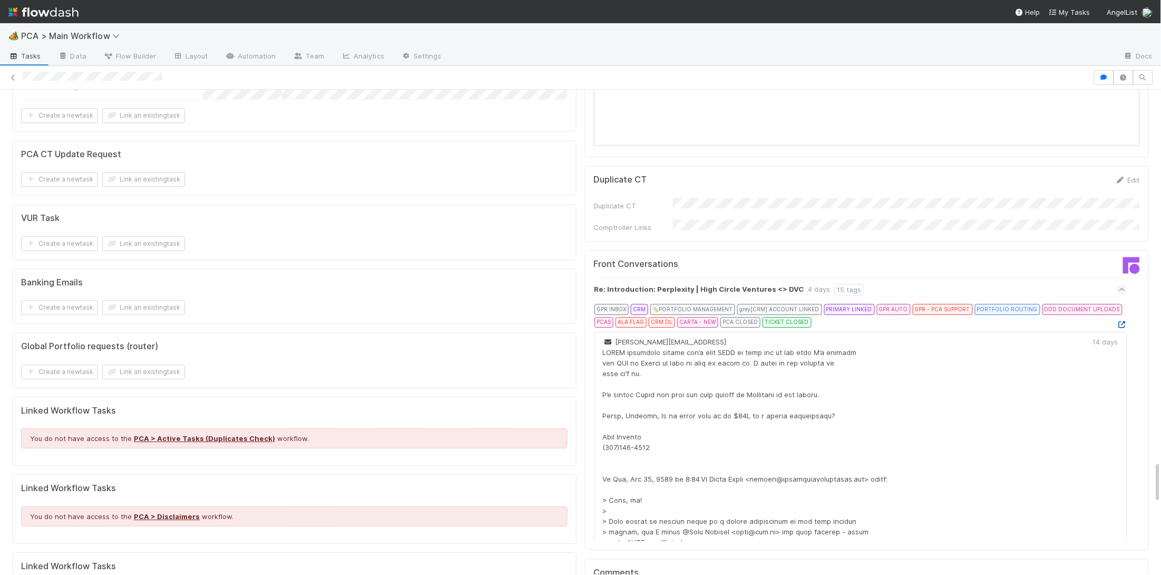
click at [1120, 321] on icon at bounding box center [1122, 324] width 11 height 7
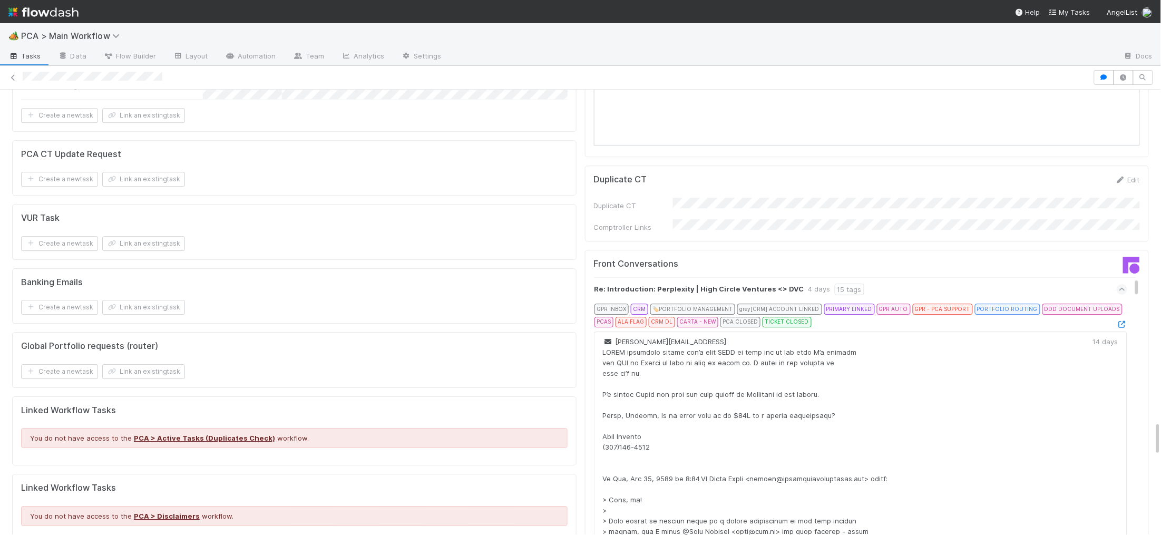
scroll to position [4369, 0]
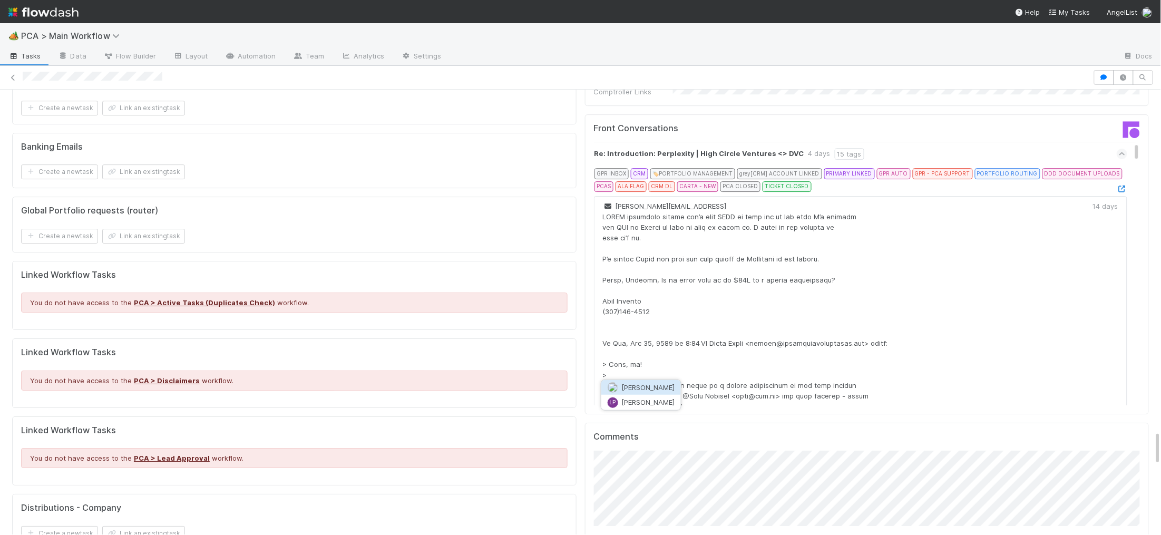
click at [665, 386] on span "[PERSON_NAME]" at bounding box center [647, 387] width 53 height 8
click at [765, 408] on button "[PERSON_NAME]" at bounding box center [761, 402] width 80 height 15
click at [783, 412] on button "[PERSON_NAME]" at bounding box center [761, 417] width 80 height 15
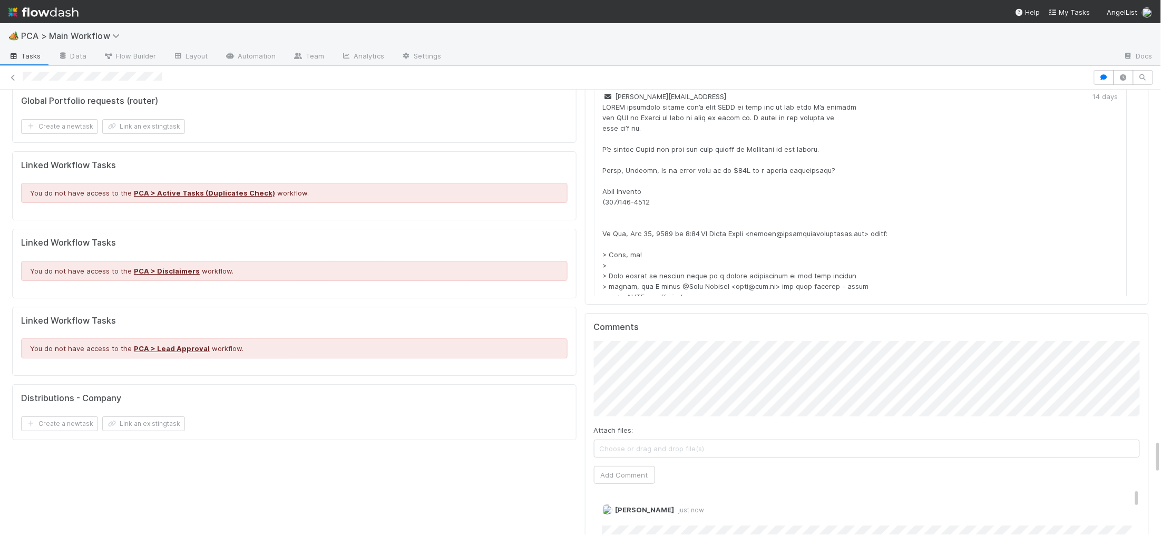
scroll to position [4483, 0]
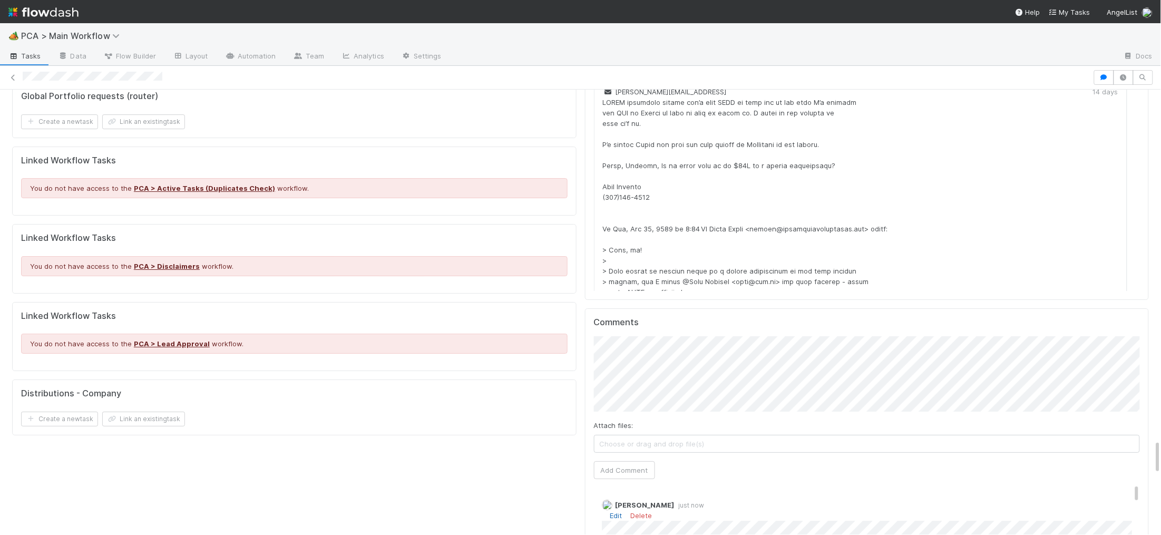
click at [620, 511] on link "Edit" at bounding box center [616, 515] width 12 height 8
click at [907, 458] on div "Show link as button Ok" at bounding box center [580, 267] width 1161 height 535
click at [639, 461] on button "Add Comment" at bounding box center [624, 470] width 61 height 18
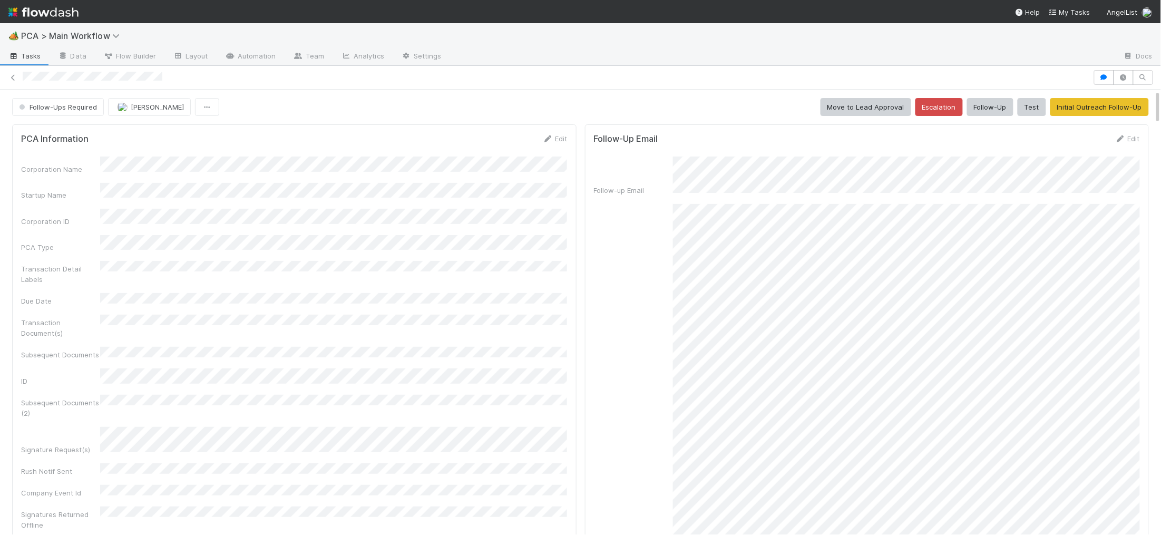
click at [57, 8] on img at bounding box center [43, 12] width 70 height 18
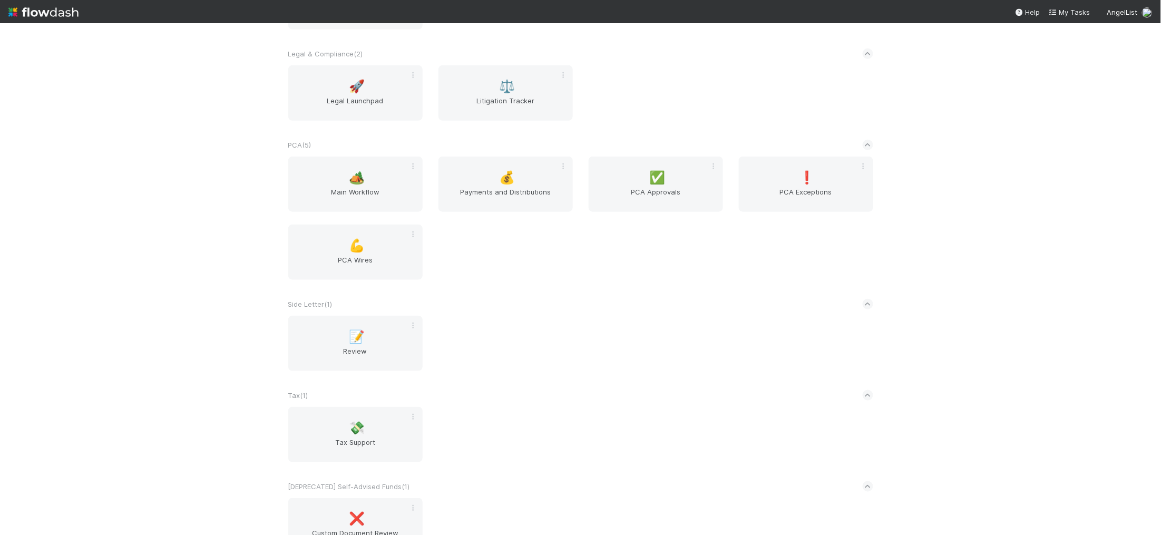
scroll to position [1885, 0]
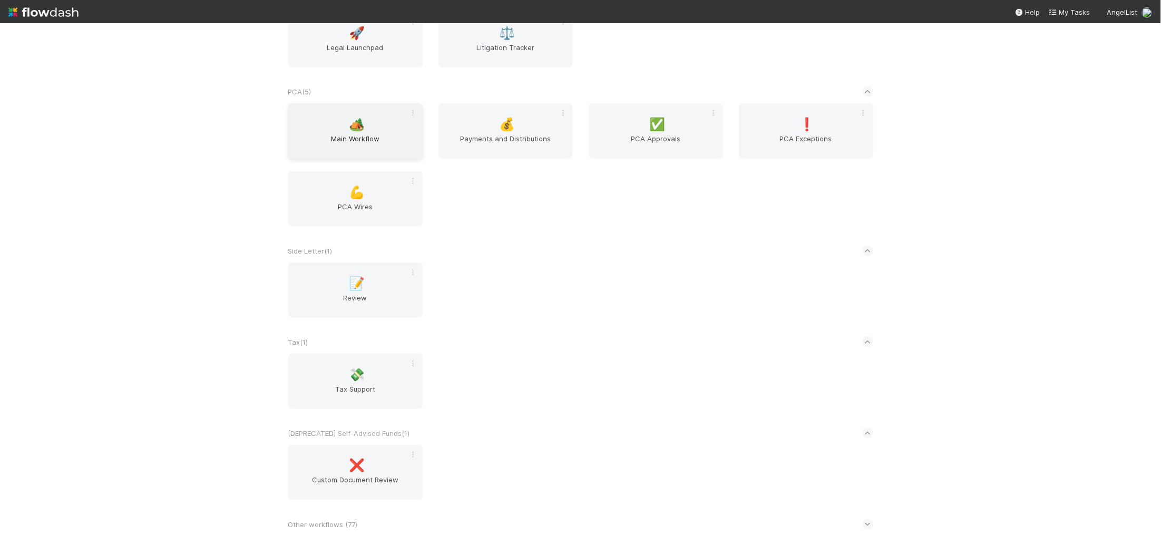
click at [354, 133] on span "Main Workflow" at bounding box center [356, 143] width 126 height 21
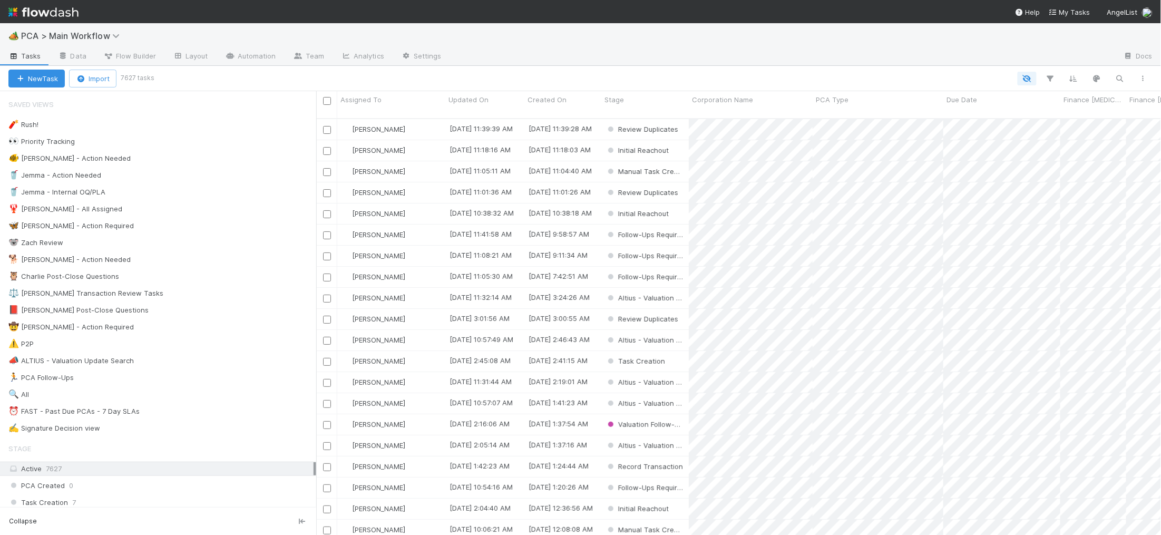
scroll to position [1, 1]
click at [196, 259] on div "🐕 Charlie - Action Needed 8" at bounding box center [162, 259] width 308 height 13
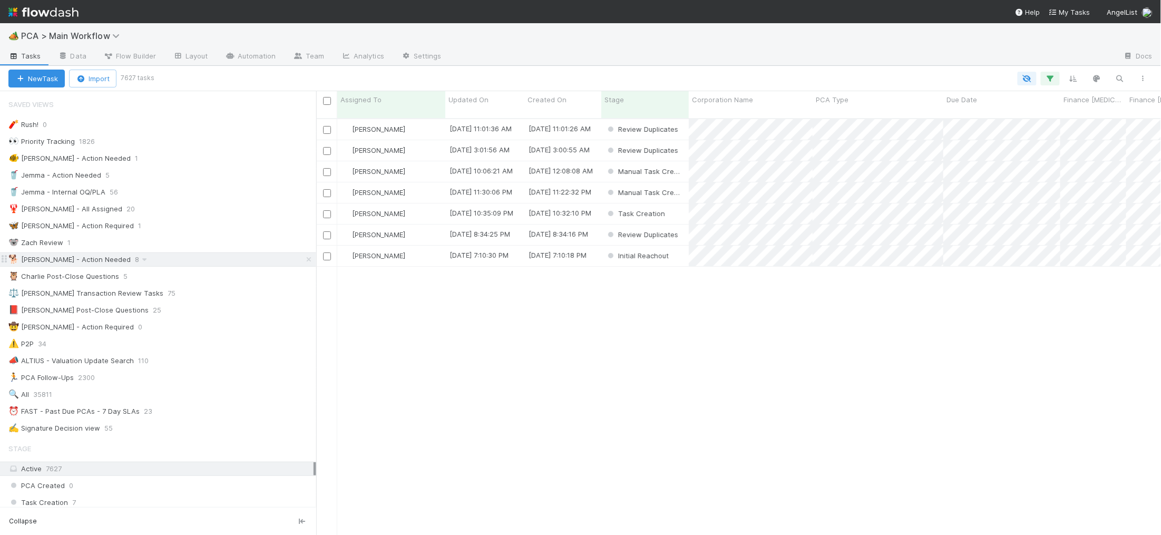
scroll to position [425, 845]
click at [481, 100] on span "Updated On" at bounding box center [469, 99] width 40 height 11
click at [666, 324] on div "Sort Oldest → Newest Sort Newest → Oldest Hide" at bounding box center [580, 267] width 1161 height 535
click at [472, 92] on div "Updated On" at bounding box center [484, 104] width 79 height 27
click at [471, 97] on span "Updated On" at bounding box center [469, 99] width 40 height 11
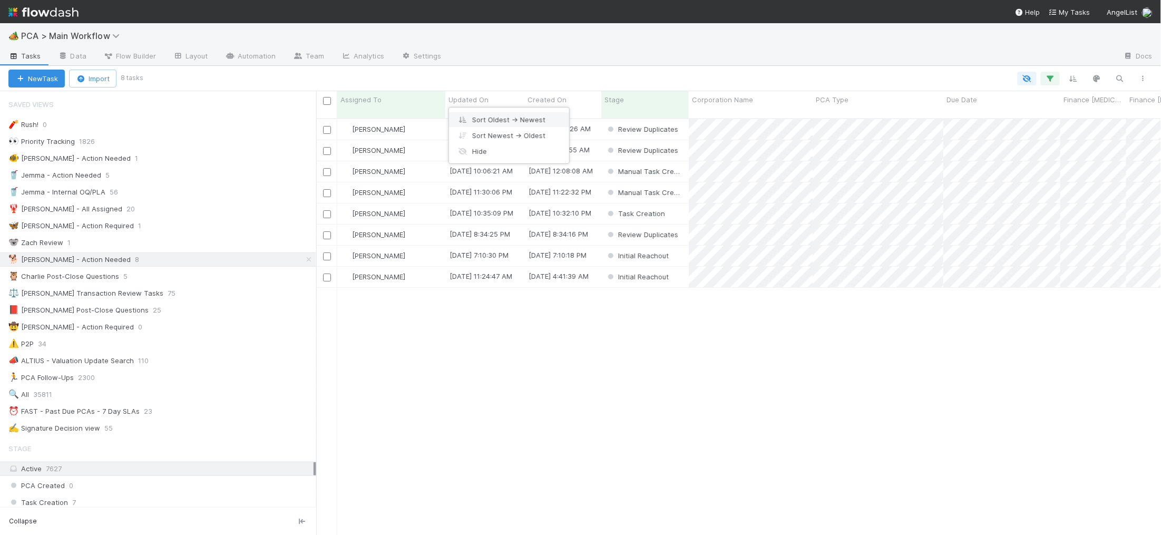
click at [498, 116] on div "Sort Oldest → Newest" at bounding box center [509, 120] width 120 height 16
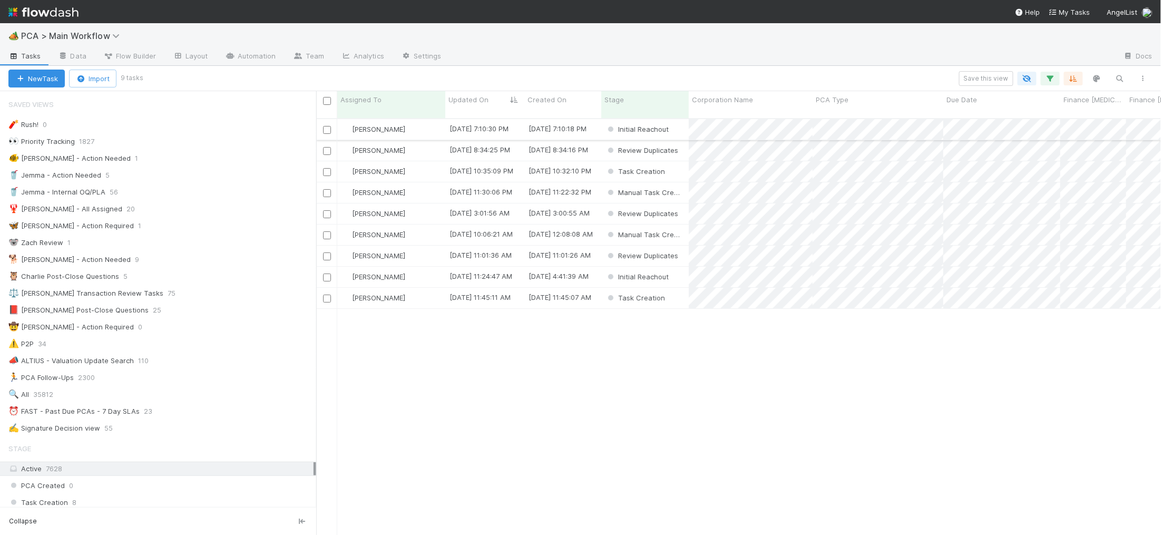
click at [421, 120] on div "[PERSON_NAME]" at bounding box center [391, 129] width 108 height 21
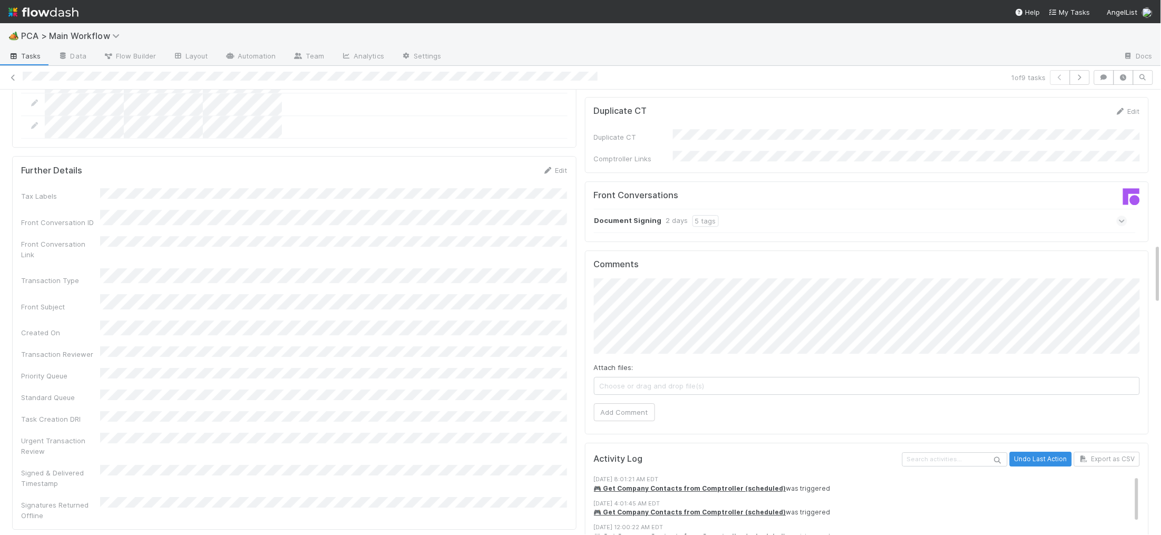
scroll to position [1106, 0]
drag, startPoint x: 692, startPoint y: 167, endPoint x: 724, endPoint y: 167, distance: 32.2
click at [693, 217] on div "5 tags" at bounding box center [706, 223] width 26 height 12
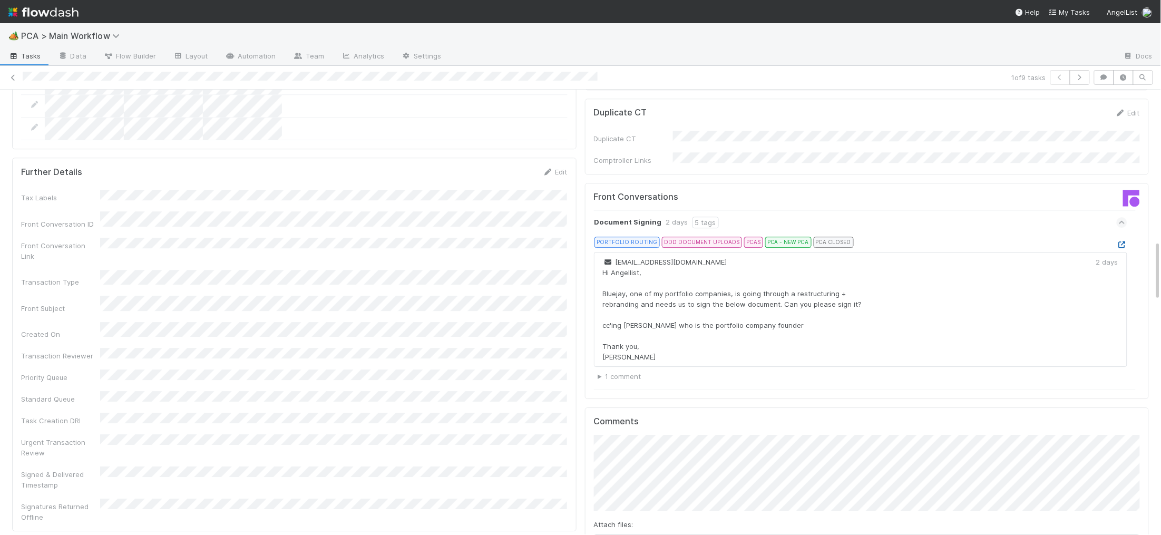
click at [1125, 241] on icon at bounding box center [1122, 244] width 11 height 7
click at [1127, 241] on icon at bounding box center [1122, 244] width 11 height 7
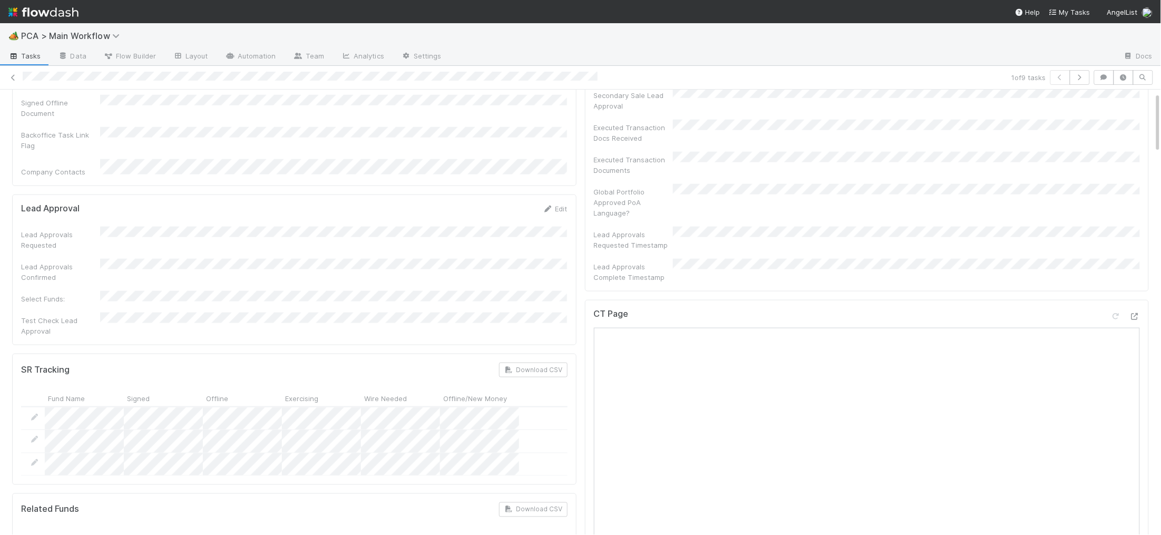
scroll to position [0, 0]
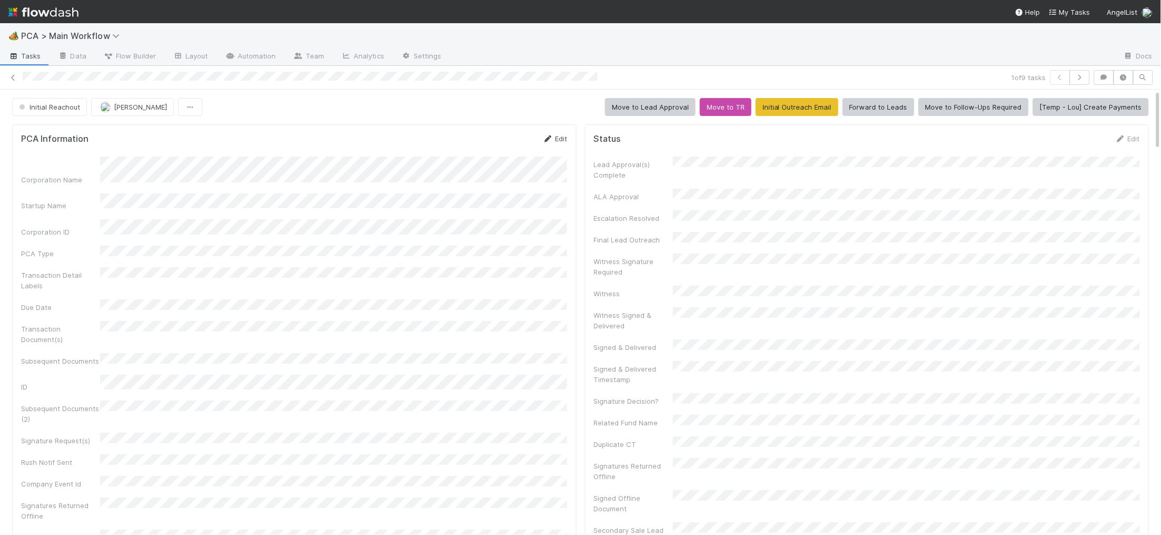
click at [547, 139] on icon at bounding box center [548, 138] width 11 height 7
click at [508, 151] on button "Save" at bounding box center [512, 142] width 30 height 18
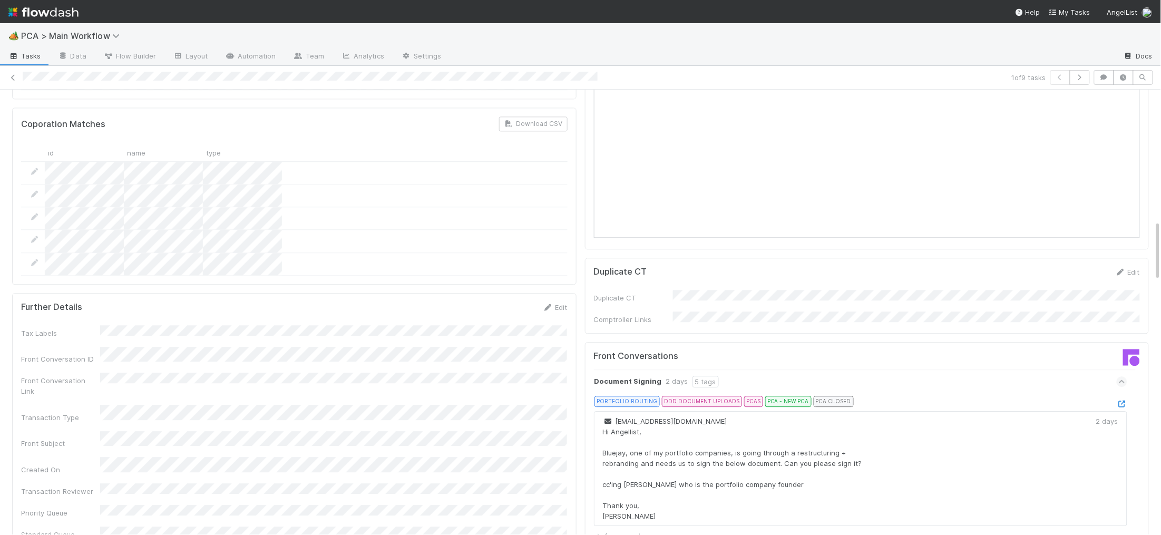
scroll to position [951, 0]
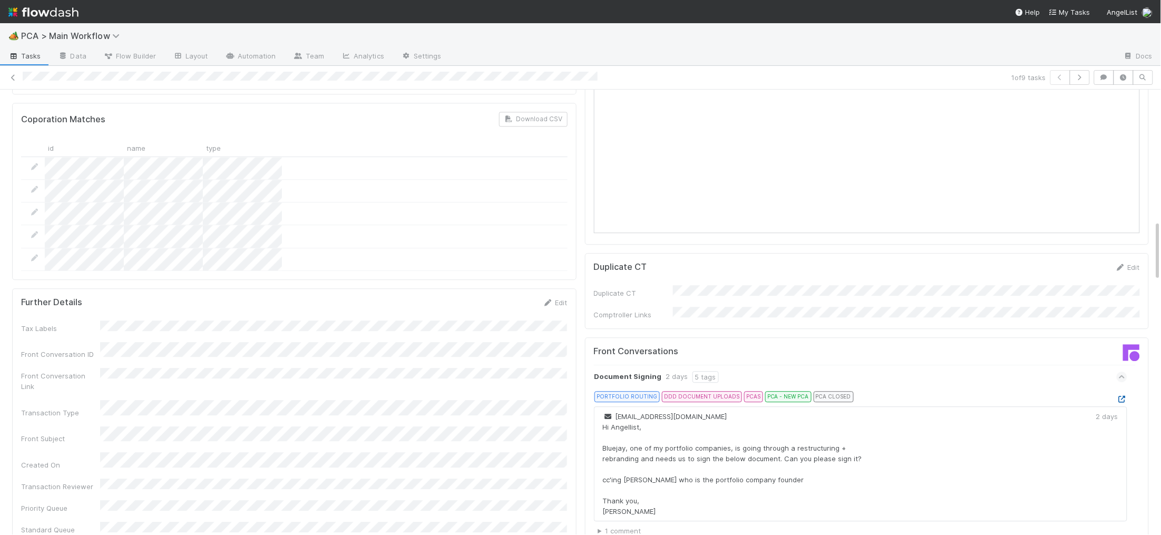
click at [1120, 396] on icon at bounding box center [1122, 399] width 11 height 7
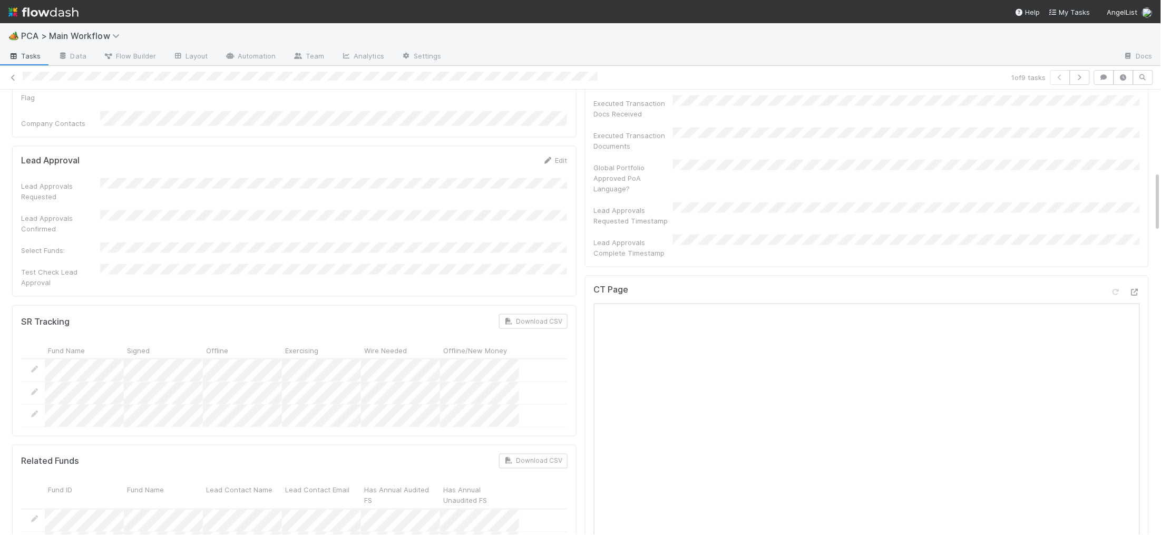
scroll to position [0, 0]
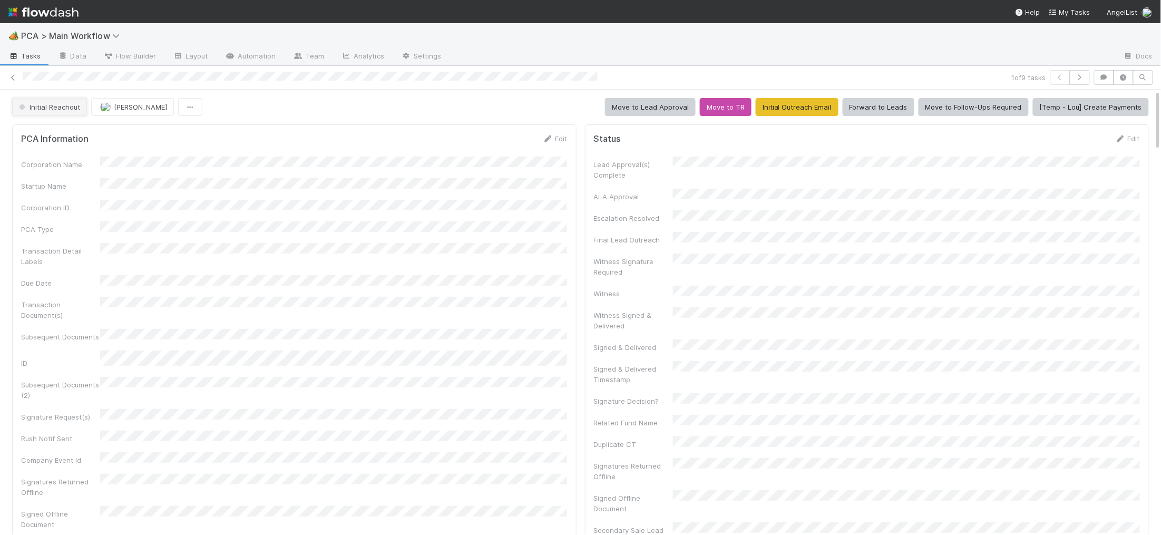
click at [65, 105] on span "Initial Reachout" at bounding box center [48, 107] width 63 height 8
click at [40, 132] on span "Manual Task Creation" at bounding box center [57, 134] width 85 height 8
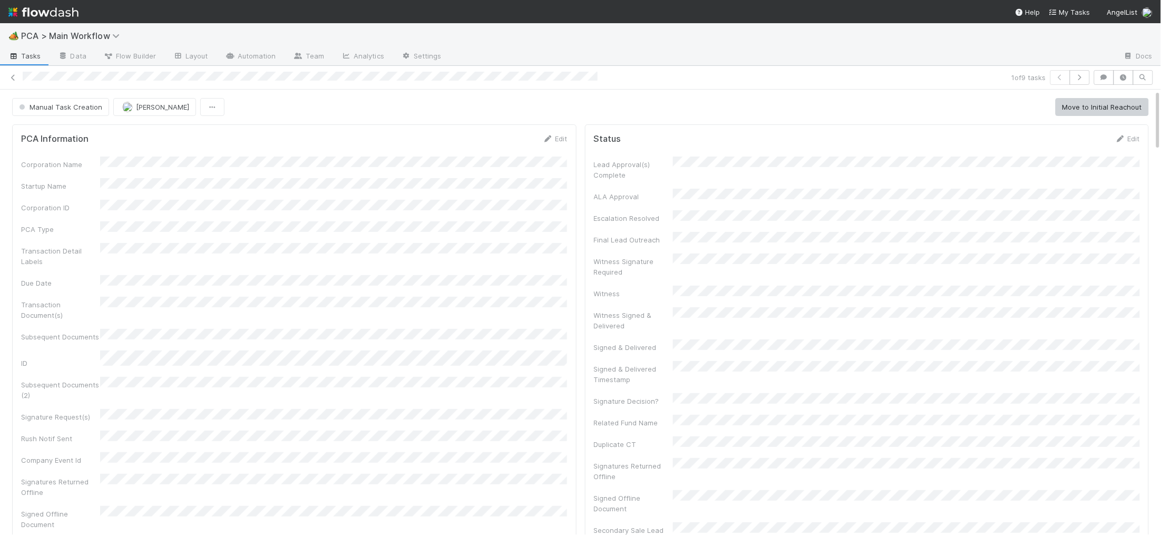
drag, startPoint x: 562, startPoint y: 139, endPoint x: 437, endPoint y: 161, distance: 126.9
click at [562, 139] on link "Edit" at bounding box center [555, 138] width 25 height 8
click at [313, 183] on div "Corporation Name Startup Name Corporation ID PCA Type Transaction Detail Labels…" at bounding box center [294, 437] width 547 height 546
click at [513, 143] on button "Save" at bounding box center [512, 142] width 30 height 18
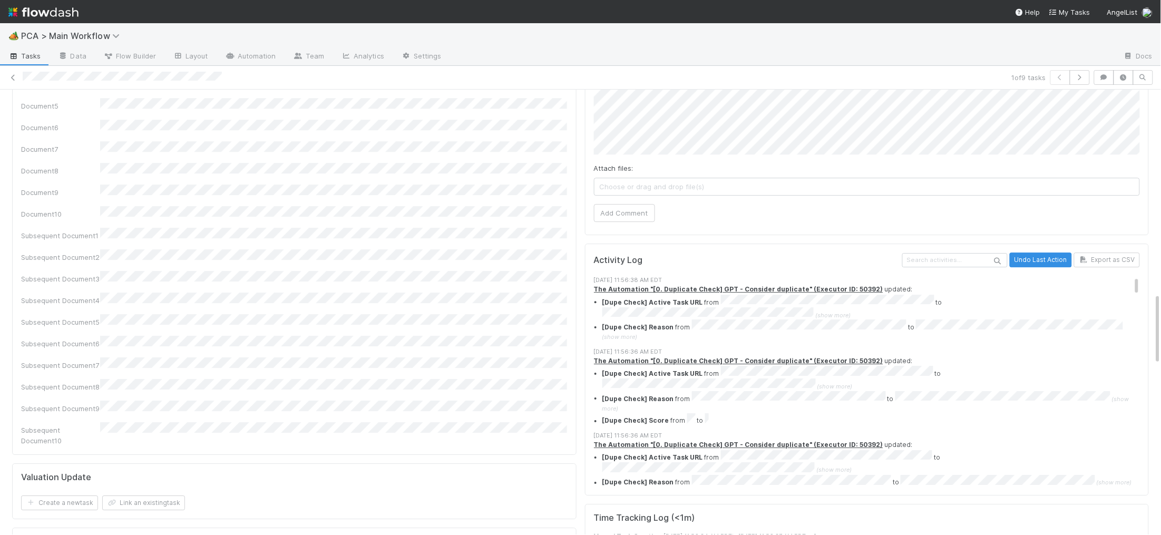
scroll to position [1053, 0]
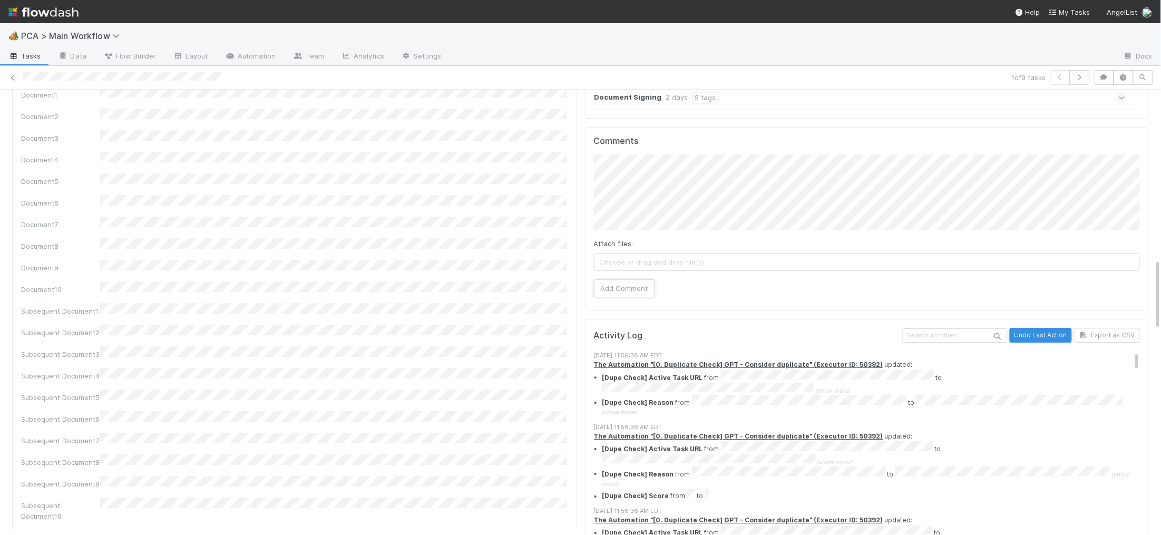
drag, startPoint x: 631, startPoint y: 234, endPoint x: 562, endPoint y: 221, distance: 70.1
click at [623, 279] on button "Add Comment" at bounding box center [624, 288] width 61 height 18
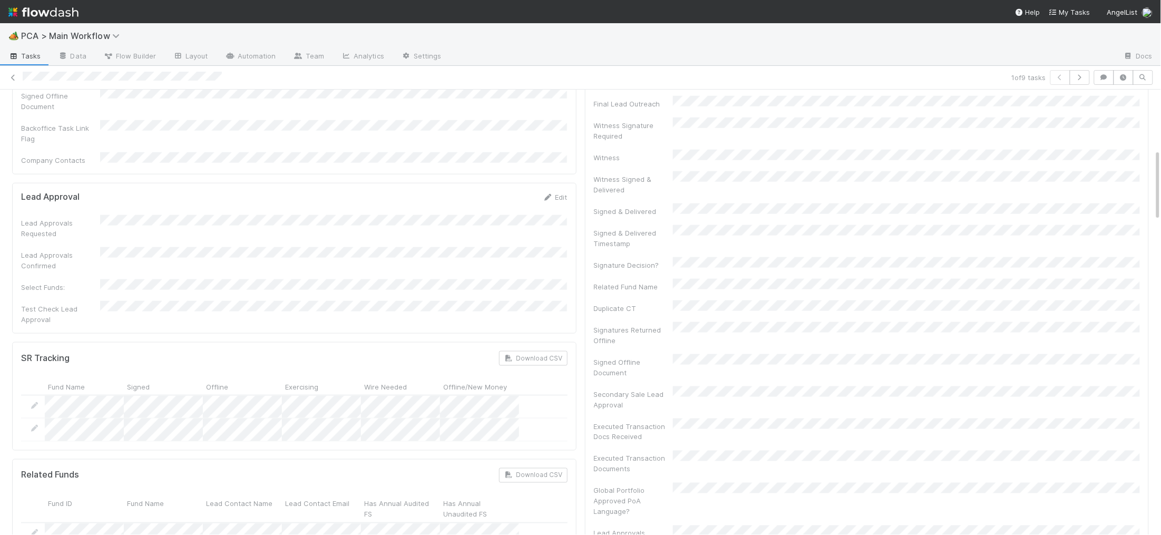
scroll to position [0, 0]
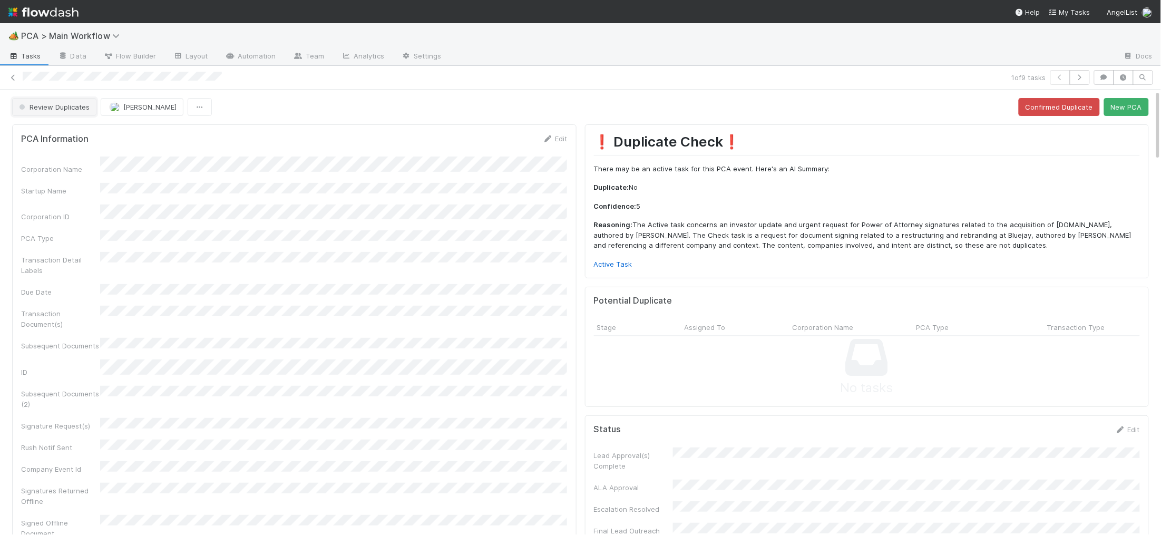
click at [44, 108] on span "Review Duplicates" at bounding box center [53, 107] width 73 height 8
click at [59, 131] on span "Duplicate / Dead PCAs" at bounding box center [58, 134] width 87 height 8
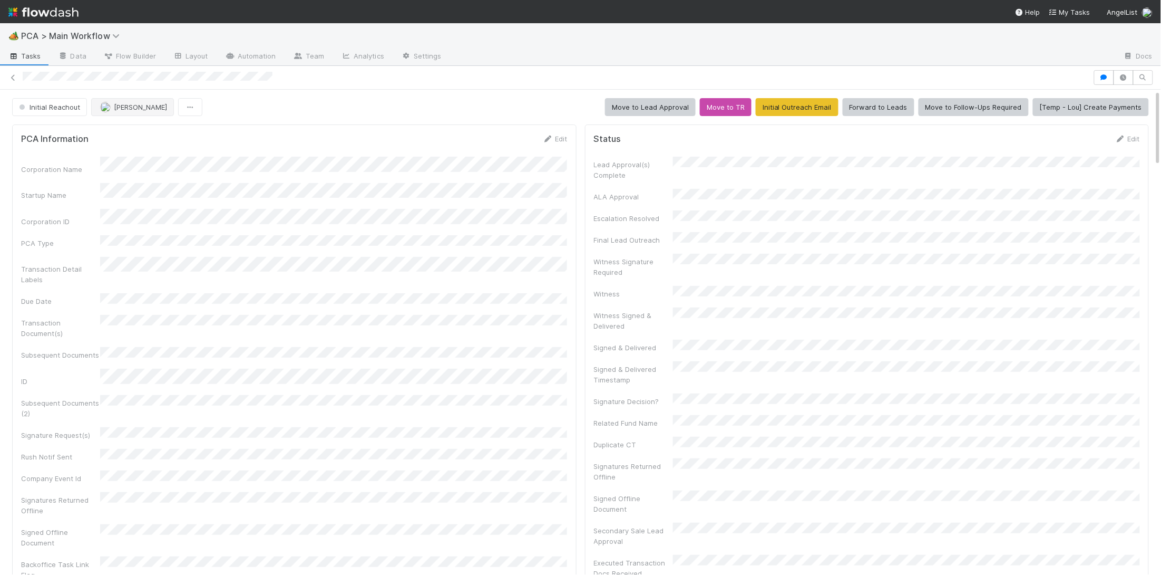
drag, startPoint x: 156, startPoint y: 120, endPoint x: 149, endPoint y: 110, distance: 11.7
click at [141, 103] on span "[PERSON_NAME]" at bounding box center [140, 107] width 53 height 8
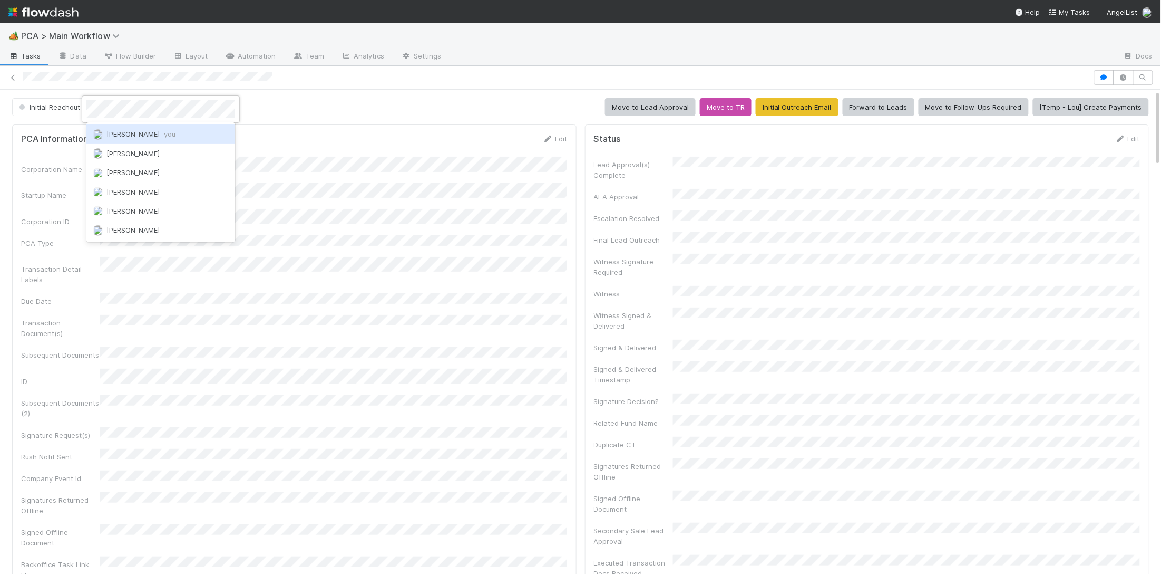
click at [150, 127] on div "Charlie Bell you" at bounding box center [160, 133] width 149 height 19
click at [567, 141] on link "Edit" at bounding box center [555, 138] width 25 height 8
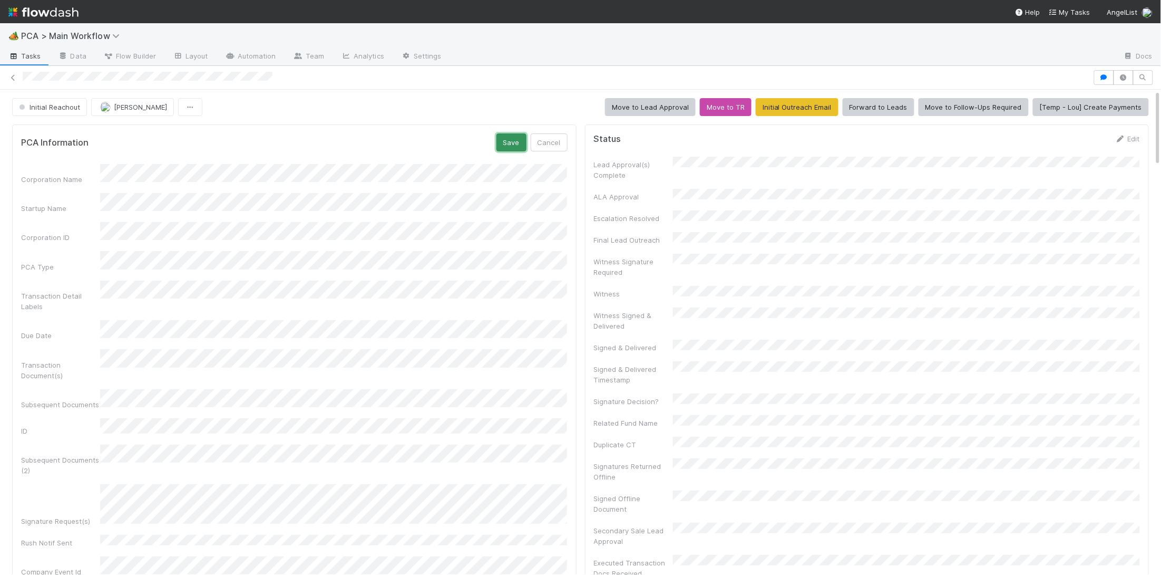
click at [512, 135] on button "Save" at bounding box center [512, 142] width 30 height 18
click at [549, 137] on icon at bounding box center [548, 138] width 11 height 7
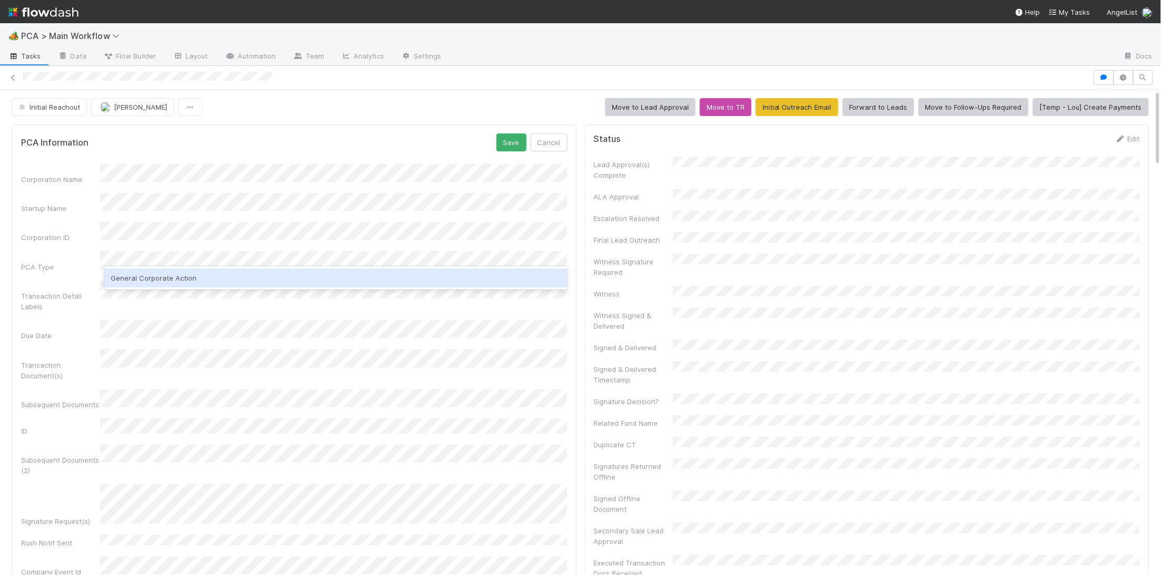
click at [162, 277] on div "General Corporate Action" at bounding box center [335, 277] width 463 height 19
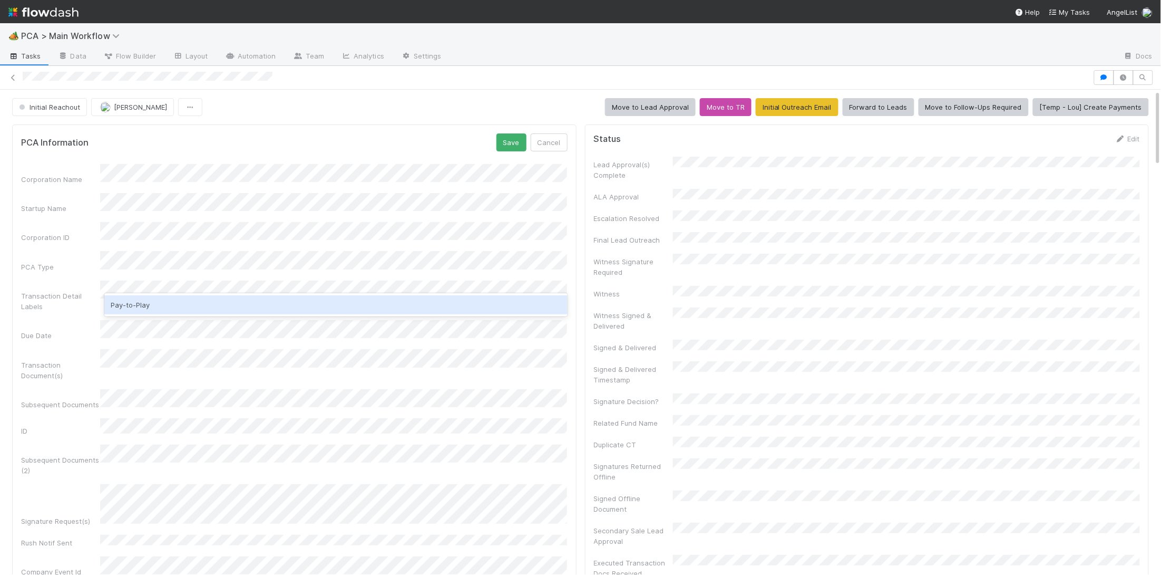
click at [170, 296] on div "Pay-to-Play" at bounding box center [335, 304] width 463 height 19
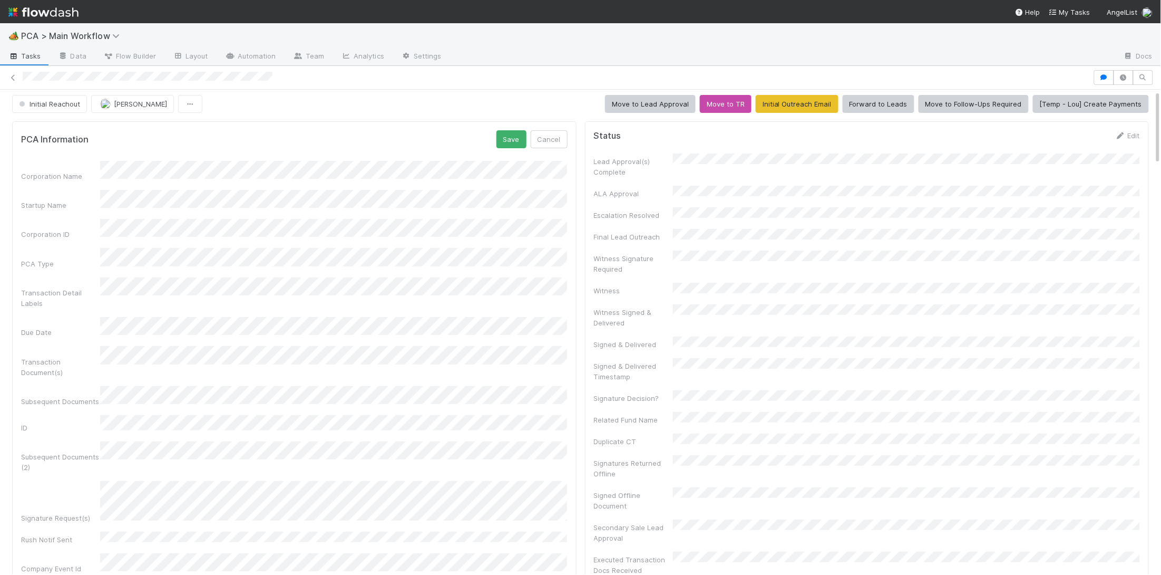
scroll to position [3, 0]
click at [509, 141] on button "Save" at bounding box center [512, 140] width 30 height 18
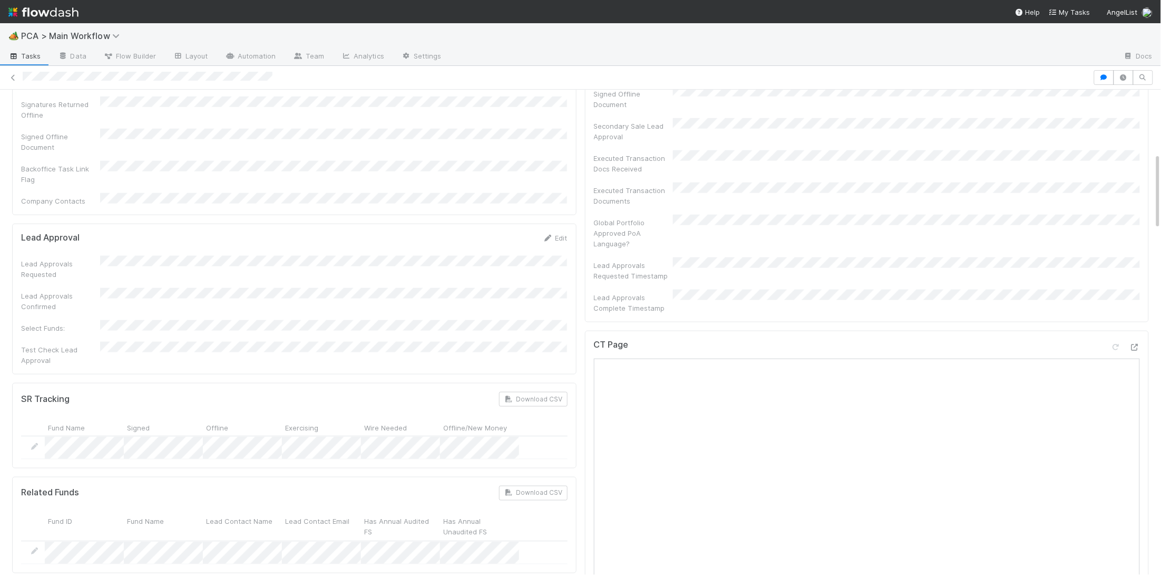
scroll to position [402, 0]
click at [545, 237] on icon at bounding box center [548, 240] width 11 height 7
drag, startPoint x: 508, startPoint y: 193, endPoint x: 353, endPoint y: 206, distance: 156.1
click at [508, 235] on button "Save" at bounding box center [512, 244] width 30 height 18
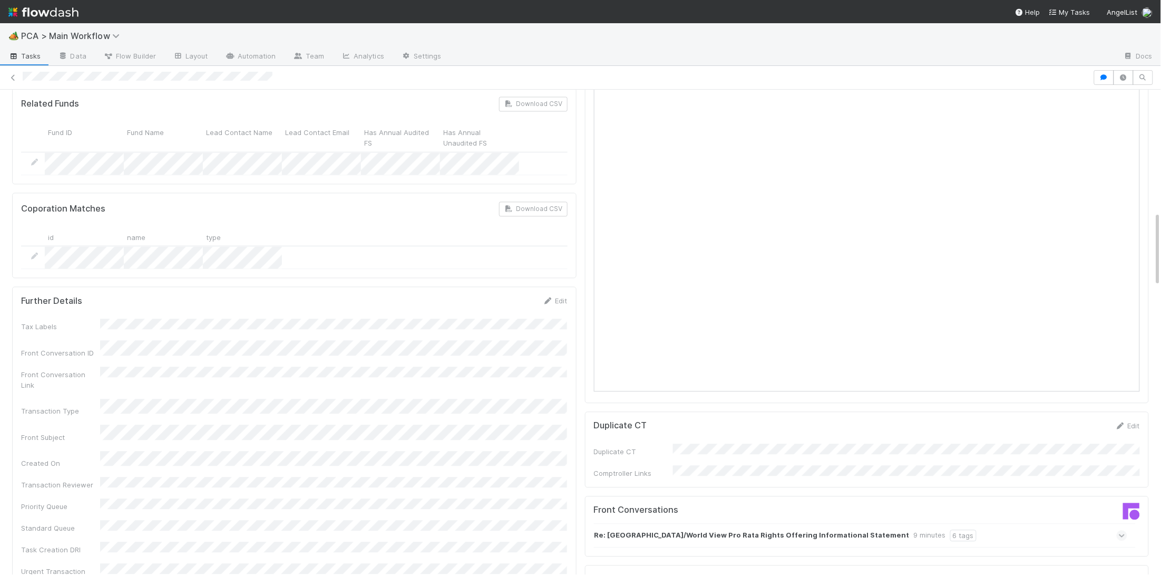
scroll to position [0, 0]
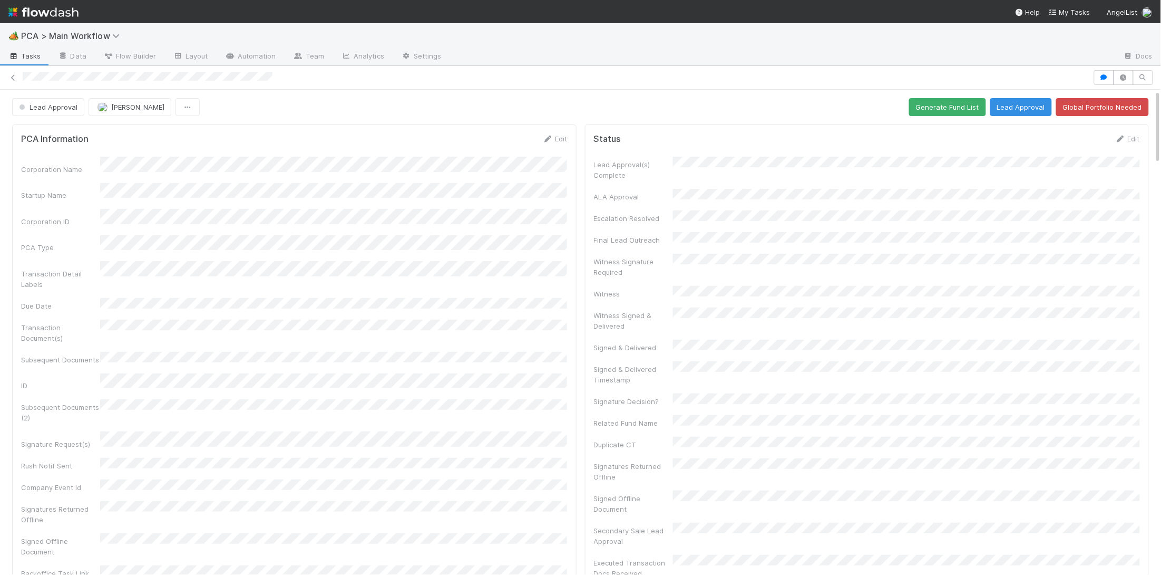
copy icon
click at [61, 79] on div at bounding box center [580, 77] width 1161 height 15
click at [1140, 139] on link "Edit" at bounding box center [1127, 138] width 25 height 8
drag, startPoint x: 1090, startPoint y: 142, endPoint x: 779, endPoint y: 142, distance: 311.0
click at [1090, 142] on button "Save" at bounding box center [1084, 142] width 30 height 18
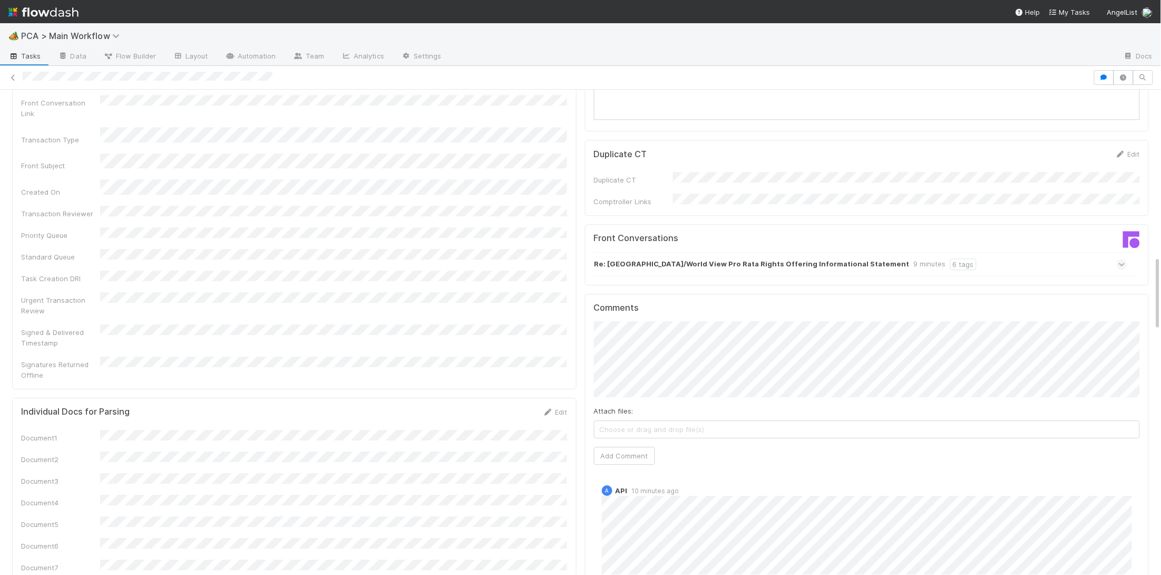
scroll to position [1082, 0]
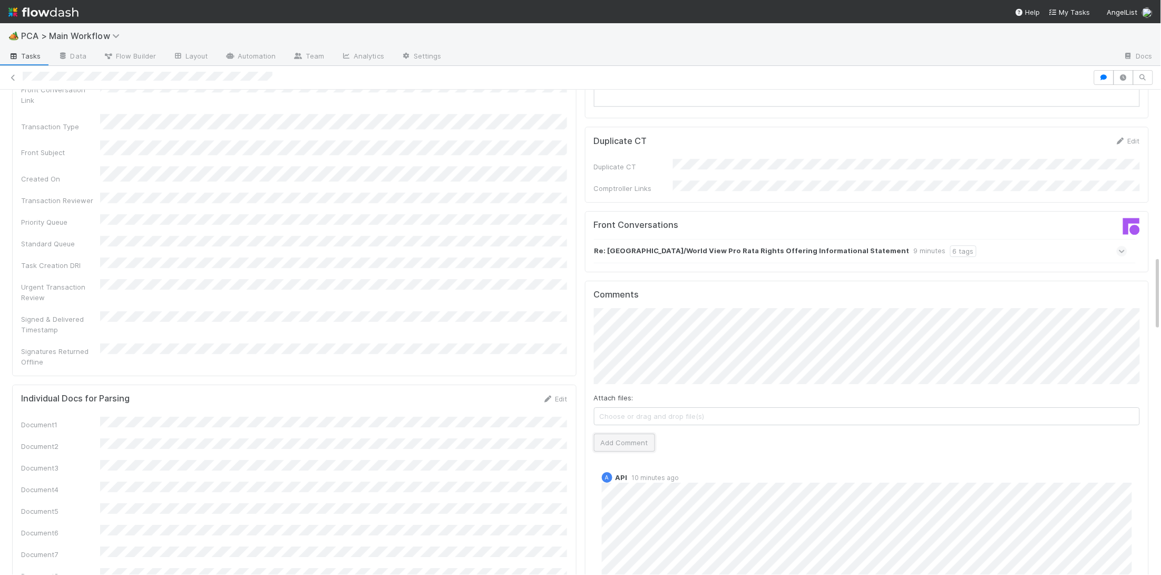
click at [628, 433] on button "Add Comment" at bounding box center [624, 442] width 61 height 18
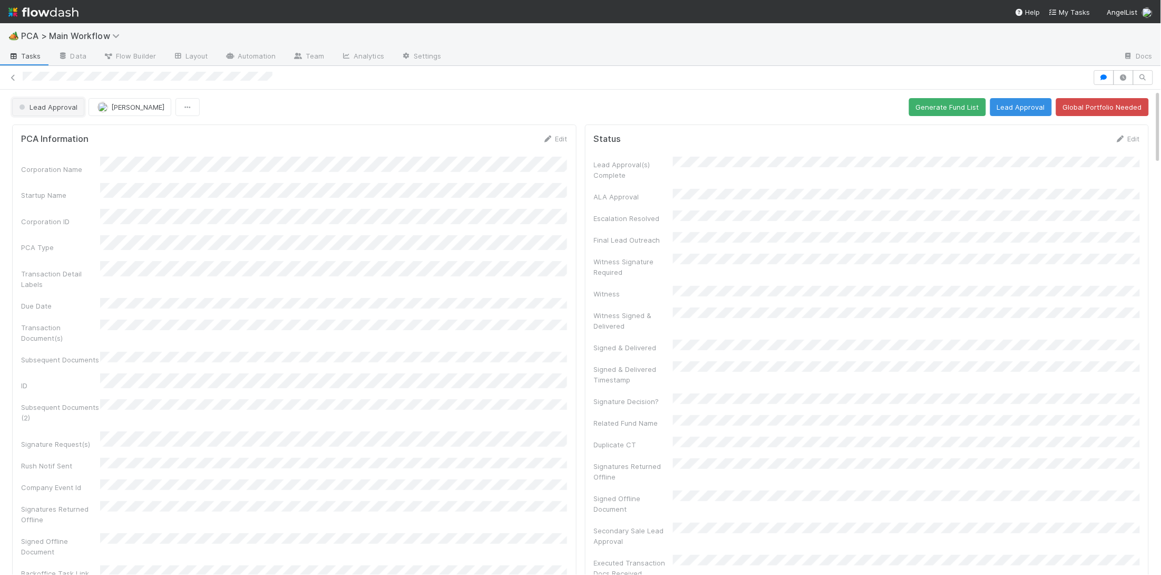
click at [67, 111] on button "Lead Approval" at bounding box center [48, 107] width 72 height 18
drag, startPoint x: 76, startPoint y: 153, endPoint x: 187, endPoint y: 172, distance: 112.3
click at [76, 153] on span "Record Transaction" at bounding box center [53, 153] width 77 height 8
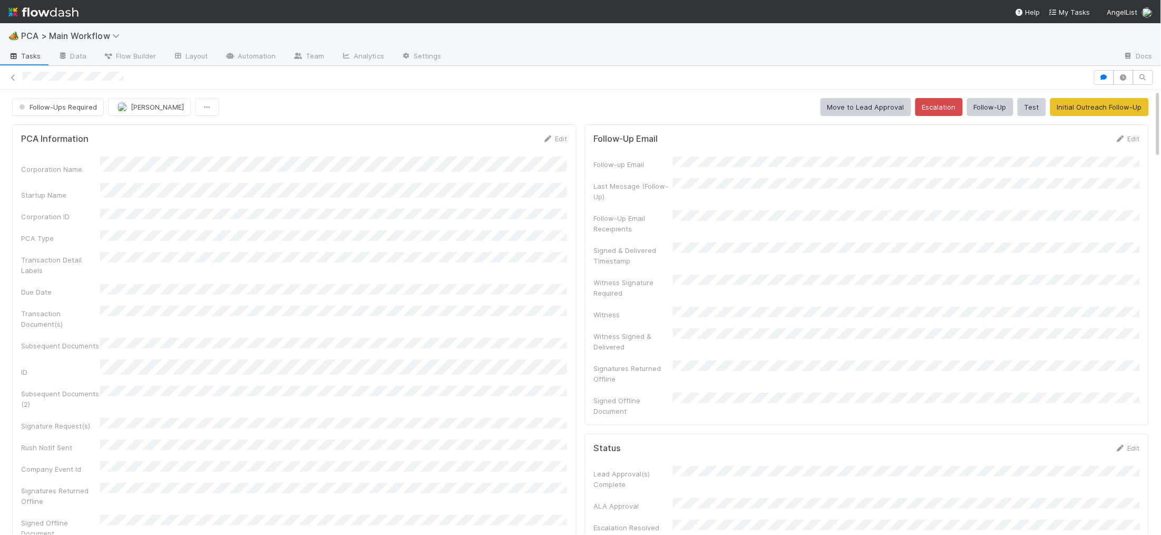
drag, startPoint x: 554, startPoint y: 137, endPoint x: 445, endPoint y: 162, distance: 111.6
click at [554, 137] on link "Edit" at bounding box center [555, 138] width 25 height 8
click at [399, 217] on div "Corporation Name Startup Name Corporation ID PCA Type Transaction Detail Labels…" at bounding box center [294, 437] width 547 height 546
drag, startPoint x: 483, startPoint y: 138, endPoint x: 499, endPoint y: 135, distance: 16.0
click at [492, 137] on div "PCA Information Save Cancel" at bounding box center [294, 142] width 547 height 18
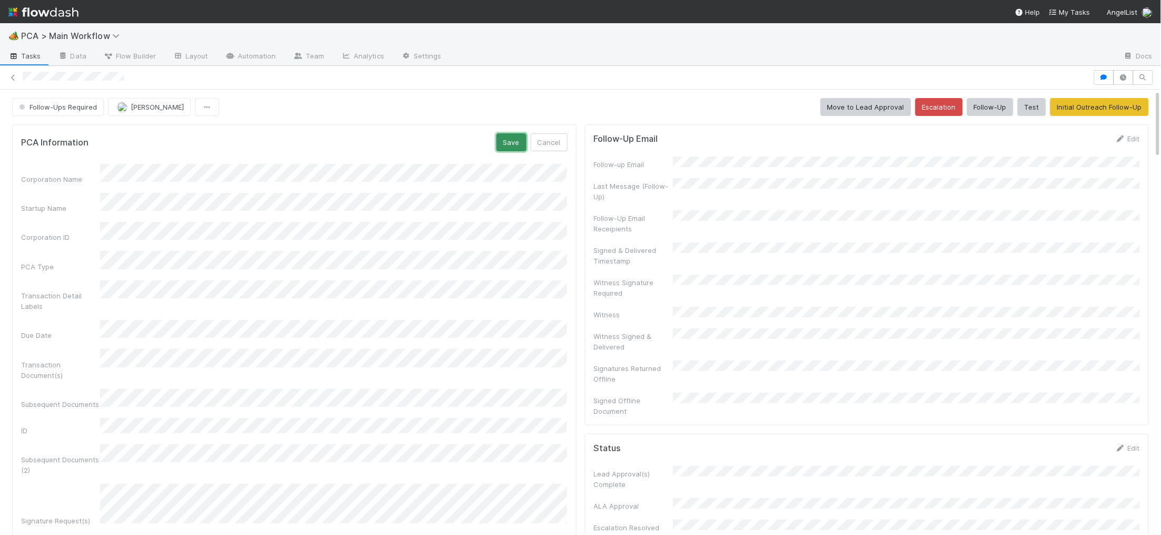
click at [501, 136] on button "Save" at bounding box center [512, 142] width 30 height 18
click at [60, 105] on span "Follow-Ups Required" at bounding box center [57, 107] width 80 height 8
click at [68, 131] on span "Manual Task Creation" at bounding box center [57, 134] width 85 height 8
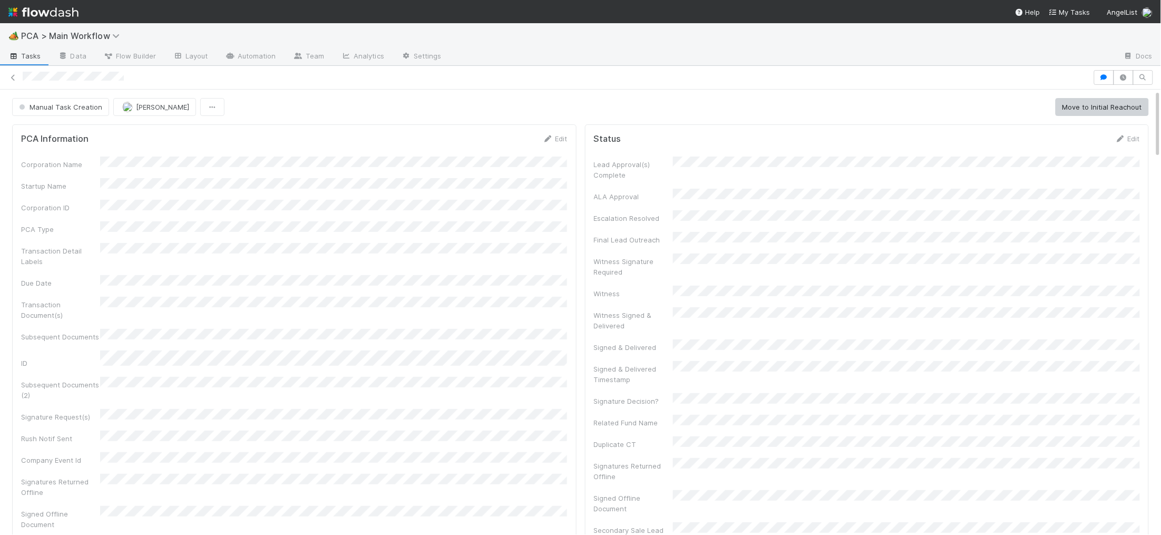
click at [539, 134] on div "PCA Information Edit" at bounding box center [294, 138] width 547 height 11
click at [549, 140] on icon at bounding box center [548, 138] width 11 height 7
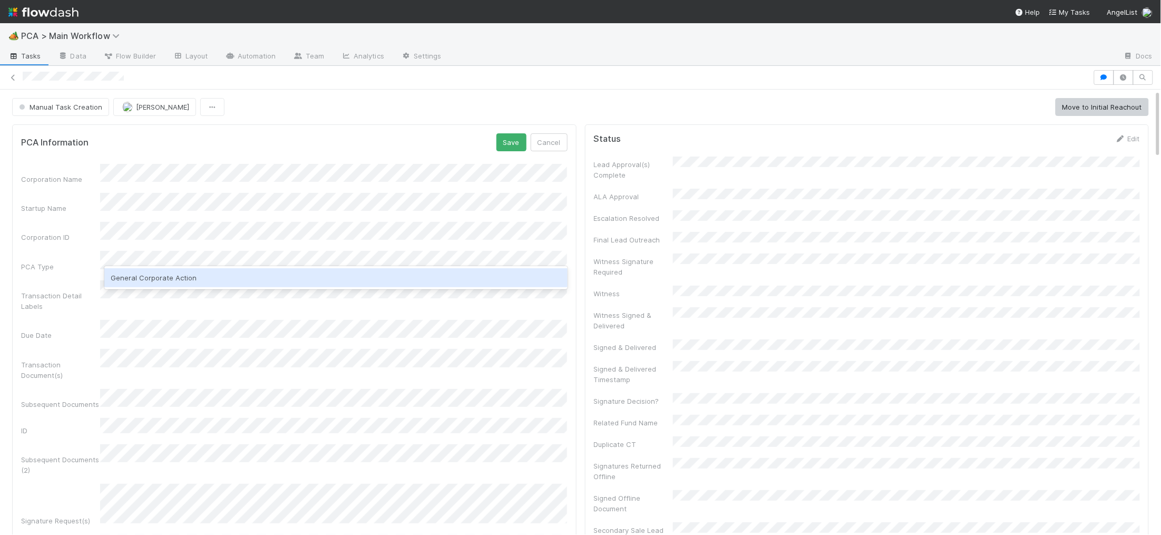
click at [150, 275] on div "General Corporate Action" at bounding box center [335, 277] width 463 height 19
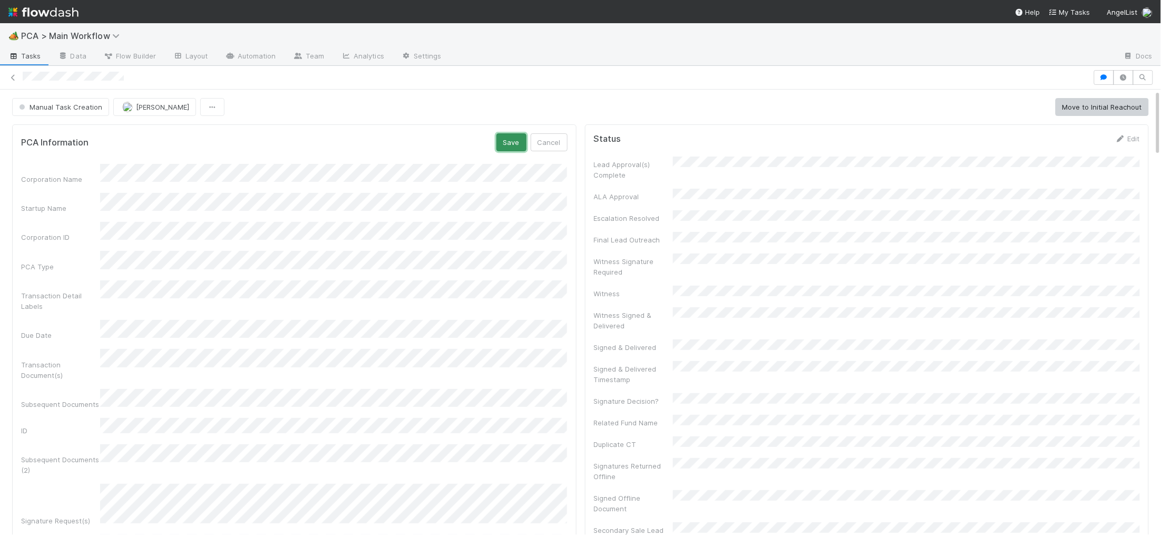
click at [514, 140] on button "Save" at bounding box center [512, 142] width 30 height 18
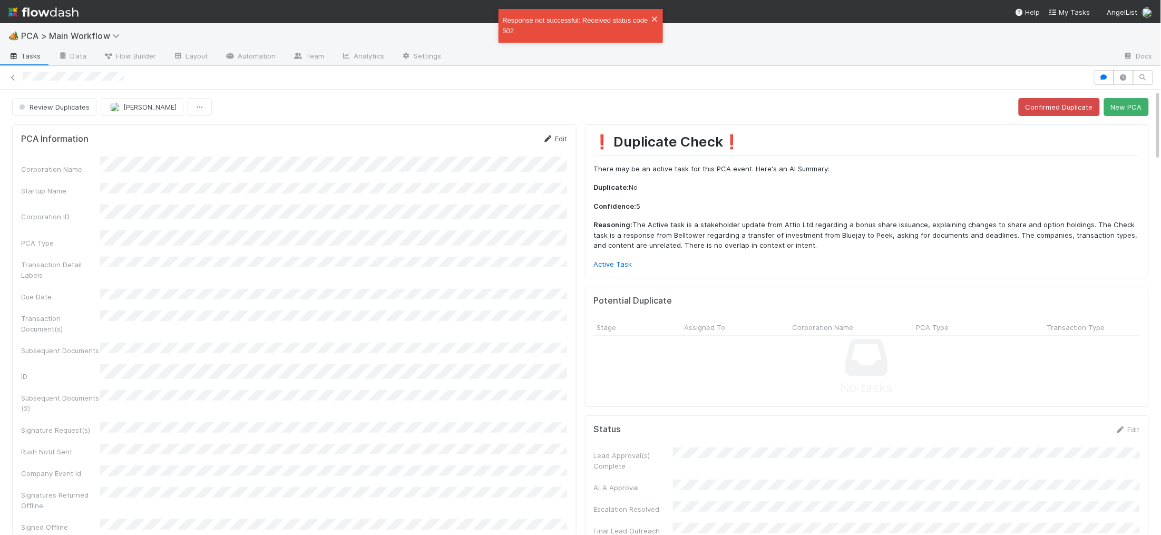
click at [556, 135] on link "Edit" at bounding box center [555, 138] width 25 height 8
click at [415, 150] on div "PCA Information Save Cancel" at bounding box center [294, 142] width 547 height 18
click at [500, 151] on form "PCA Information Save Cancel Corporation Name Startup Name Corporation ID PCA Ty…" at bounding box center [294, 421] width 547 height 576
drag, startPoint x: 504, startPoint y: 145, endPoint x: 541, endPoint y: 151, distance: 37.4
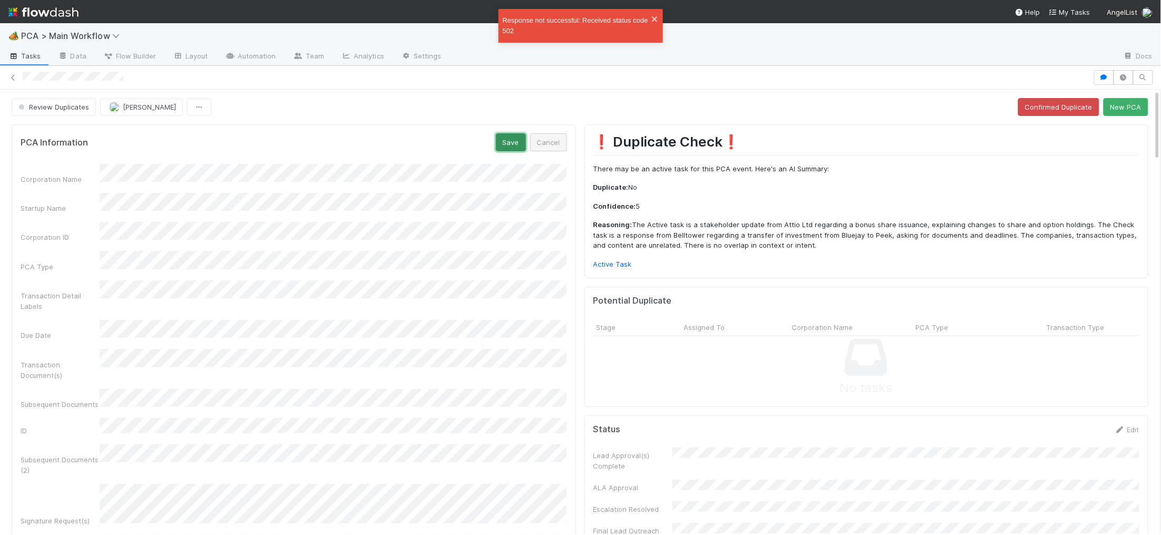
click at [504, 145] on button "Save" at bounding box center [511, 142] width 30 height 18
click at [1122, 109] on button "New PCA" at bounding box center [1126, 107] width 45 height 18
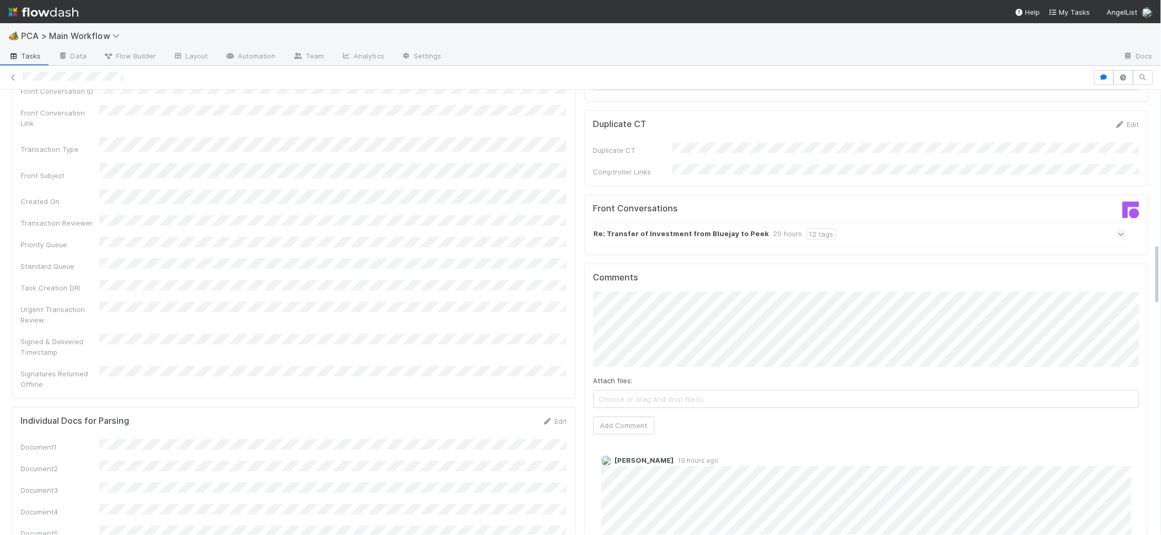
scroll to position [1101, 0]
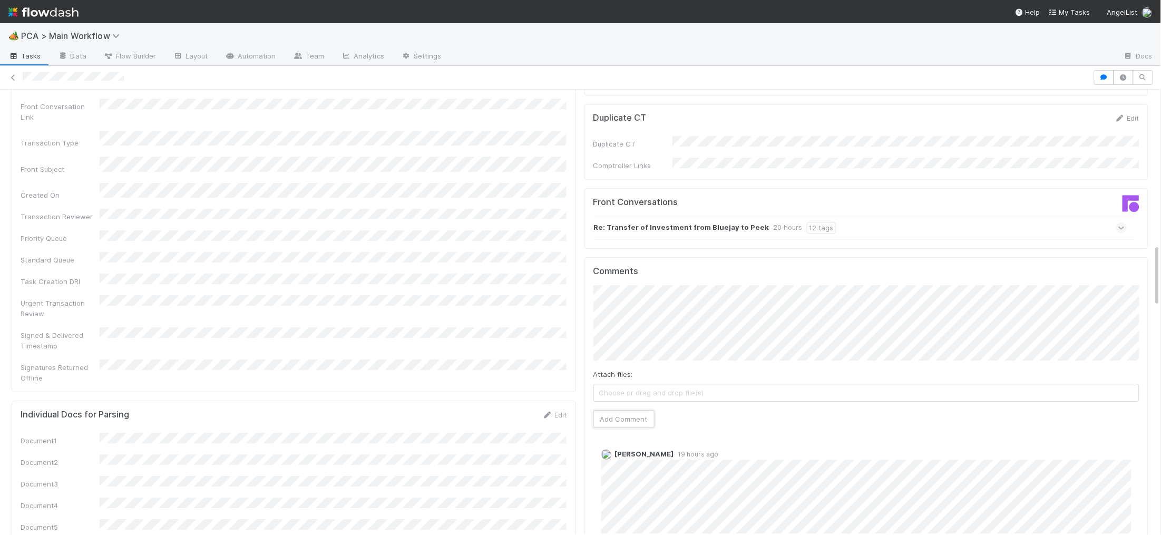
drag, startPoint x: 617, startPoint y: 363, endPoint x: 530, endPoint y: 326, distance: 94.5
click at [610, 410] on button "Add Comment" at bounding box center [624, 419] width 61 height 18
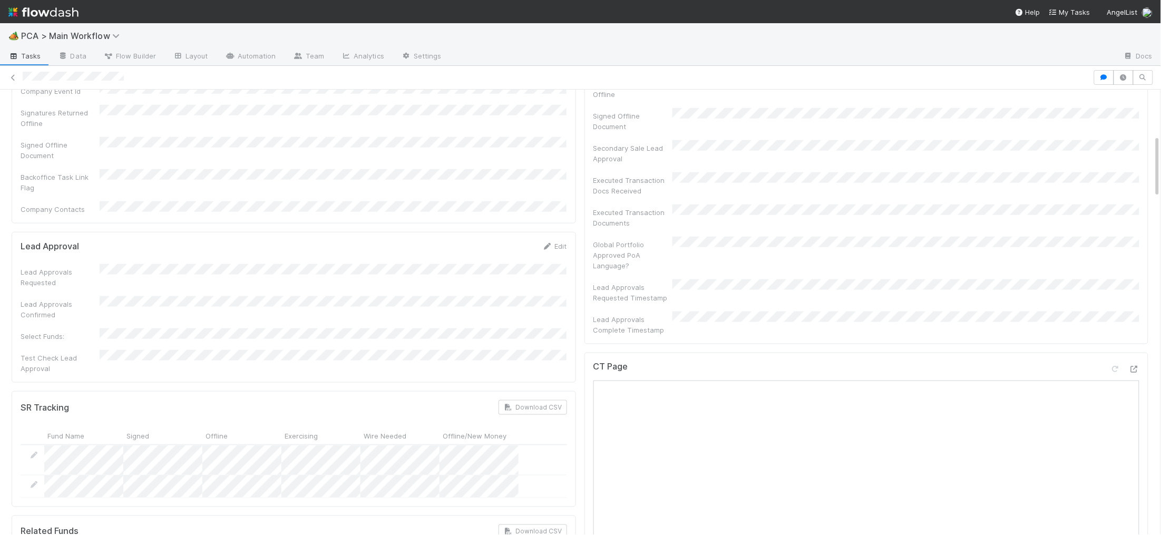
scroll to position [0, 0]
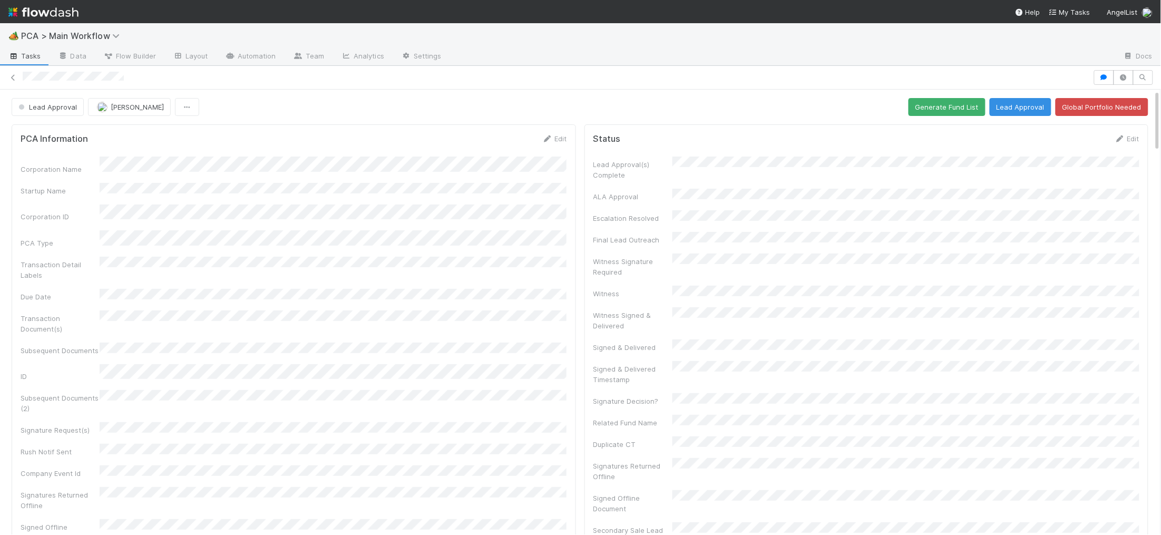
click at [34, 88] on div at bounding box center [580, 78] width 1161 height 24
click at [49, 110] on span "Lead Approval" at bounding box center [46, 107] width 61 height 8
click at [59, 135] on span "Follow-Ups Required" at bounding box center [54, 134] width 80 height 8
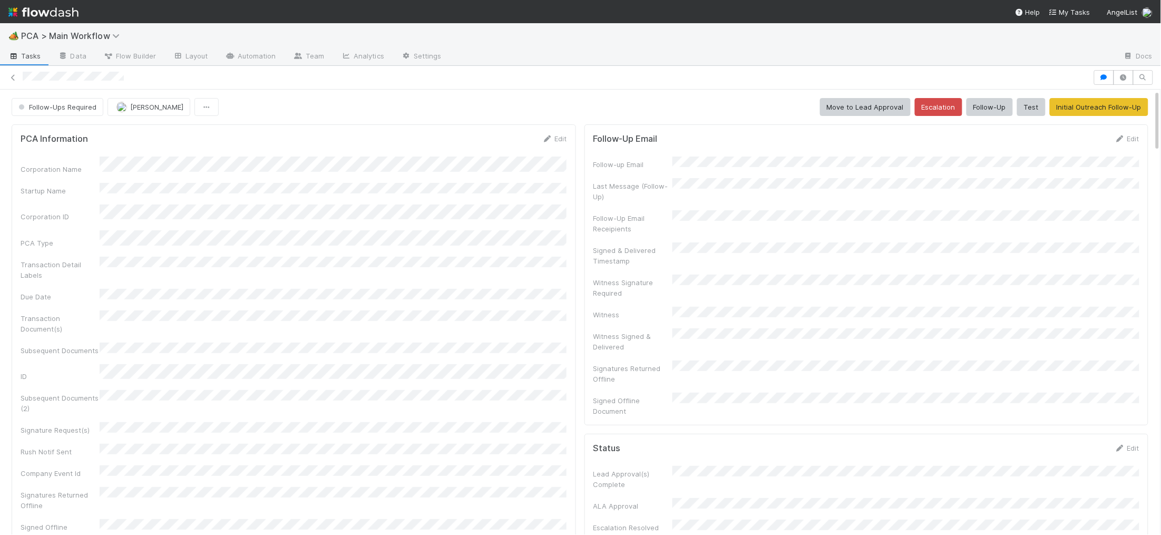
click at [62, 14] on img at bounding box center [43, 12] width 70 height 18
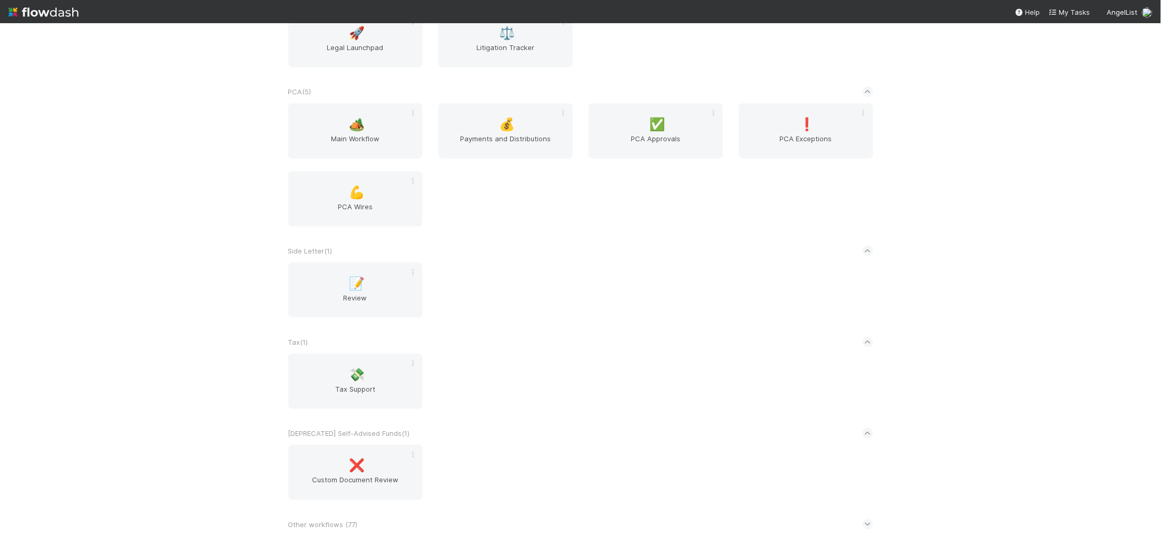
click at [353, 82] on div "PCA ( 5 )" at bounding box center [580, 91] width 585 height 23
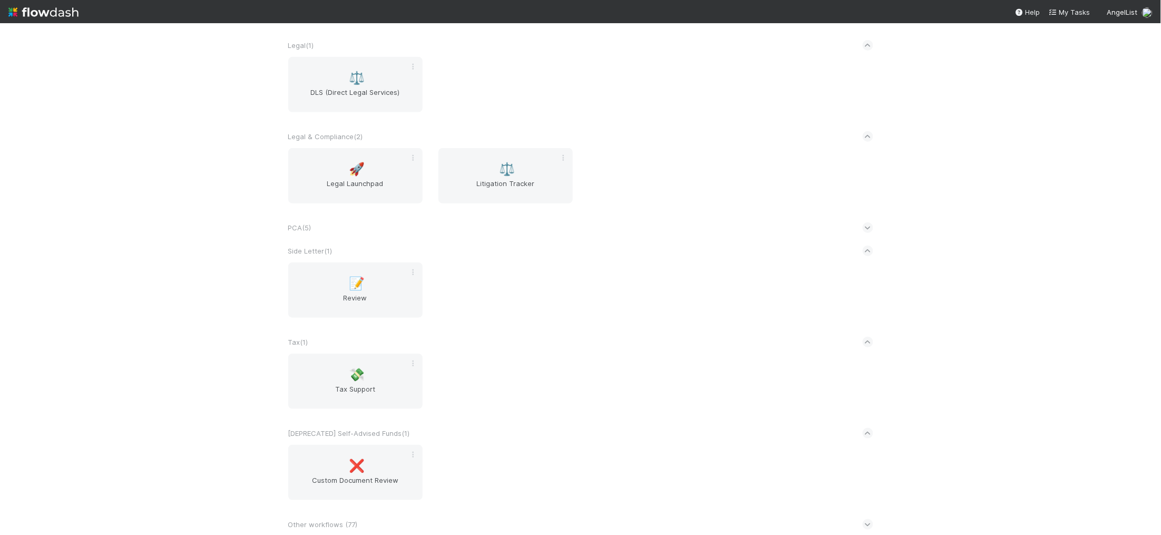
click at [362, 220] on div "PCA ( 5 )" at bounding box center [580, 227] width 585 height 23
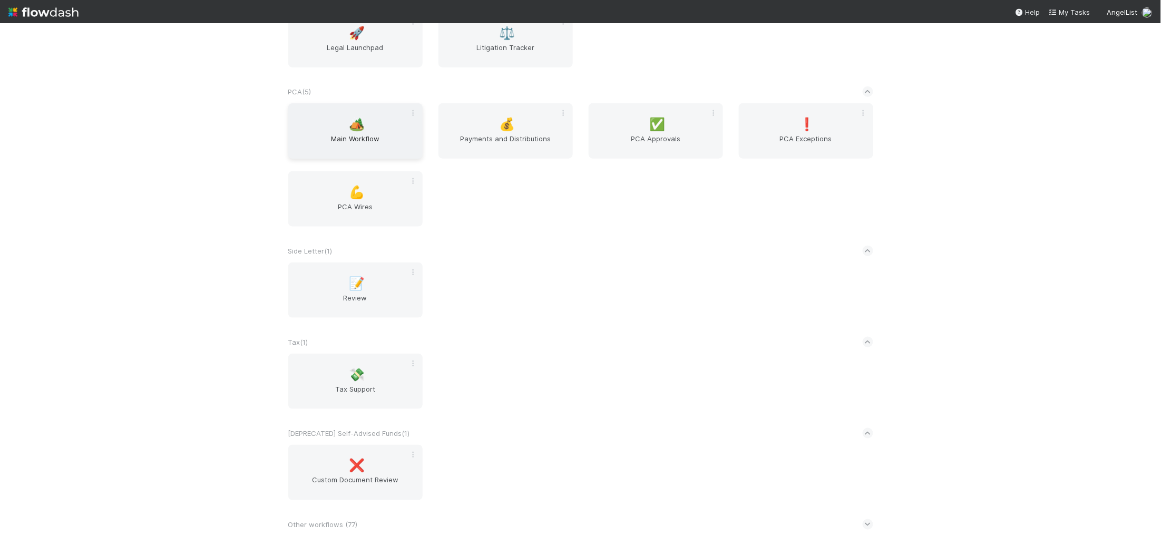
click at [369, 149] on span "Main Workflow" at bounding box center [356, 143] width 126 height 21
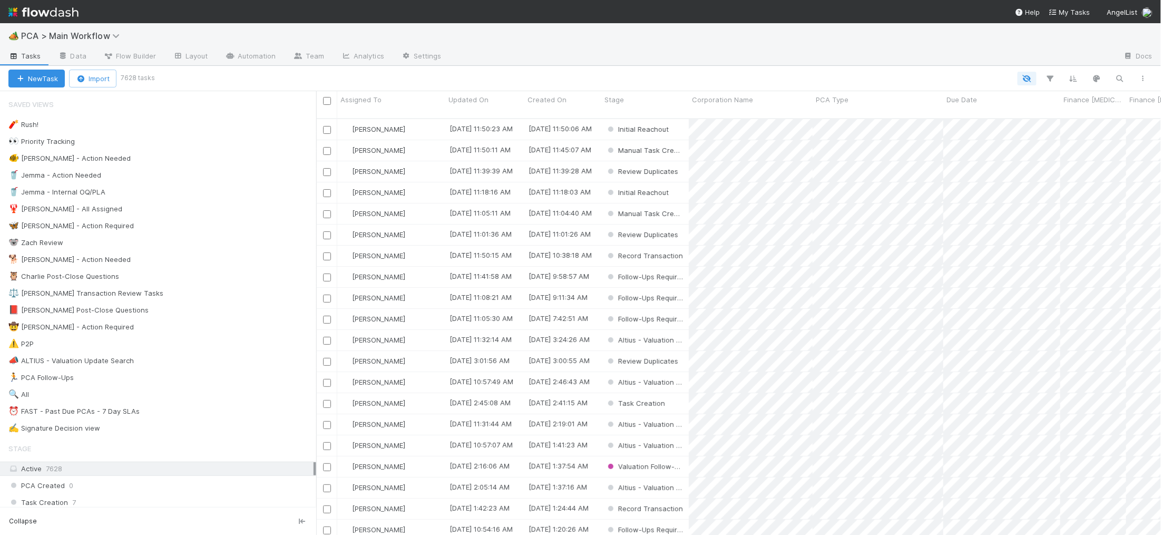
scroll to position [425, 845]
drag, startPoint x: 192, startPoint y: 261, endPoint x: 222, endPoint y: 257, distance: 30.9
click at [192, 261] on div "🐕 Charlie - Action Needed 8" at bounding box center [162, 259] width 308 height 13
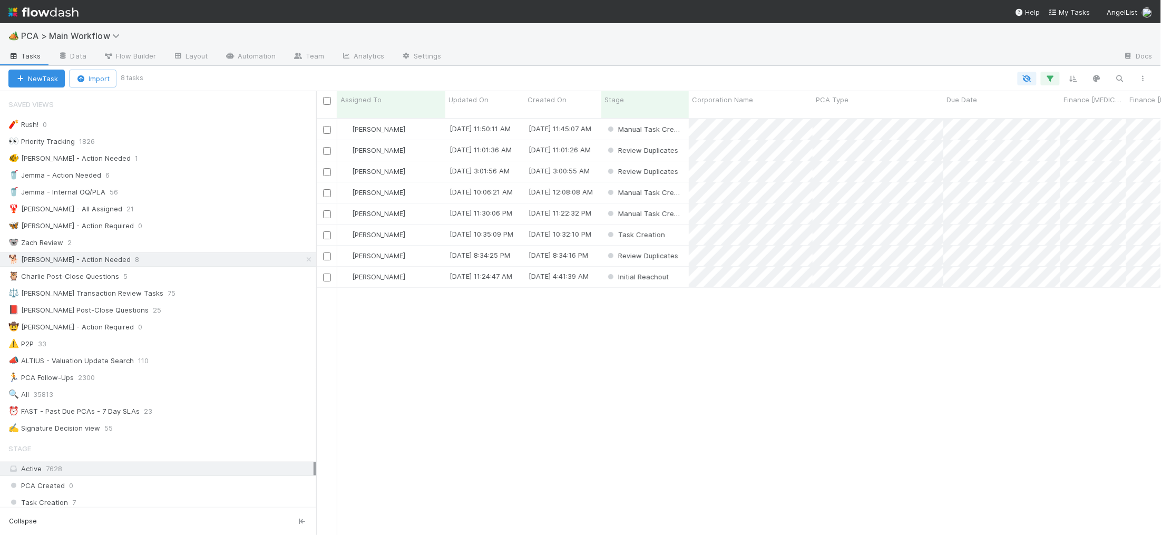
scroll to position [425, 845]
click at [461, 95] on span "Updated On" at bounding box center [469, 99] width 40 height 11
click at [483, 117] on div "Sort Oldest → Newest" at bounding box center [509, 120] width 120 height 16
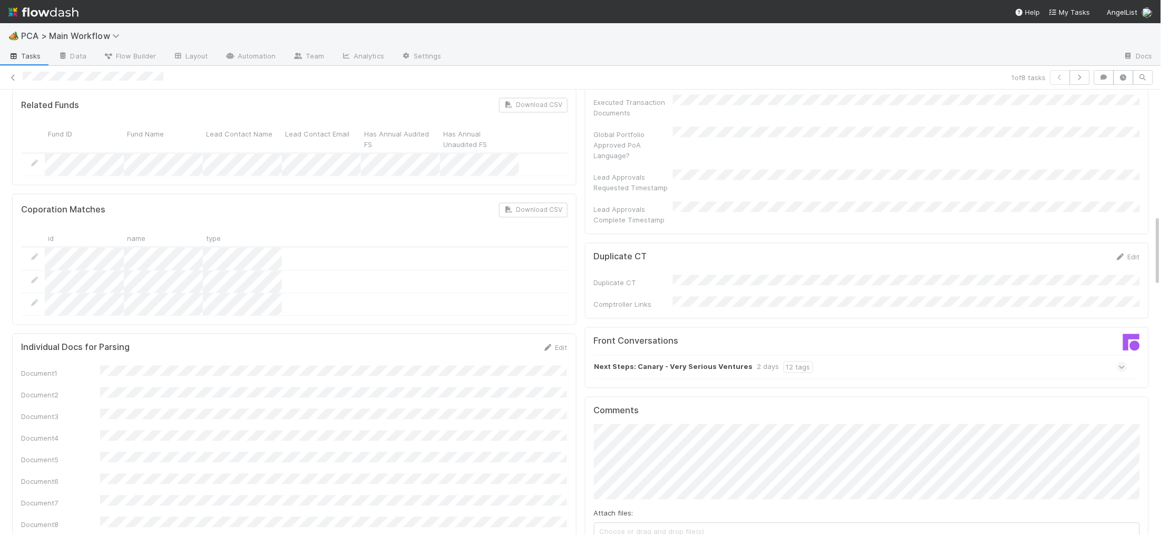
scroll to position [784, 0]
click at [674, 354] on div "Next Steps: Canary - Very Serious Ventures 2 days 12 tags" at bounding box center [861, 366] width 534 height 24
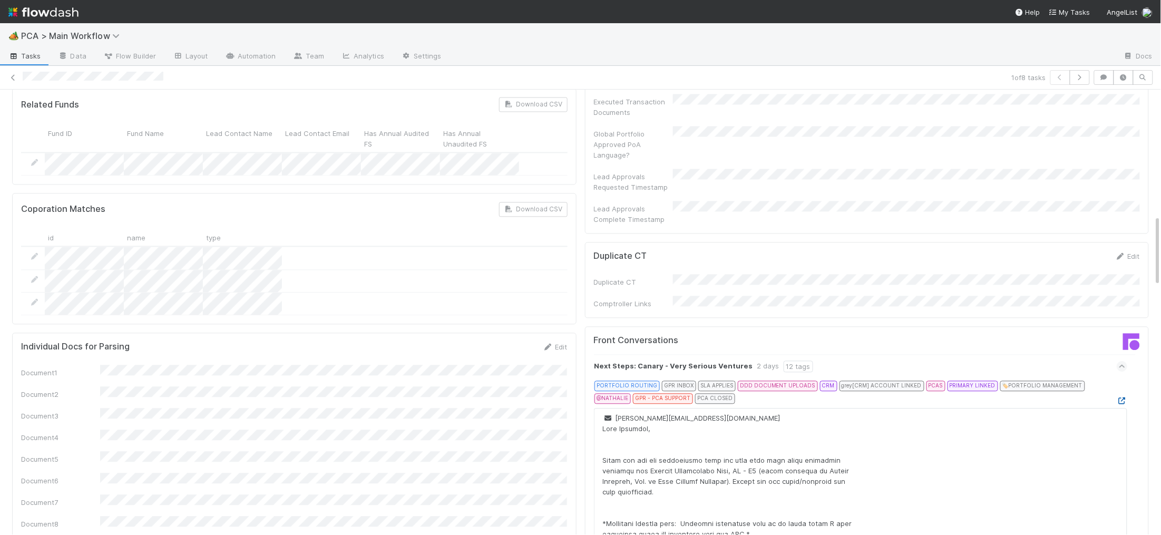
click at [1125, 397] on icon at bounding box center [1122, 400] width 11 height 7
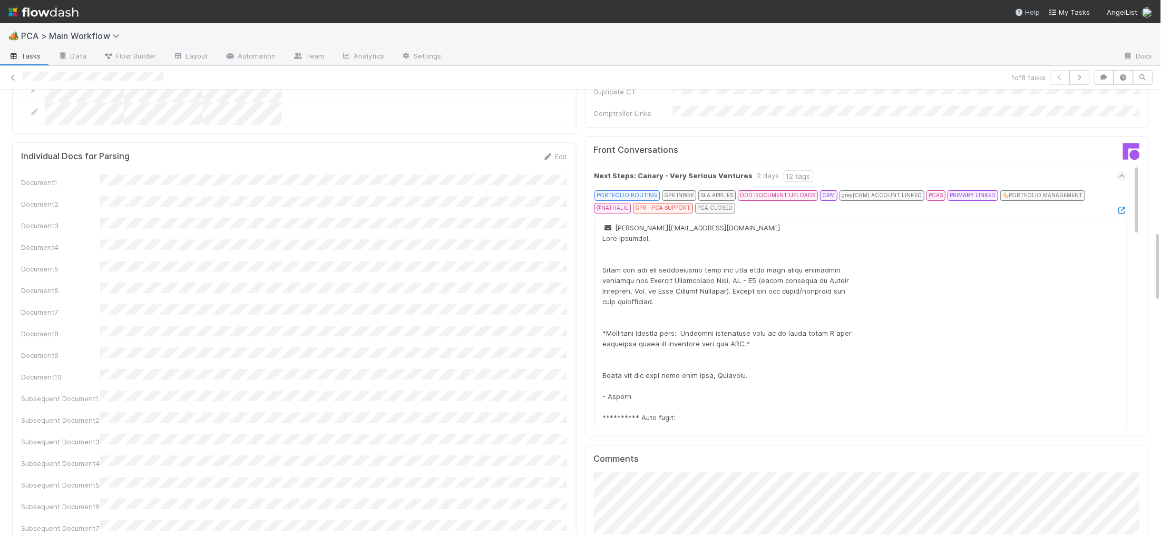
scroll to position [1099, 0]
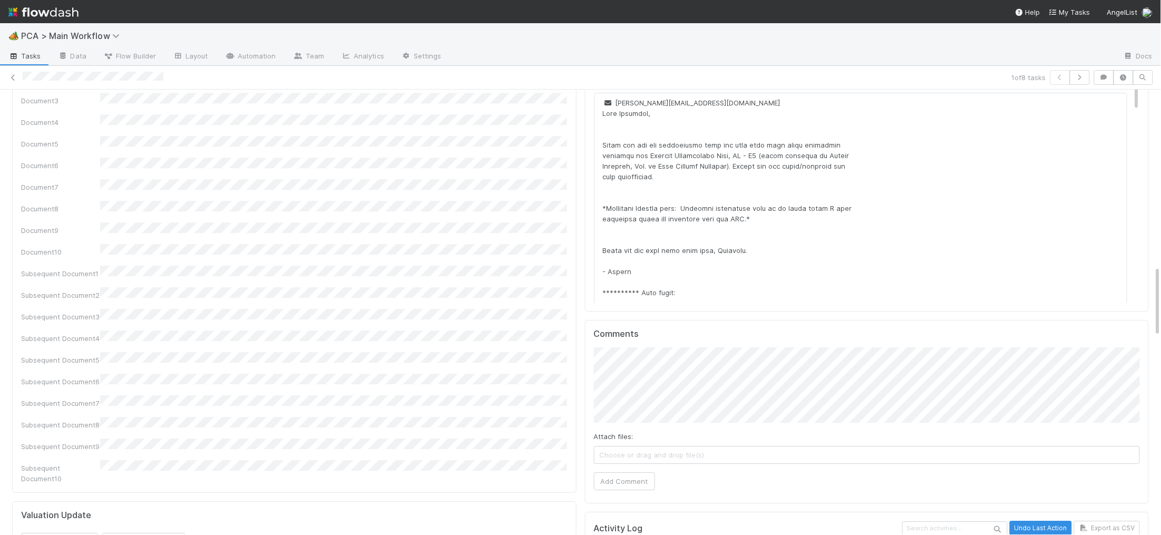
drag, startPoint x: 675, startPoint y: 367, endPoint x: 668, endPoint y: 367, distance: 6.3
click at [675, 367] on div "Attach files: Choose or drag and drop file(s) Add Comment" at bounding box center [867, 418] width 547 height 143
click at [641, 472] on button "Add Comment" at bounding box center [624, 481] width 61 height 18
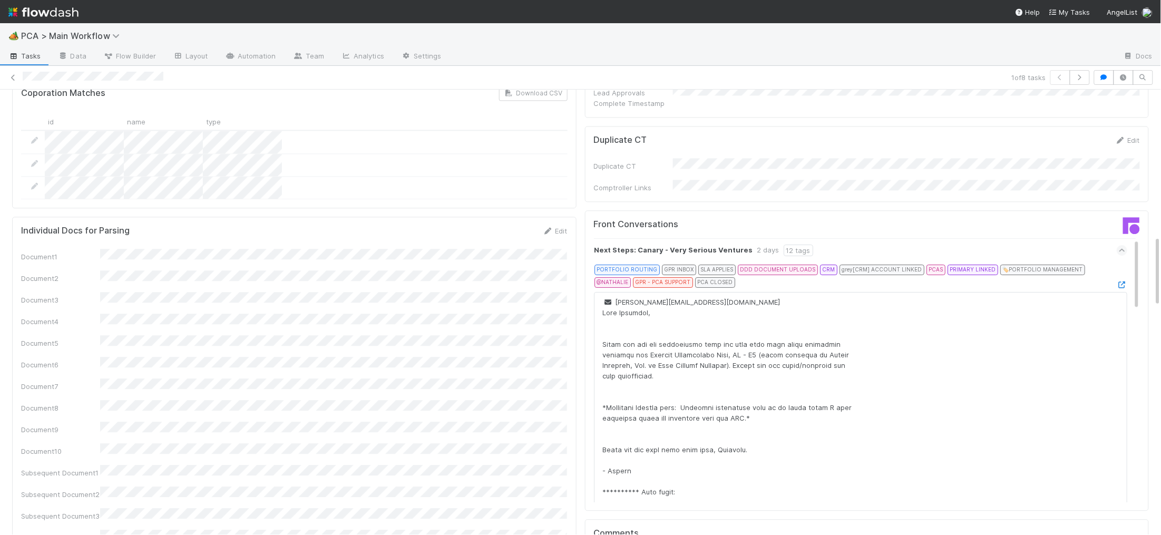
scroll to position [0, 0]
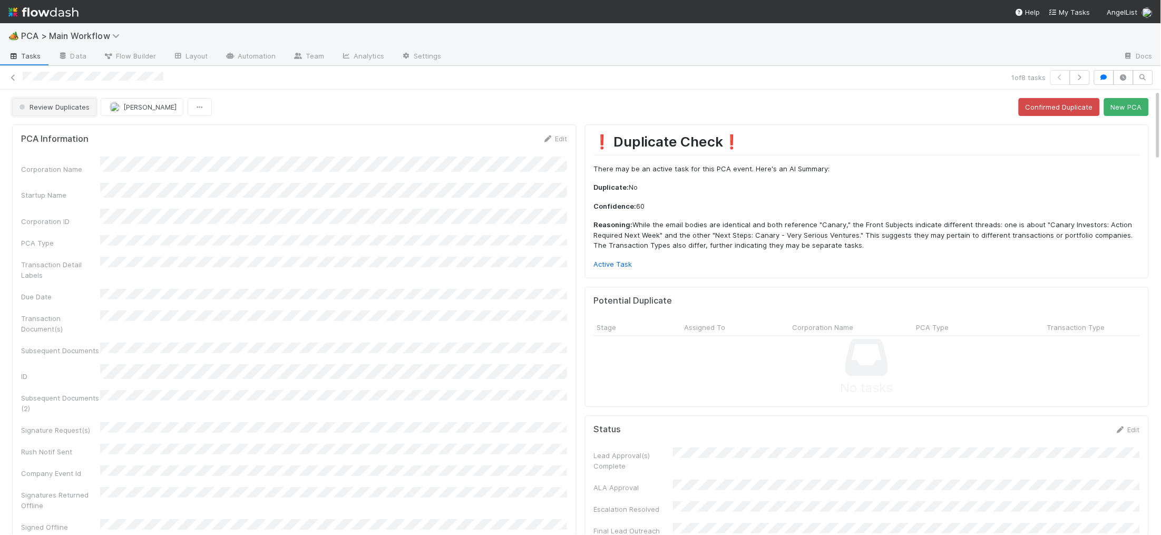
click at [74, 112] on button "Review Duplicates" at bounding box center [54, 107] width 84 height 18
click at [72, 130] on span "Duplicate / Dead PCAs" at bounding box center [58, 134] width 87 height 8
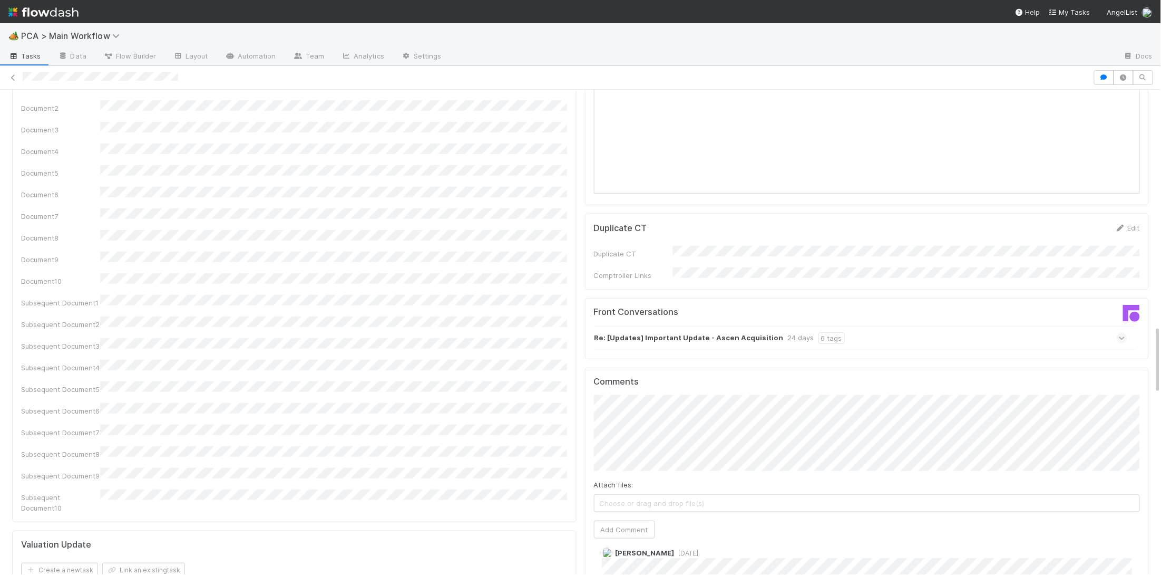
scroll to position [1660, 0]
click at [665, 347] on span "[PERSON_NAME]" at bounding box center [647, 346] width 53 height 8
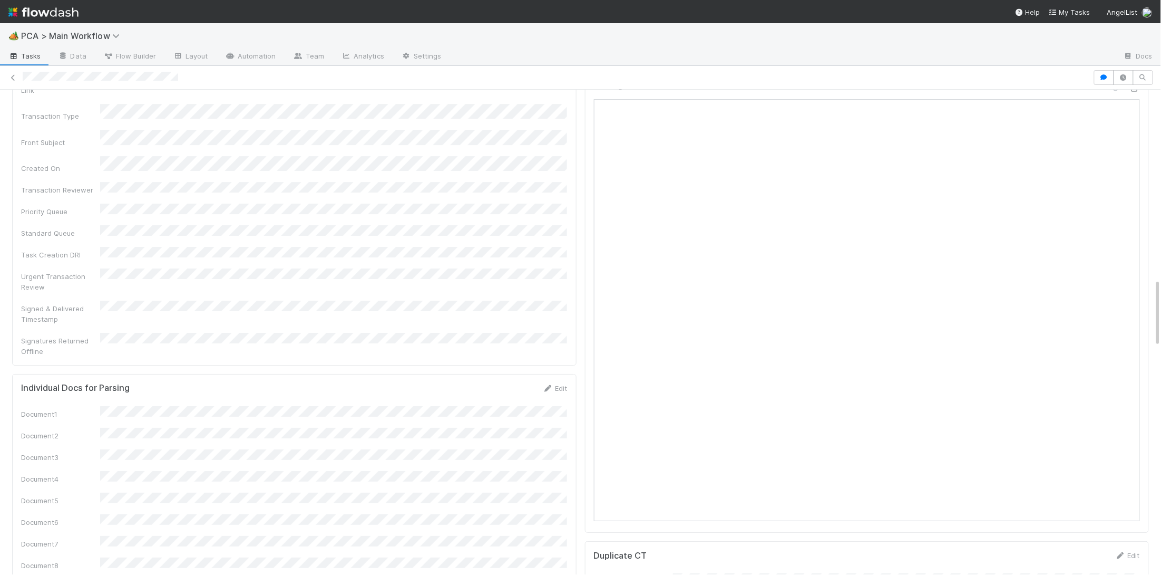
scroll to position [1629, 0]
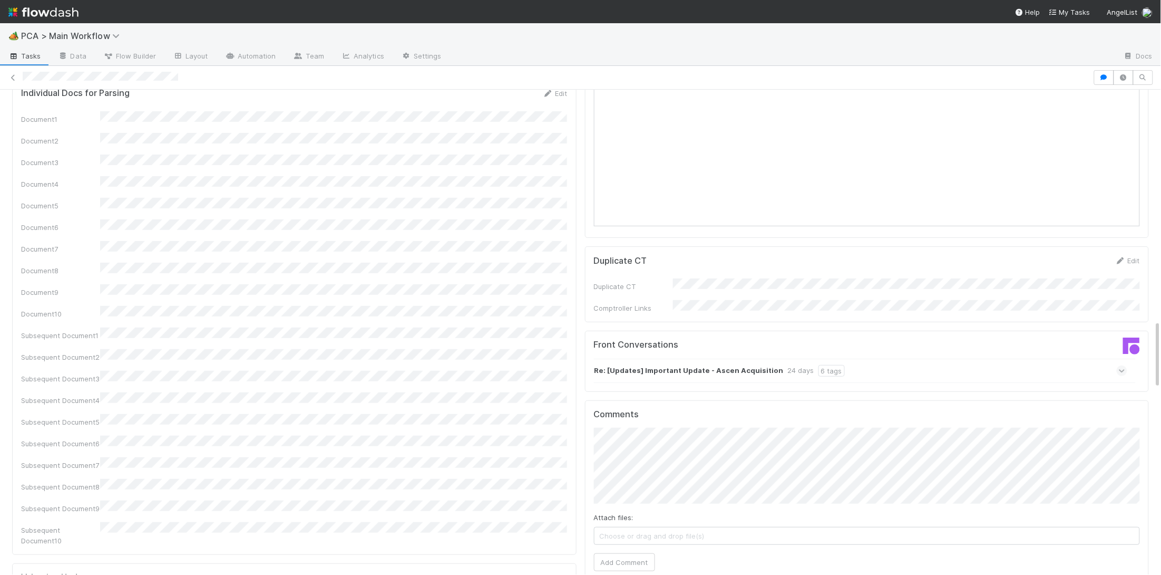
click at [640, 460] on div "Attach files: Choose or drag and drop file(s) Add Comment" at bounding box center [867, 498] width 547 height 143
drag, startPoint x: 630, startPoint y: 463, endPoint x: 543, endPoint y: 422, distance: 96.2
click at [631, 553] on button "Add Comment" at bounding box center [624, 562] width 61 height 18
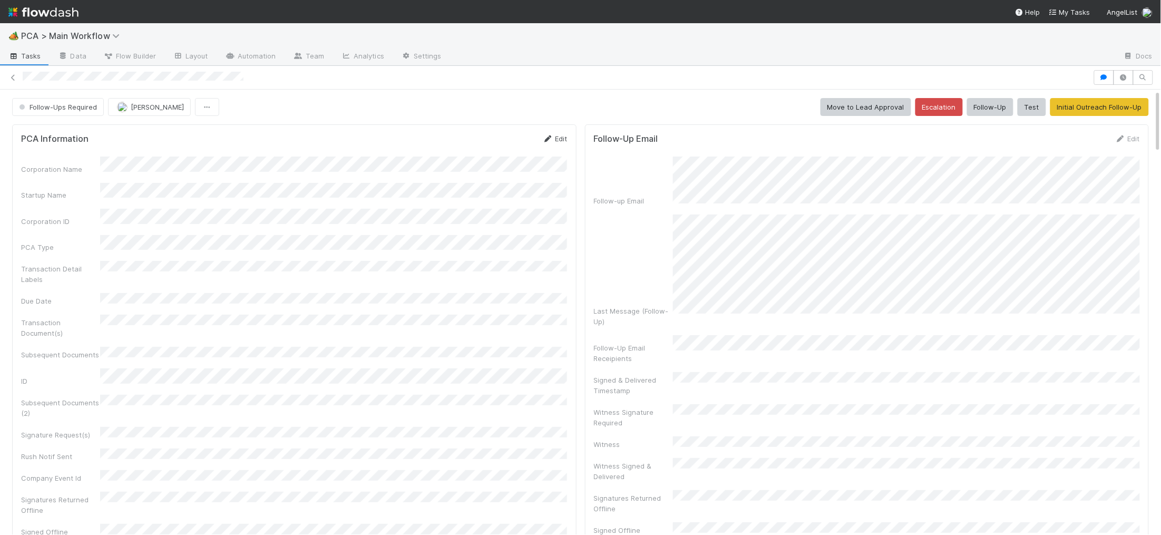
click at [557, 141] on link "Edit" at bounding box center [555, 138] width 25 height 8
click at [512, 141] on button "Save" at bounding box center [512, 142] width 30 height 18
click at [67, 100] on button "Follow-Ups Required" at bounding box center [58, 107] width 92 height 18
click at [101, 132] on div "Manual Task Creation" at bounding box center [82, 133] width 149 height 19
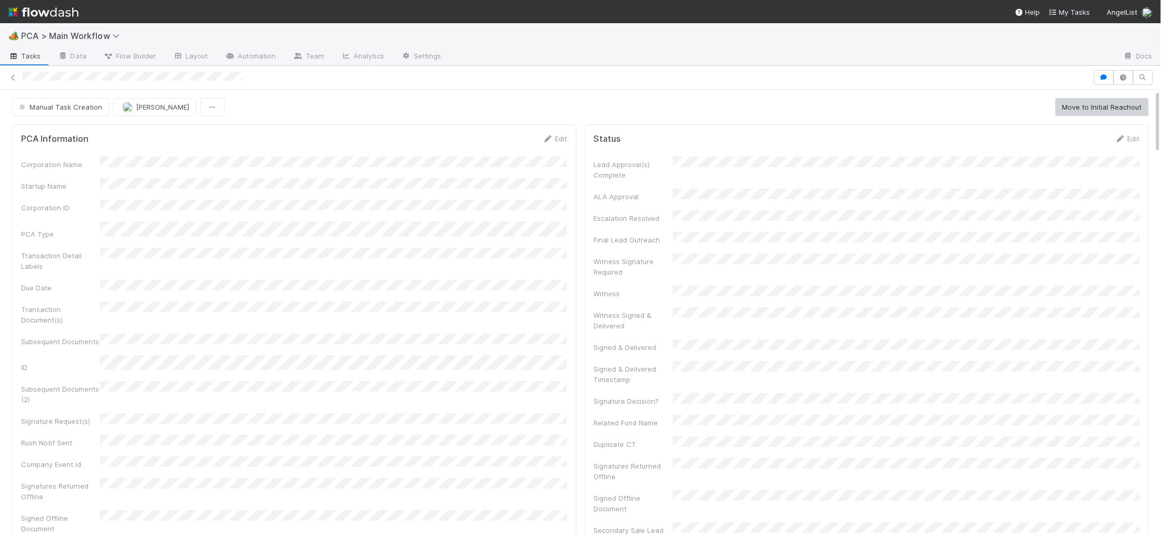
drag, startPoint x: 537, startPoint y: 135, endPoint x: 551, endPoint y: 133, distance: 14.0
click at [541, 135] on div "PCA Information Edit" at bounding box center [294, 138] width 547 height 11
click at [550, 133] on div "PCA Information Edit Corporation Name Startup Name Corporation ID PCA Type Tran…" at bounding box center [294, 360] width 565 height 472
click at [544, 142] on icon at bounding box center [548, 138] width 11 height 7
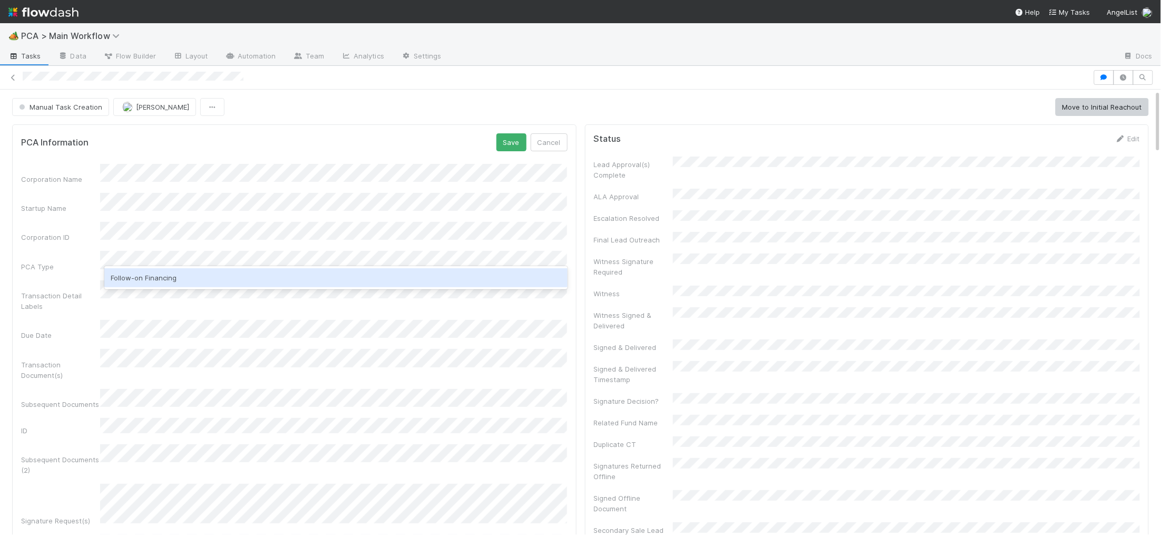
click at [181, 271] on div "Follow-on Financing" at bounding box center [335, 277] width 463 height 19
click at [510, 143] on button "Save" at bounding box center [512, 142] width 30 height 18
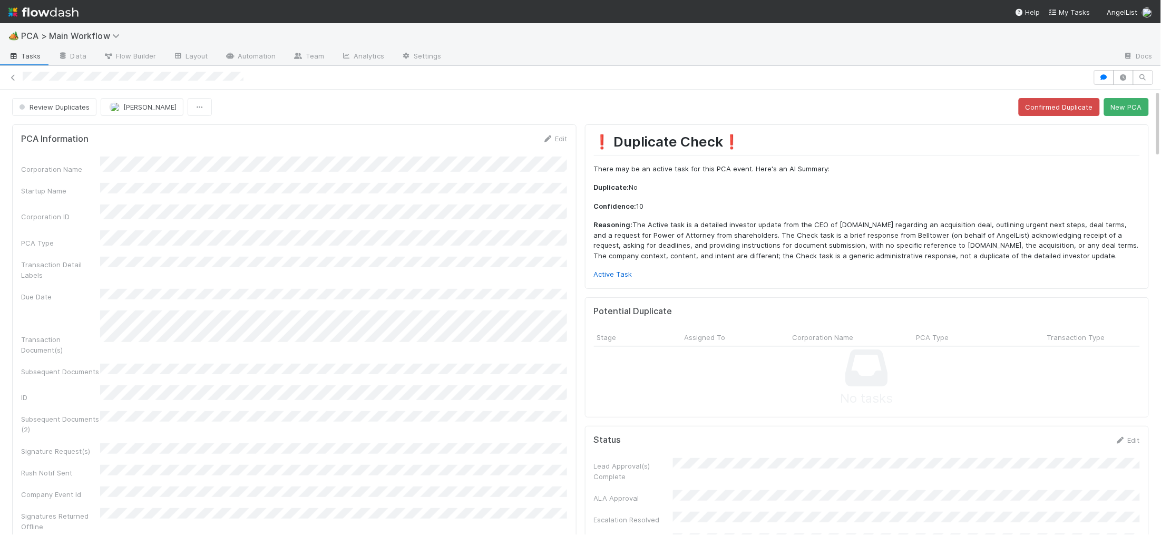
click at [1126, 109] on button "New PCA" at bounding box center [1126, 107] width 45 height 18
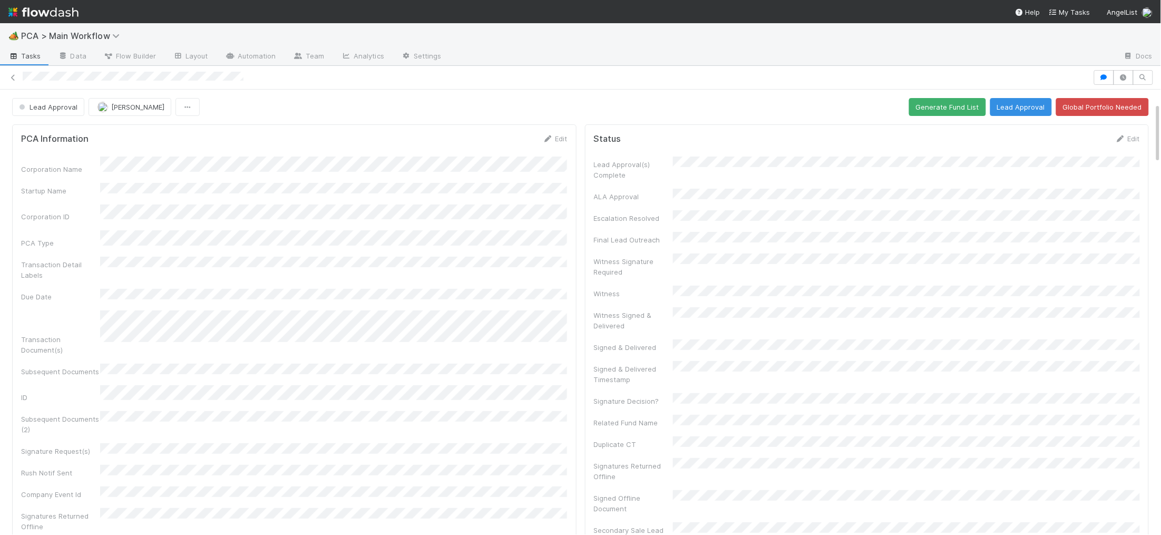
scroll to position [543, 0]
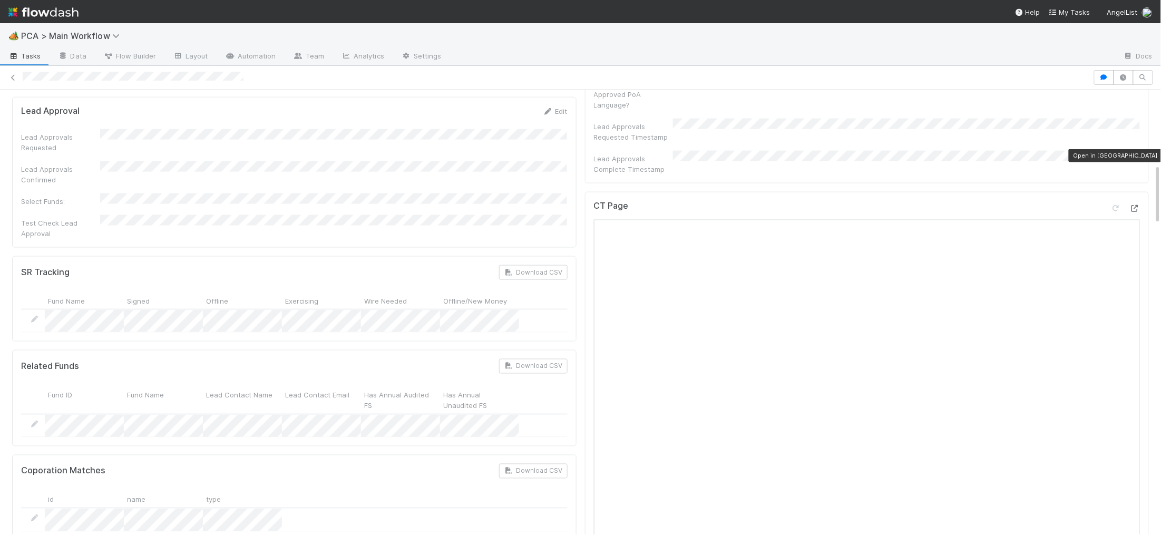
click at [1136, 205] on icon at bounding box center [1135, 208] width 11 height 7
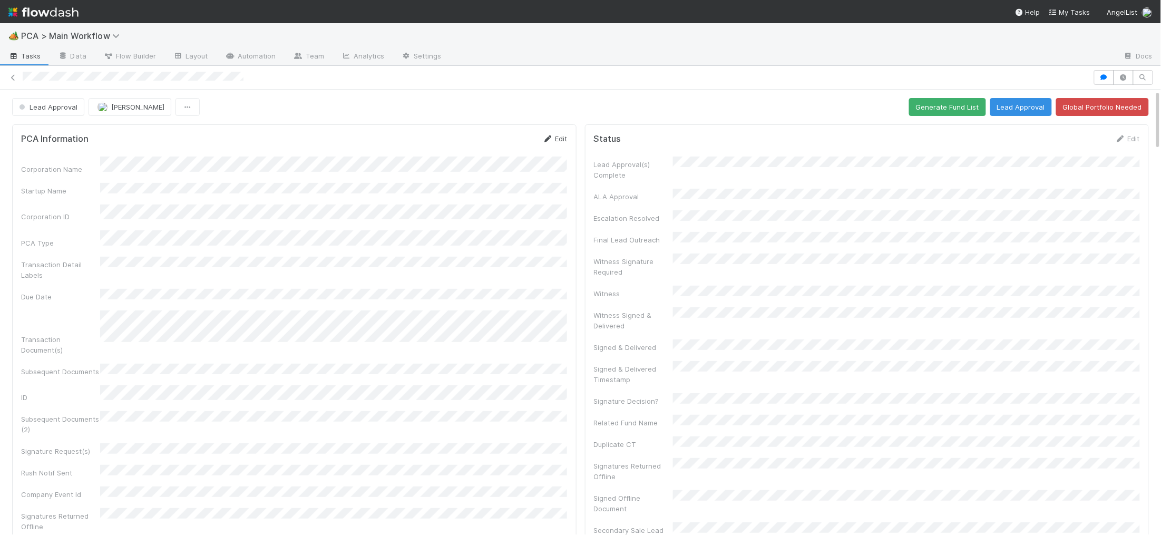
click at [557, 137] on link "Edit" at bounding box center [555, 138] width 25 height 8
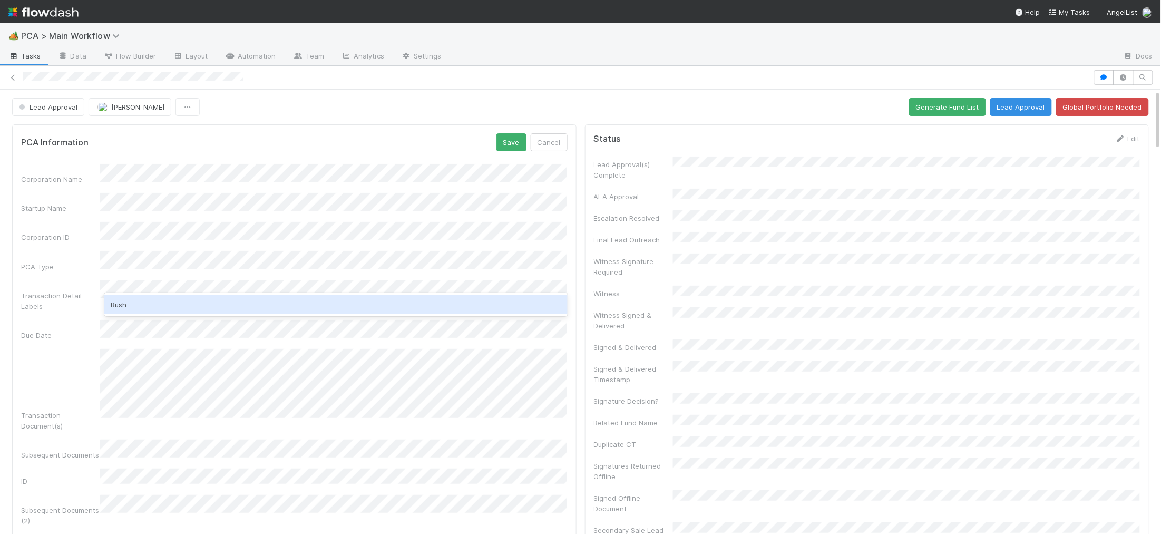
click at [147, 303] on div "Rush" at bounding box center [335, 304] width 463 height 19
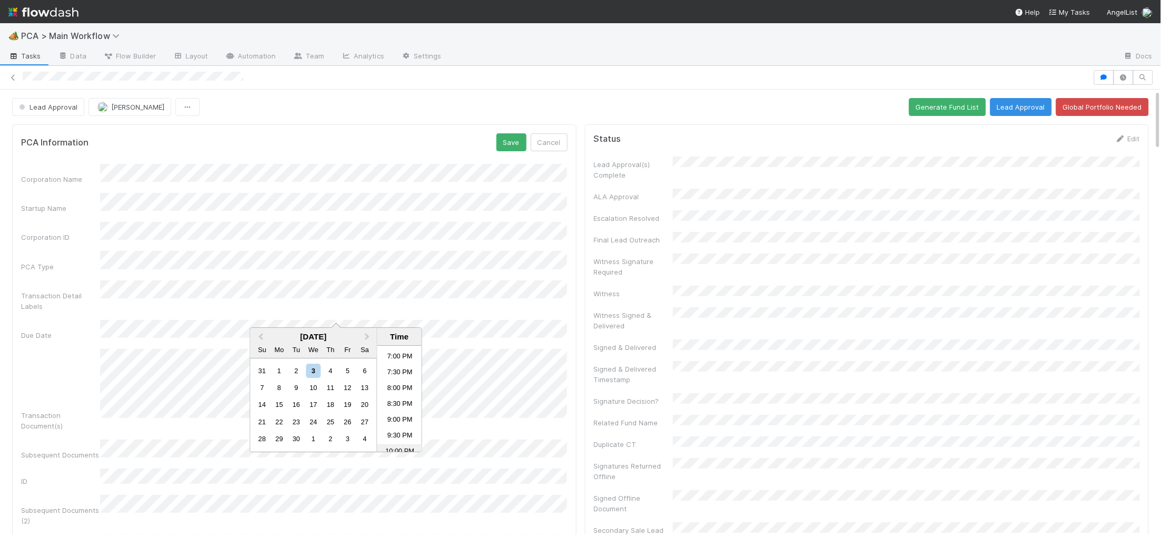
scroll to position [596, 0]
click at [403, 389] on li "8:00 PM" at bounding box center [399, 391] width 45 height 16
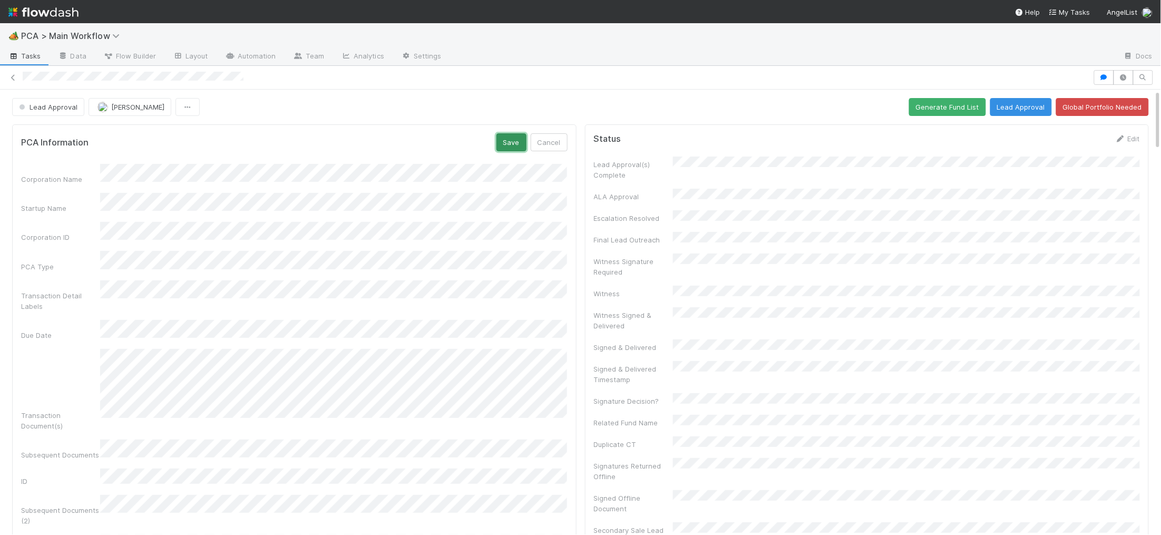
click at [513, 140] on button "Save" at bounding box center [512, 142] width 30 height 18
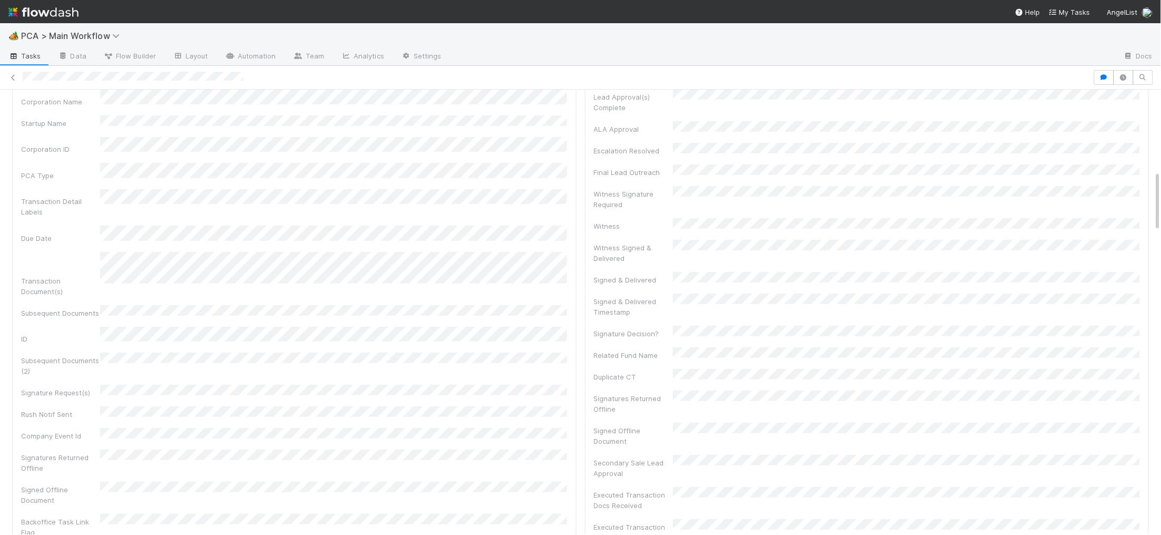
scroll to position [0, 0]
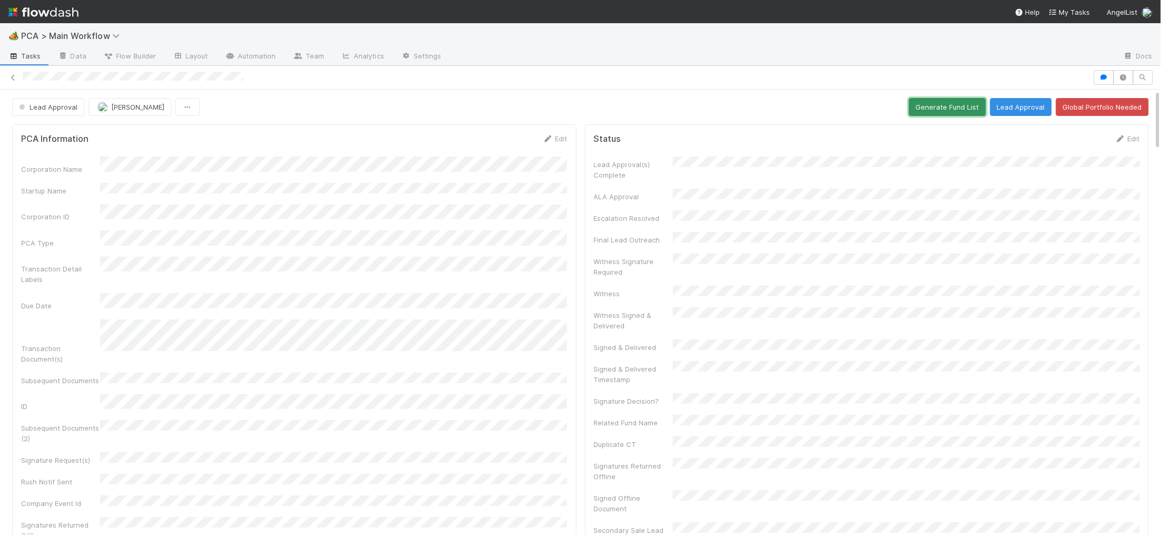
click at [937, 101] on button "Generate Fund List" at bounding box center [947, 107] width 77 height 18
drag, startPoint x: 1017, startPoint y: 107, endPoint x: 1002, endPoint y: 109, distance: 14.9
click at [1018, 107] on button "Lead Approval" at bounding box center [1021, 107] width 62 height 18
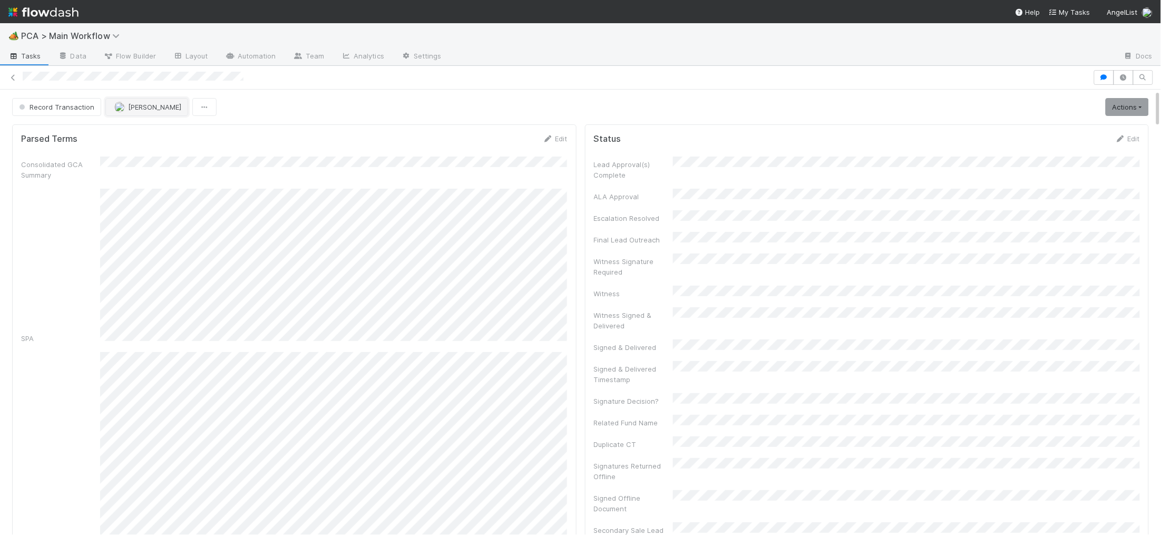
click at [143, 103] on span "[PERSON_NAME]" at bounding box center [154, 107] width 53 height 8
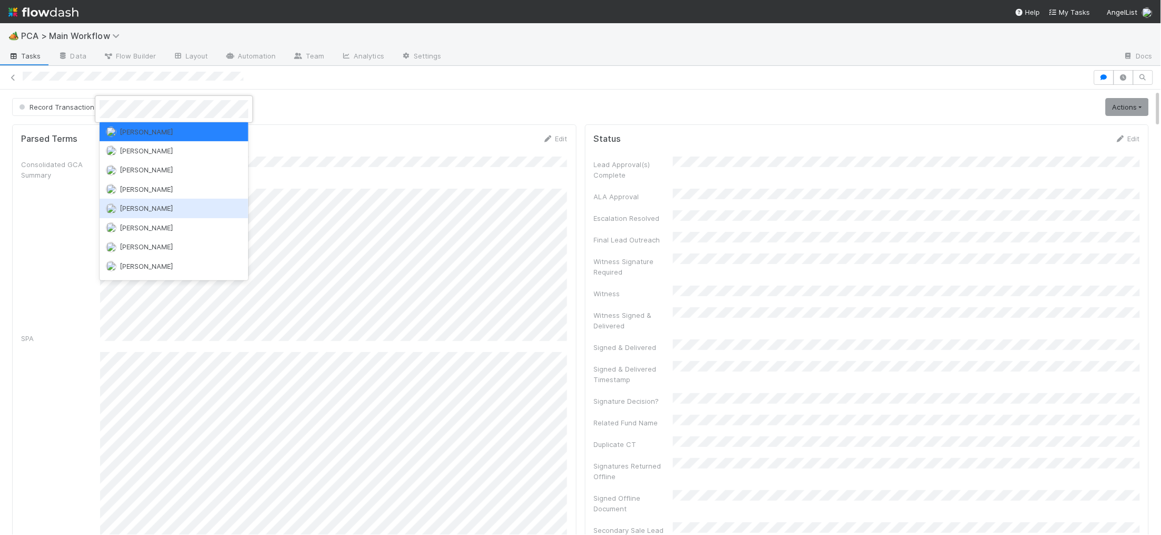
scroll to position [1747, 0]
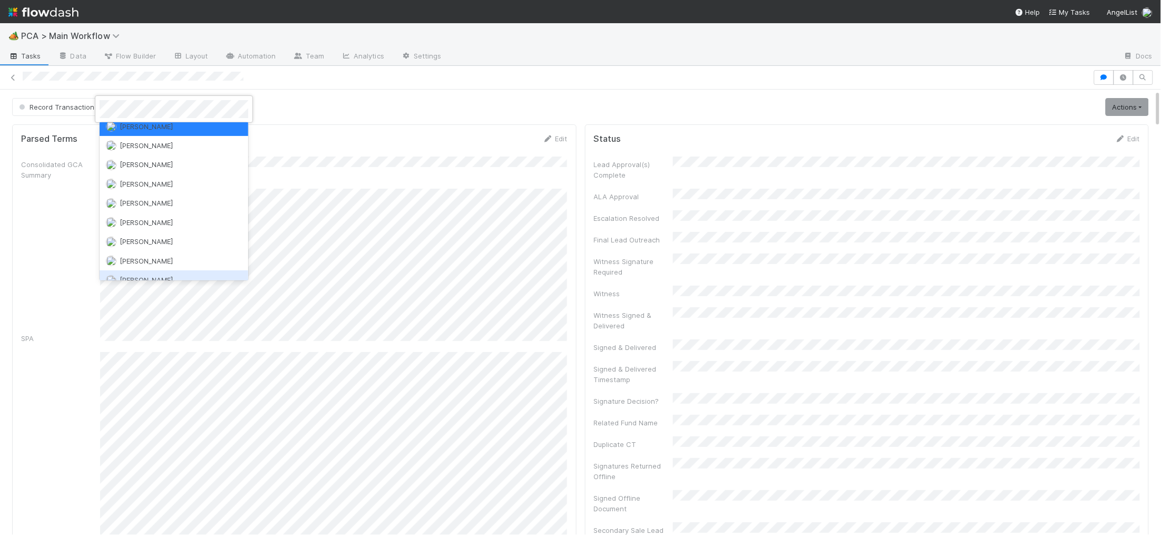
click at [183, 270] on div "[PERSON_NAME]" at bounding box center [174, 279] width 149 height 19
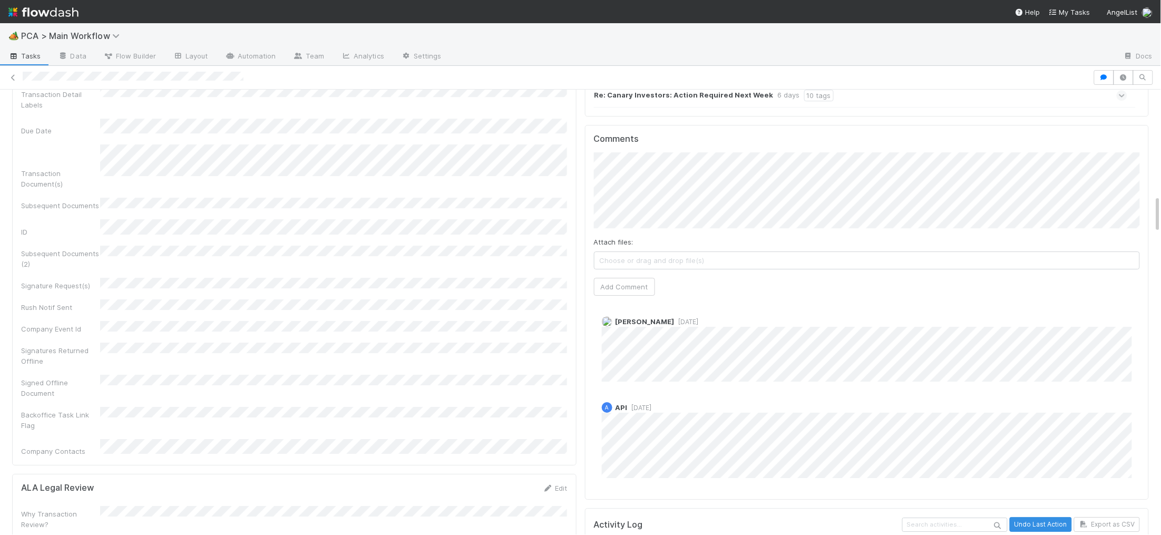
scroll to position [1237, 0]
drag, startPoint x: 608, startPoint y: 216, endPoint x: 621, endPoint y: 222, distance: 14.9
click at [616, 218] on div "Attach files: Choose or drag and drop file(s) Add Comment" at bounding box center [867, 224] width 547 height 143
click at [621, 278] on button "Add Comment" at bounding box center [624, 287] width 61 height 18
